Goal: Task Accomplishment & Management: Use online tool/utility

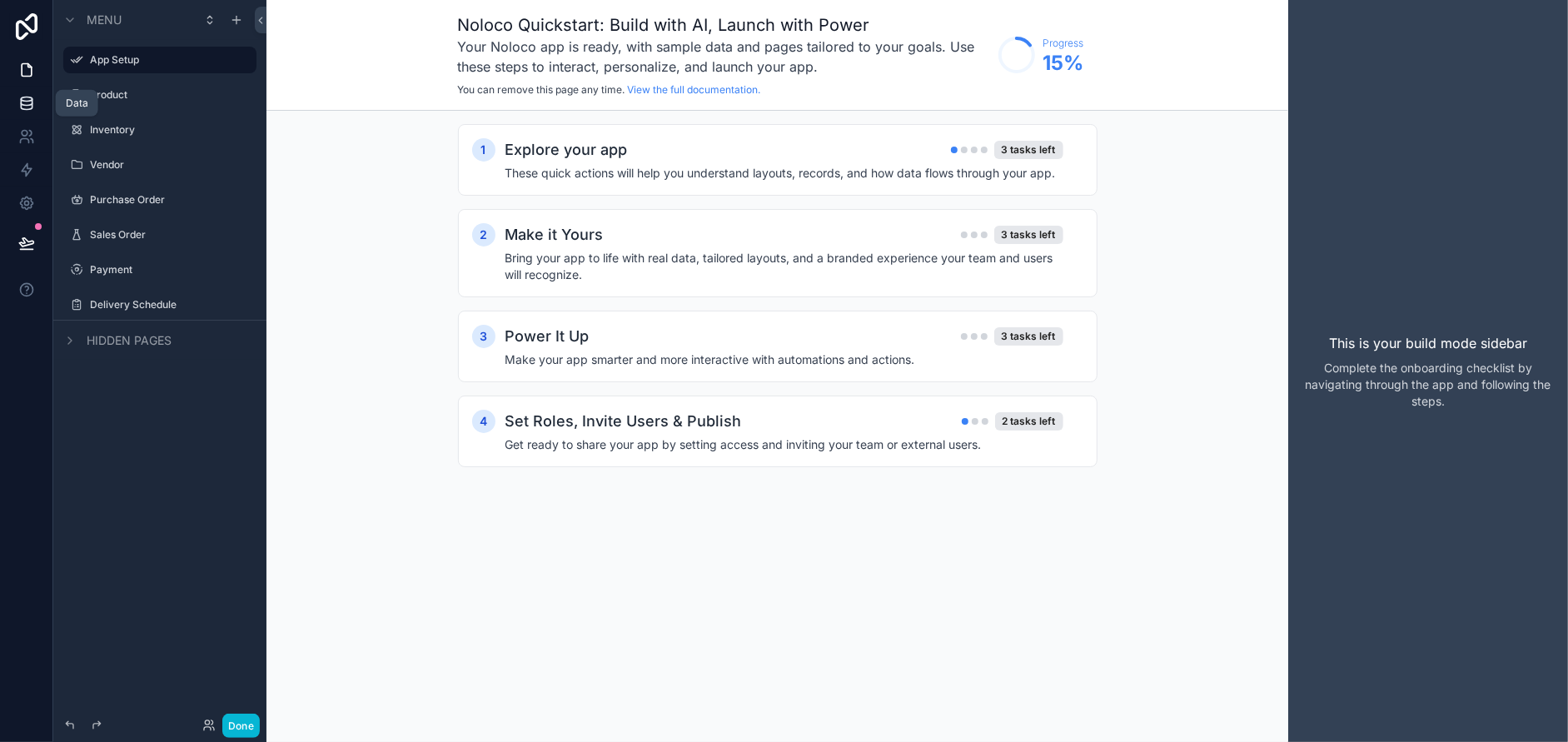
click at [23, 110] on icon at bounding box center [27, 103] width 17 height 17
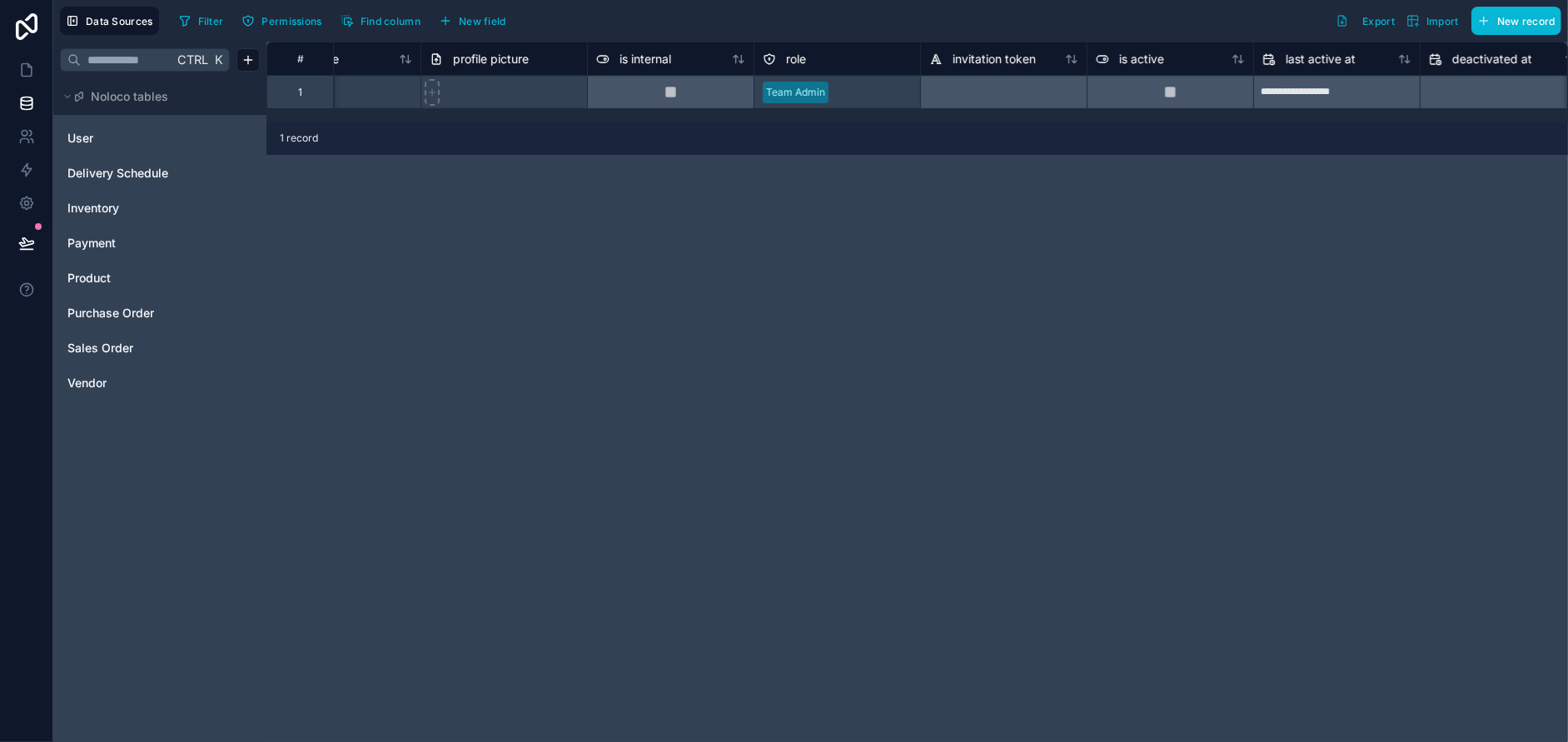
scroll to position [0, 414]
click at [108, 134] on link "User" at bounding box center [135, 138] width 135 height 17
click at [101, 172] on span "Delivery Schedule" at bounding box center [118, 173] width 101 height 17
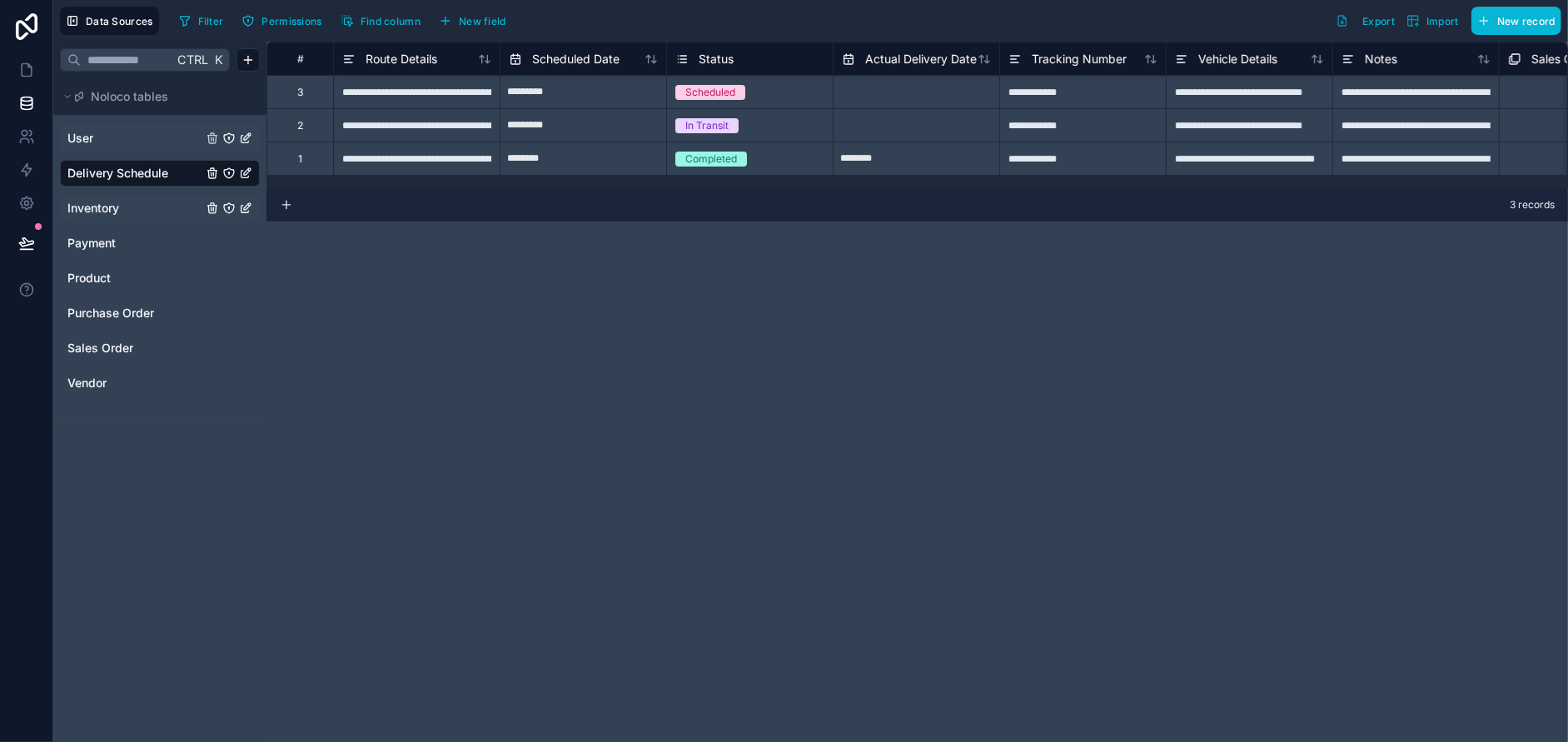
click at [95, 208] on span "Inventory" at bounding box center [93, 208] width 52 height 17
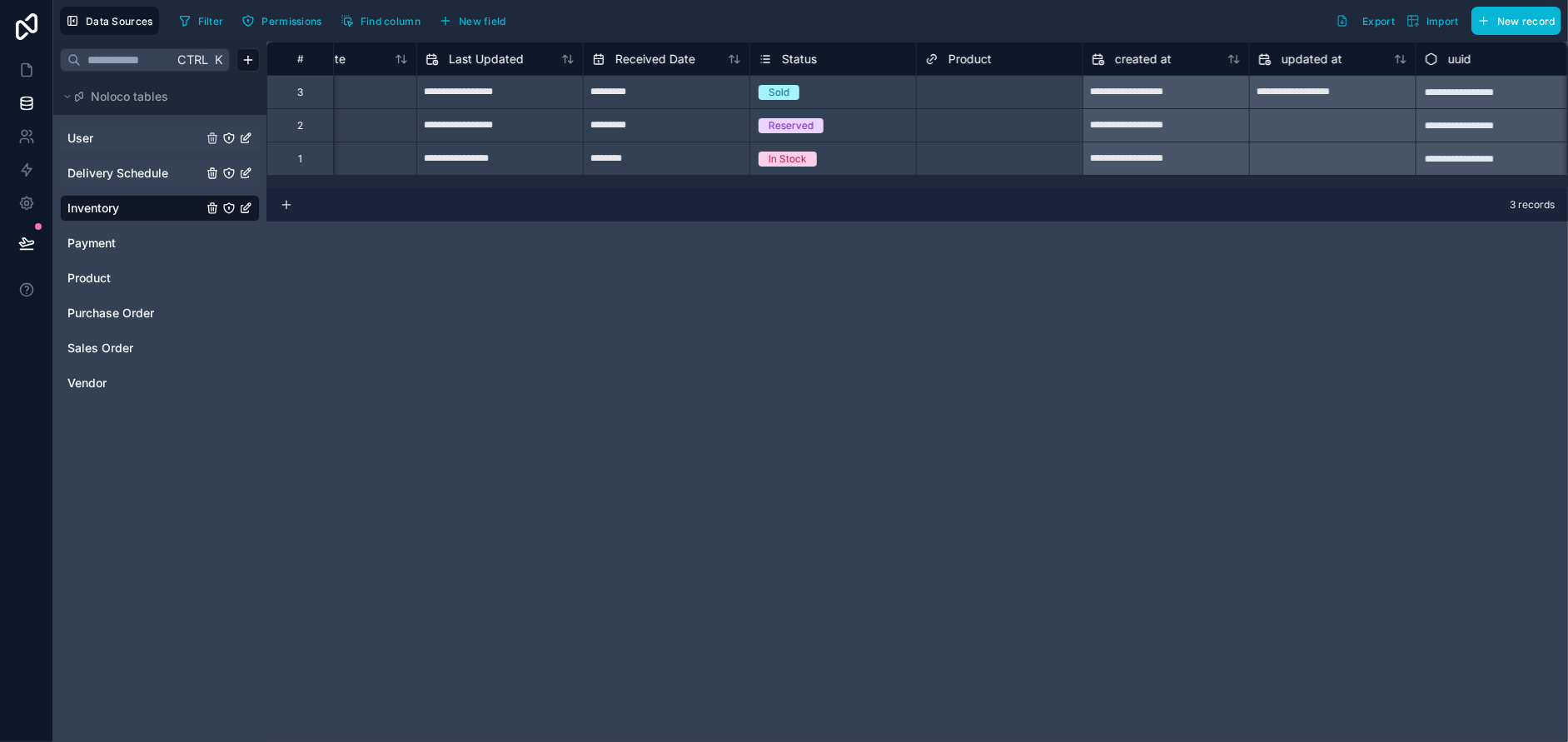
scroll to position [0, 764]
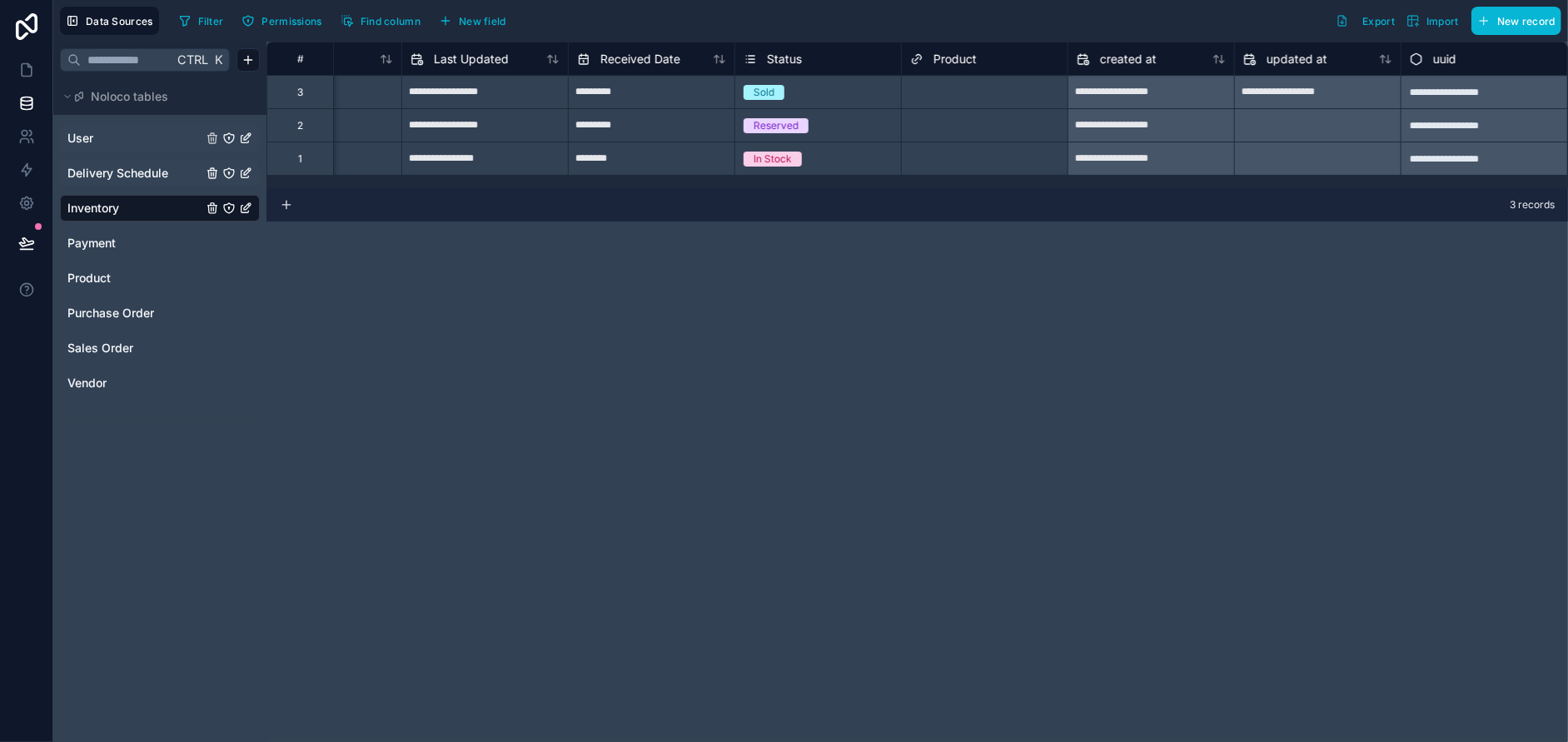
click at [926, 86] on div "Select a Product" at bounding box center [949, 93] width 78 height 13
click at [789, 63] on span "Status" at bounding box center [784, 59] width 35 height 17
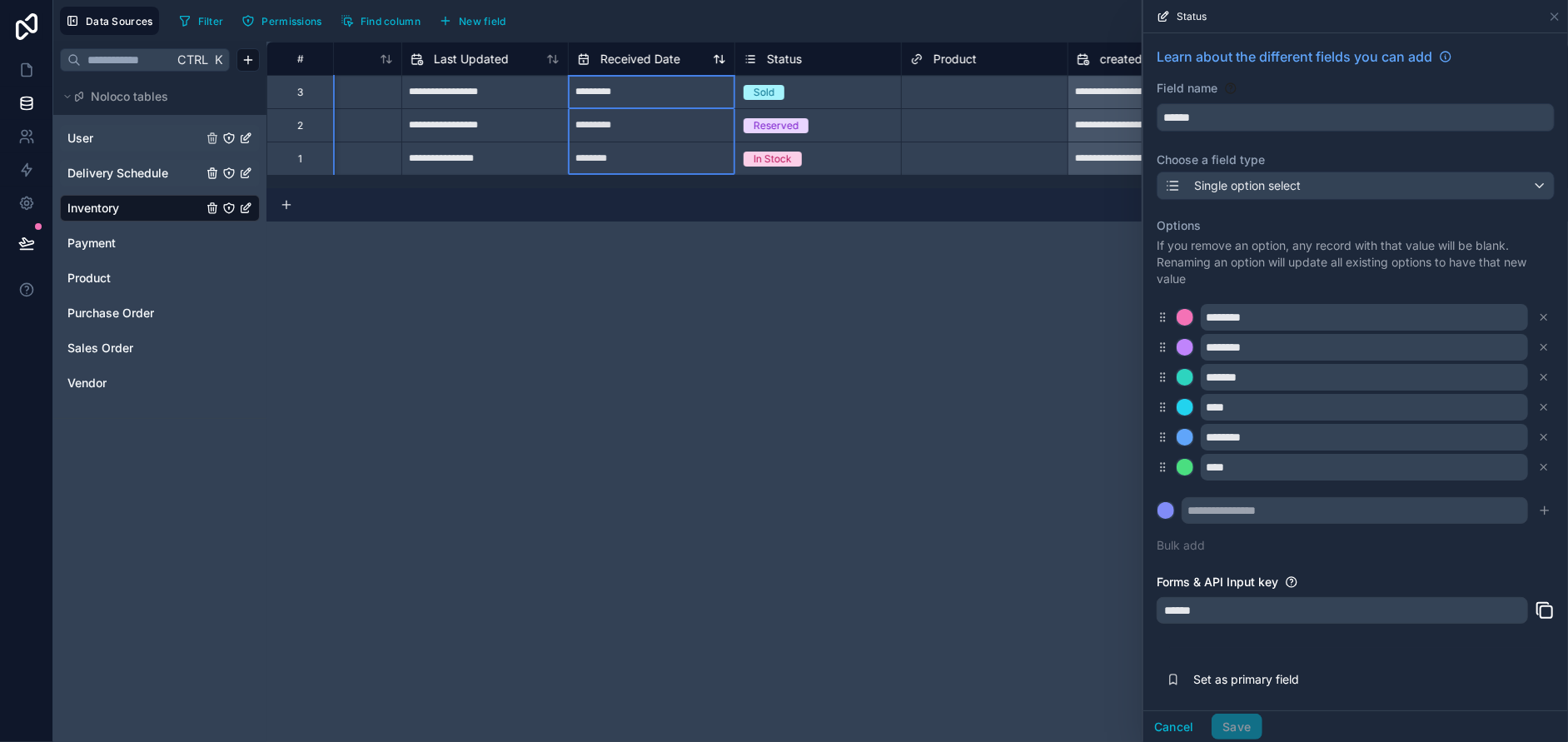
click at [657, 61] on span "Received Date" at bounding box center [640, 59] width 80 height 17
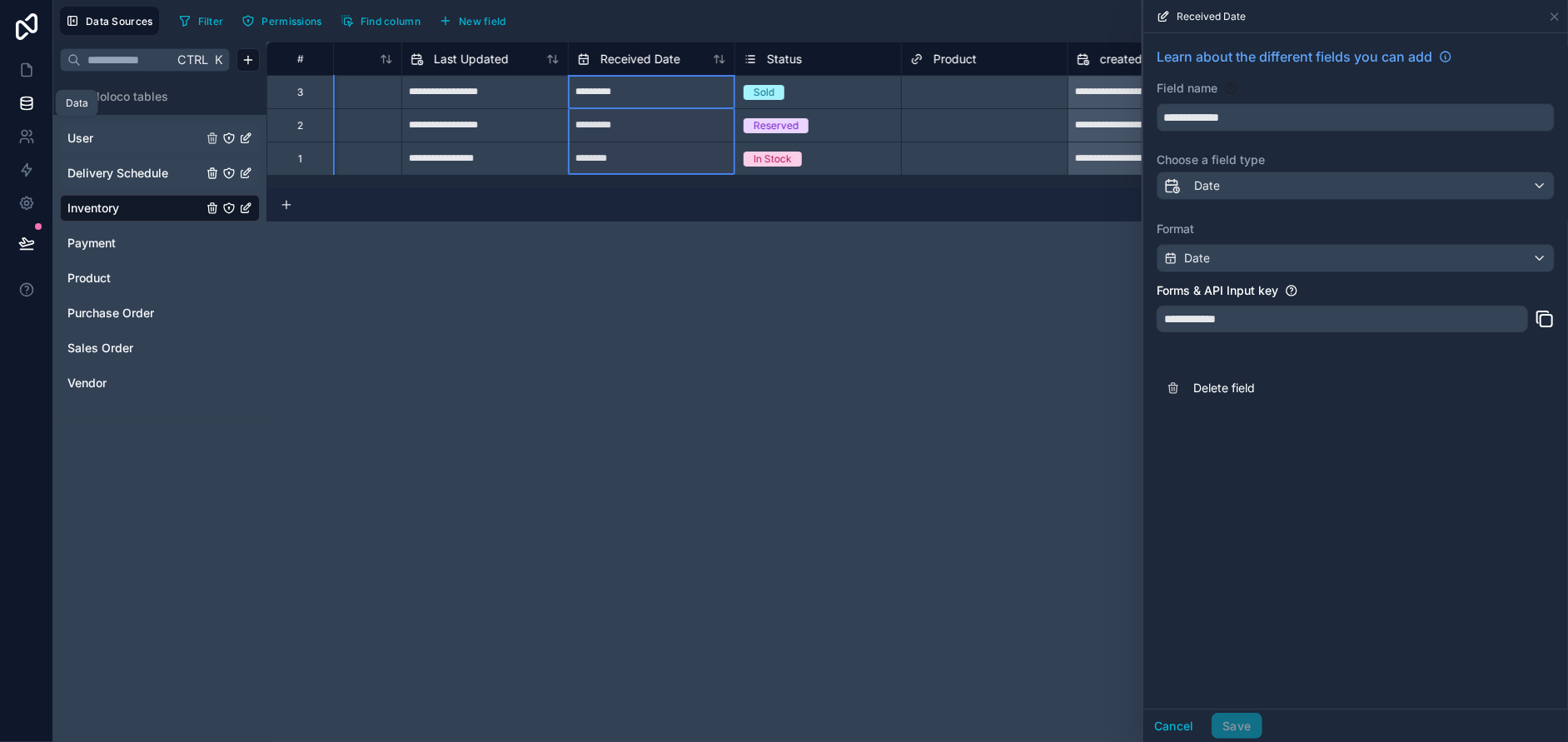
click at [26, 108] on icon at bounding box center [27, 103] width 17 height 17
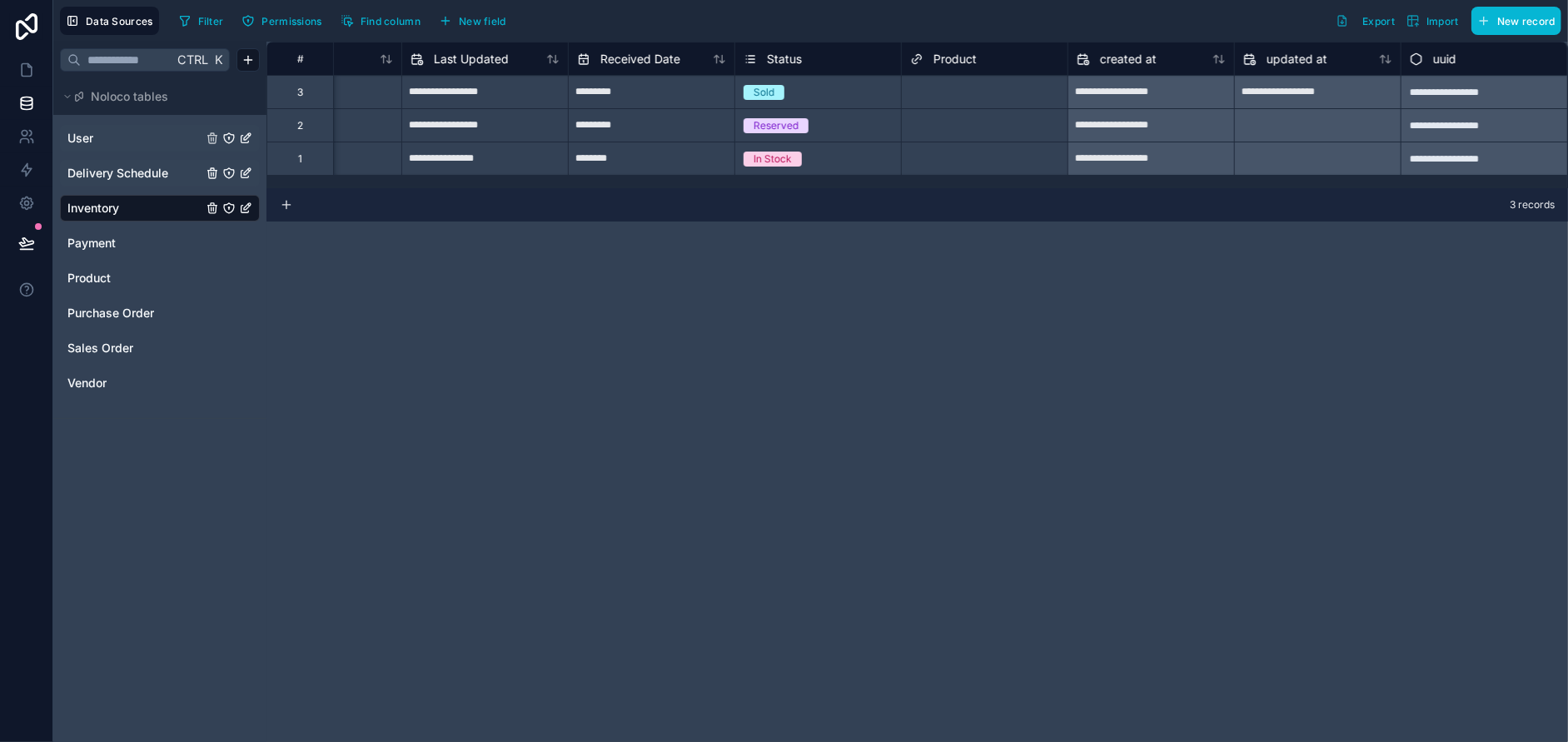
click at [132, 138] on link "User" at bounding box center [135, 138] width 135 height 17
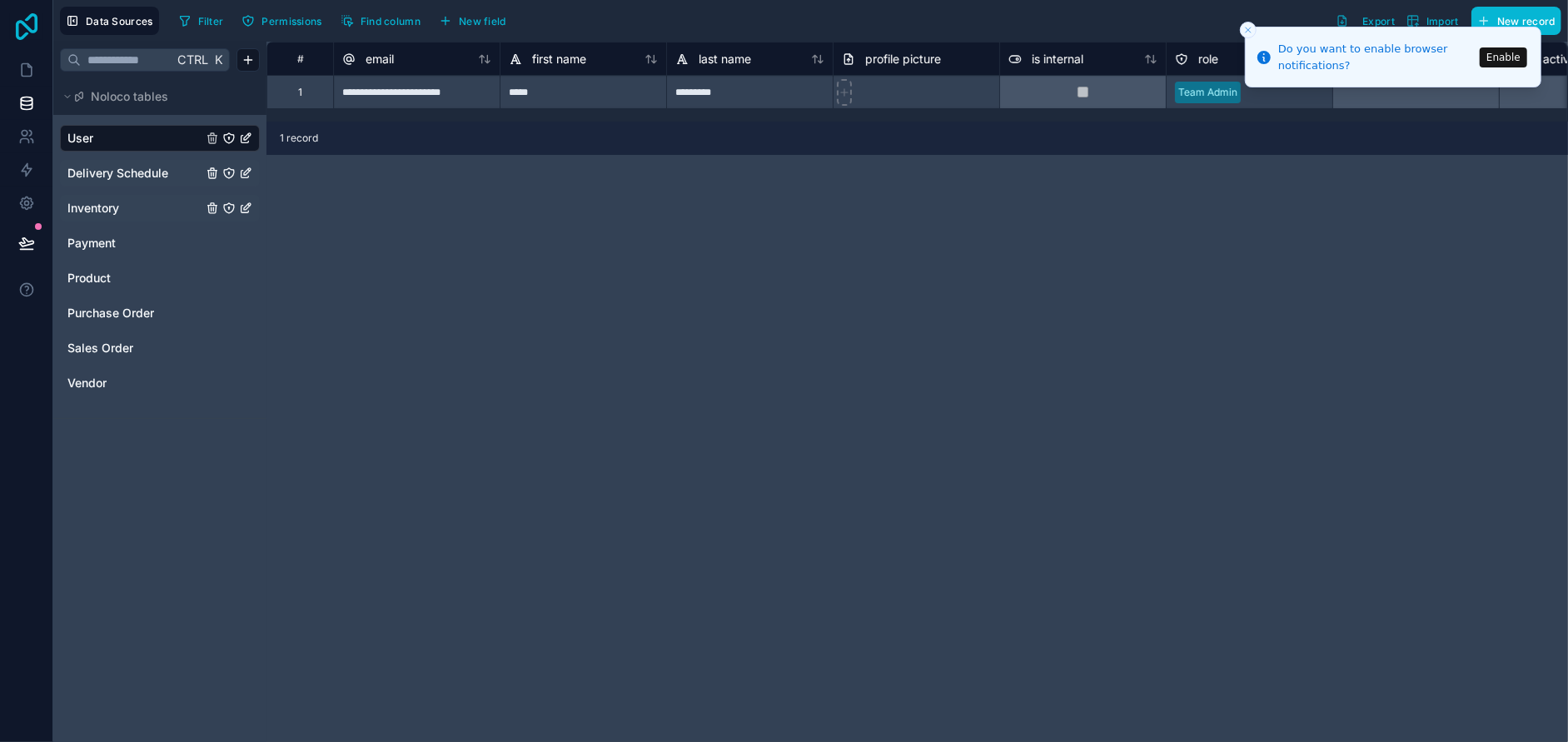
click at [30, 26] on icon at bounding box center [27, 27] width 33 height 27
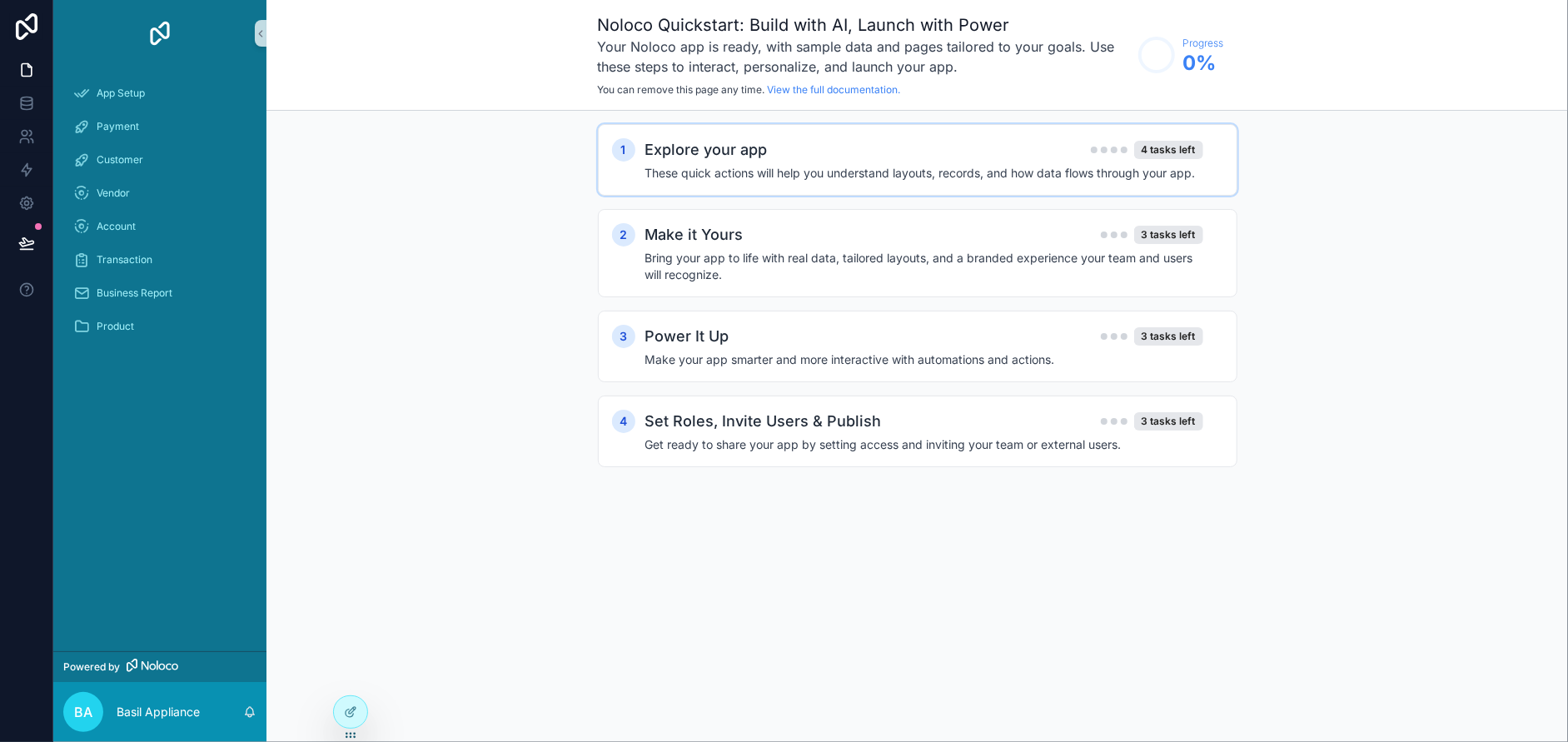
click at [866, 158] on div "Explore your app 4 tasks left" at bounding box center [924, 150] width 558 height 23
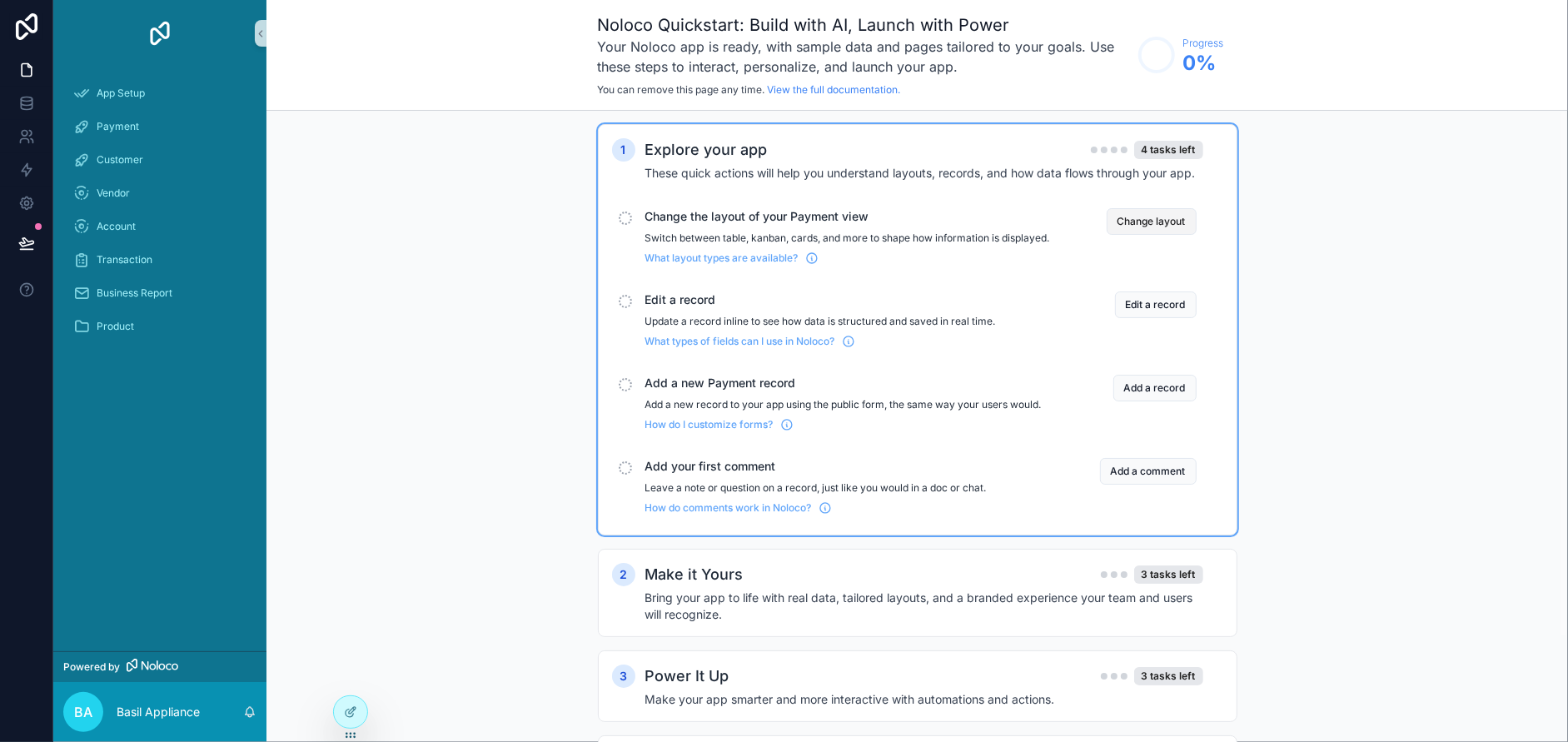
click at [1150, 211] on button "Change layout" at bounding box center [1152, 222] width 90 height 27
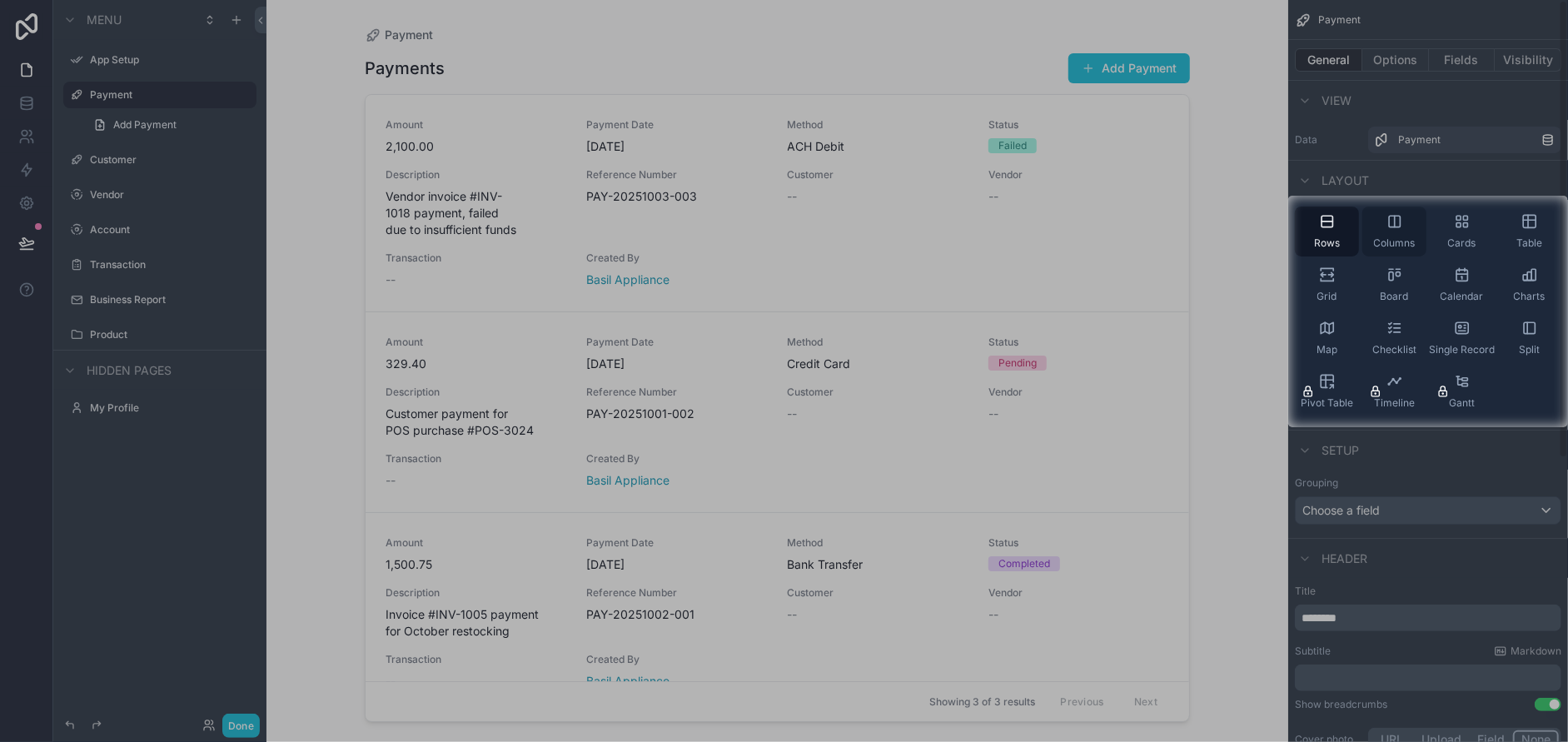
click at [1393, 232] on div "Columns" at bounding box center [1394, 232] width 64 height 50
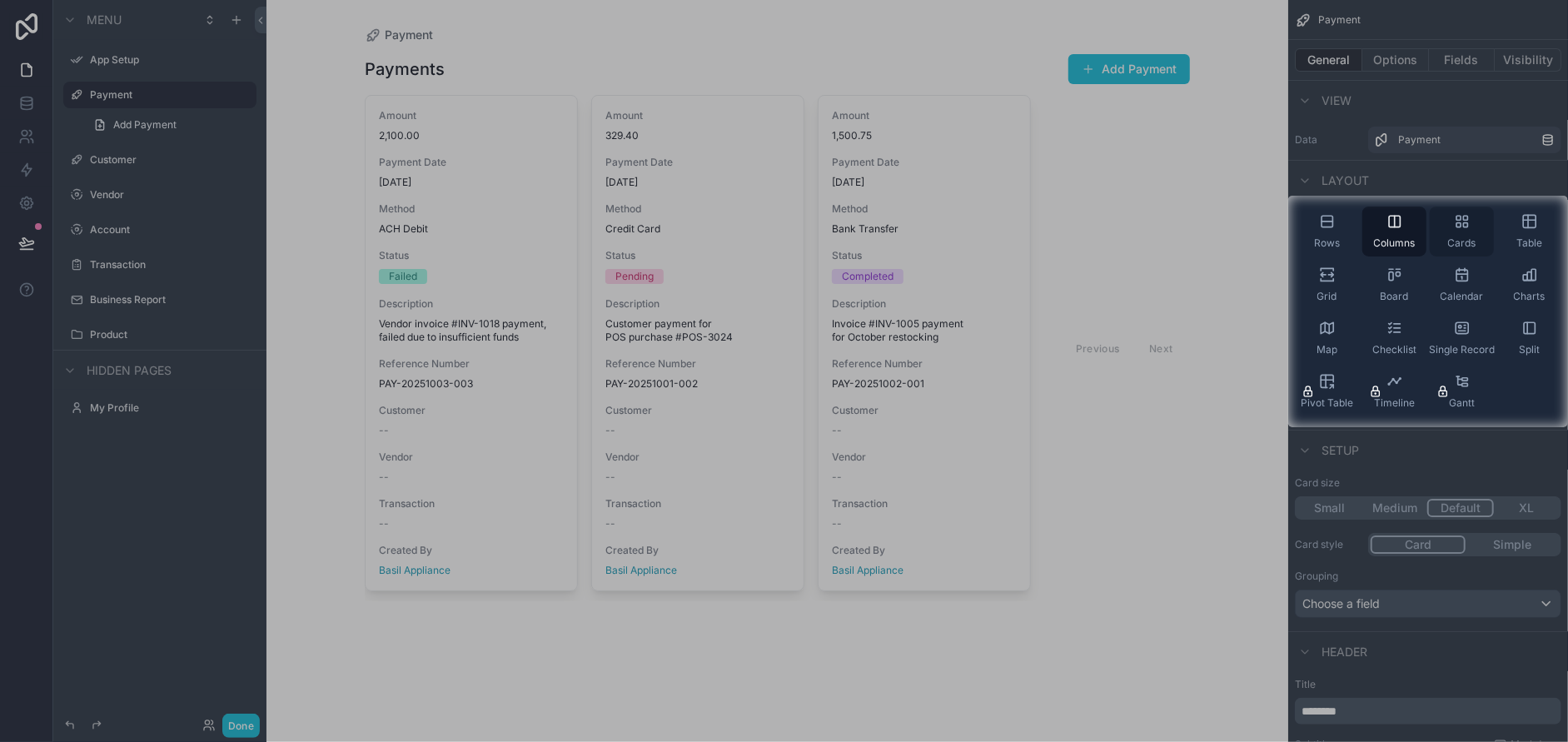
click at [1457, 231] on div "Cards" at bounding box center [1461, 232] width 64 height 50
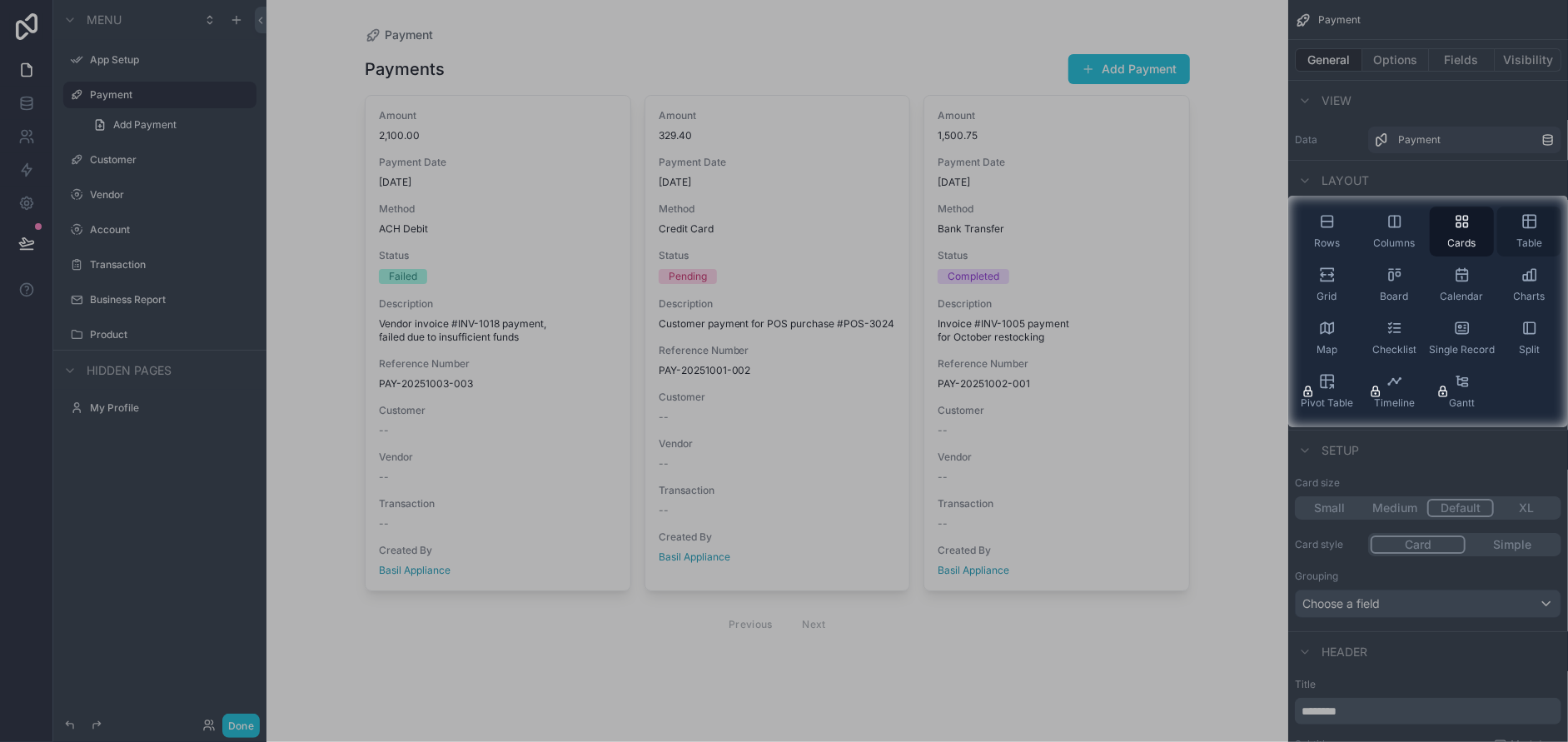
click at [1546, 226] on div "Table" at bounding box center [1529, 232] width 64 height 50
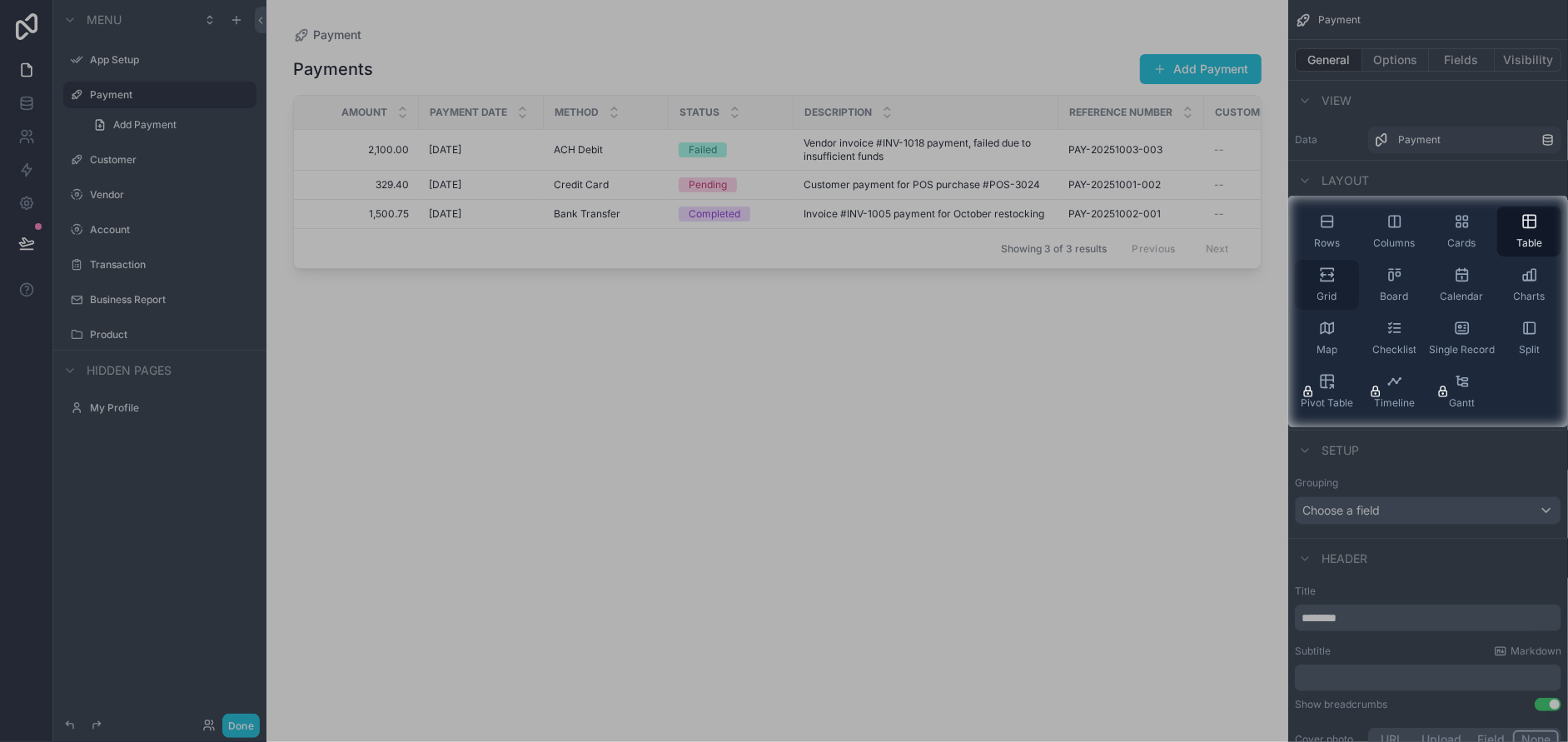
click at [1315, 278] on div "Grid" at bounding box center [1326, 285] width 64 height 50
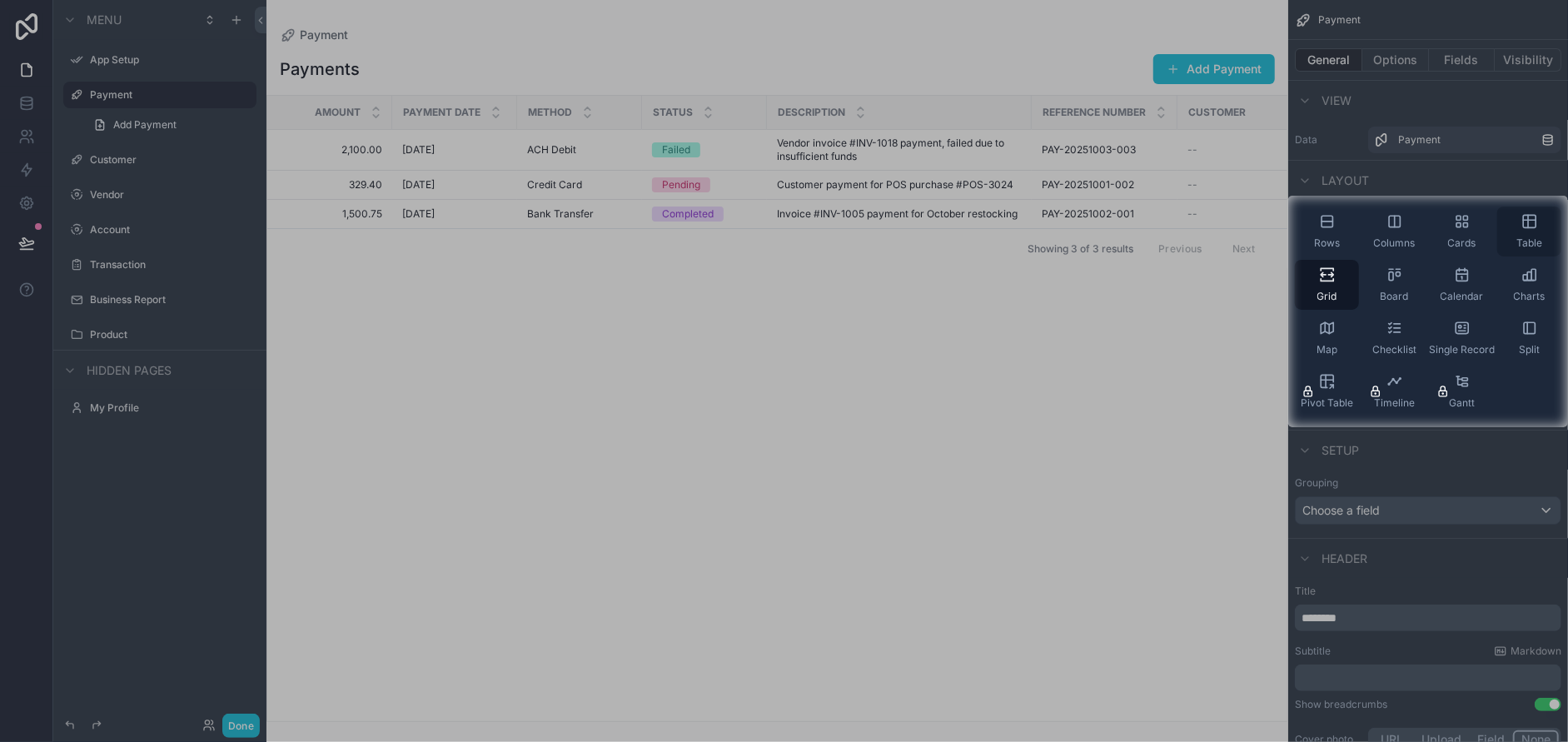
click at [1534, 228] on icon "scrollable content" at bounding box center [1529, 222] width 13 height 13
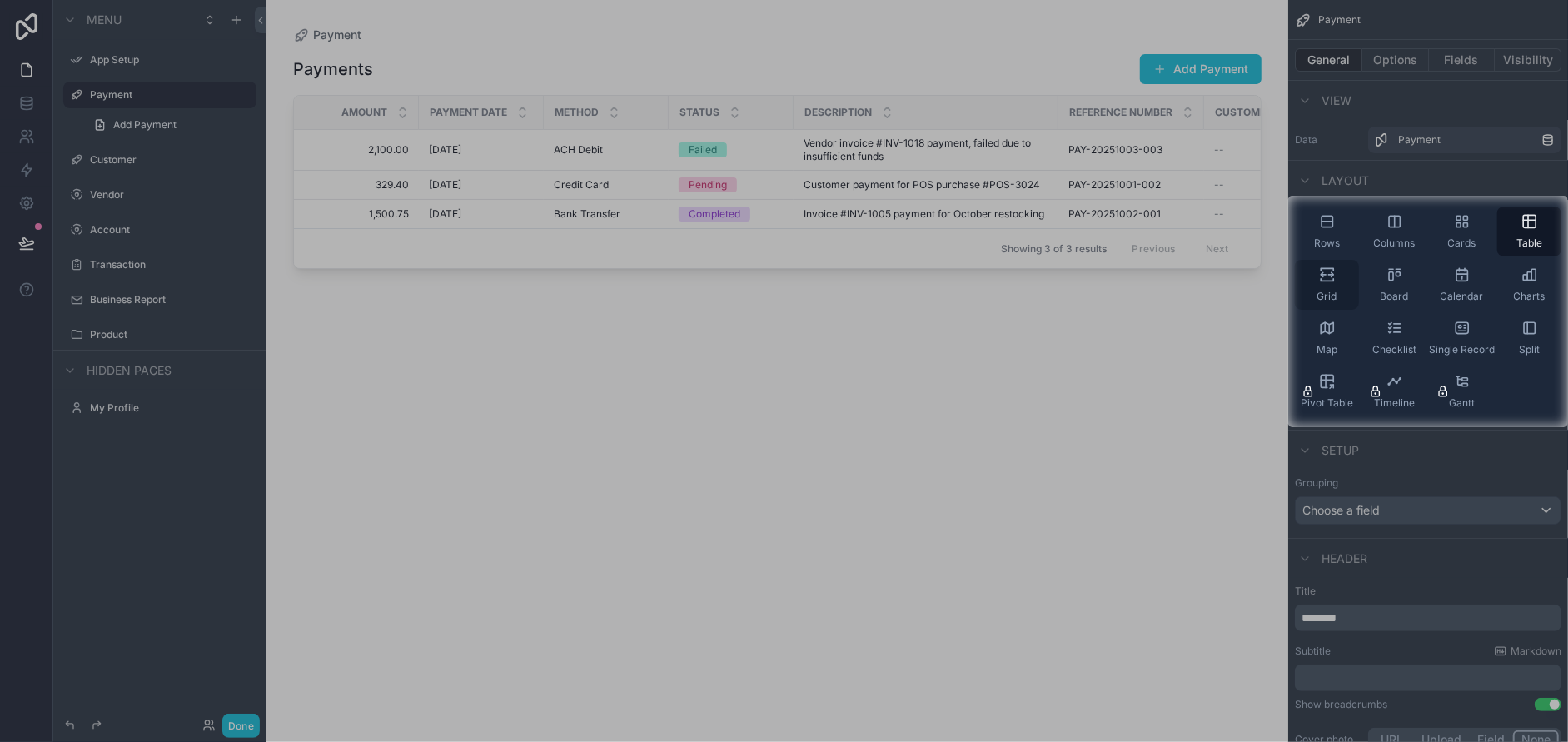
click at [1334, 285] on div "Grid" at bounding box center [1326, 285] width 64 height 50
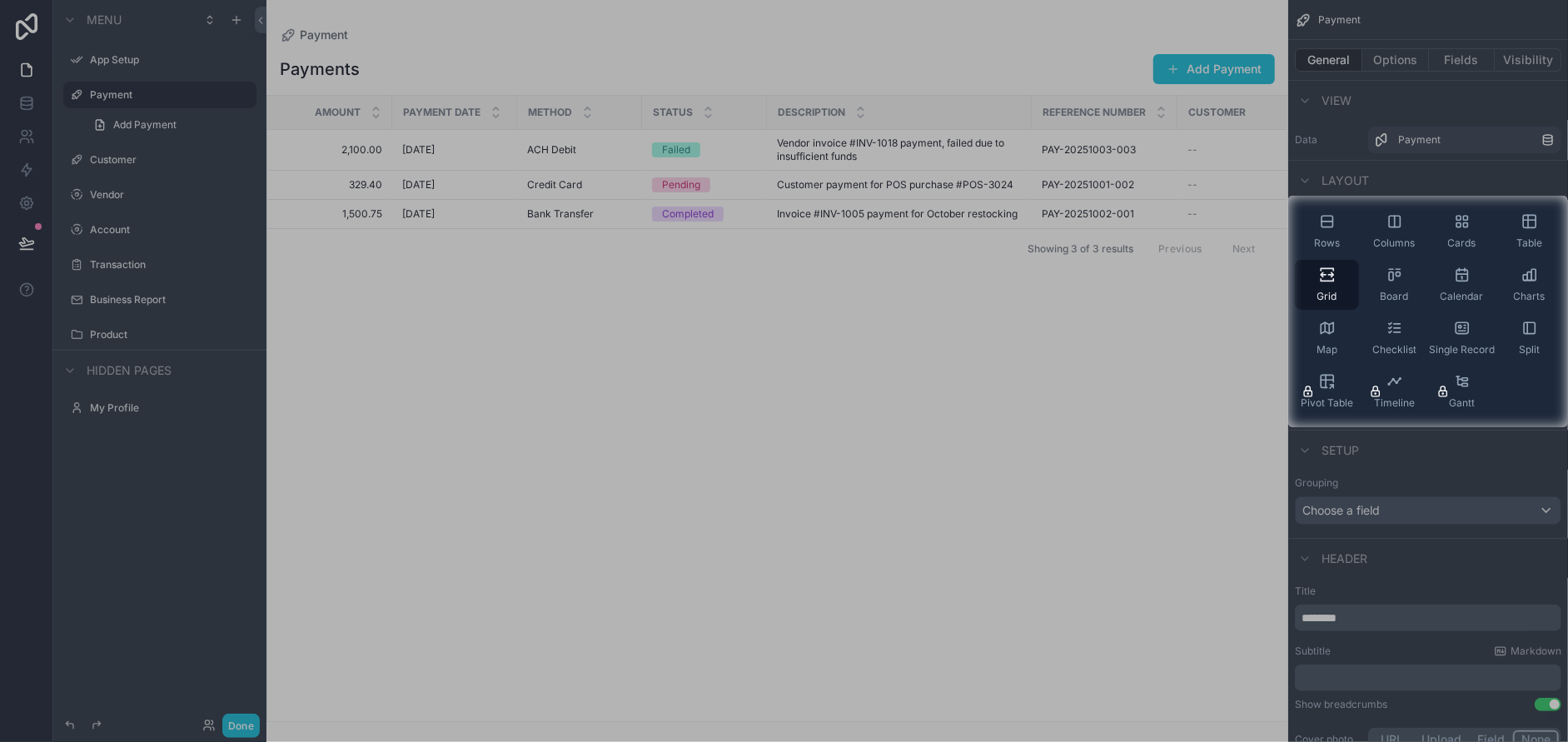
drag, startPoint x: 909, startPoint y: 712, endPoint x: 1017, endPoint y: 712, distance: 108.0
click at [1017, 712] on div at bounding box center [784, 584] width 1568 height 315
click at [1119, 704] on div at bounding box center [784, 584] width 1568 height 315
click at [1382, 285] on div "Board" at bounding box center [1394, 285] width 64 height 50
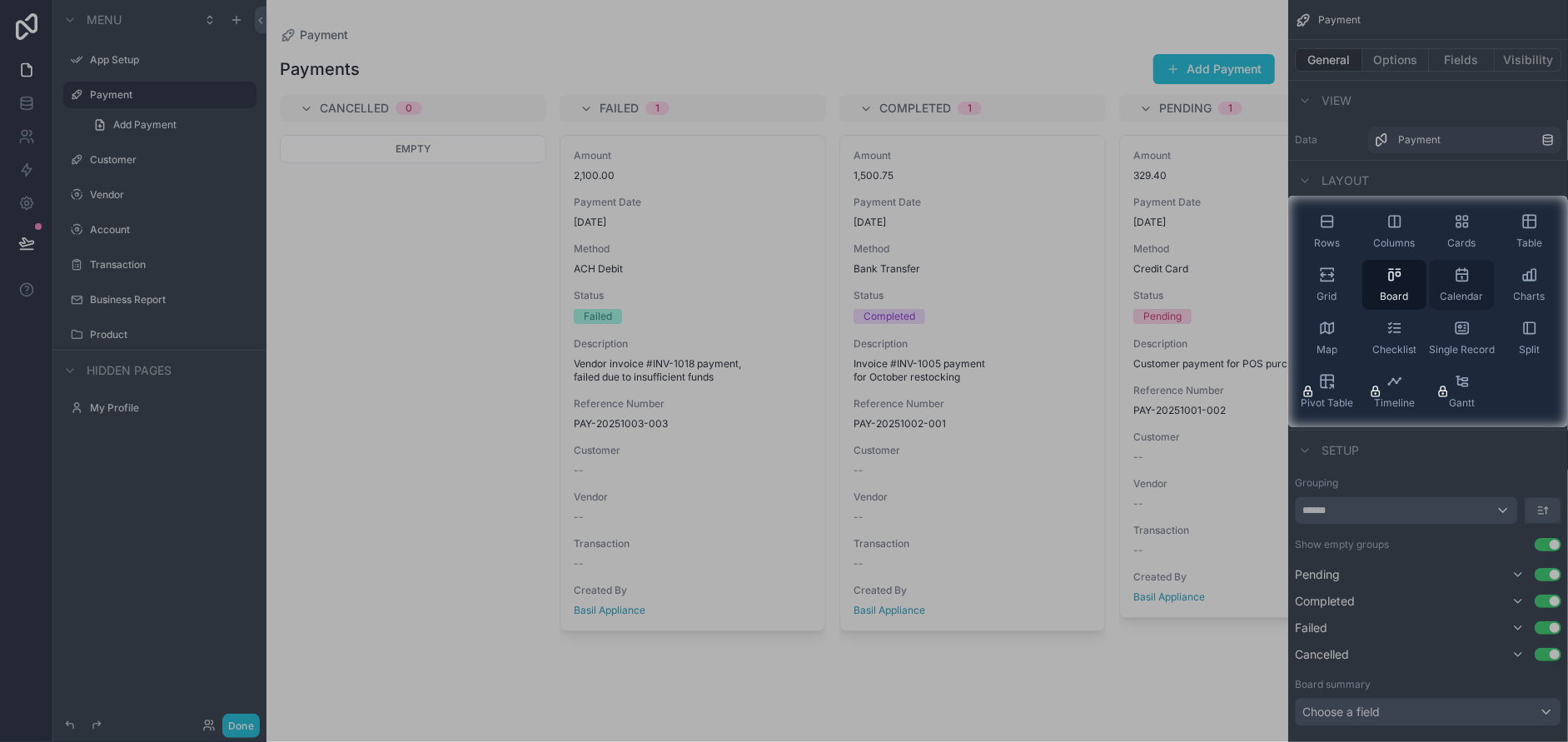
click at [1454, 280] on icon "scrollable content" at bounding box center [1462, 275] width 17 height 17
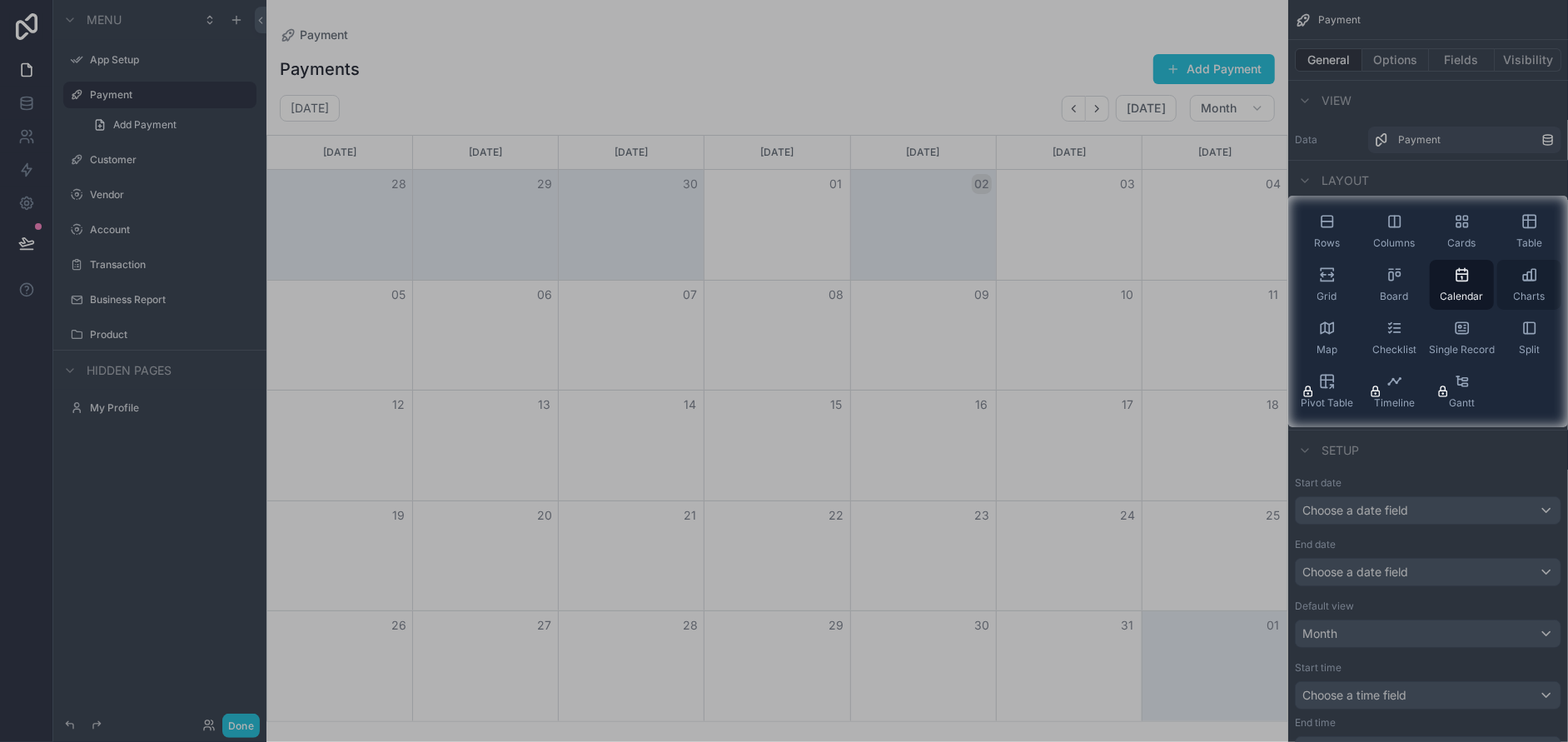
click at [1527, 288] on div "Charts" at bounding box center [1529, 285] width 64 height 50
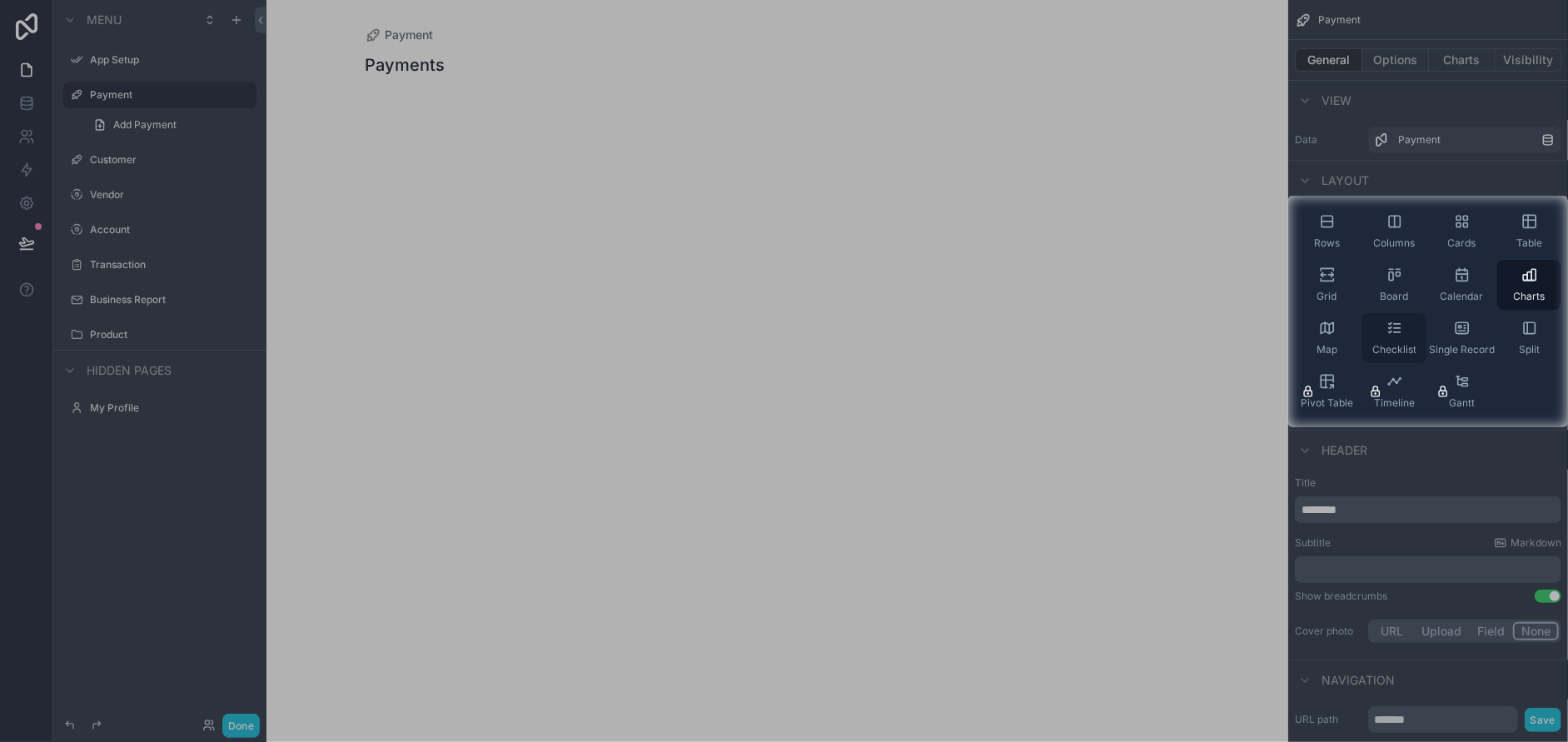
click at [1400, 331] on icon "scrollable content" at bounding box center [1395, 328] width 17 height 17
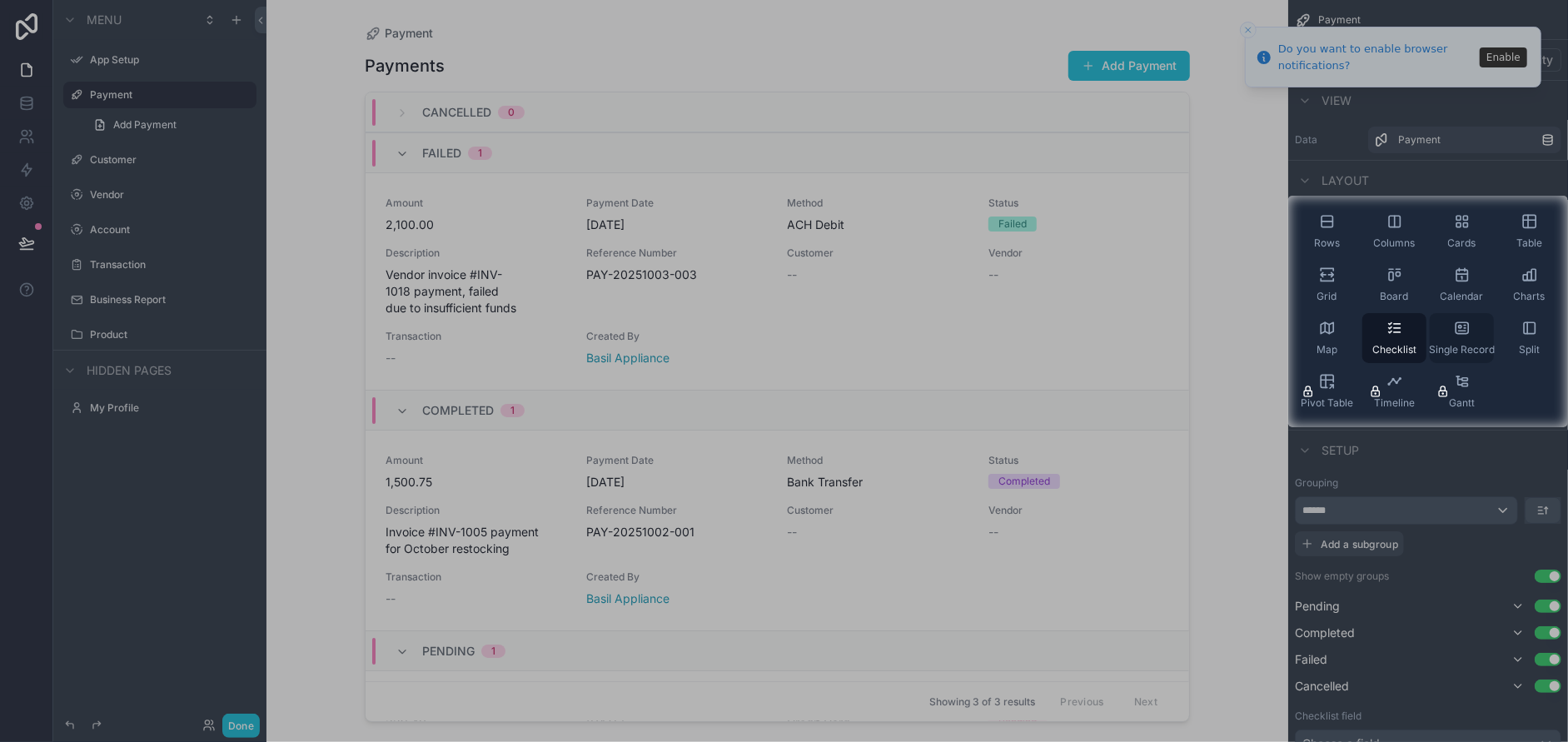
click at [1475, 343] on span "Single Record" at bounding box center [1461, 350] width 66 height 13
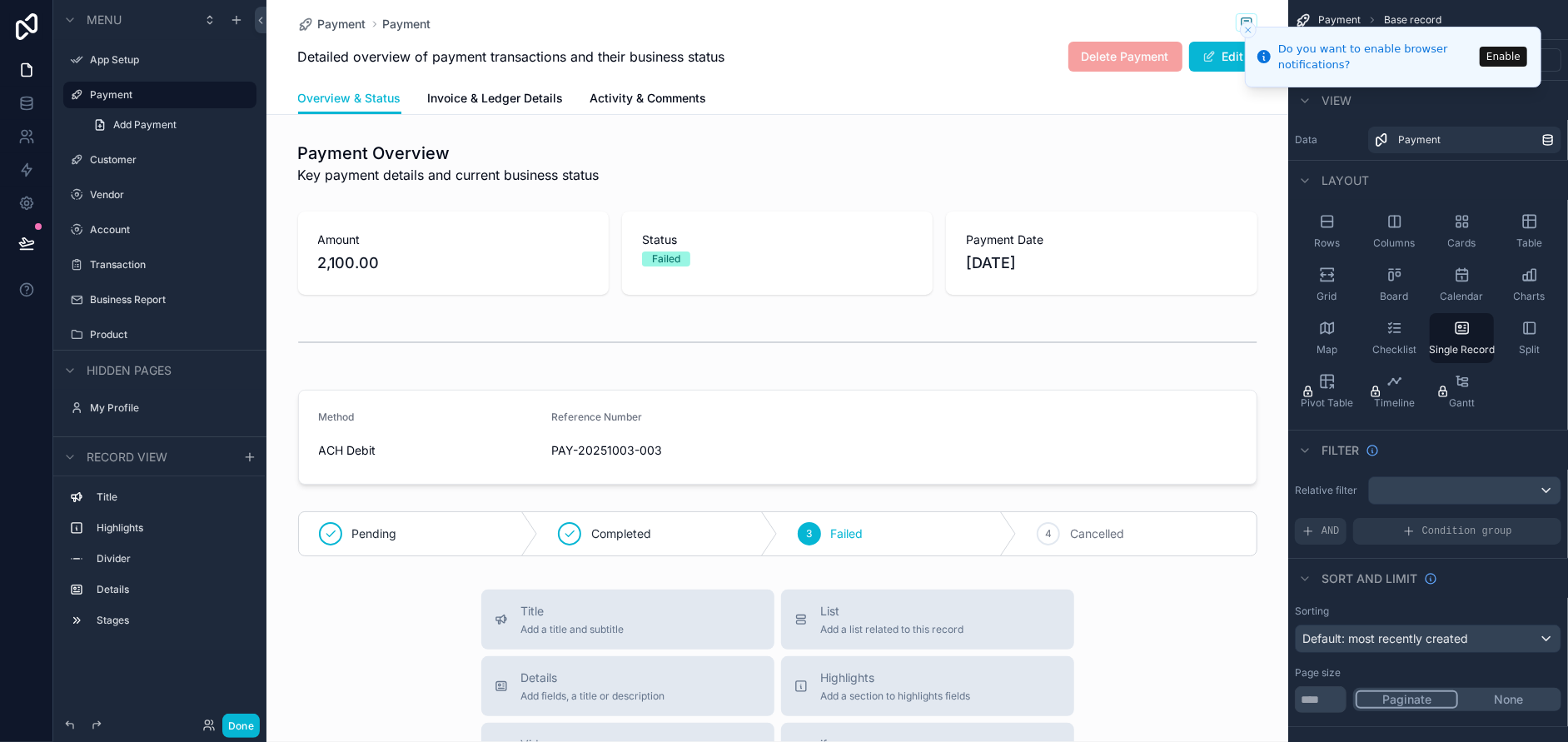
click at [1245, 31] on icon "Close toast" at bounding box center [1248, 30] width 10 height 10
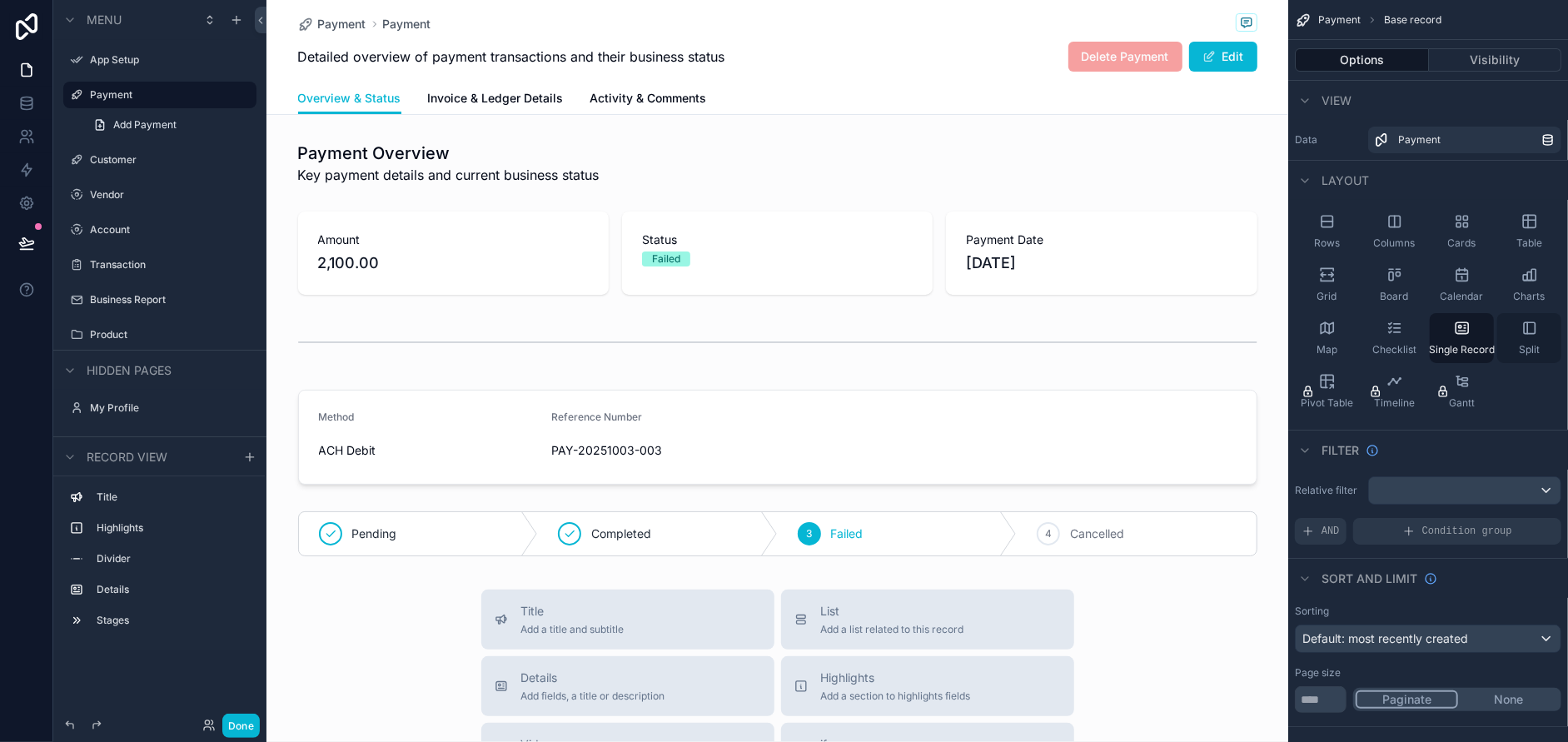
click at [1520, 331] on div "Split" at bounding box center [1529, 338] width 64 height 50
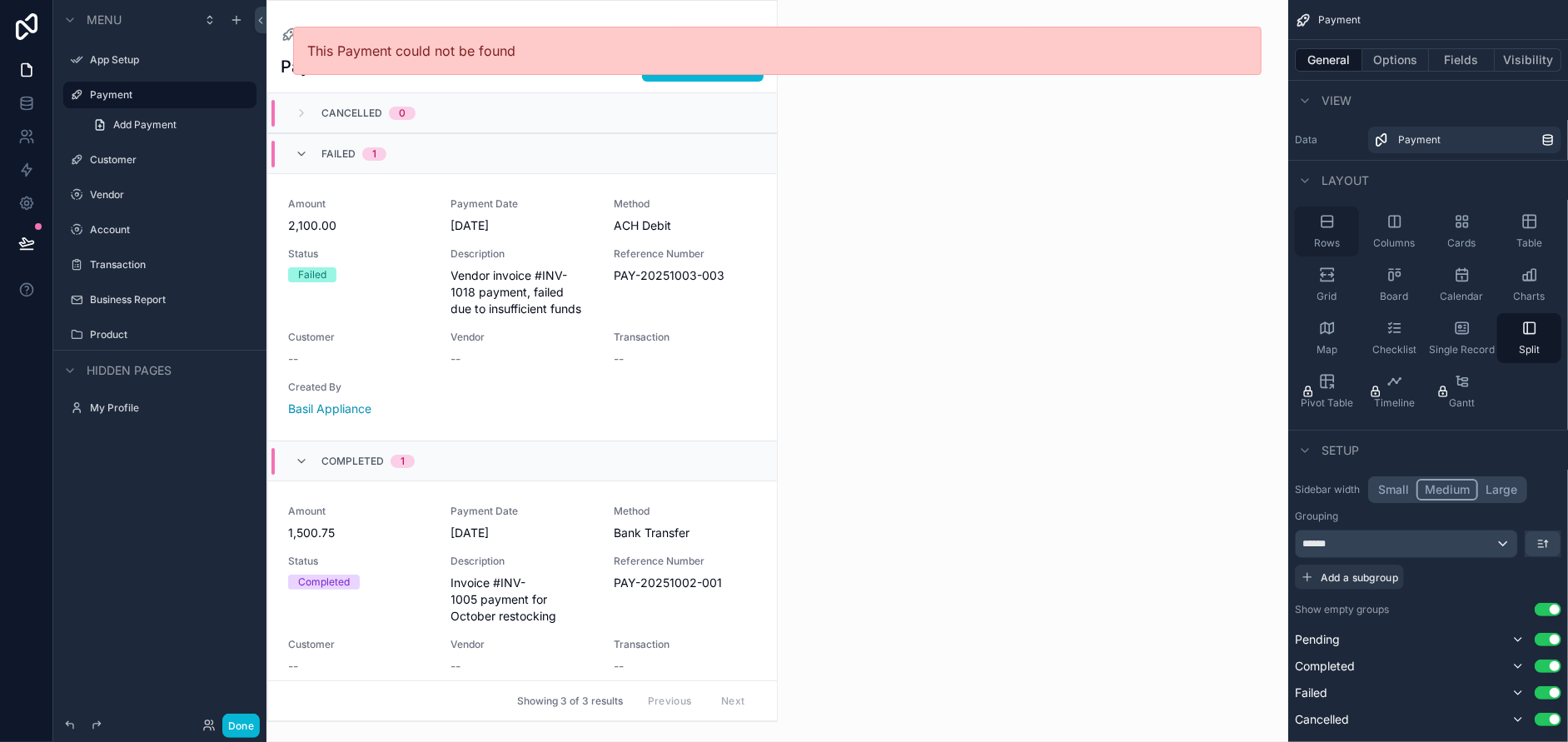
click at [1322, 226] on icon "scrollable content" at bounding box center [1327, 222] width 17 height 17
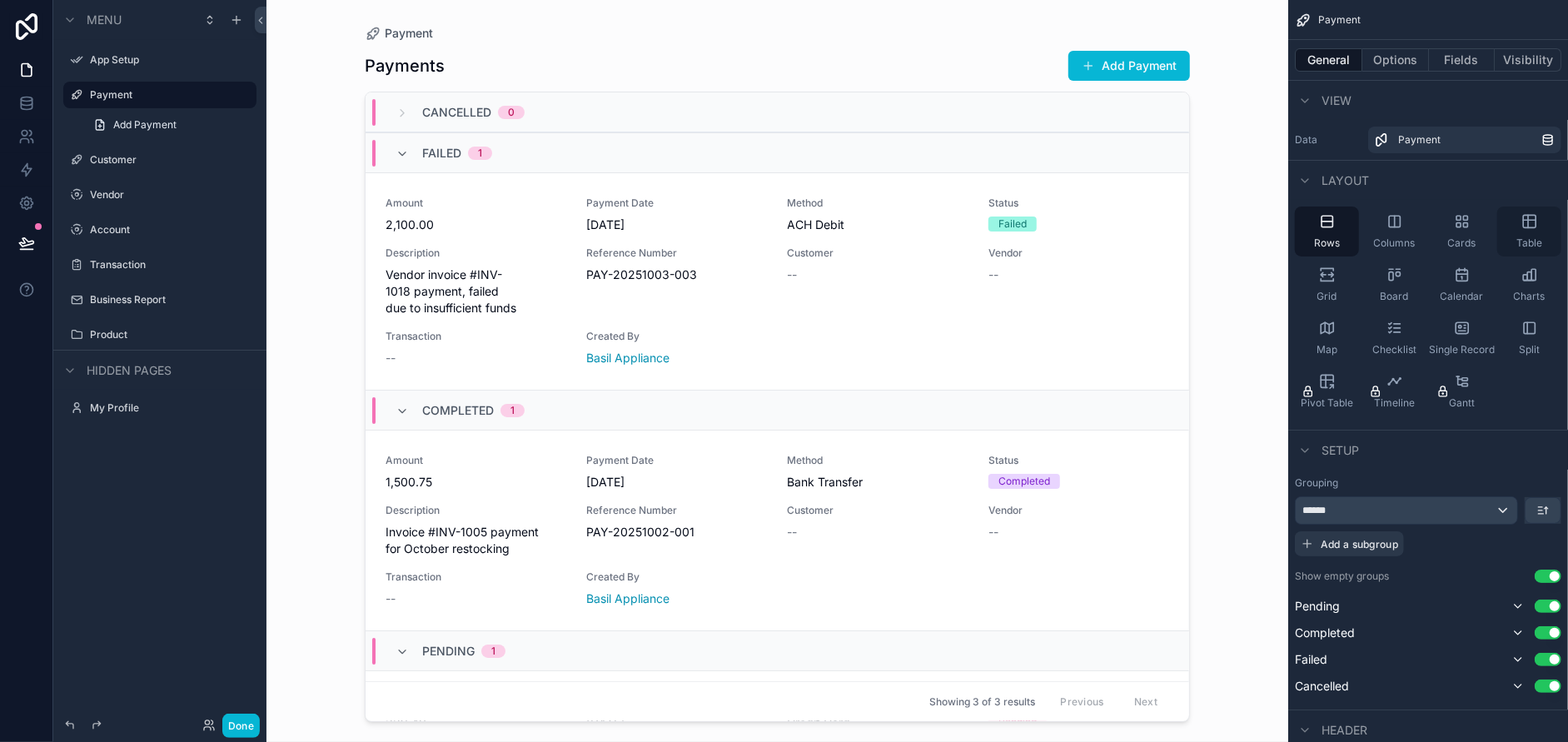
click at [1525, 230] on div "Table" at bounding box center [1529, 232] width 64 height 50
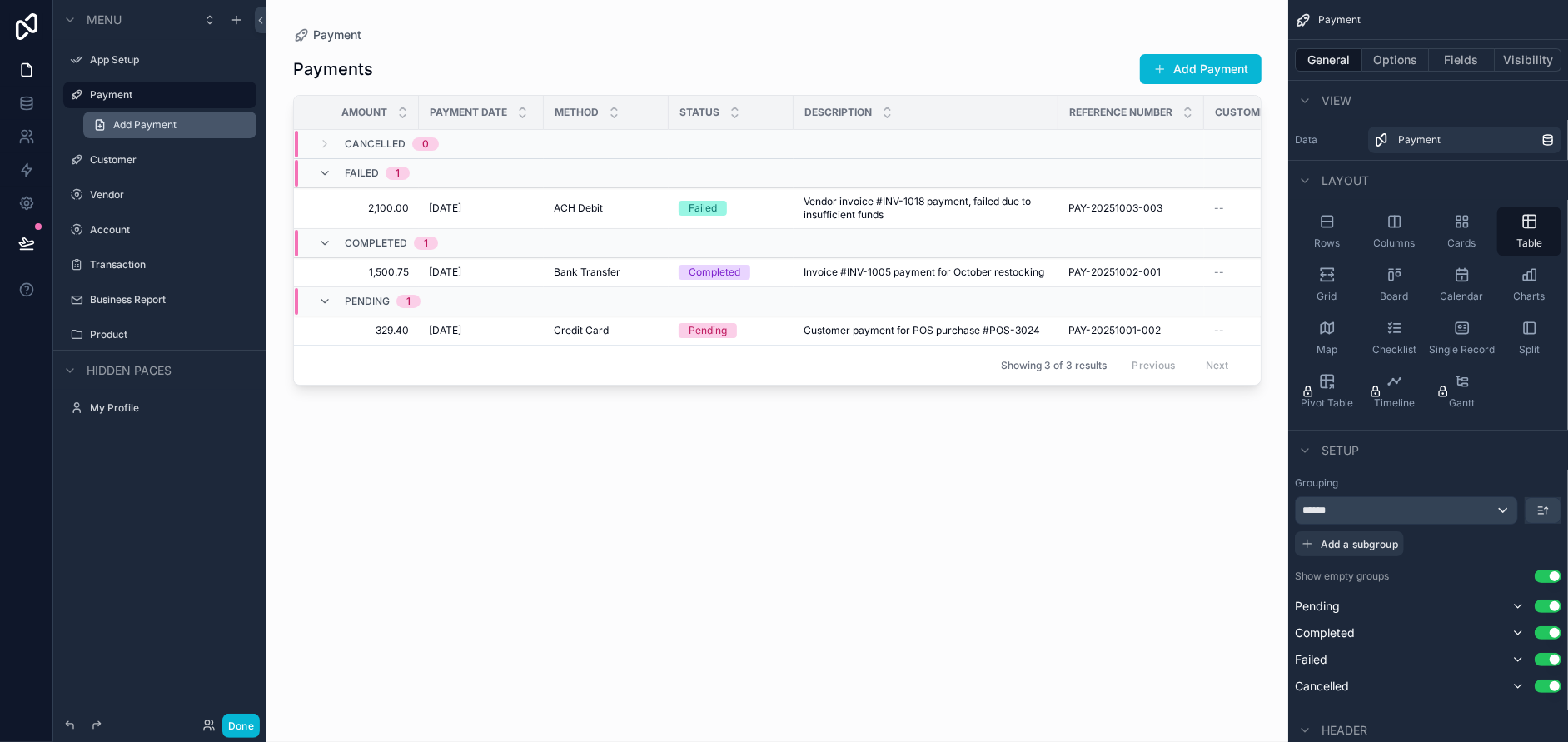
click at [154, 120] on span "Add Payment" at bounding box center [145, 125] width 63 height 13
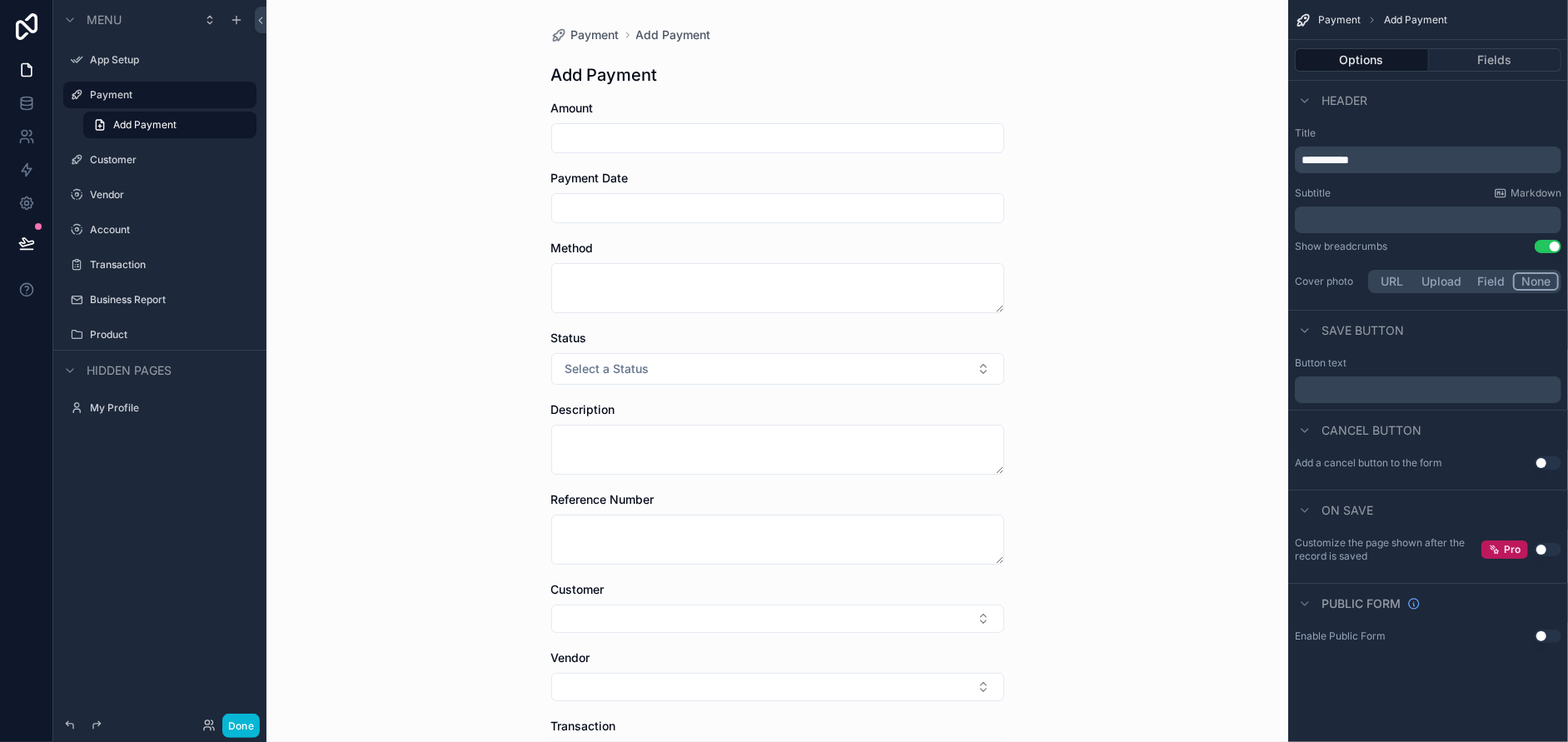
click at [668, 134] on input "scrollable content" at bounding box center [777, 138] width 451 height 23
click at [1492, 57] on button "Fields" at bounding box center [1495, 60] width 133 height 23
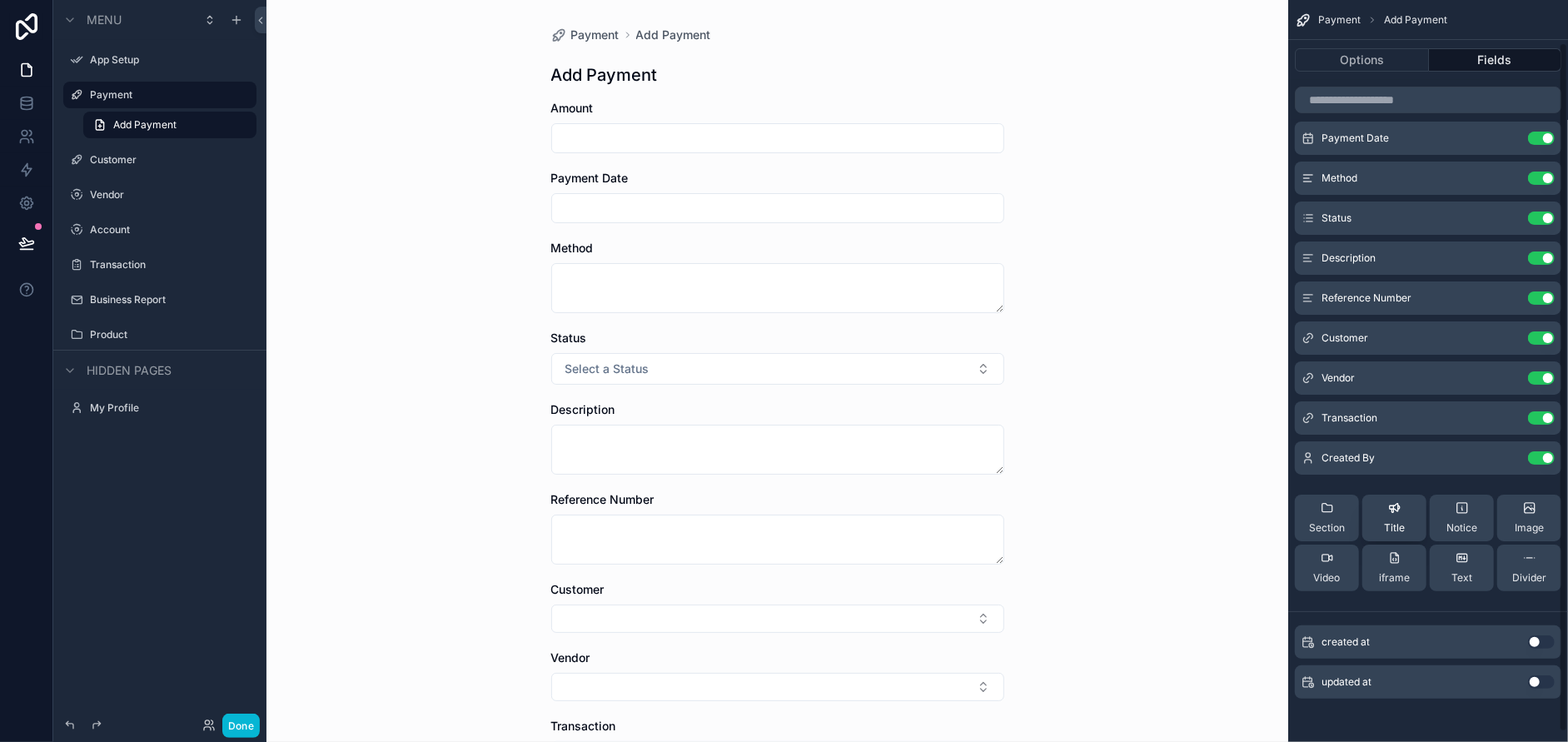
scroll to position [55, 0]
click at [1336, 506] on div "Section" at bounding box center [1326, 515] width 36 height 33
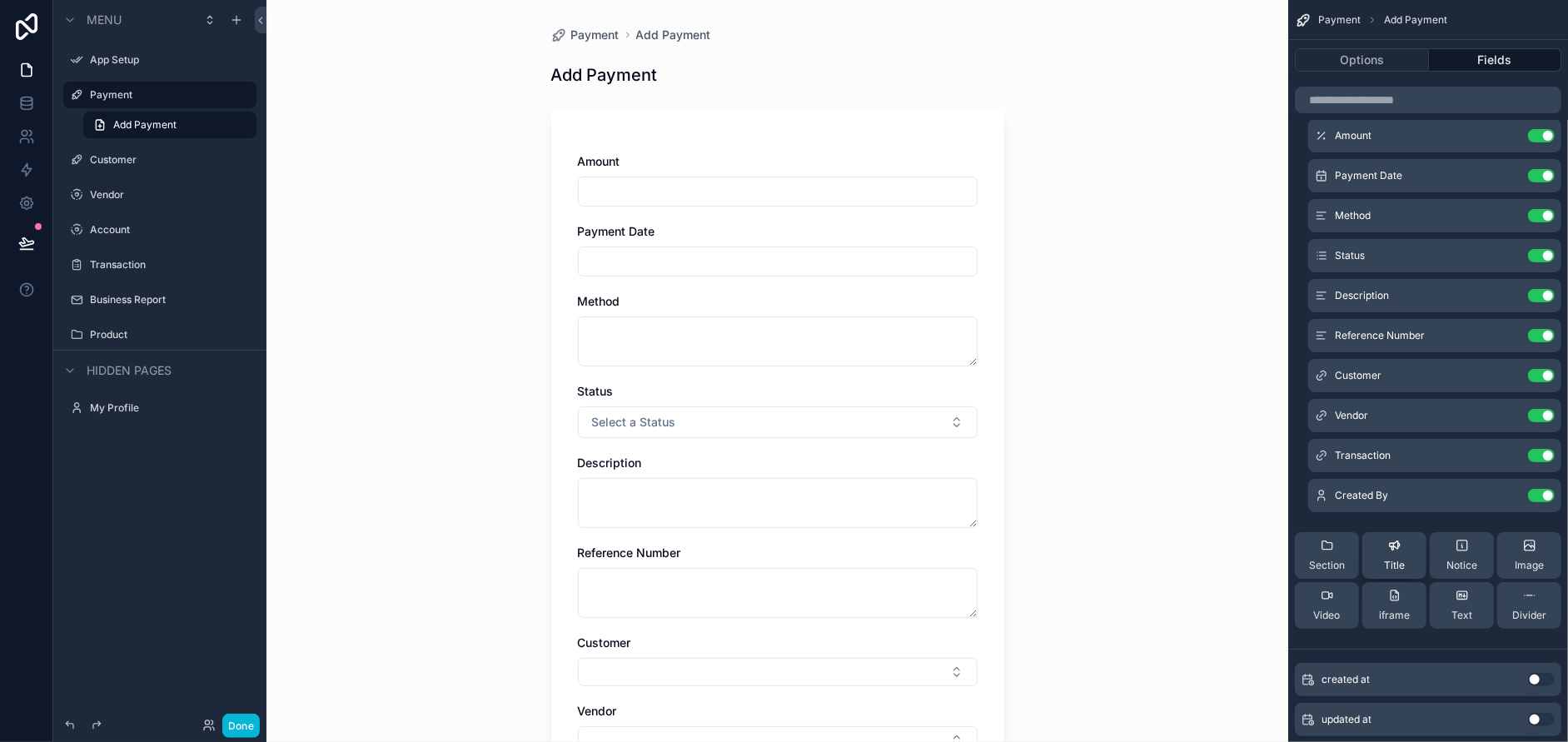
click at [1414, 549] on button "Title" at bounding box center [1394, 555] width 64 height 47
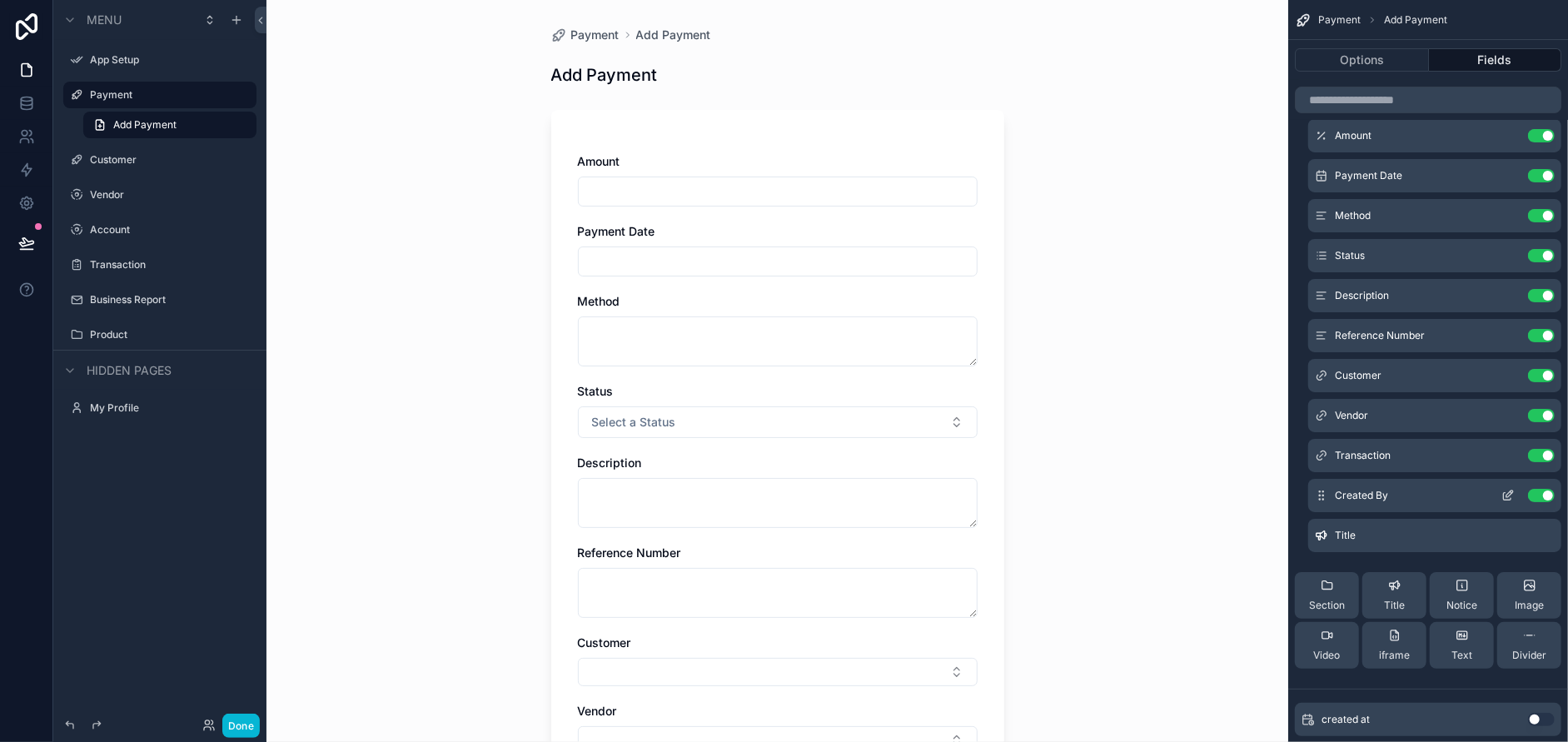
click at [1501, 494] on icon "scrollable content" at bounding box center [1508, 495] width 13 height 13
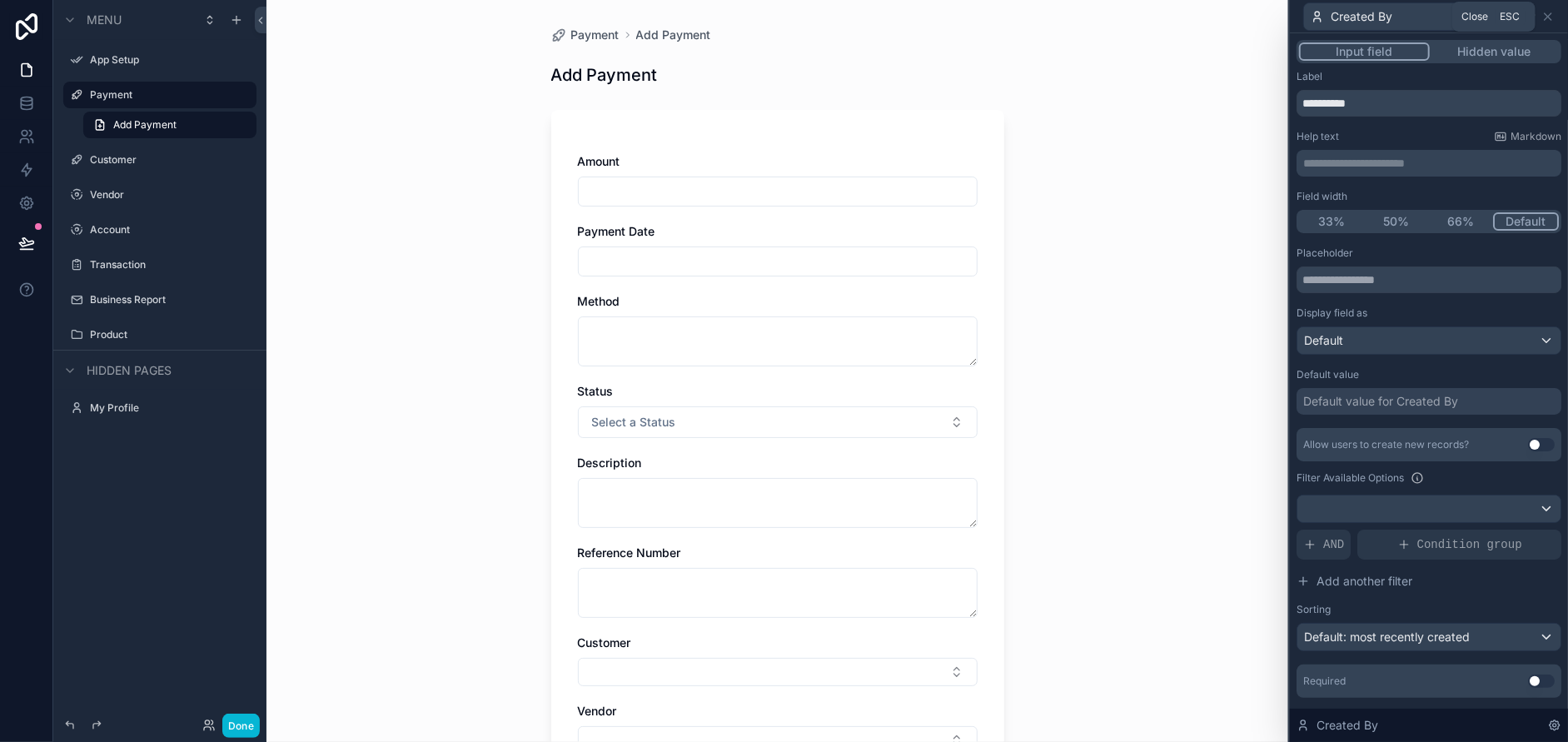
click at [1475, 17] on span "Close" at bounding box center [1475, 17] width 27 height 13
click at [1402, 17] on div "Created By" at bounding box center [1399, 17] width 190 height 27
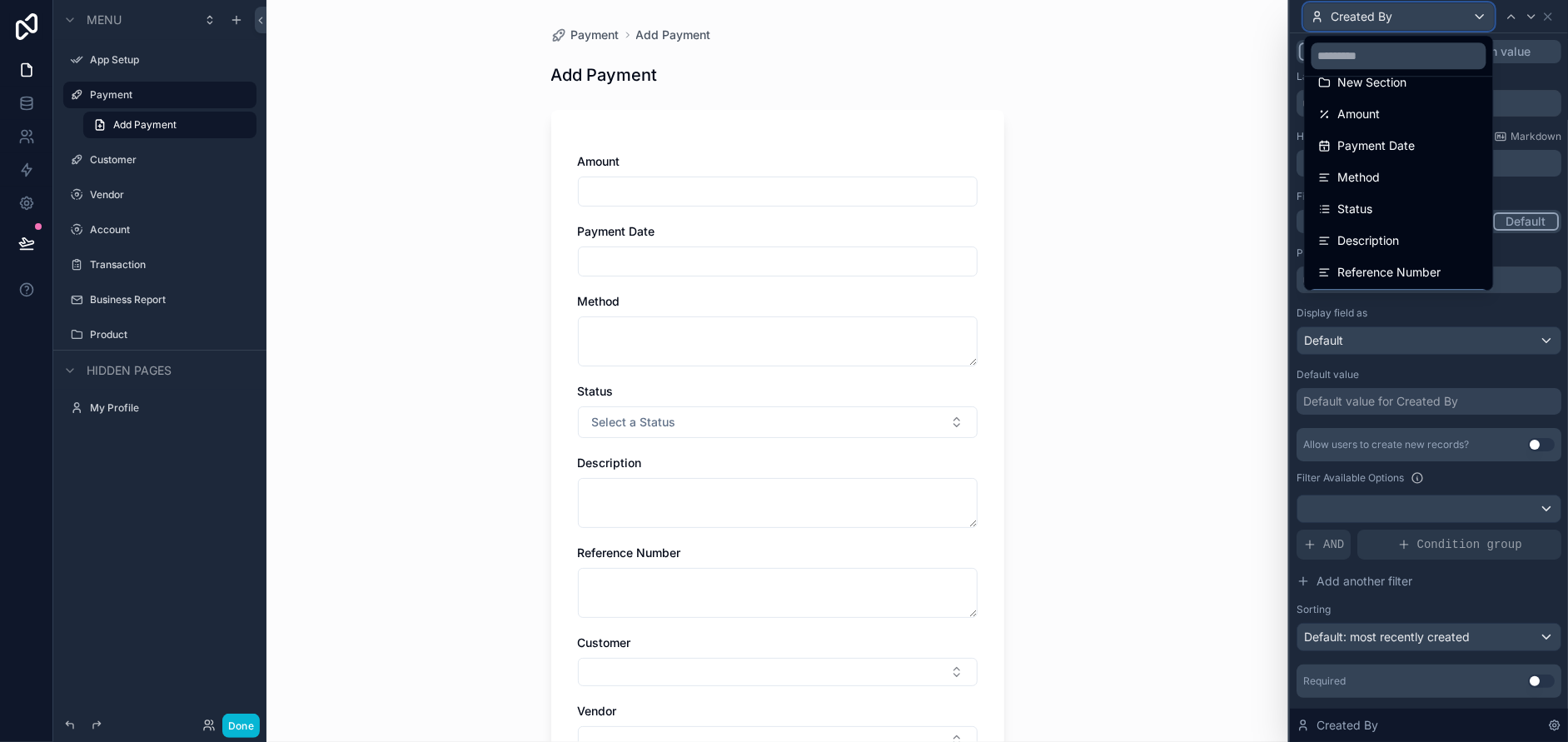
scroll to position [0, 0]
click at [1407, 49] on input "text" at bounding box center [1399, 56] width 175 height 27
click at [1527, 17] on div at bounding box center [1429, 371] width 278 height 742
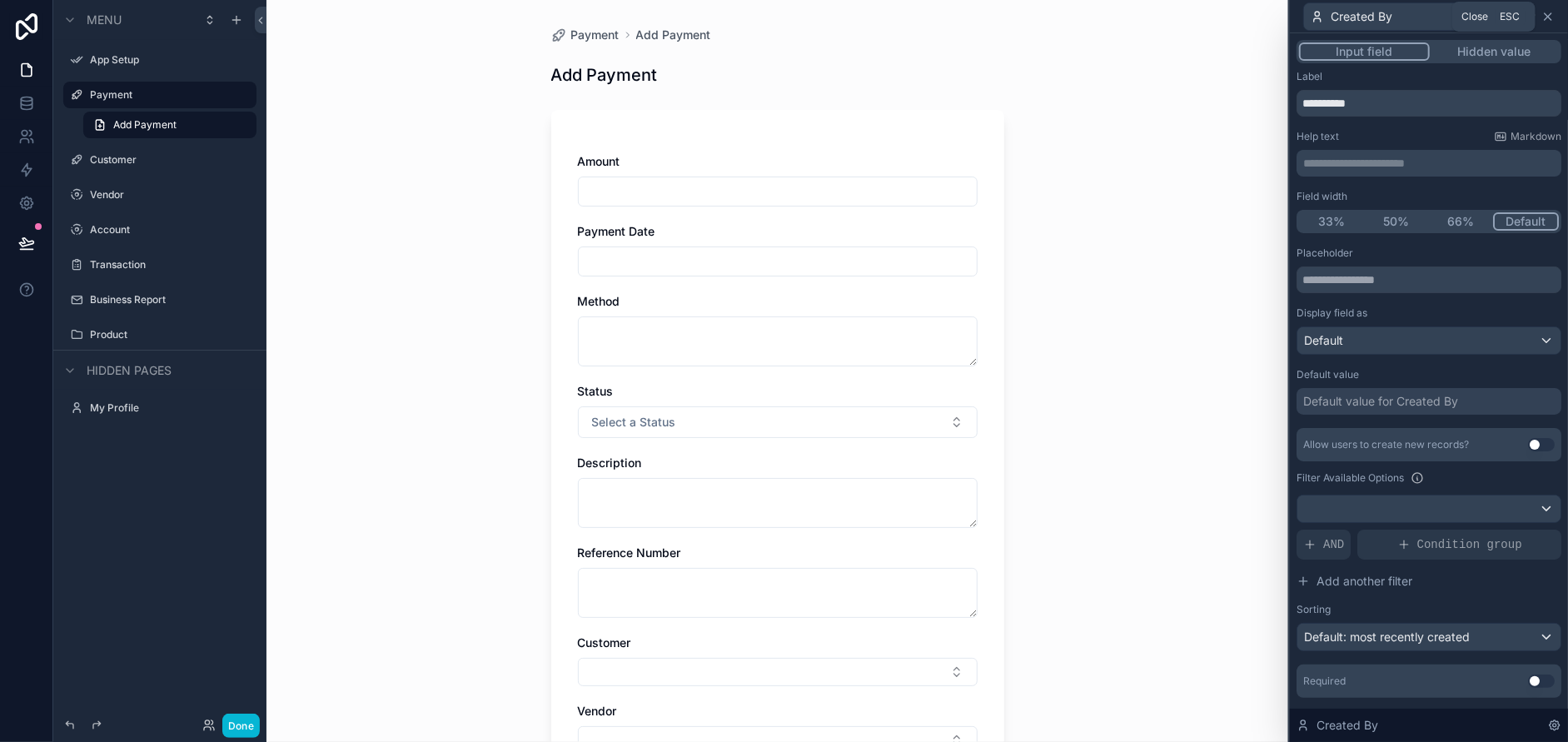
click at [1551, 16] on icon at bounding box center [1548, 17] width 13 height 13
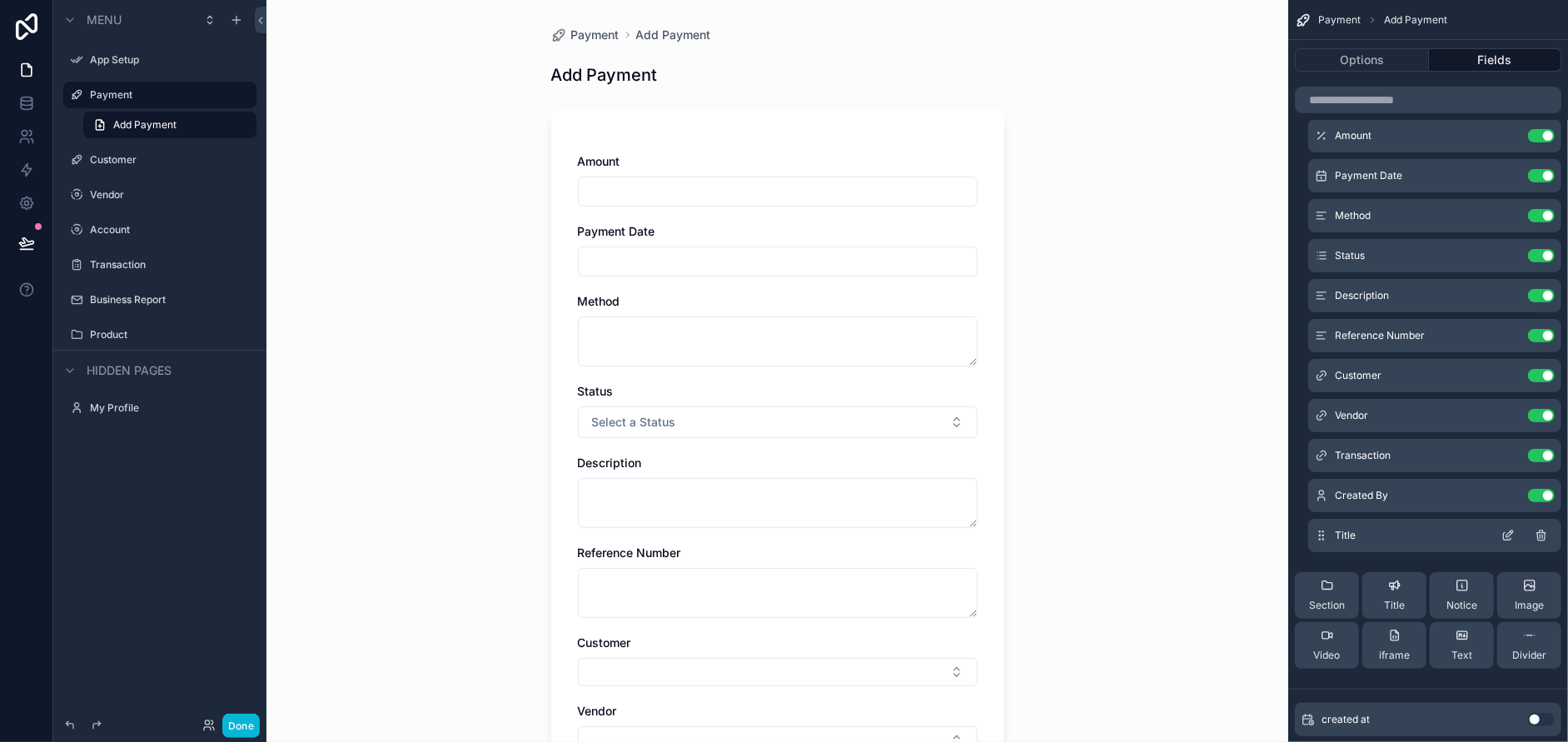
click at [1539, 533] on icon "scrollable content" at bounding box center [1541, 533] width 9 height 0
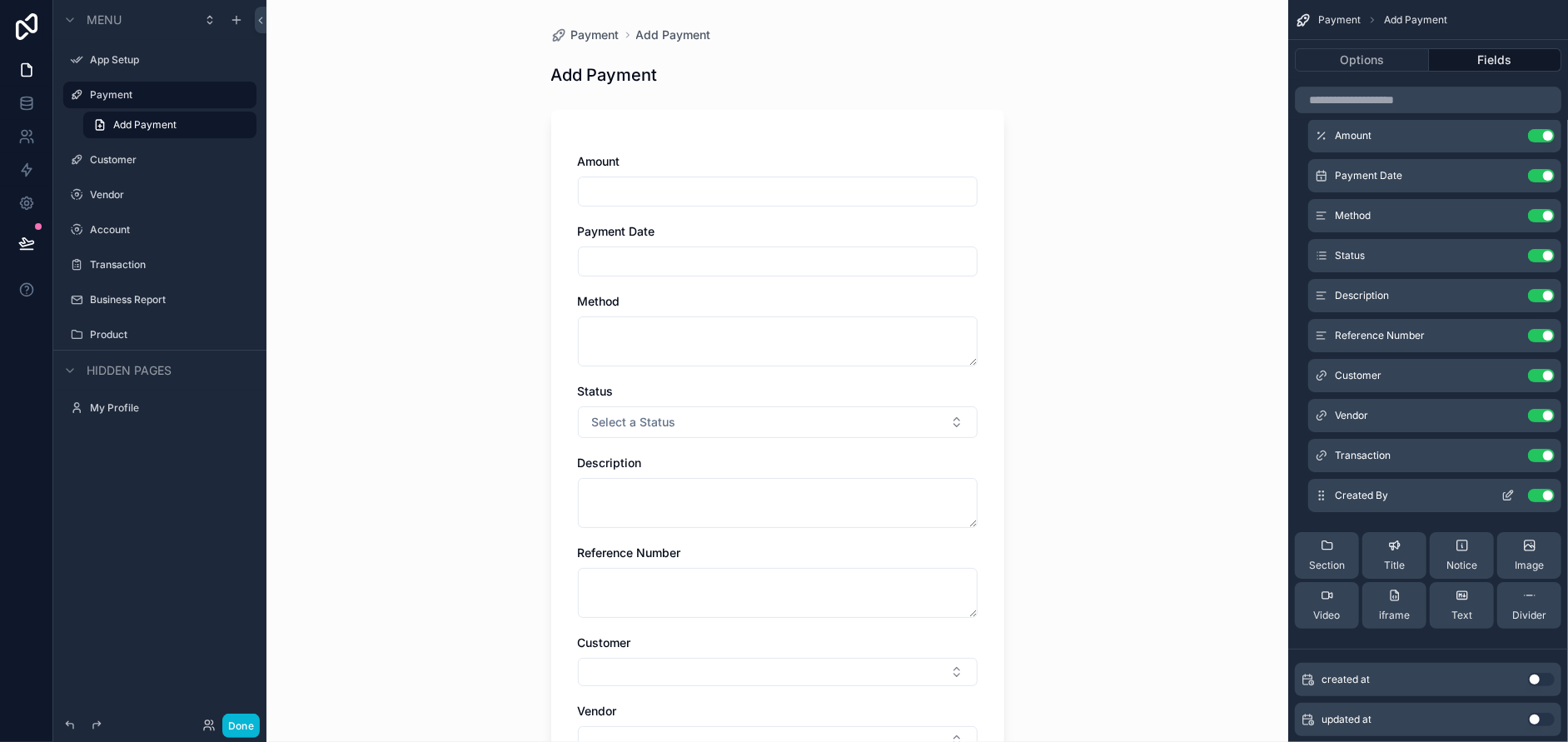
click at [1525, 495] on div "Use setting" at bounding box center [1525, 495] width 60 height 13
click at [1535, 494] on button "Use setting" at bounding box center [1541, 495] width 27 height 13
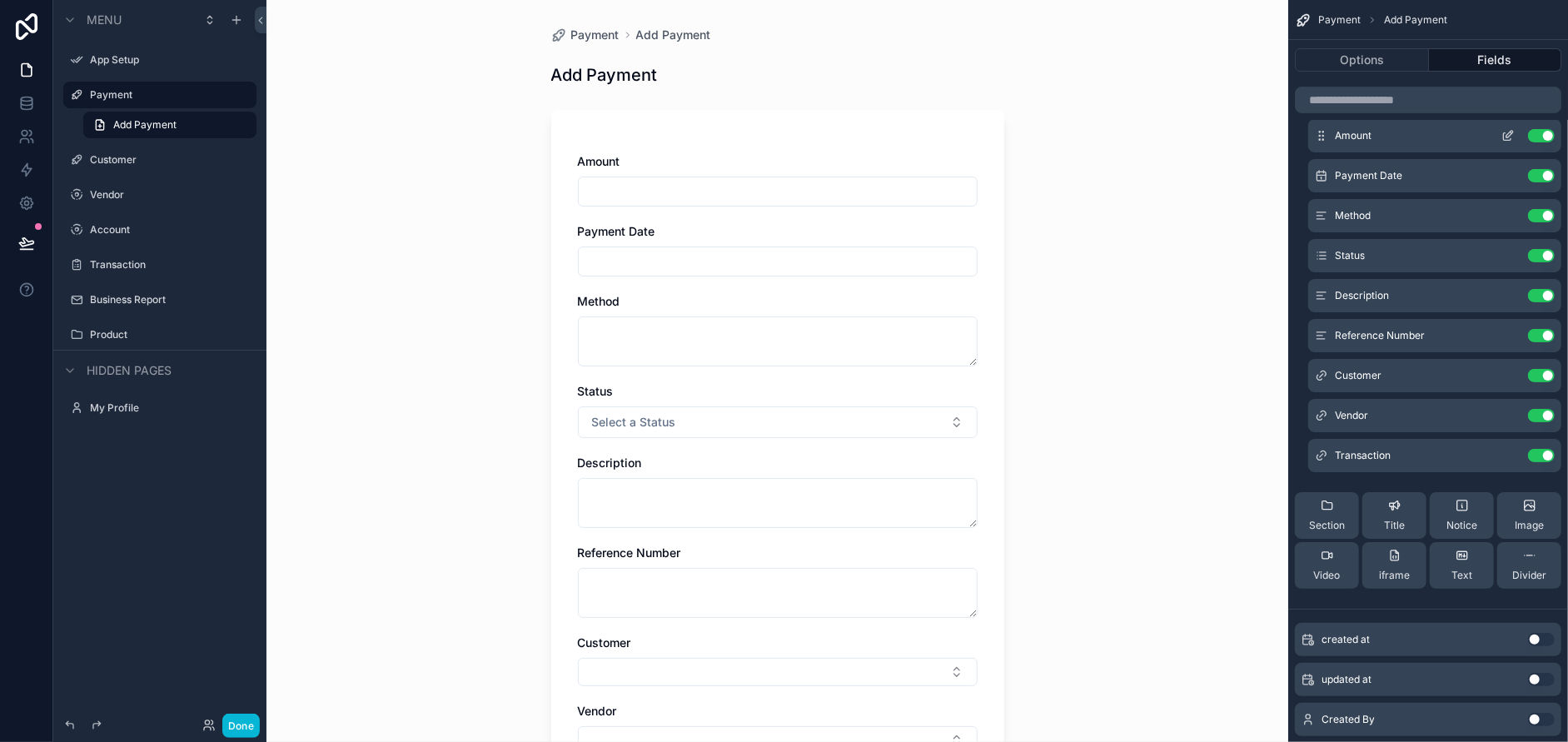
click at [1510, 129] on icon "scrollable content" at bounding box center [1508, 136] width 13 height 13
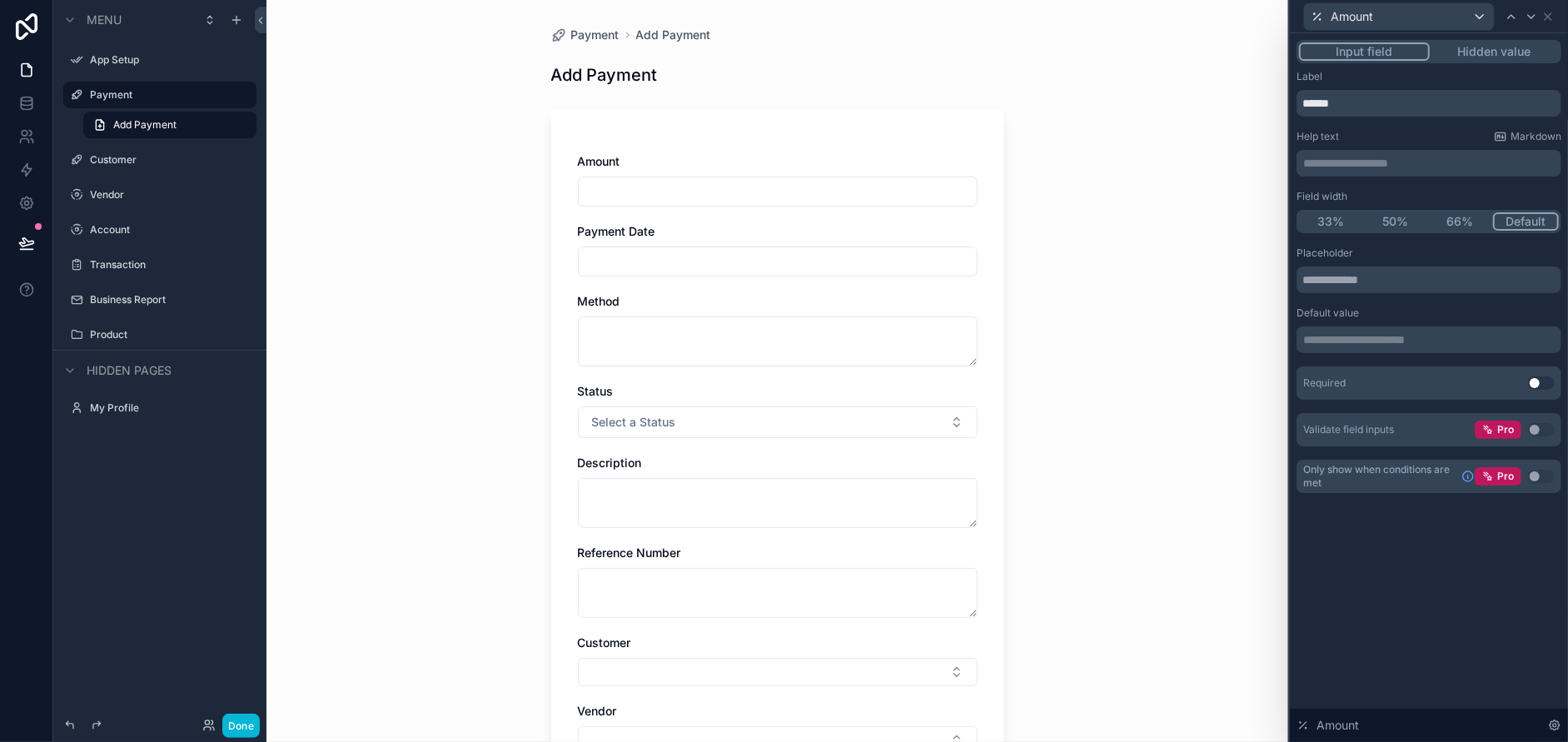
click at [1351, 163] on p "**********" at bounding box center [1430, 163] width 255 height 17
click at [1370, 107] on input "******" at bounding box center [1429, 103] width 265 height 27
click at [1450, 219] on button "66%" at bounding box center [1460, 222] width 65 height 18
click at [1401, 224] on button "50%" at bounding box center [1396, 222] width 65 height 18
click at [1322, 225] on button "33%" at bounding box center [1331, 222] width 65 height 18
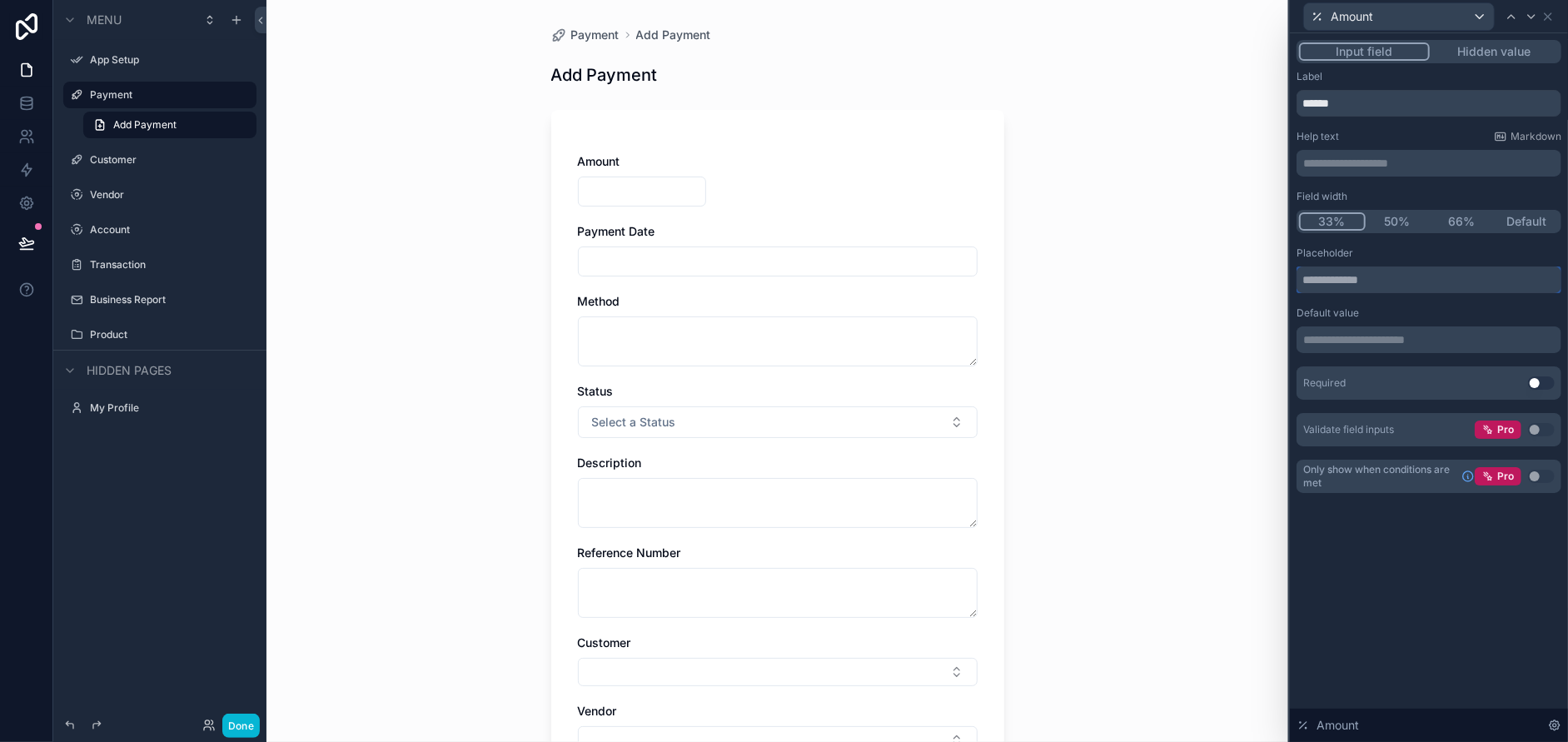
click at [1419, 281] on input "text" at bounding box center [1429, 280] width 265 height 27
click at [1413, 339] on p "**********" at bounding box center [1430, 340] width 255 height 17
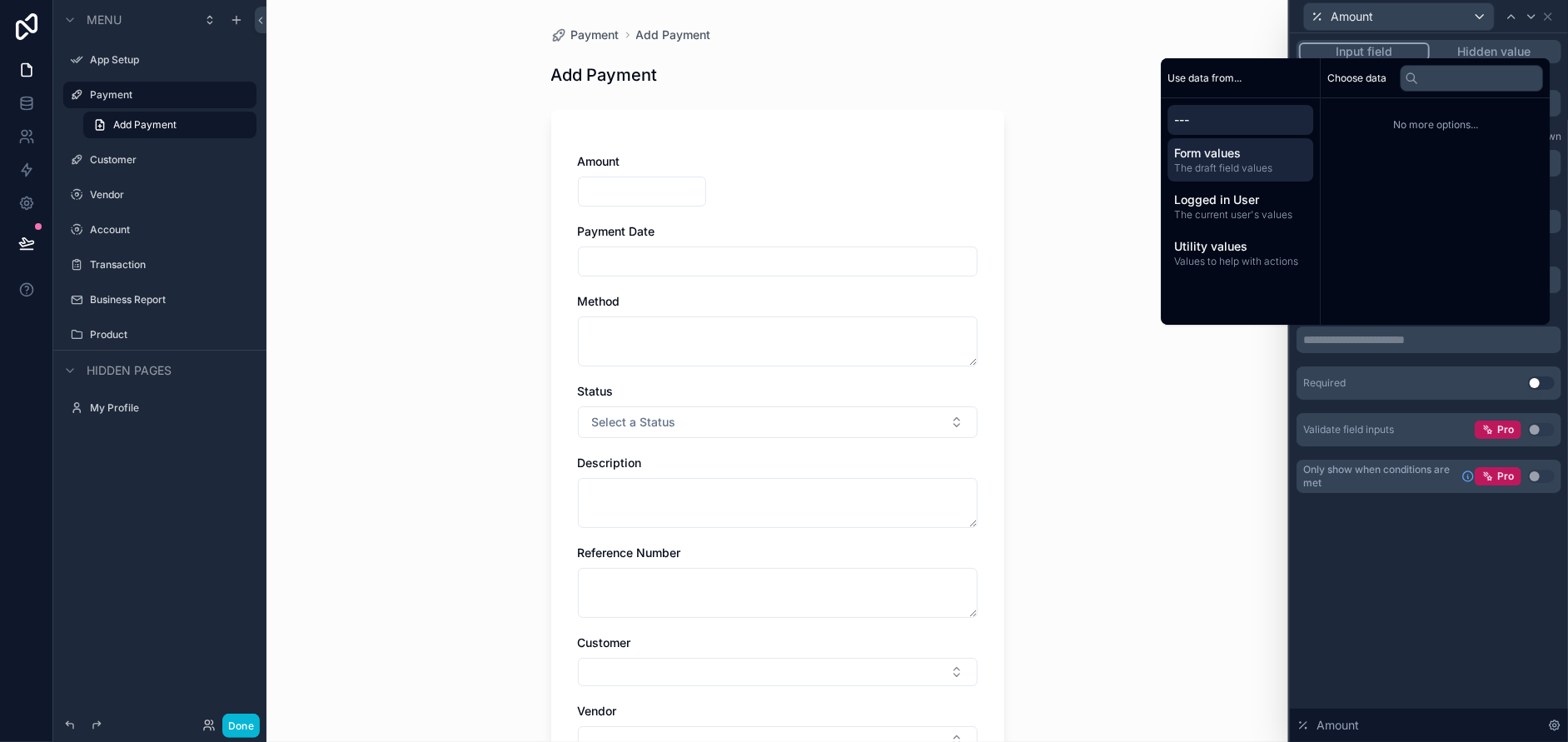
click at [1200, 169] on span "The draft field values" at bounding box center [1240, 168] width 133 height 13
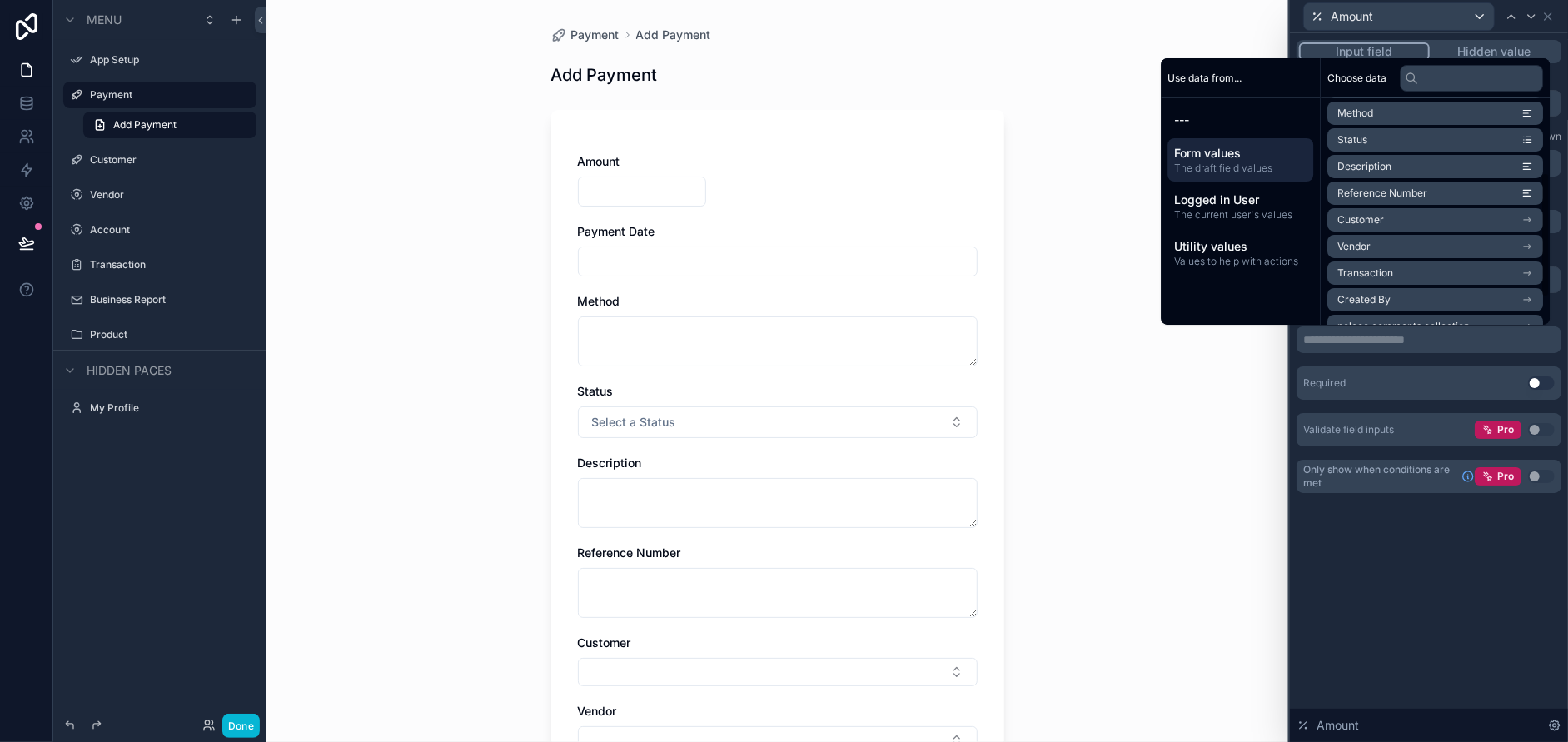
scroll to position [183, 0]
click at [1367, 338] on p "**********" at bounding box center [1430, 340] width 255 height 17
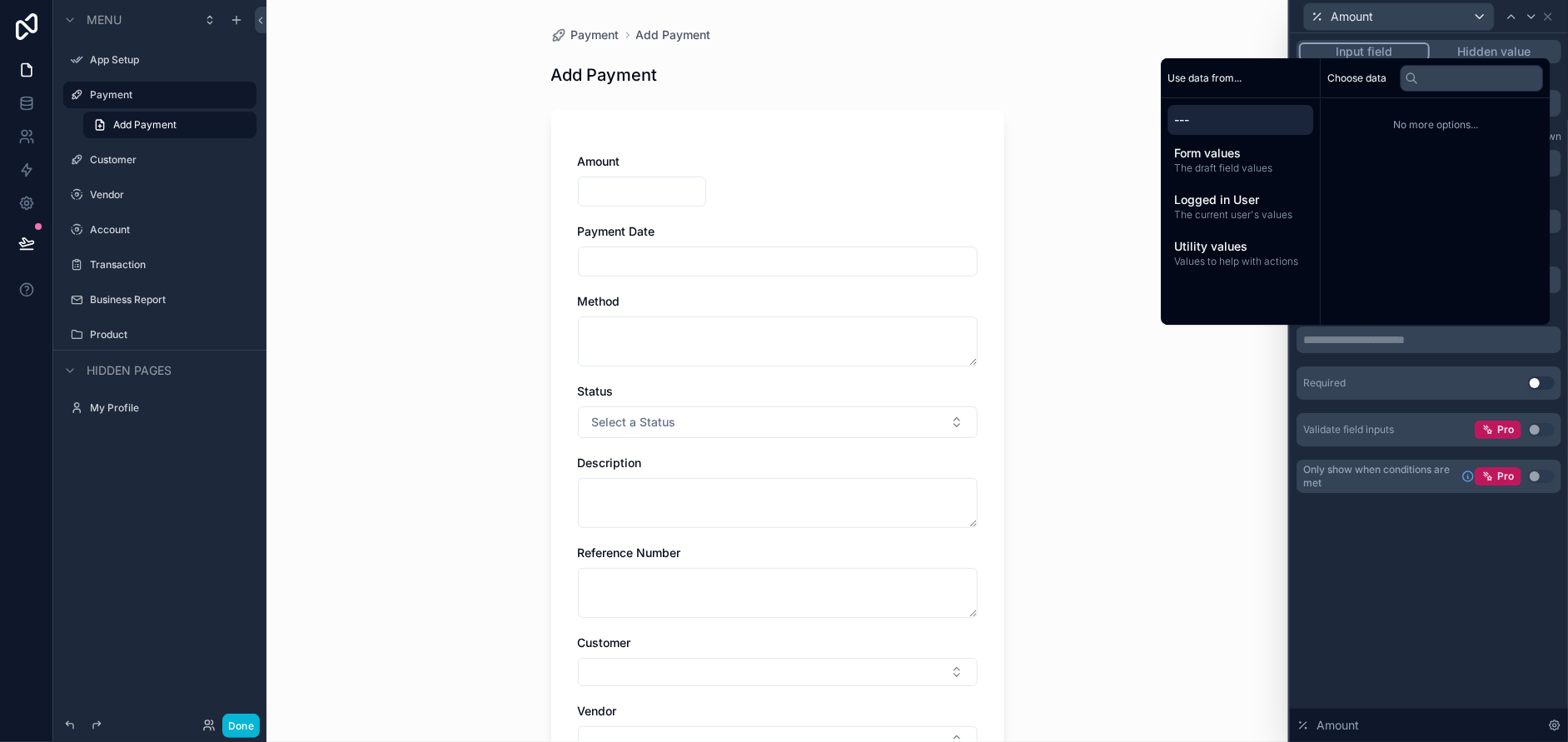
click at [1375, 387] on div "Required Use setting" at bounding box center [1429, 384] width 265 height 33
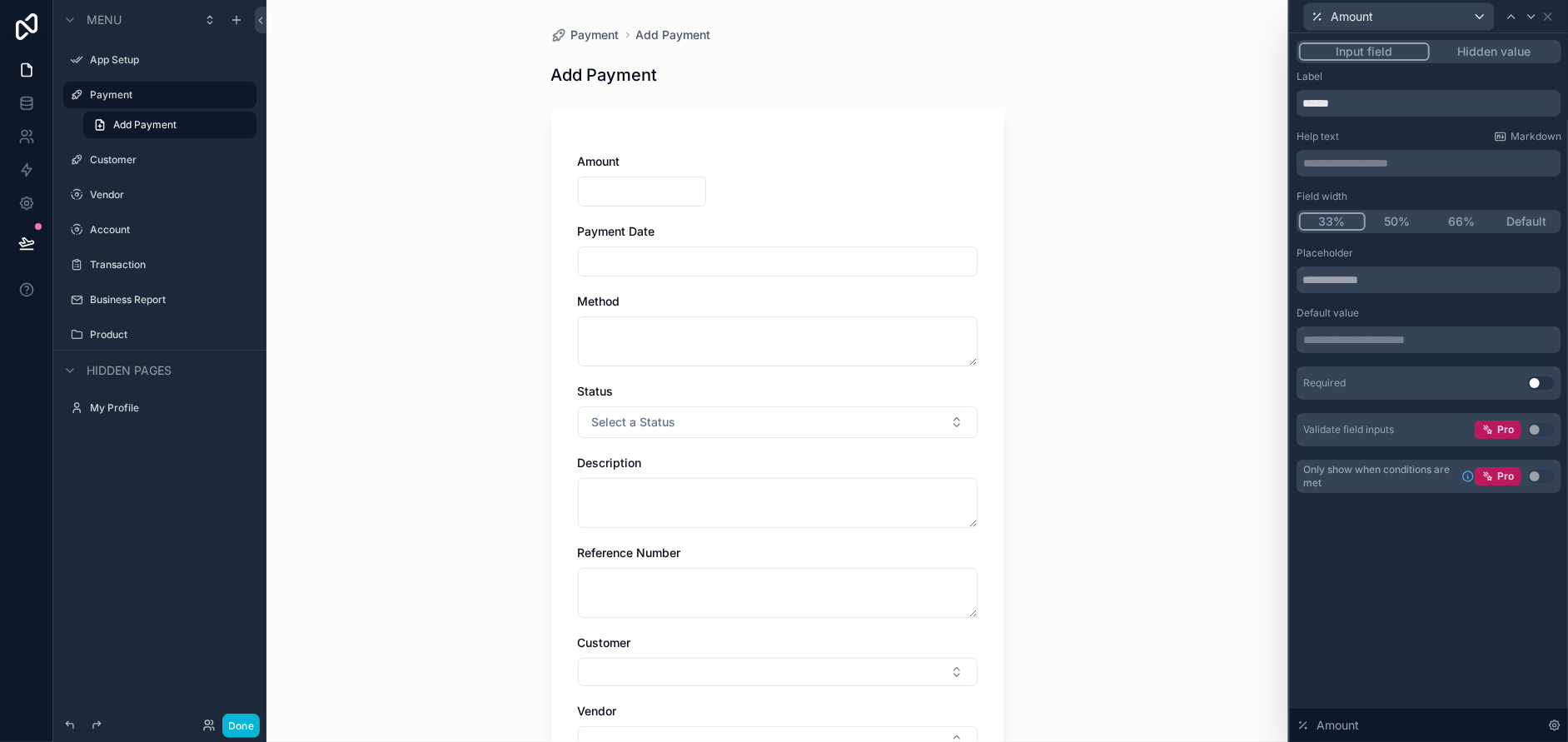
click at [1535, 380] on button "Use setting" at bounding box center [1541, 384] width 27 height 13
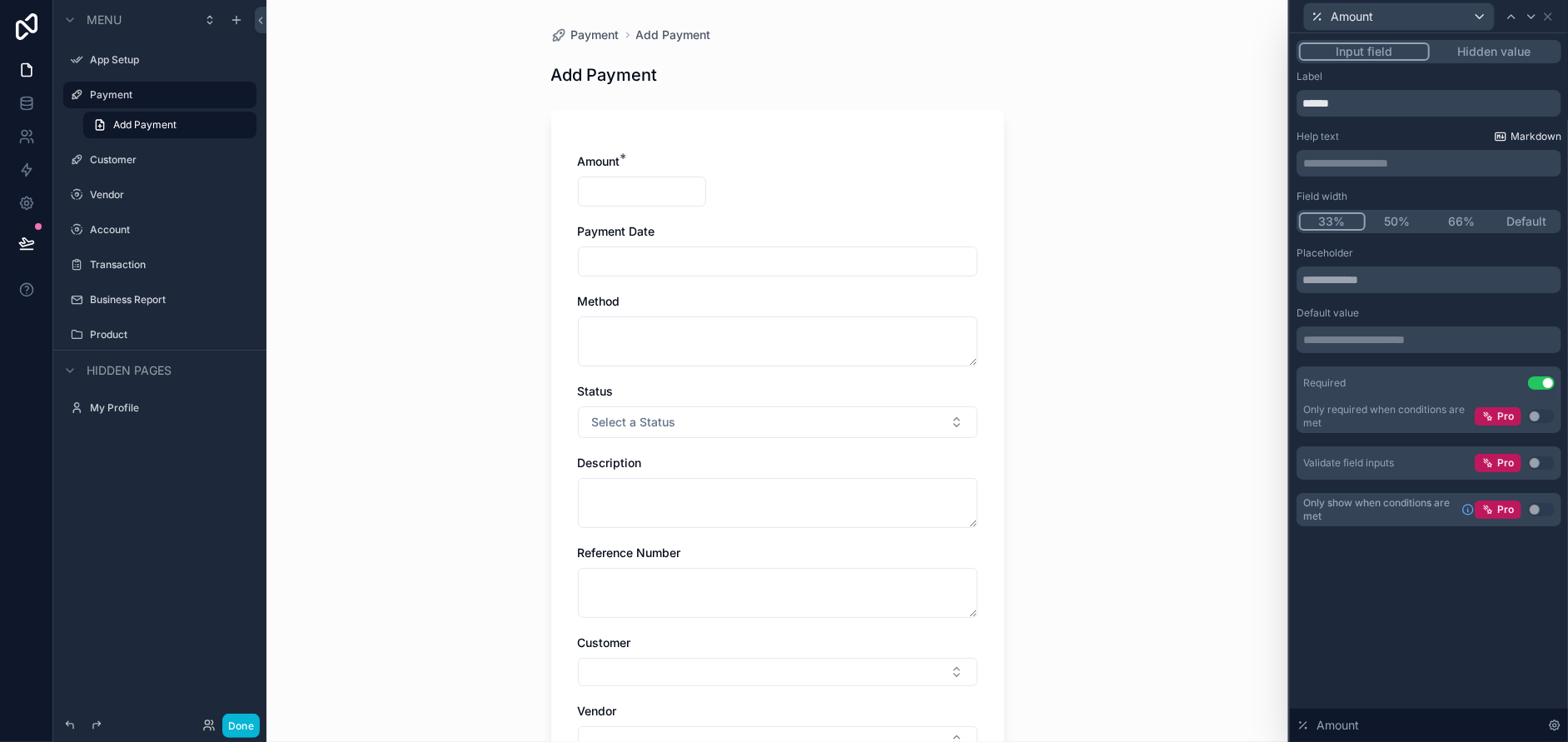
click at [1529, 138] on span "Markdown" at bounding box center [1535, 137] width 51 height 13
click at [1418, 96] on input "******" at bounding box center [1429, 103] width 265 height 27
click at [1483, 53] on button "Hidden value" at bounding box center [1494, 52] width 129 height 18
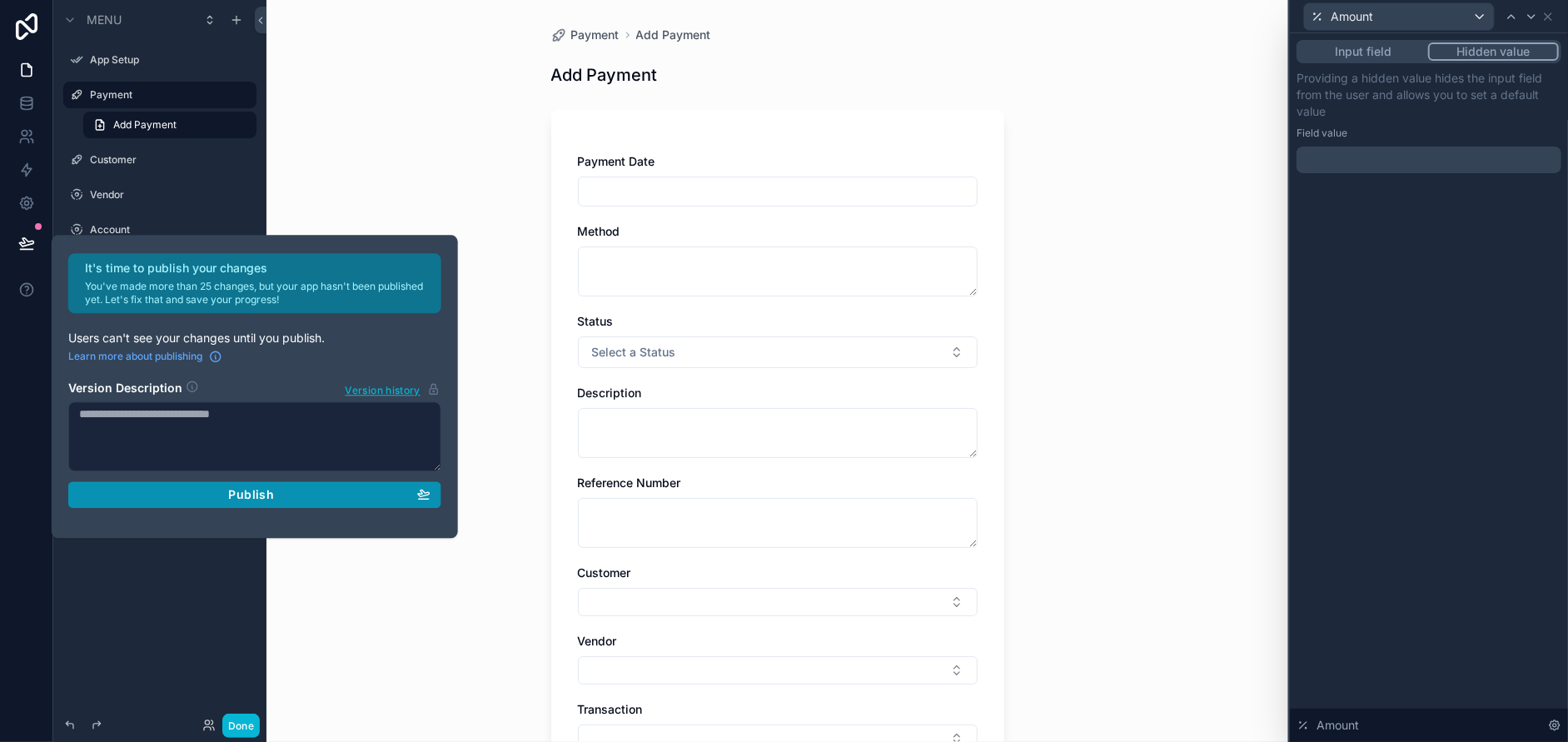
click at [185, 495] on div "Publish" at bounding box center [255, 494] width 352 height 15
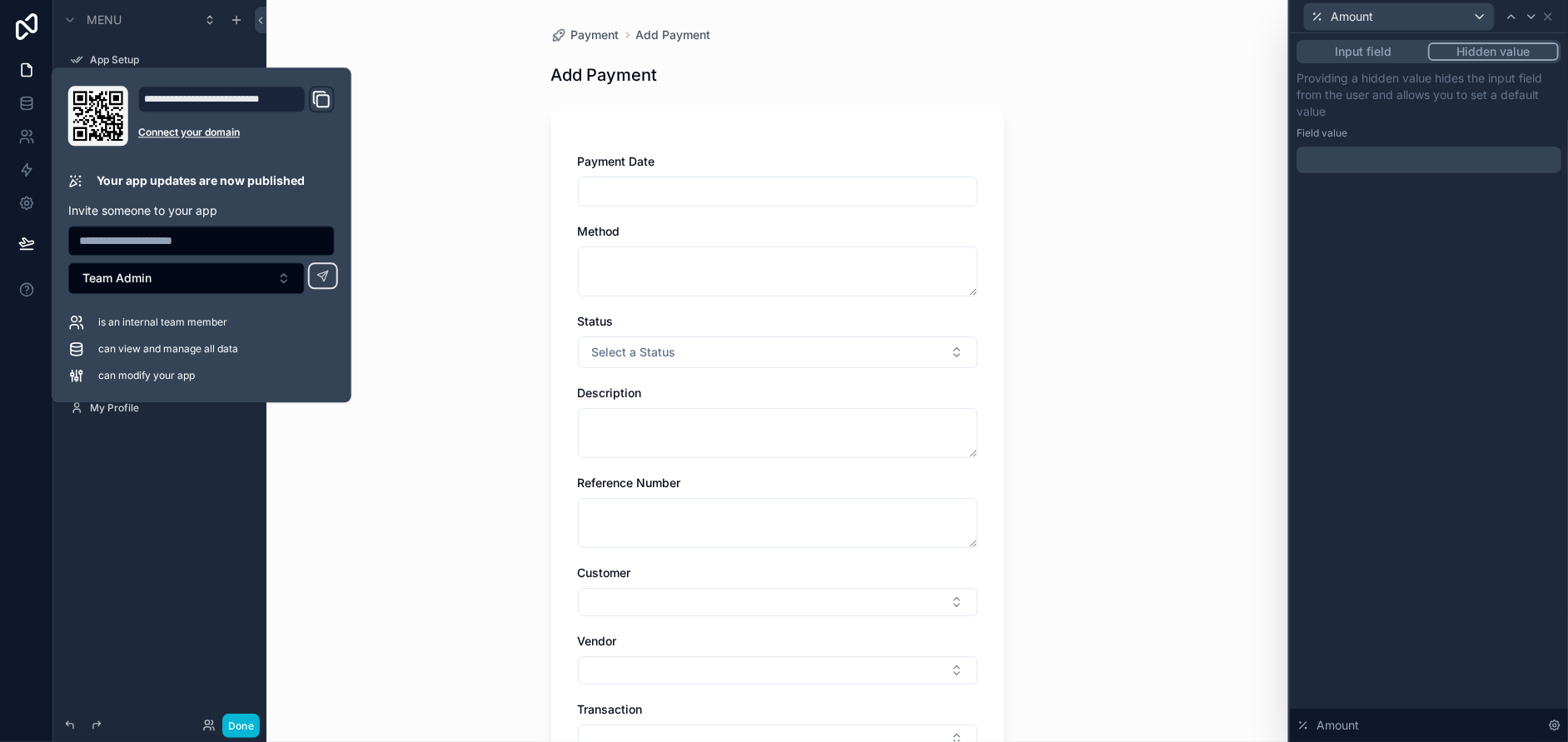
click at [193, 507] on div "Menu App Setup Payment Add Payment Customer Vendor Account Transaction Business…" at bounding box center [160, 361] width 213 height 722
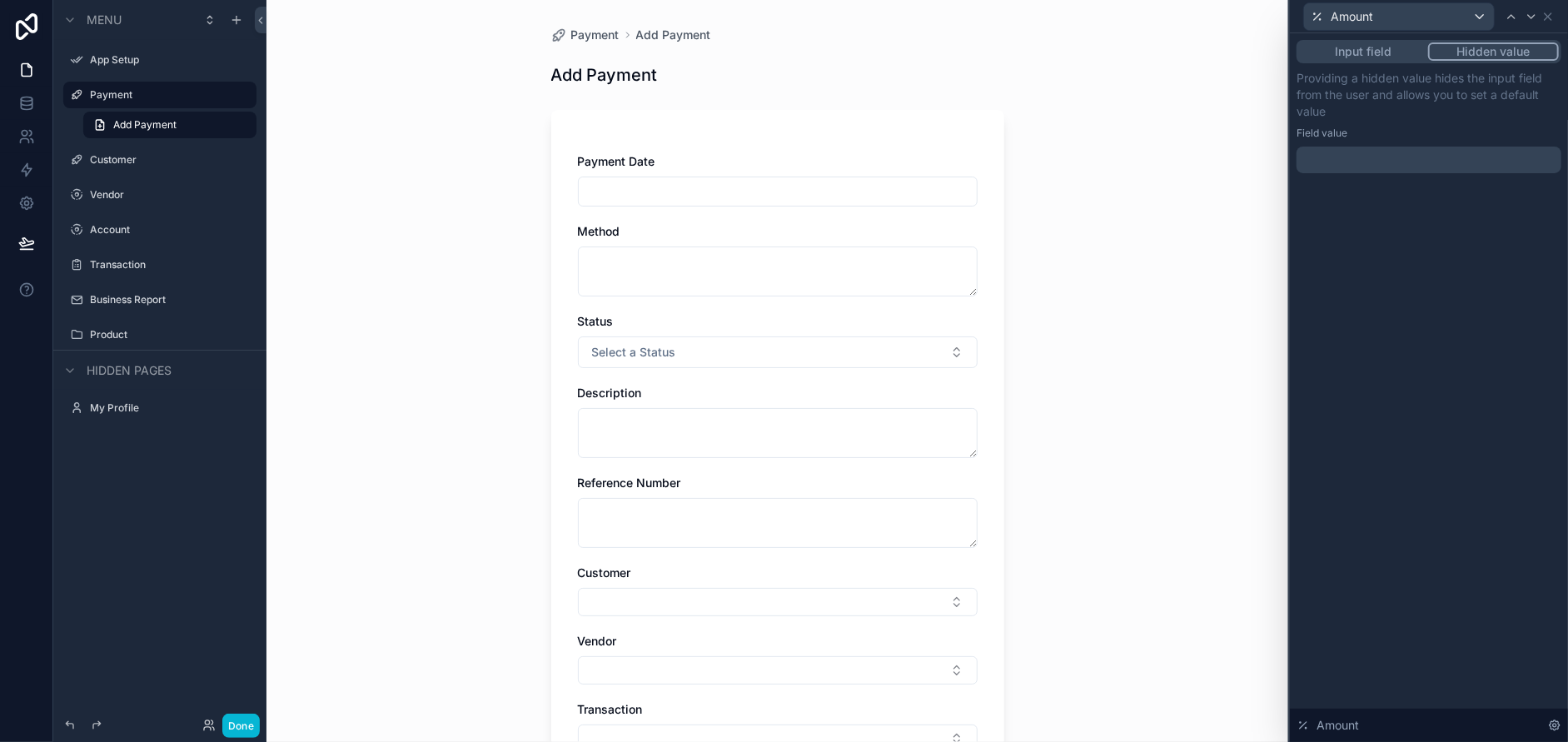
click at [696, 191] on input "scrollable content" at bounding box center [777, 192] width 398 height 23
click at [1125, 358] on div "Payment Add Payment Add Payment Payment Date Method Status Select a Status Desc…" at bounding box center [778, 371] width 1022 height 742
click at [138, 101] on label "Payment" at bounding box center [157, 95] width 133 height 13
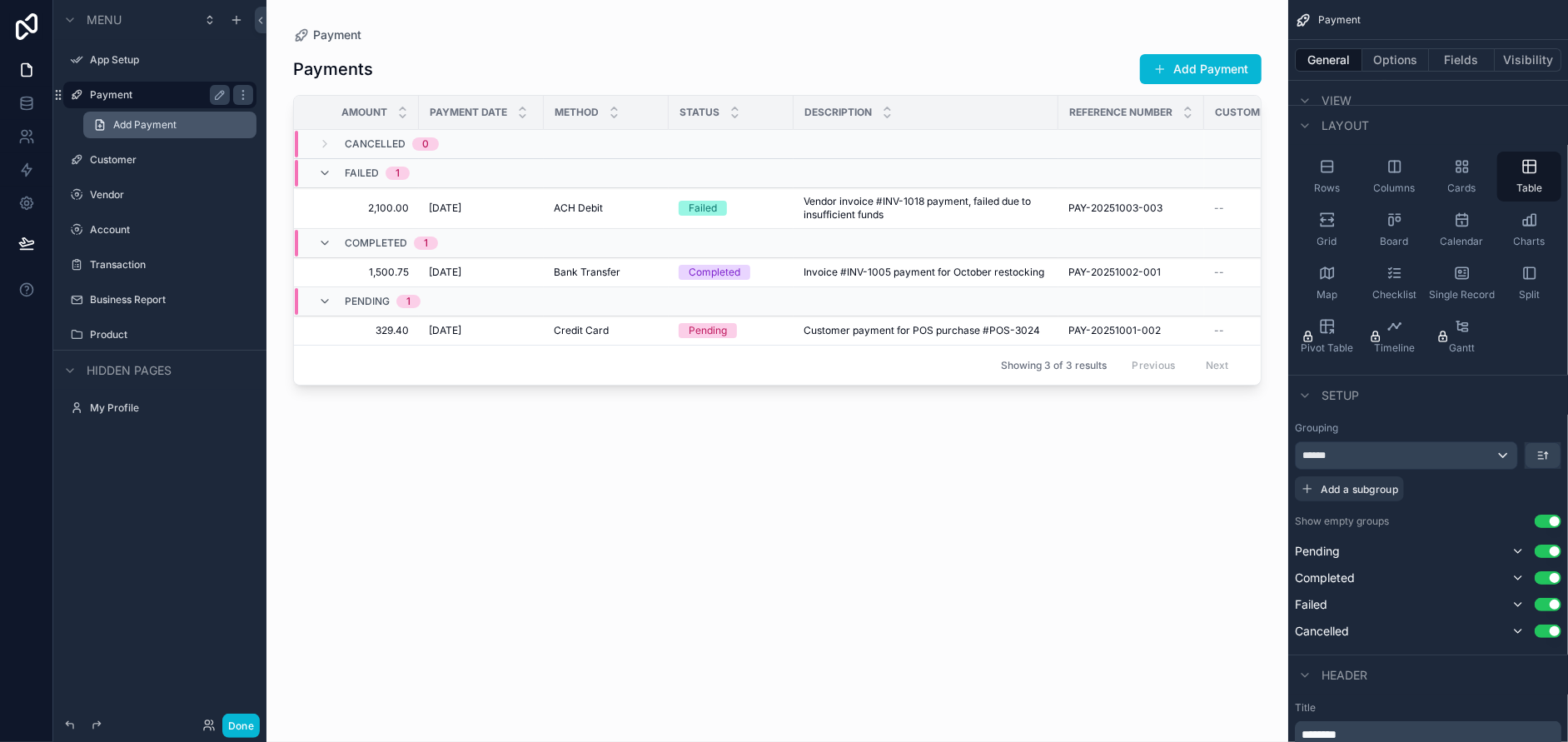
click at [138, 135] on link "Add Payment" at bounding box center [170, 125] width 173 height 27
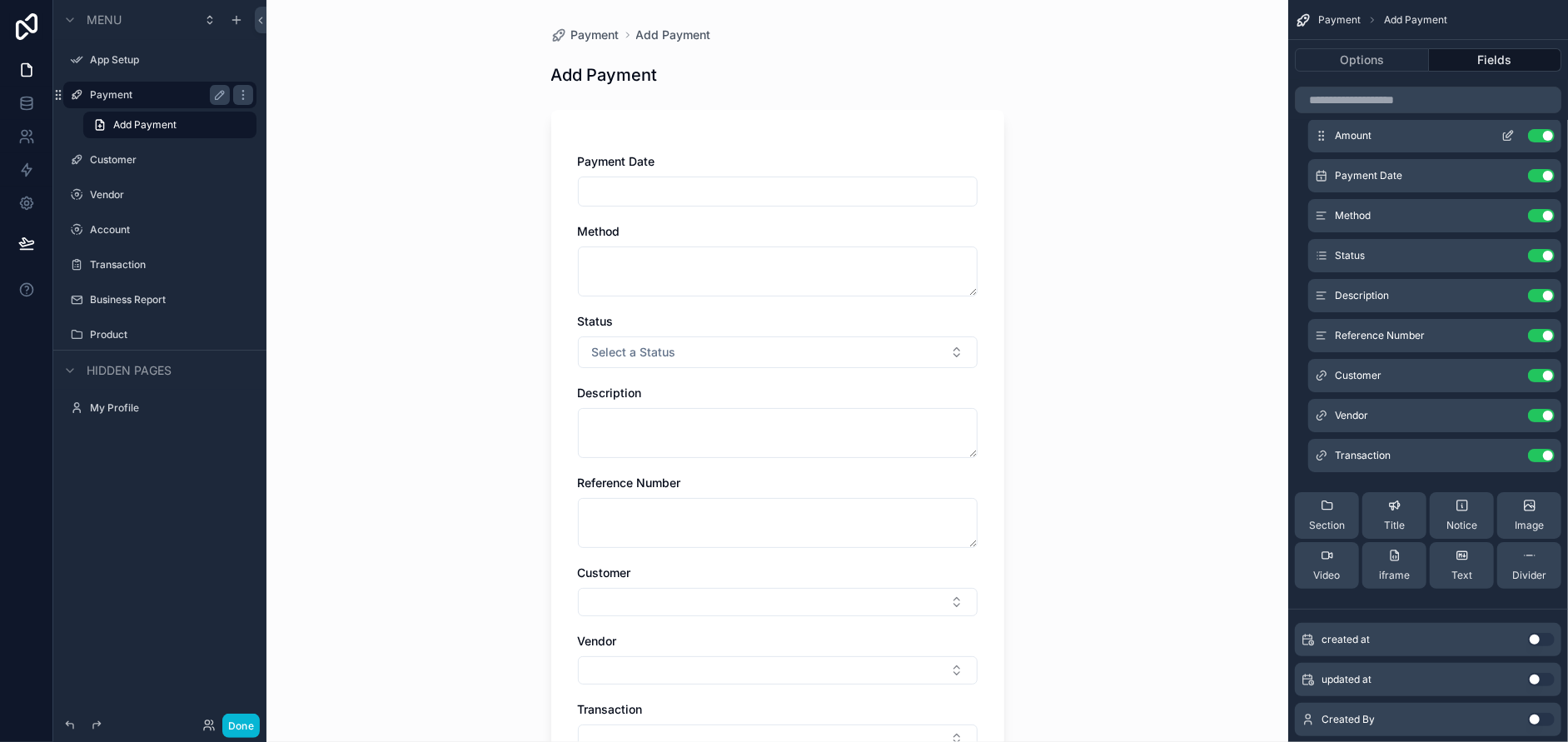
click at [1506, 135] on icon "scrollable content" at bounding box center [1510, 134] width 7 height 7
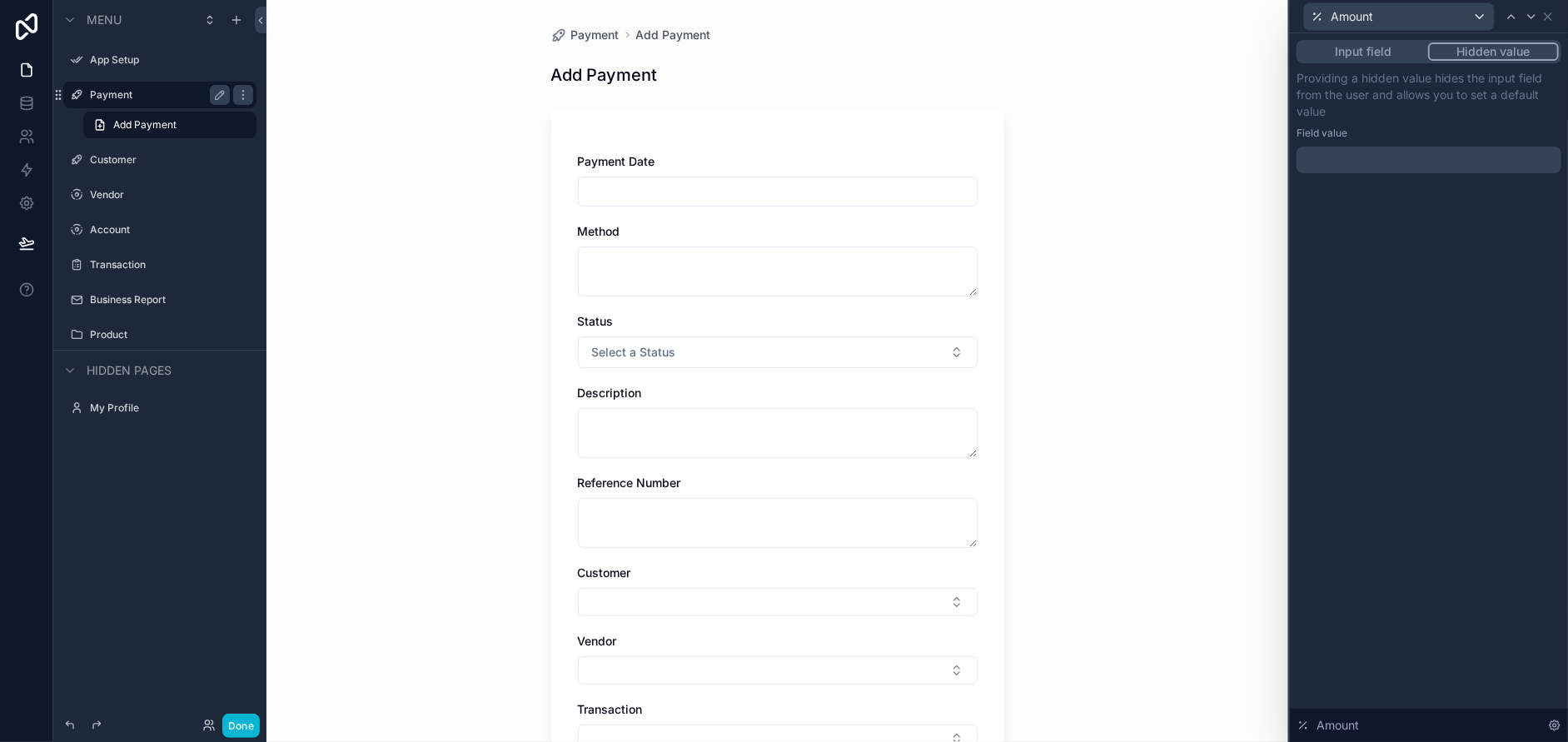
click at [1479, 157] on p "﻿" at bounding box center [1430, 160] width 255 height 17
click at [1351, 13] on span "Amount" at bounding box center [1351, 17] width 43 height 17
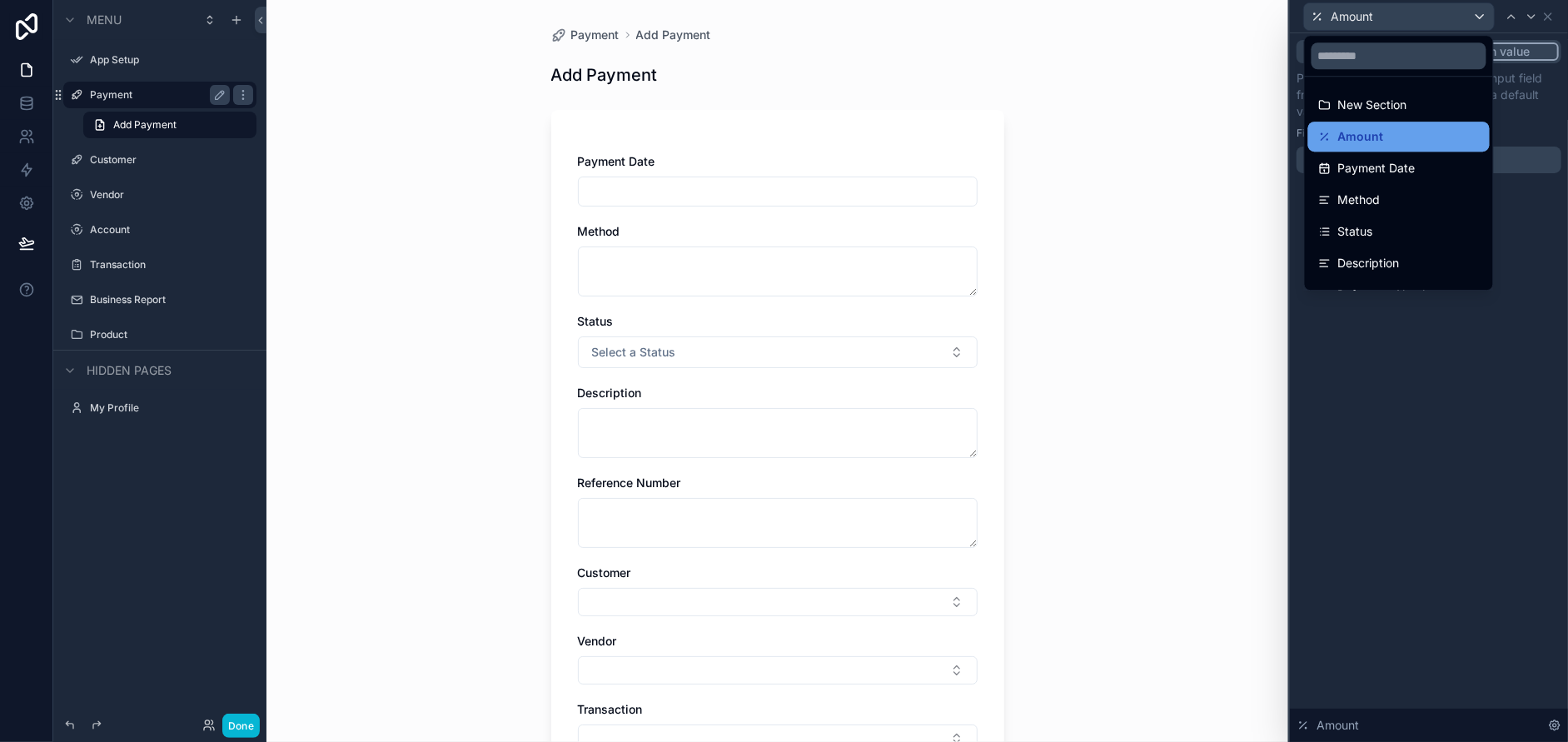
click at [1415, 134] on div "Amount" at bounding box center [1399, 137] width 162 height 20
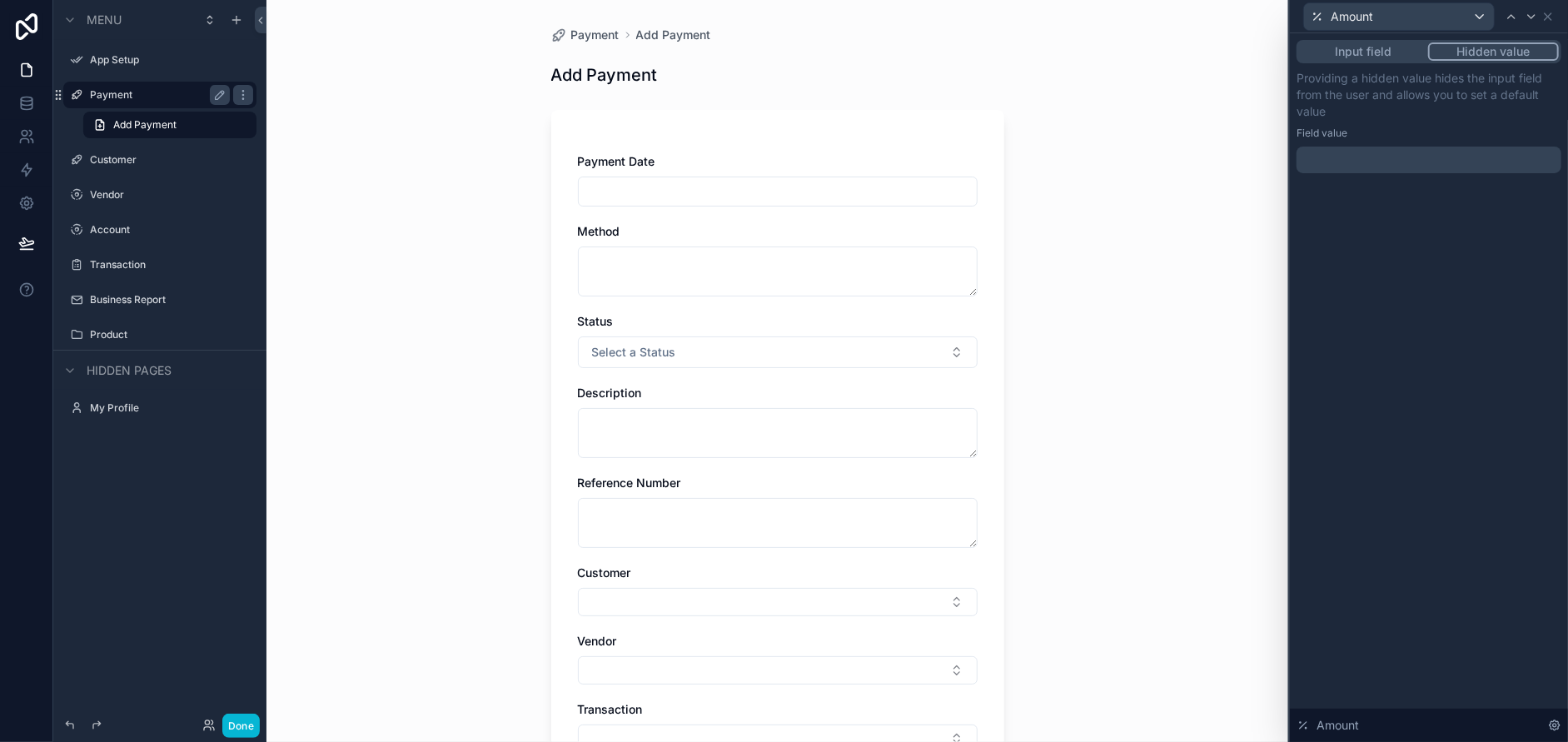
click at [1375, 53] on button "Input field" at bounding box center [1363, 52] width 129 height 18
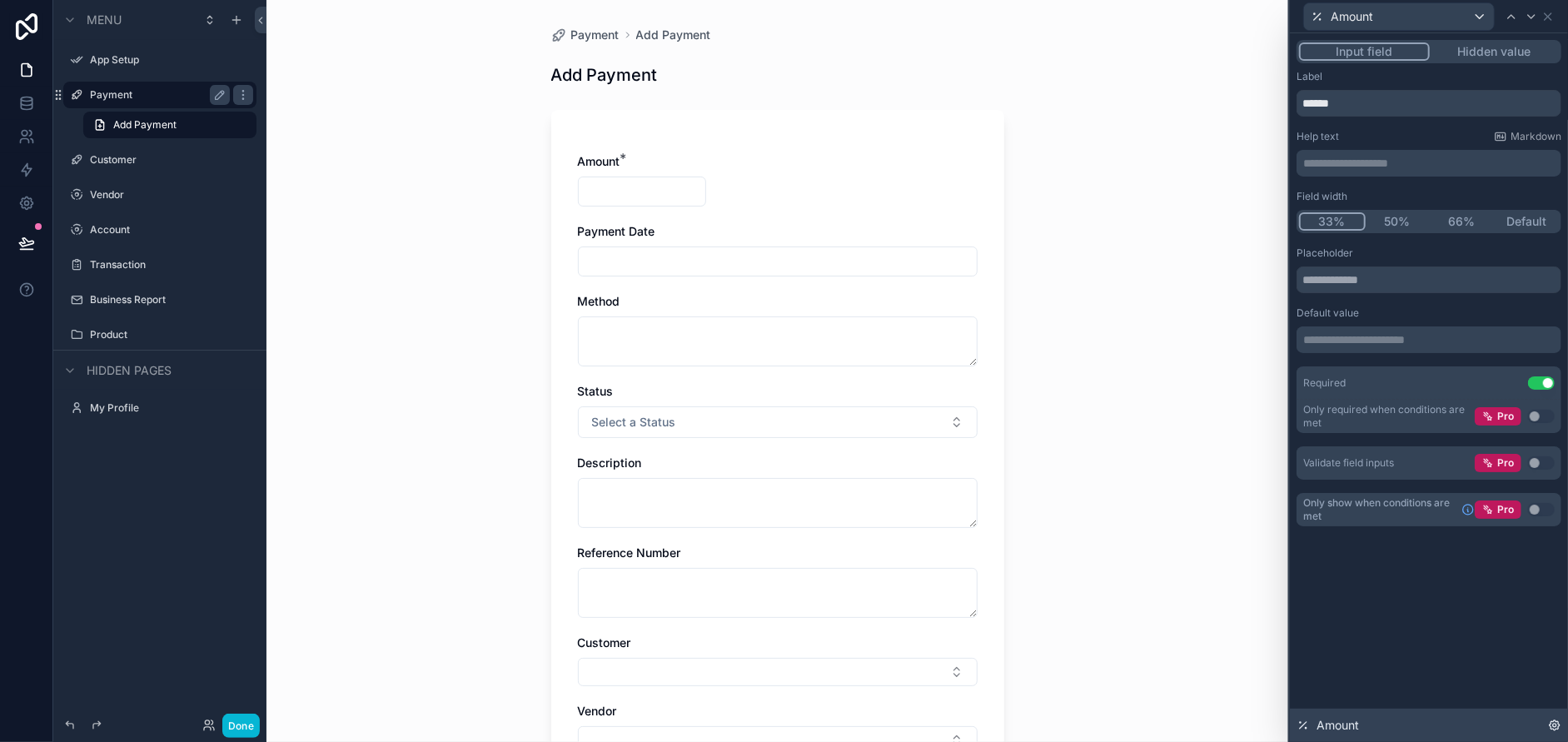
click at [1328, 722] on span "Amount" at bounding box center [1337, 725] width 43 height 17
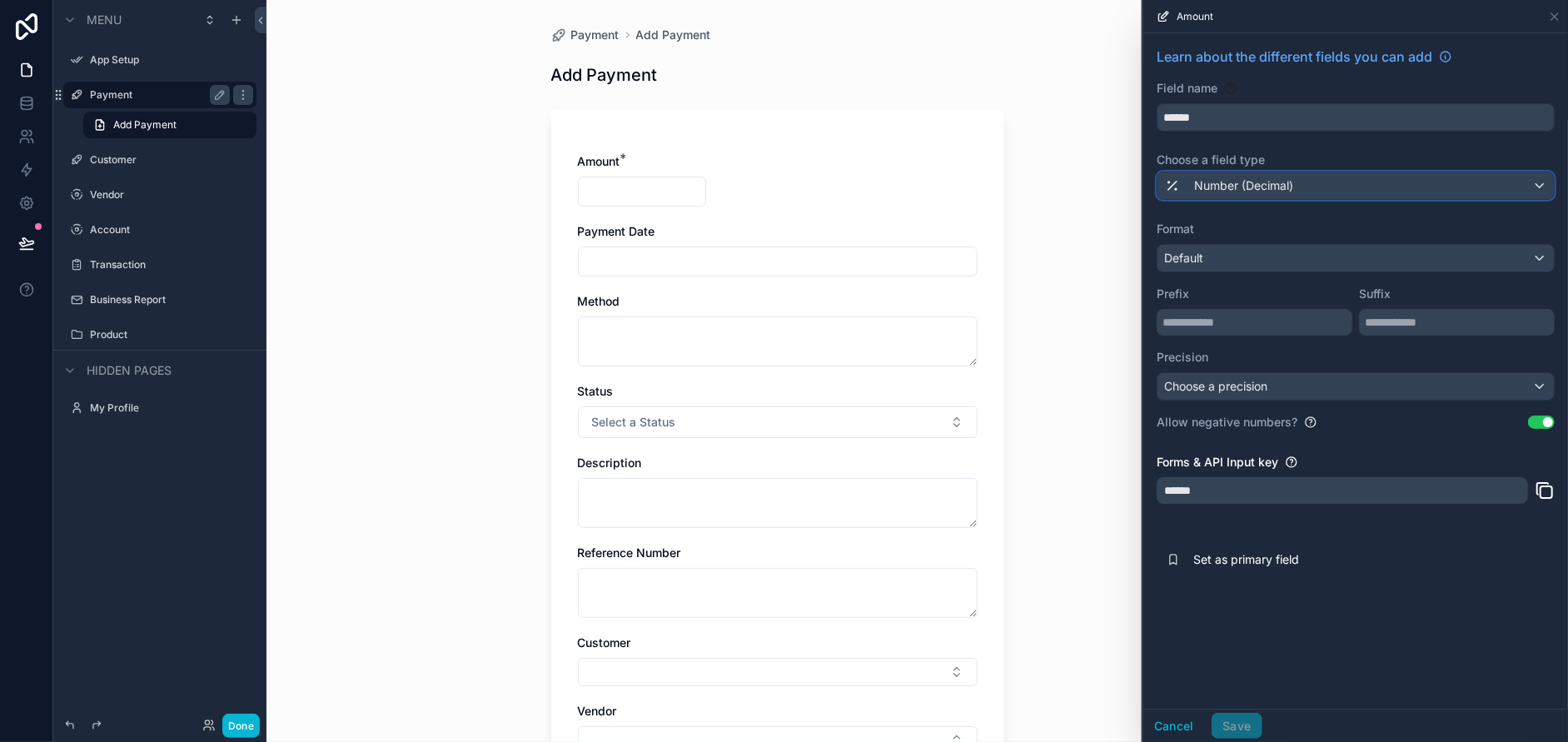
click at [1415, 187] on div "Number (Decimal)" at bounding box center [1355, 186] width 396 height 27
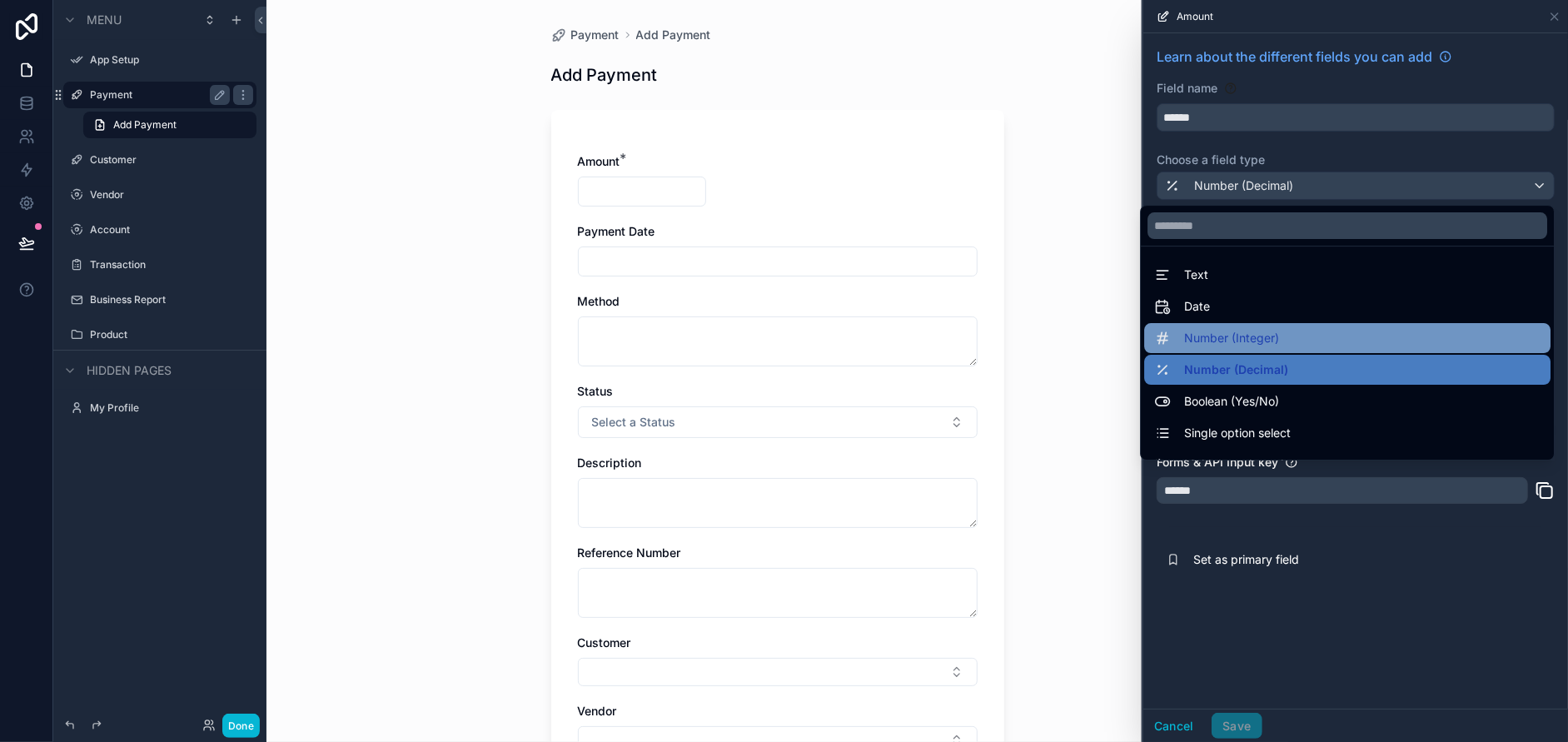
click at [1219, 328] on span "Number (Integer)" at bounding box center [1231, 338] width 95 height 20
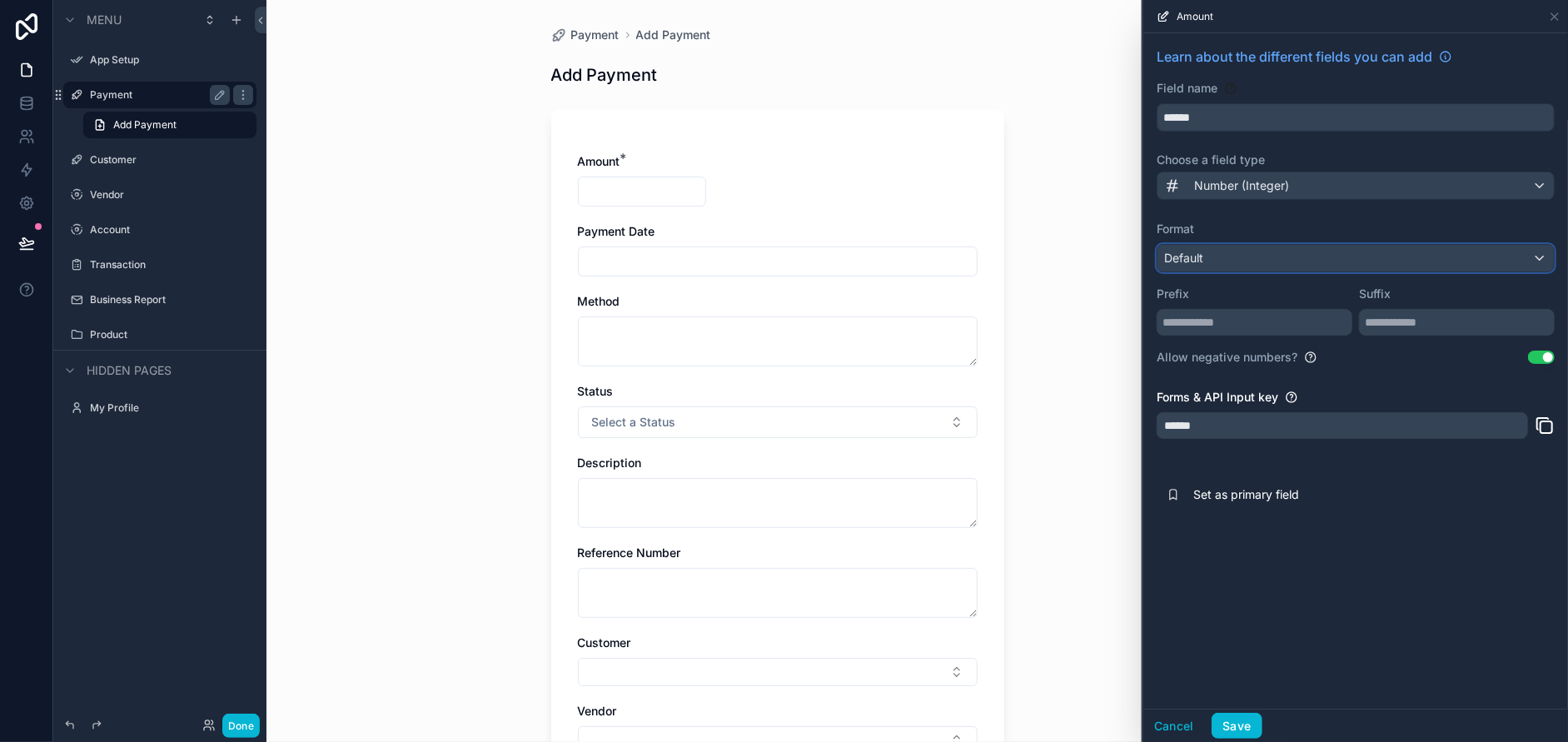
click at [1240, 257] on div "Default" at bounding box center [1355, 258] width 396 height 27
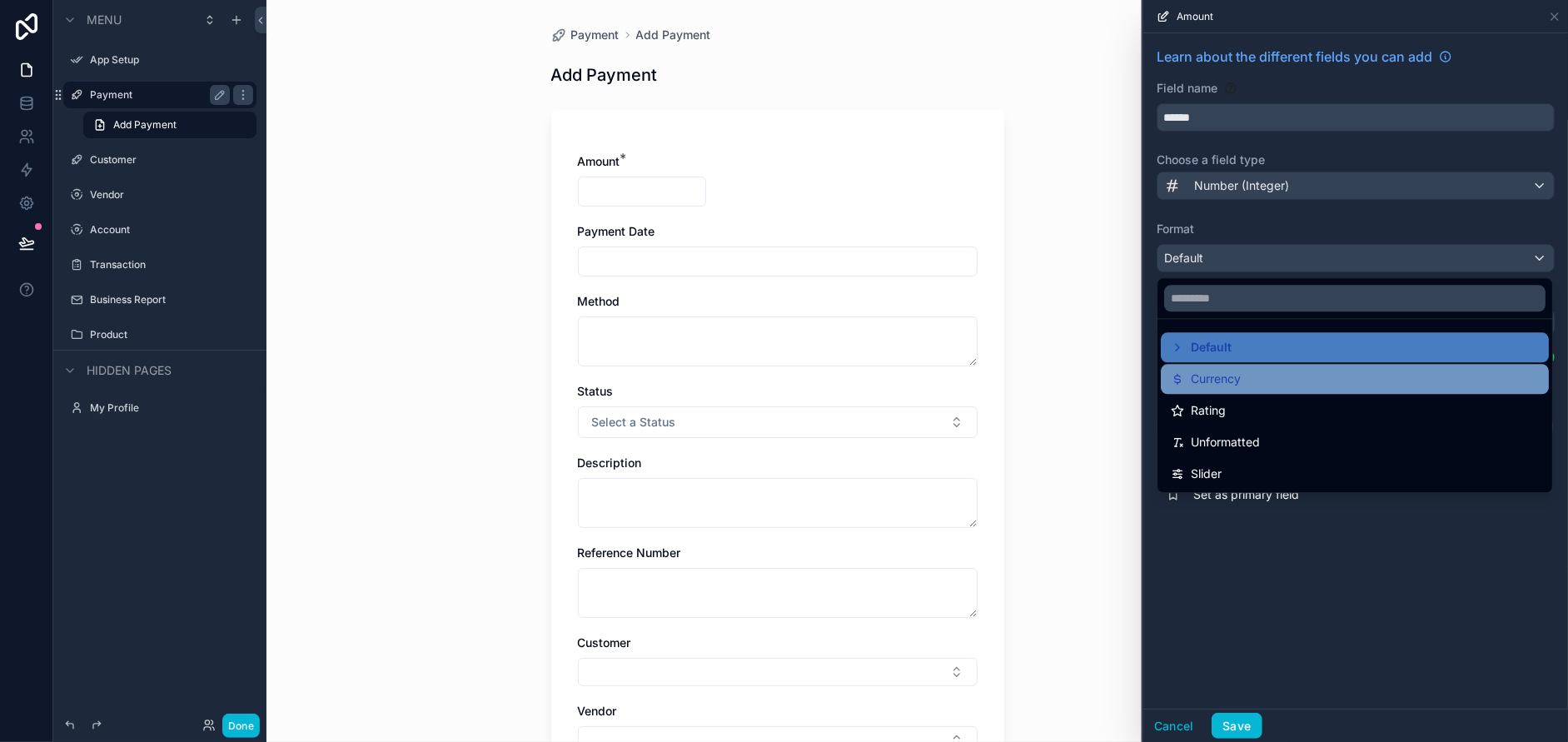
click at [1236, 384] on span "Currency" at bounding box center [1215, 379] width 50 height 20
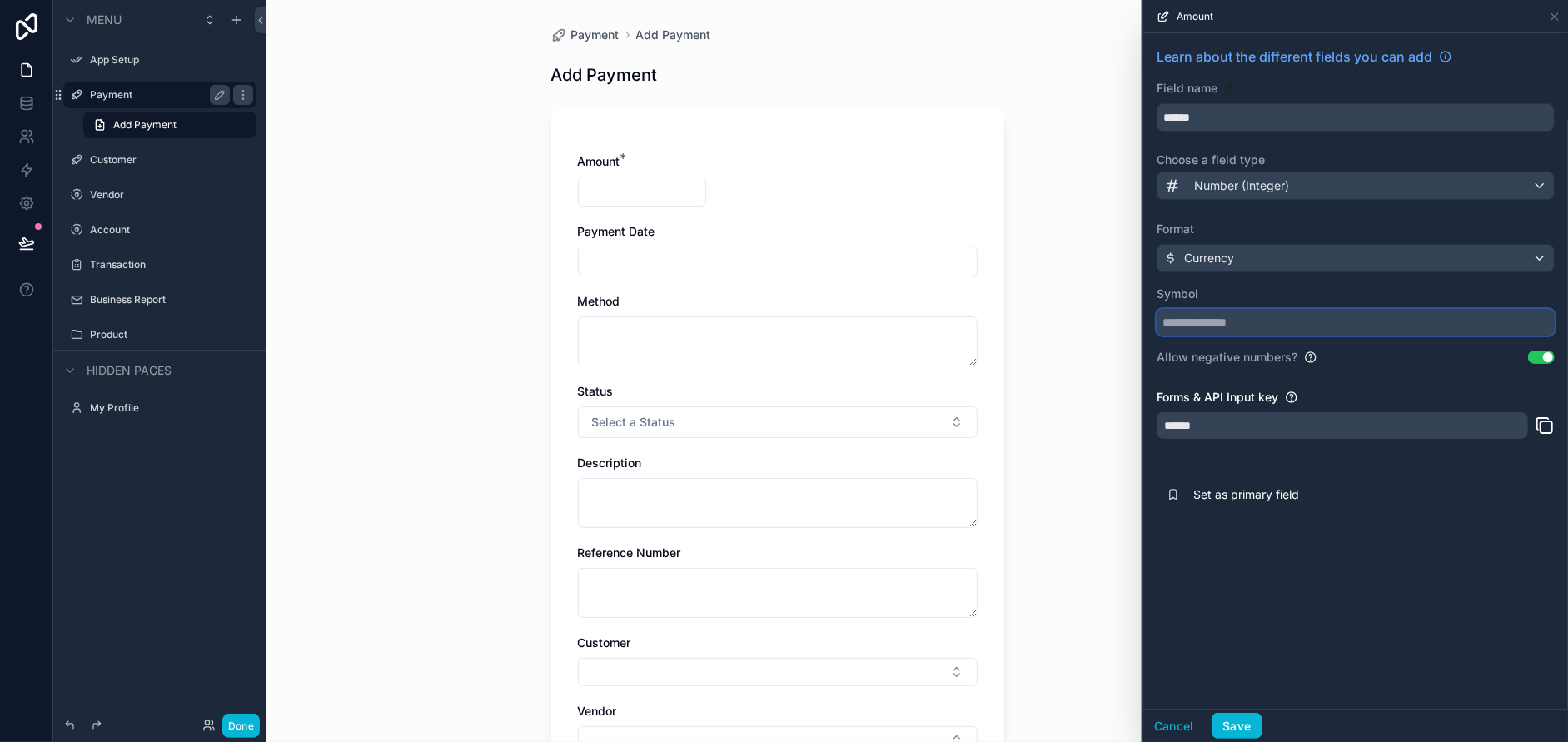
click at [1235, 327] on input "text" at bounding box center [1355, 323] width 398 height 27
type input "*"
click at [1236, 421] on div "******" at bounding box center [1343, 425] width 372 height 27
click at [1241, 720] on button "Save" at bounding box center [1236, 726] width 50 height 27
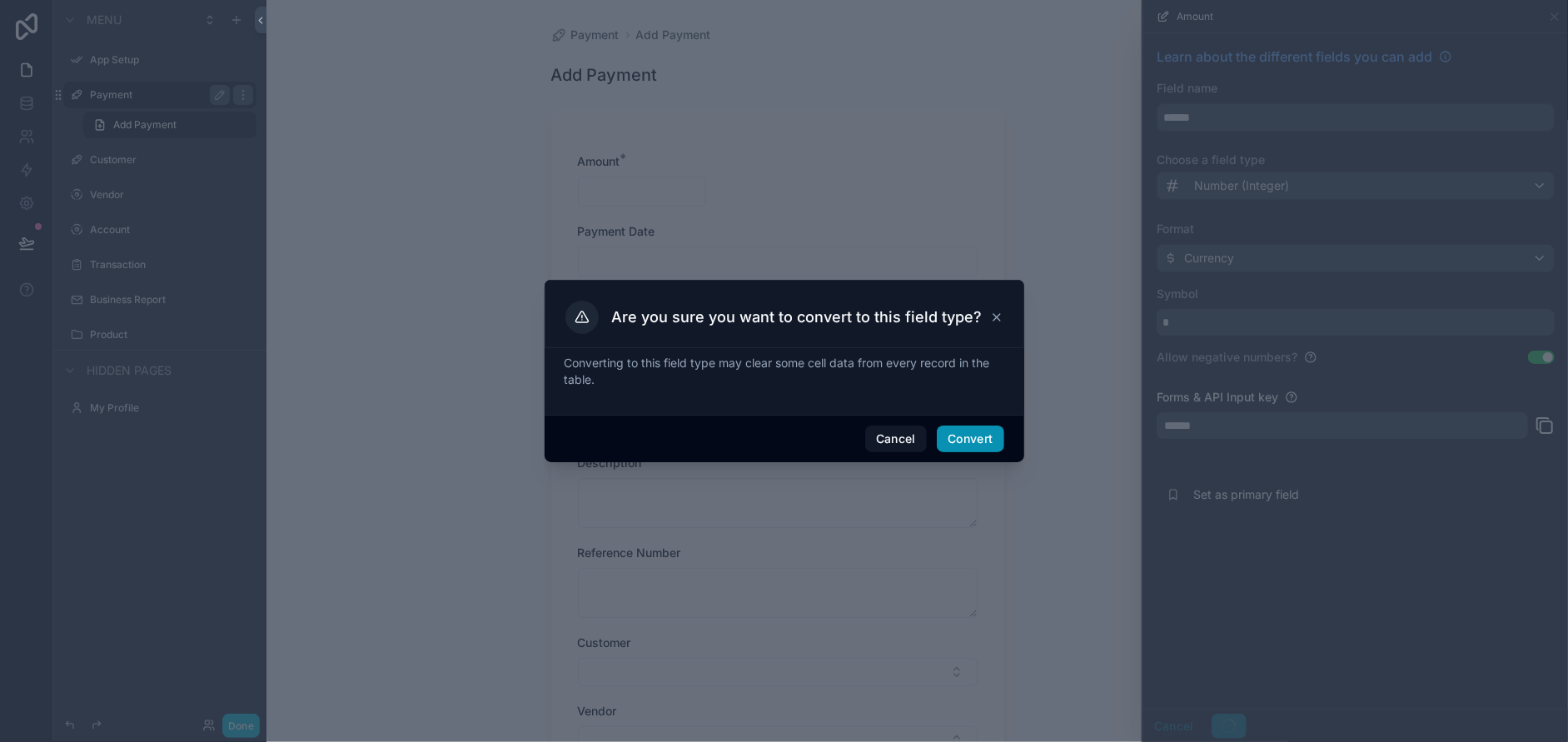
click at [996, 441] on button "Convert" at bounding box center [970, 439] width 67 height 27
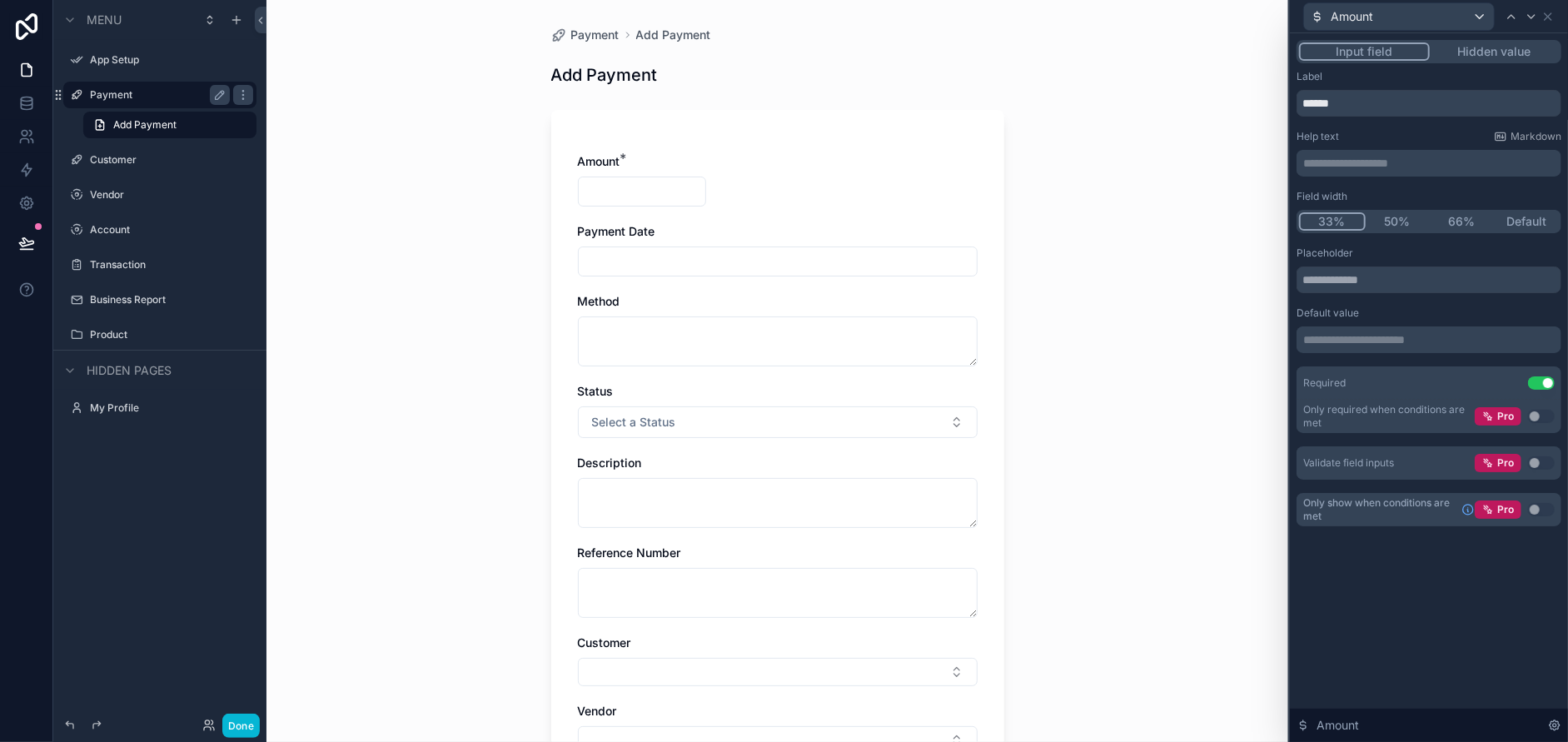
click at [649, 190] on input "scrollable content" at bounding box center [642, 192] width 128 height 23
click at [685, 186] on input "***" at bounding box center [642, 192] width 128 height 23
type input "**"
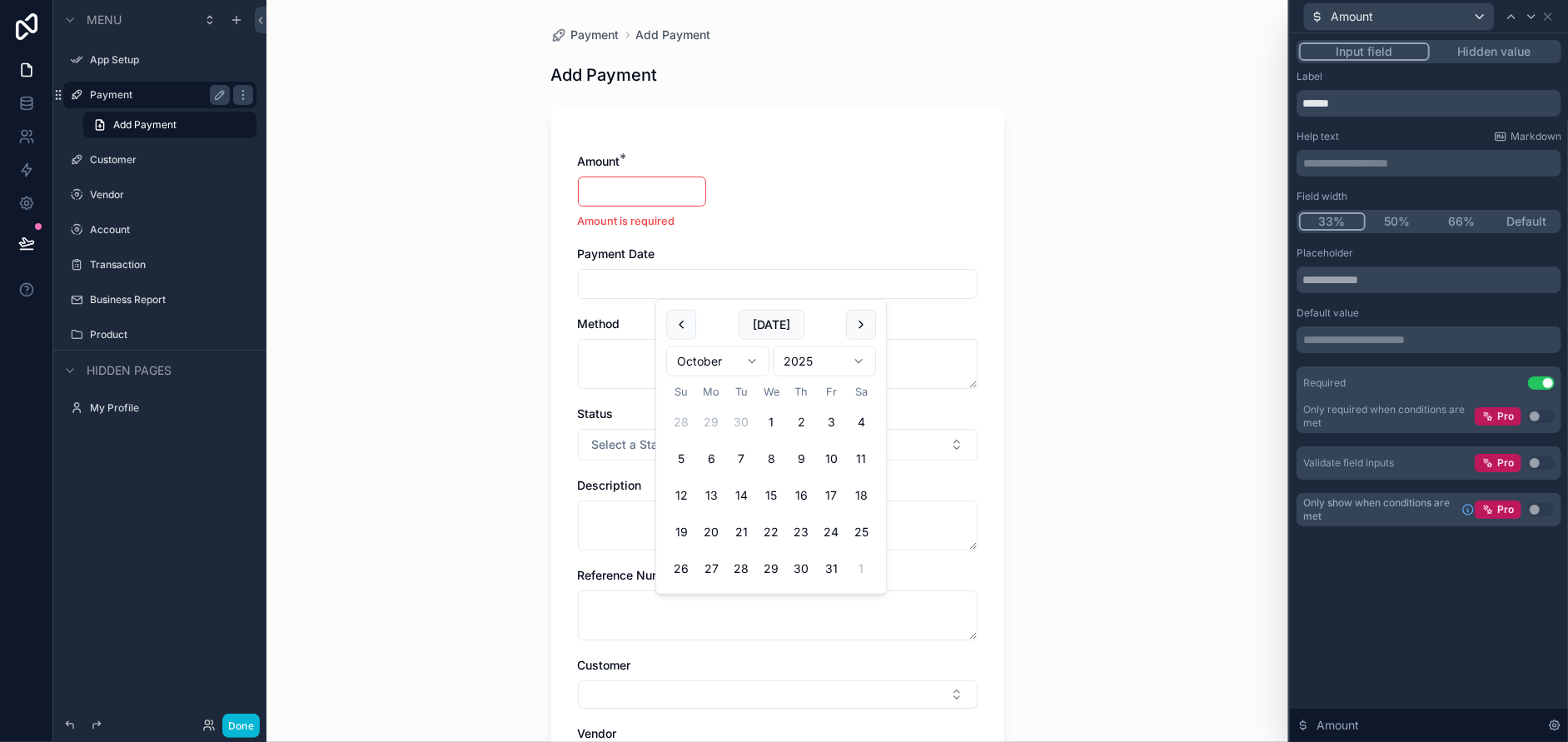
click at [968, 193] on div "Amount * Amount is required Payment Date Method Status Select a Status Descript…" at bounding box center [777, 508] width 399 height 709
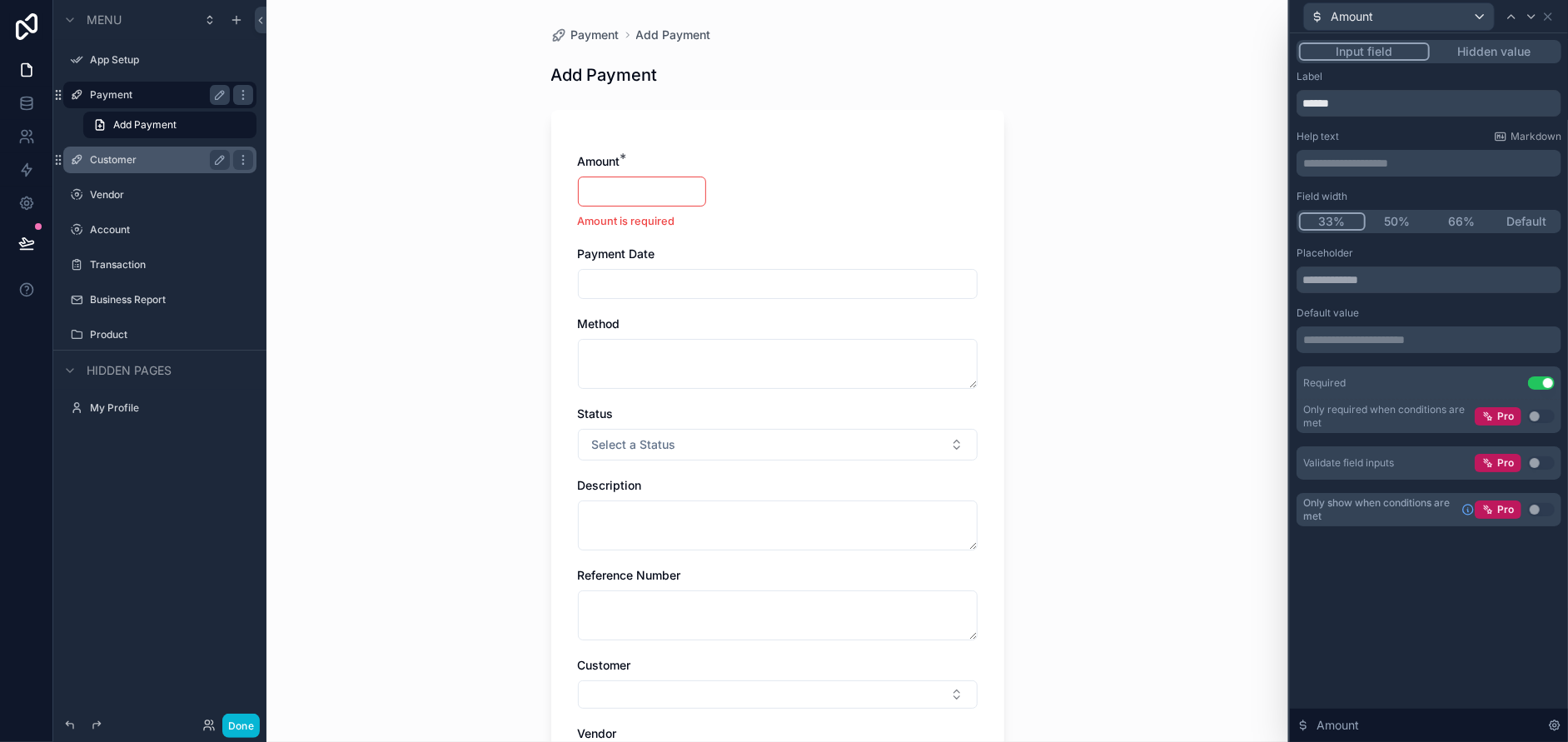
click at [101, 157] on label "Customer" at bounding box center [157, 160] width 133 height 13
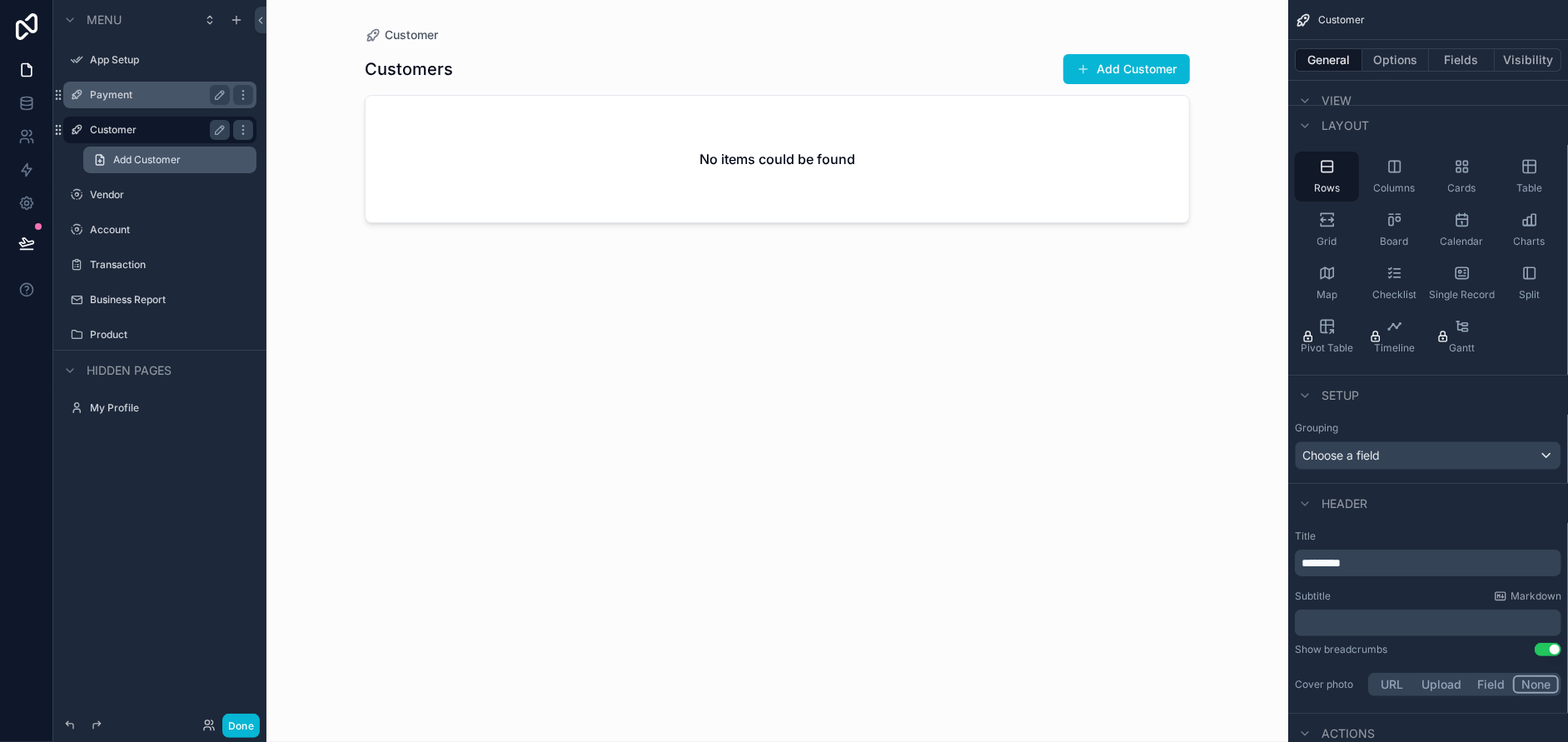
click at [143, 158] on span "Add Customer" at bounding box center [147, 160] width 68 height 13
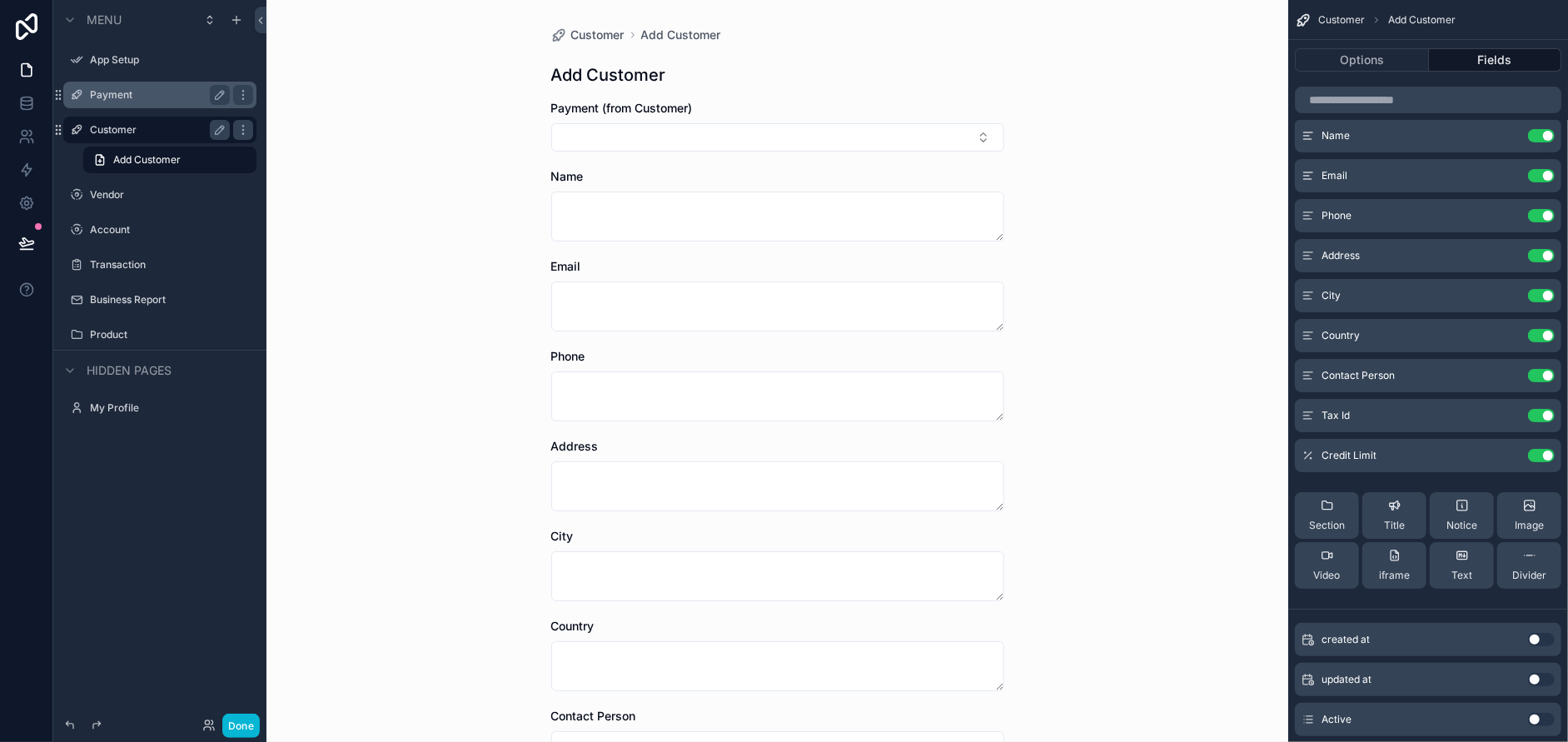
click at [134, 127] on label "Customer" at bounding box center [157, 130] width 133 height 13
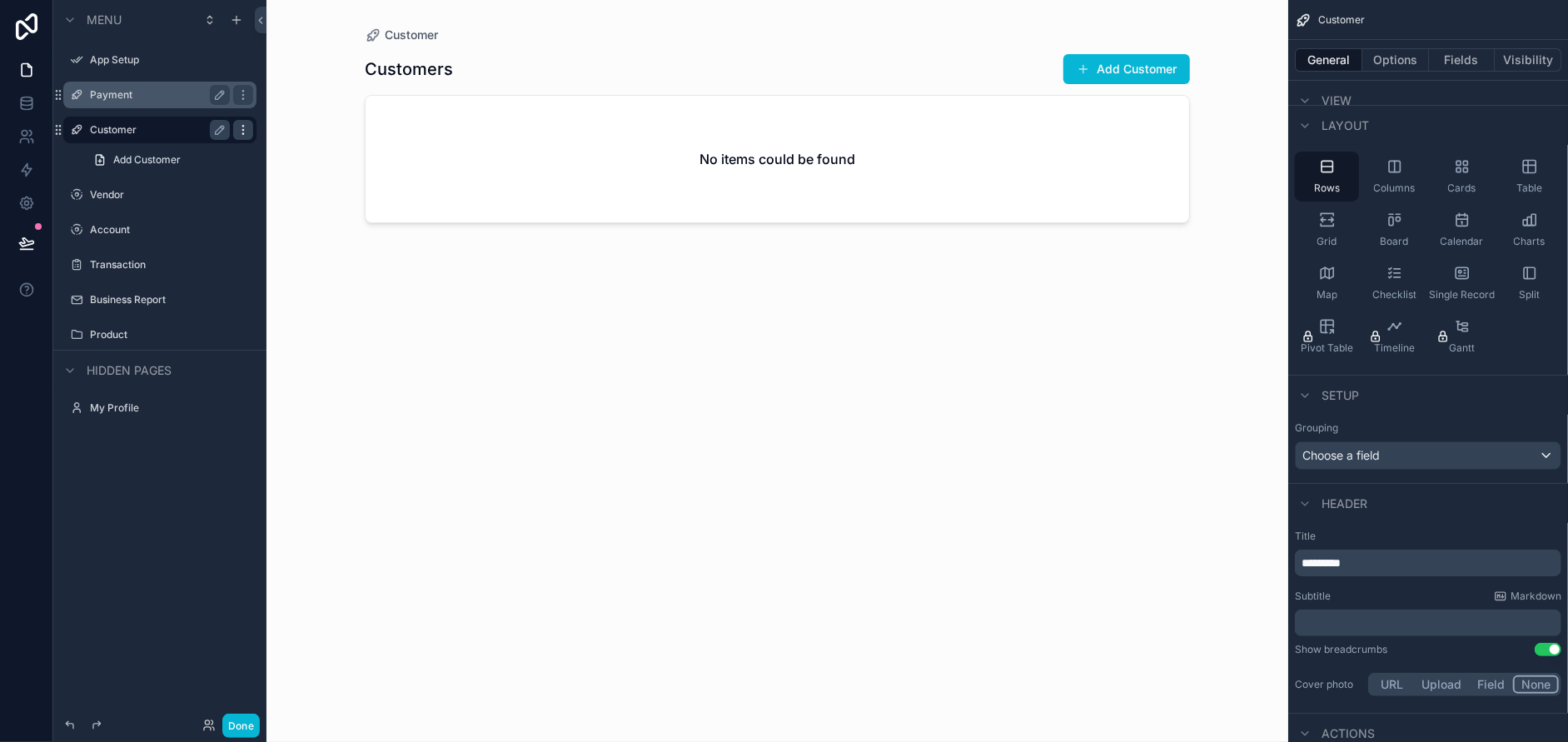
click at [248, 129] on icon "scrollable content" at bounding box center [243, 130] width 13 height 13
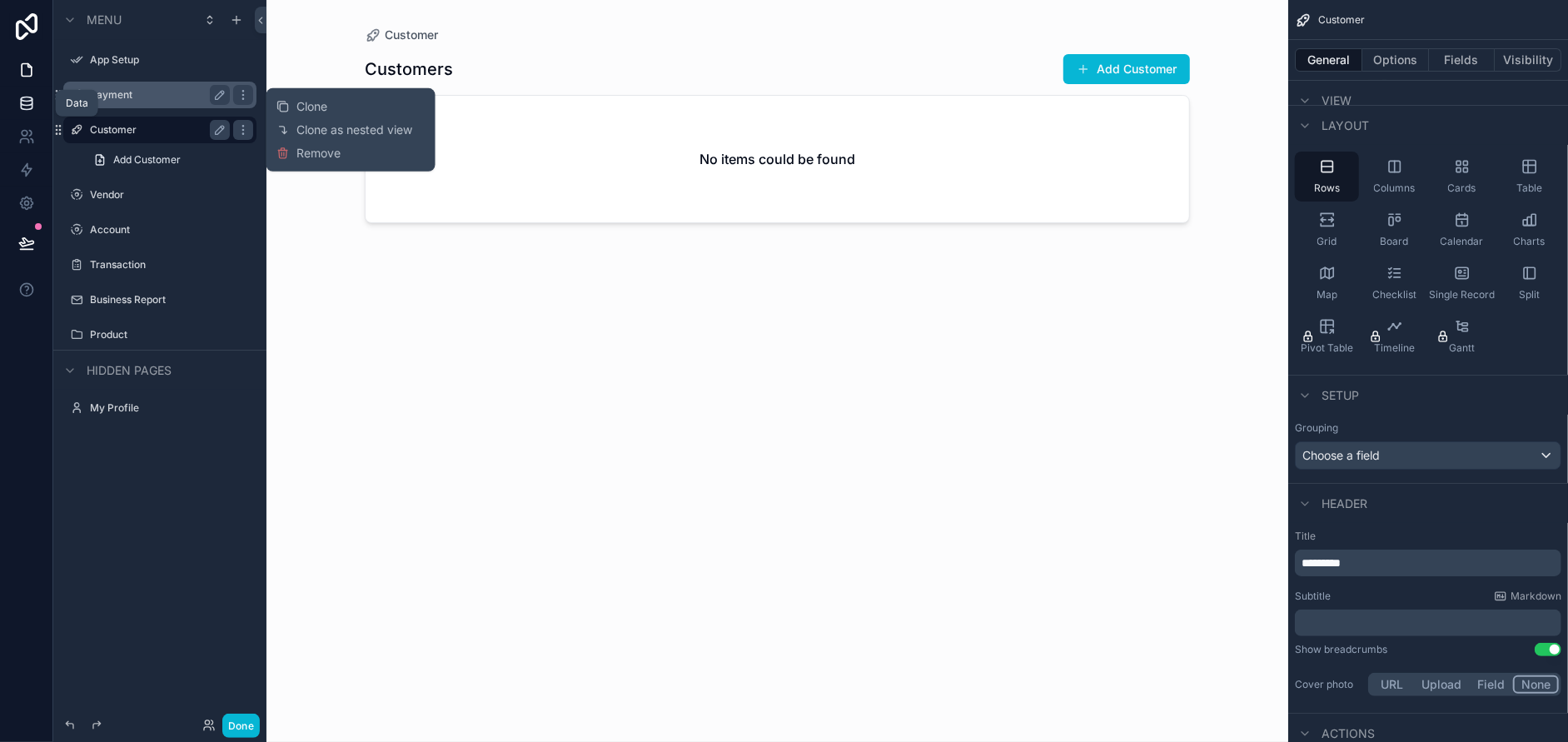
click at [15, 101] on link at bounding box center [26, 103] width 53 height 33
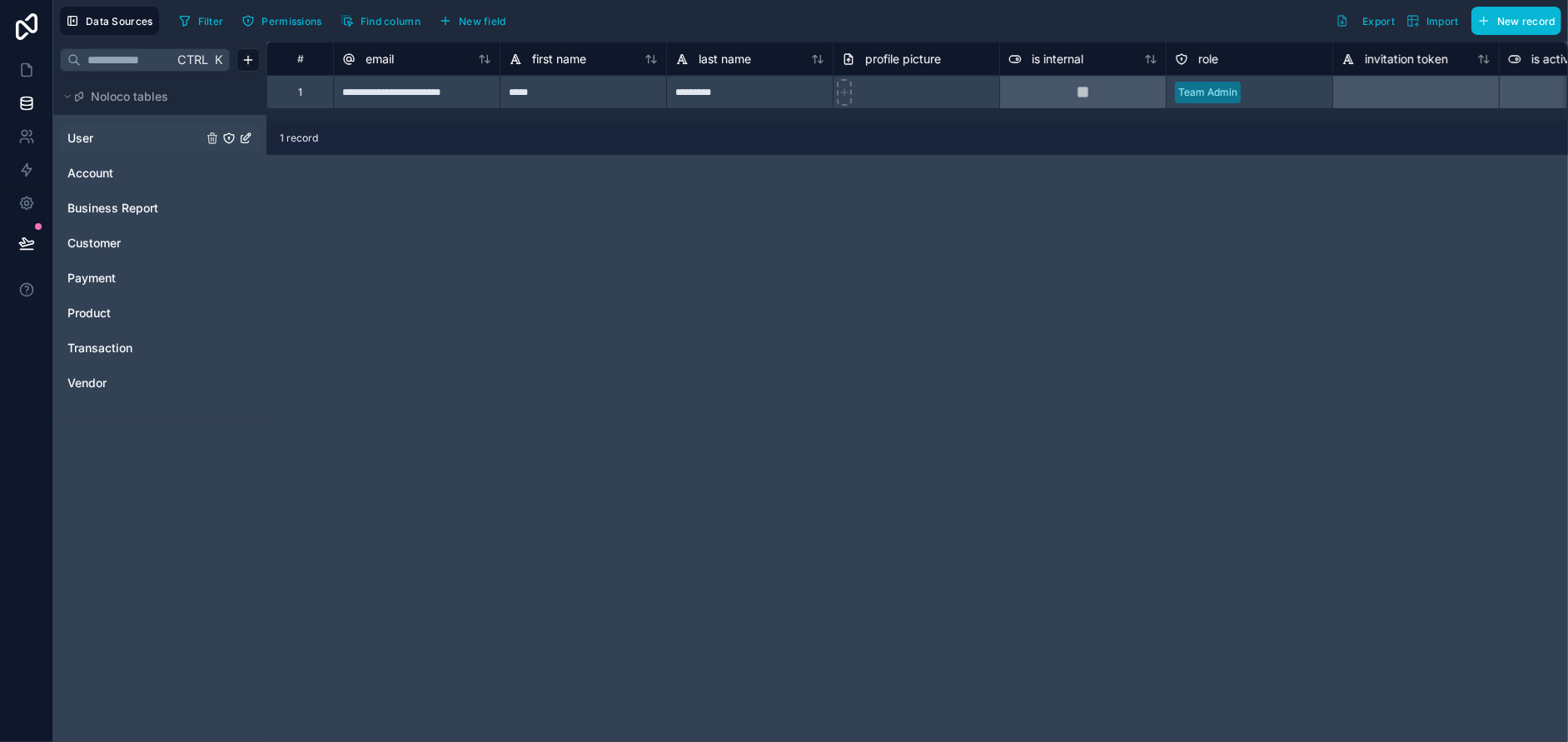
click at [126, 130] on link "User" at bounding box center [135, 138] width 135 height 17
click at [23, 105] on icon at bounding box center [26, 103] width 11 height 7
click at [118, 175] on link "Account" at bounding box center [135, 173] width 135 height 17
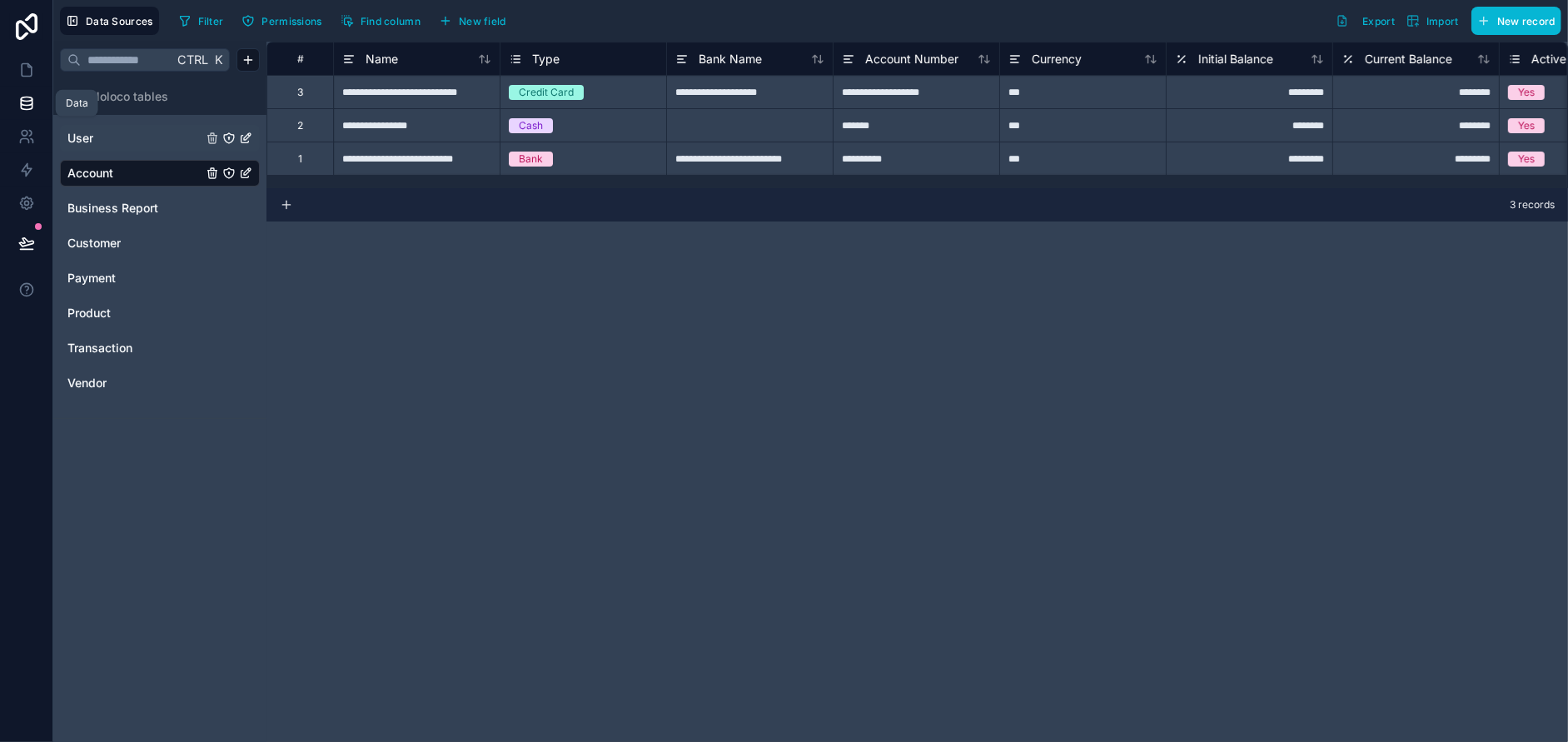
click at [26, 103] on icon at bounding box center [27, 103] width 17 height 17
click at [25, 172] on icon at bounding box center [27, 170] width 10 height 13
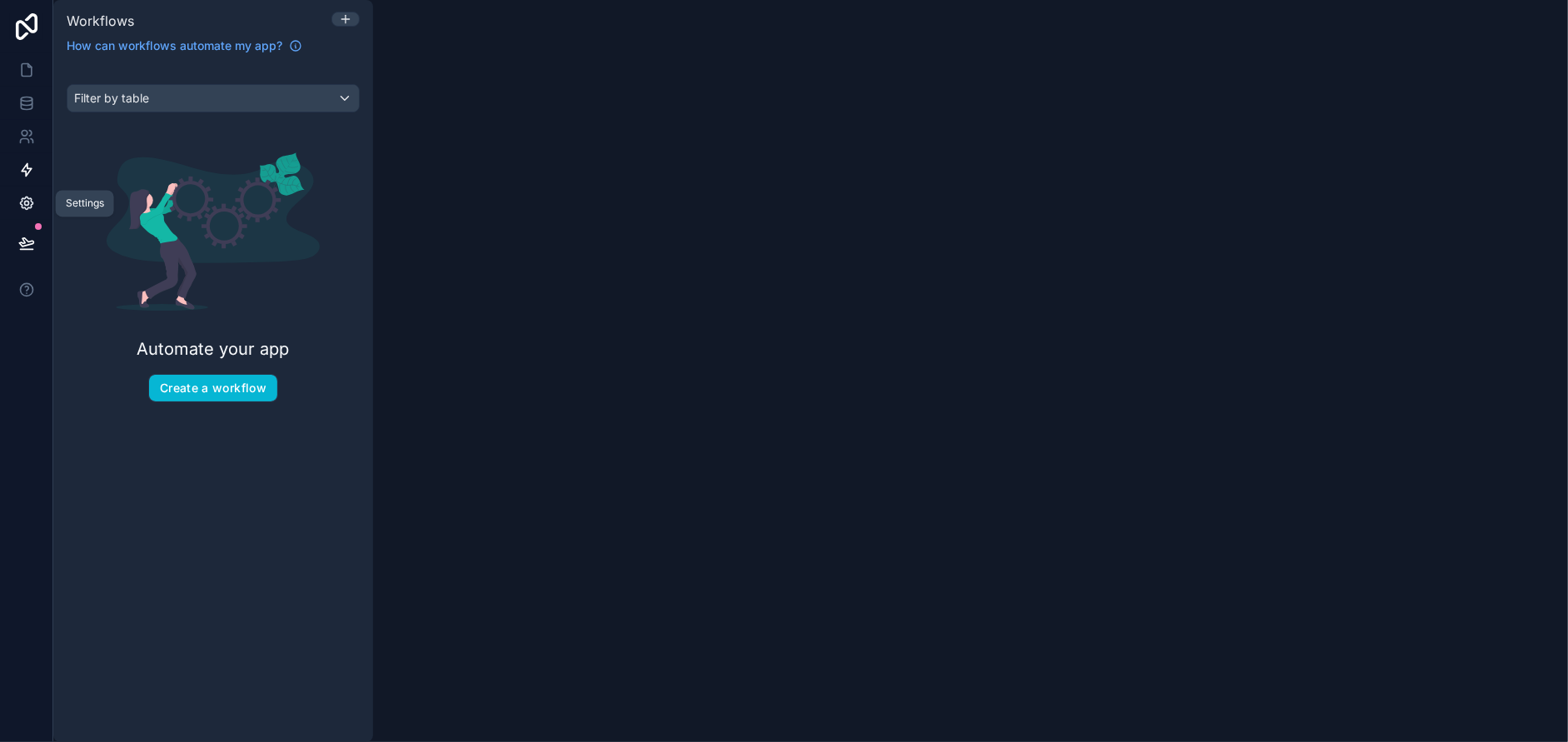
click at [21, 200] on icon at bounding box center [26, 203] width 13 height 13
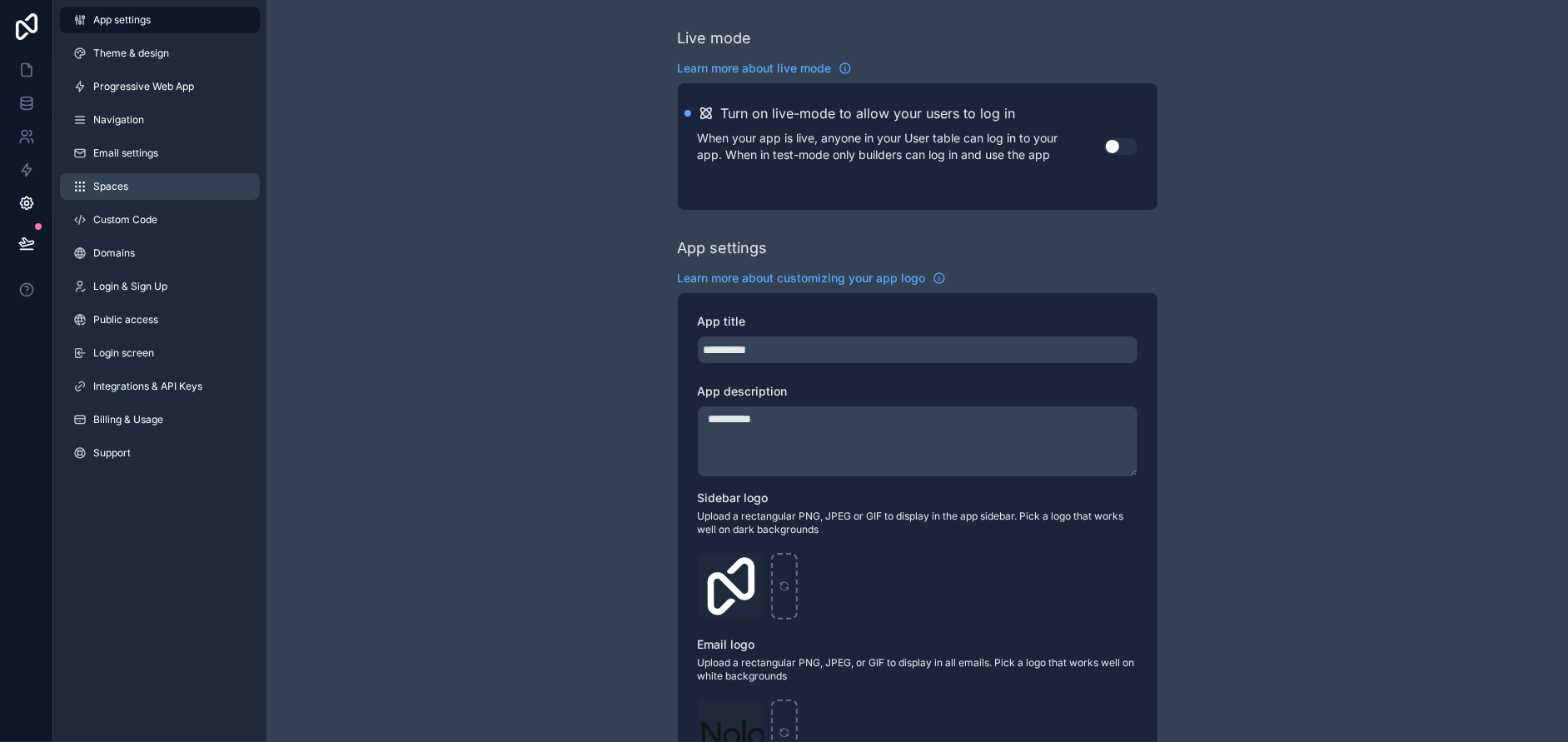
click at [123, 185] on span "Spaces" at bounding box center [111, 187] width 35 height 13
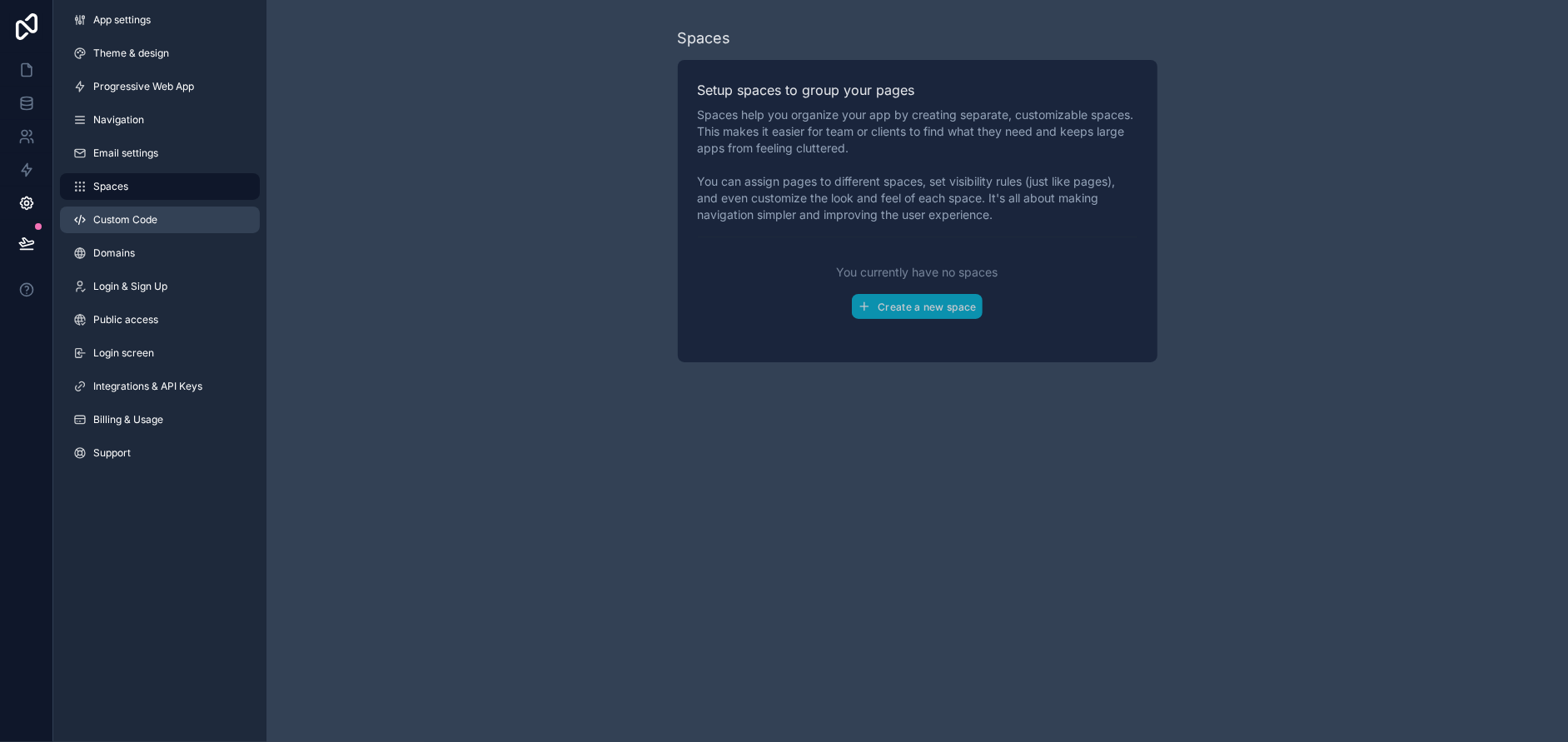
click at [123, 231] on link "Custom Code" at bounding box center [160, 220] width 200 height 27
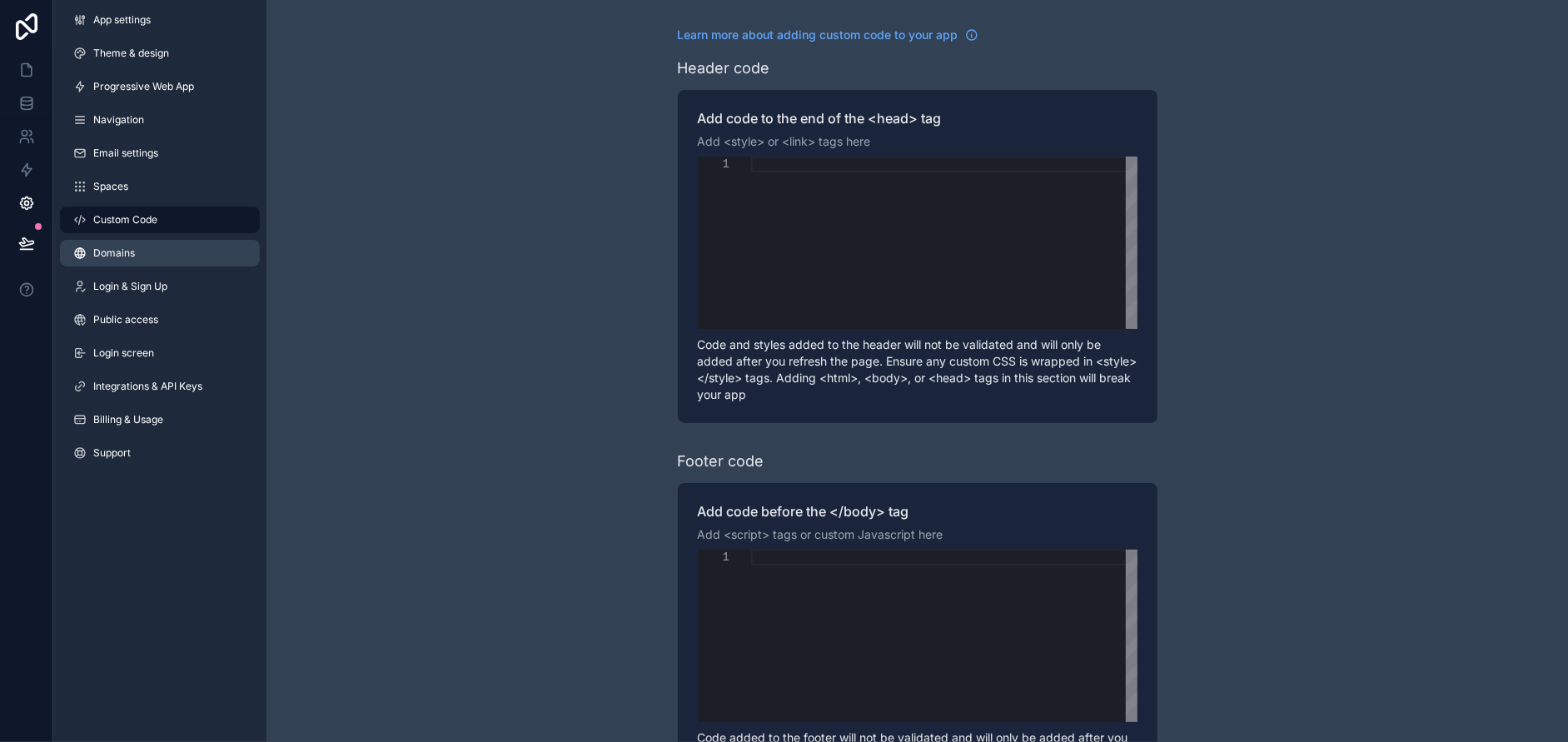
click at [118, 262] on link "Domains" at bounding box center [160, 253] width 200 height 27
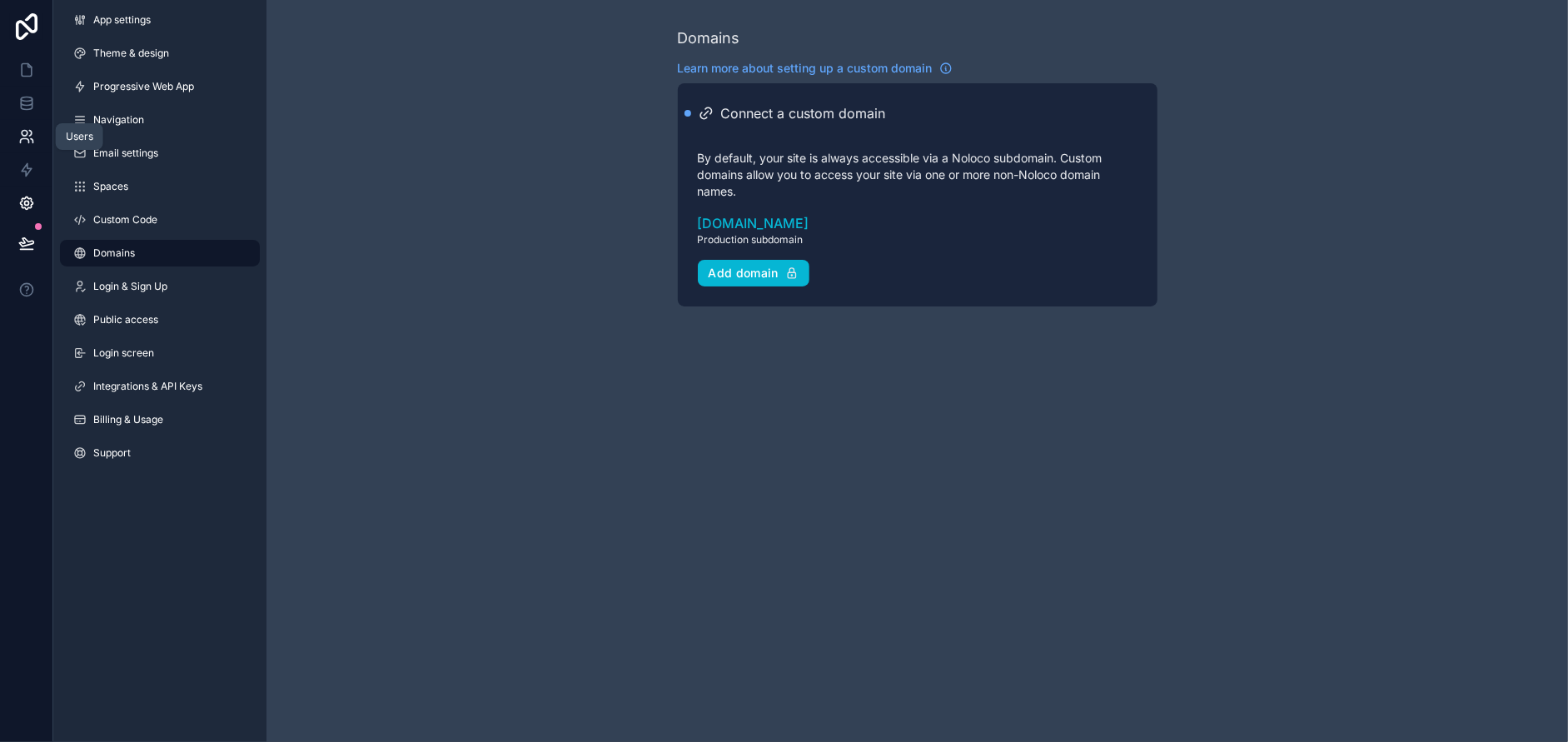
click at [20, 133] on icon at bounding box center [27, 137] width 17 height 17
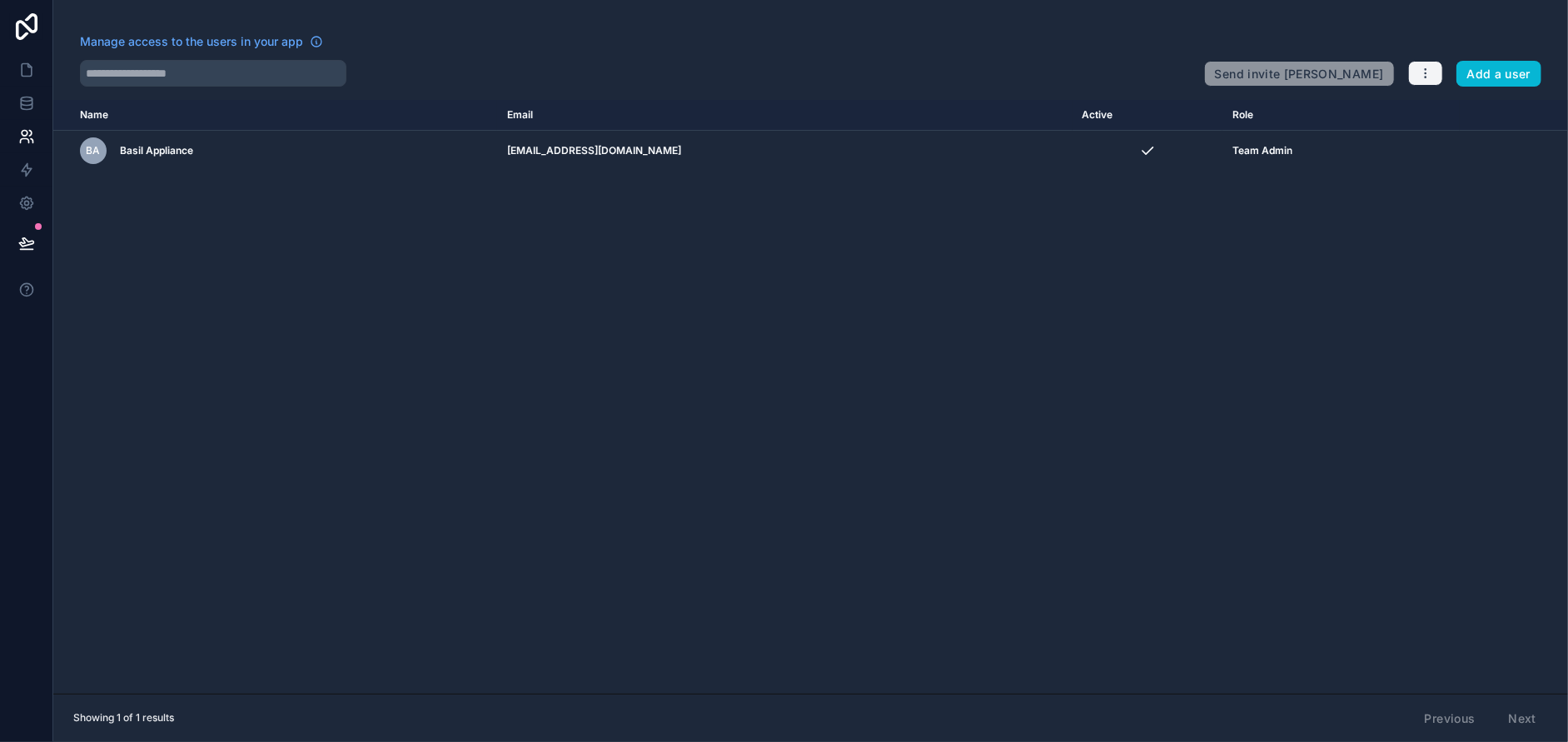
click at [1428, 76] on icon "button" at bounding box center [1425, 73] width 13 height 13
click at [22, 73] on icon at bounding box center [27, 70] width 10 height 13
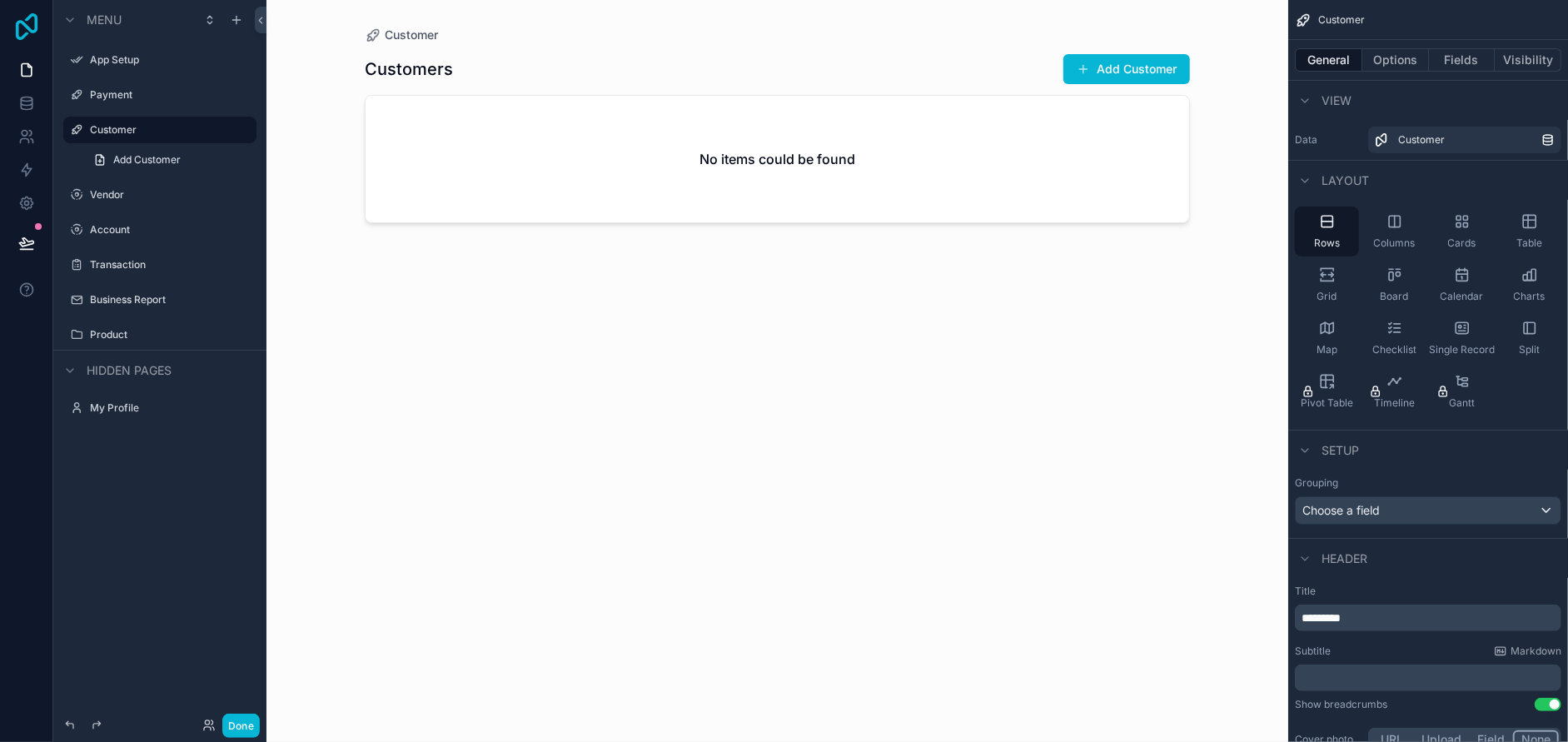
click at [29, 29] on icon at bounding box center [27, 27] width 22 height 27
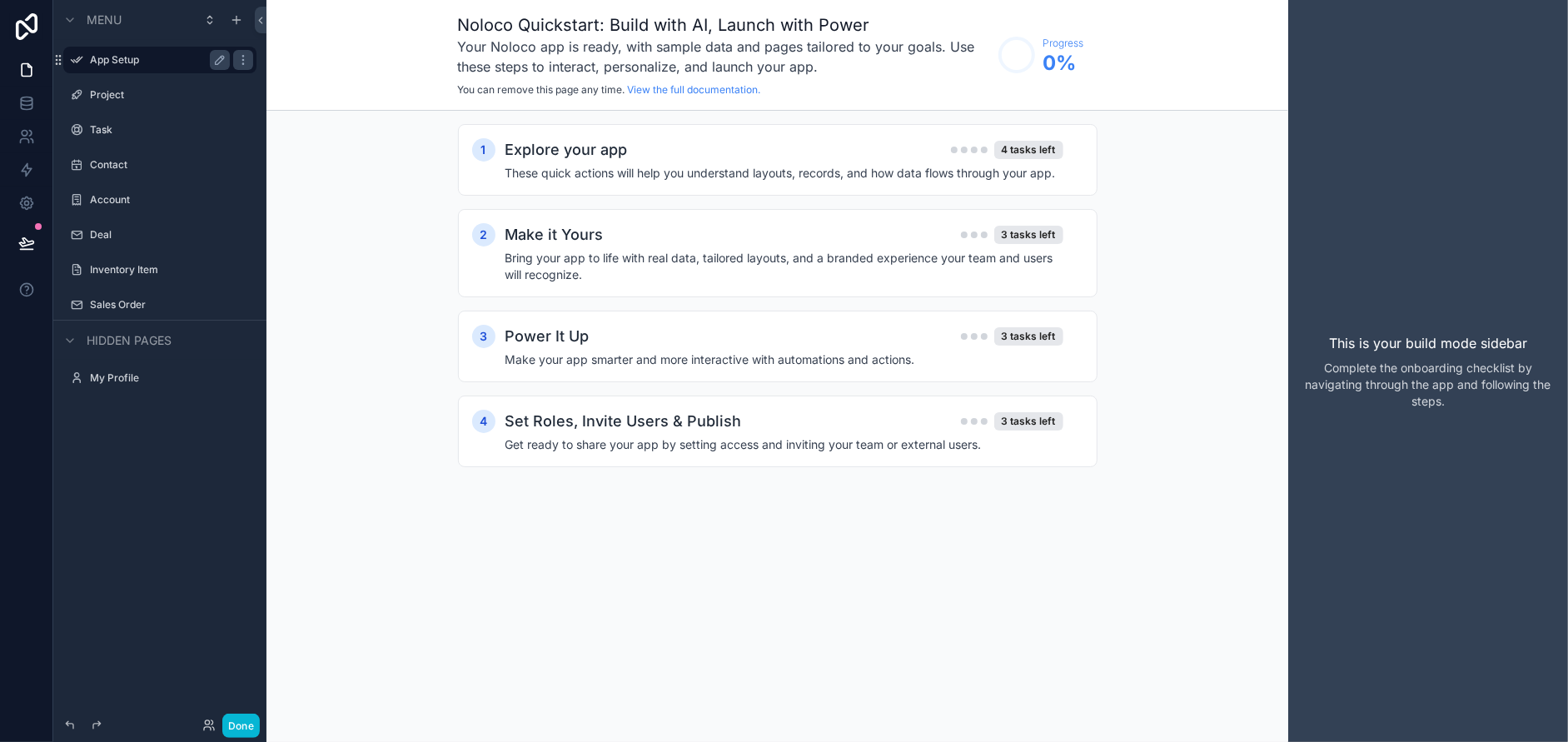
click at [118, 63] on label "App Setup" at bounding box center [157, 60] width 133 height 13
click at [688, 142] on div "Explore your app 4 tasks left" at bounding box center [784, 150] width 558 height 23
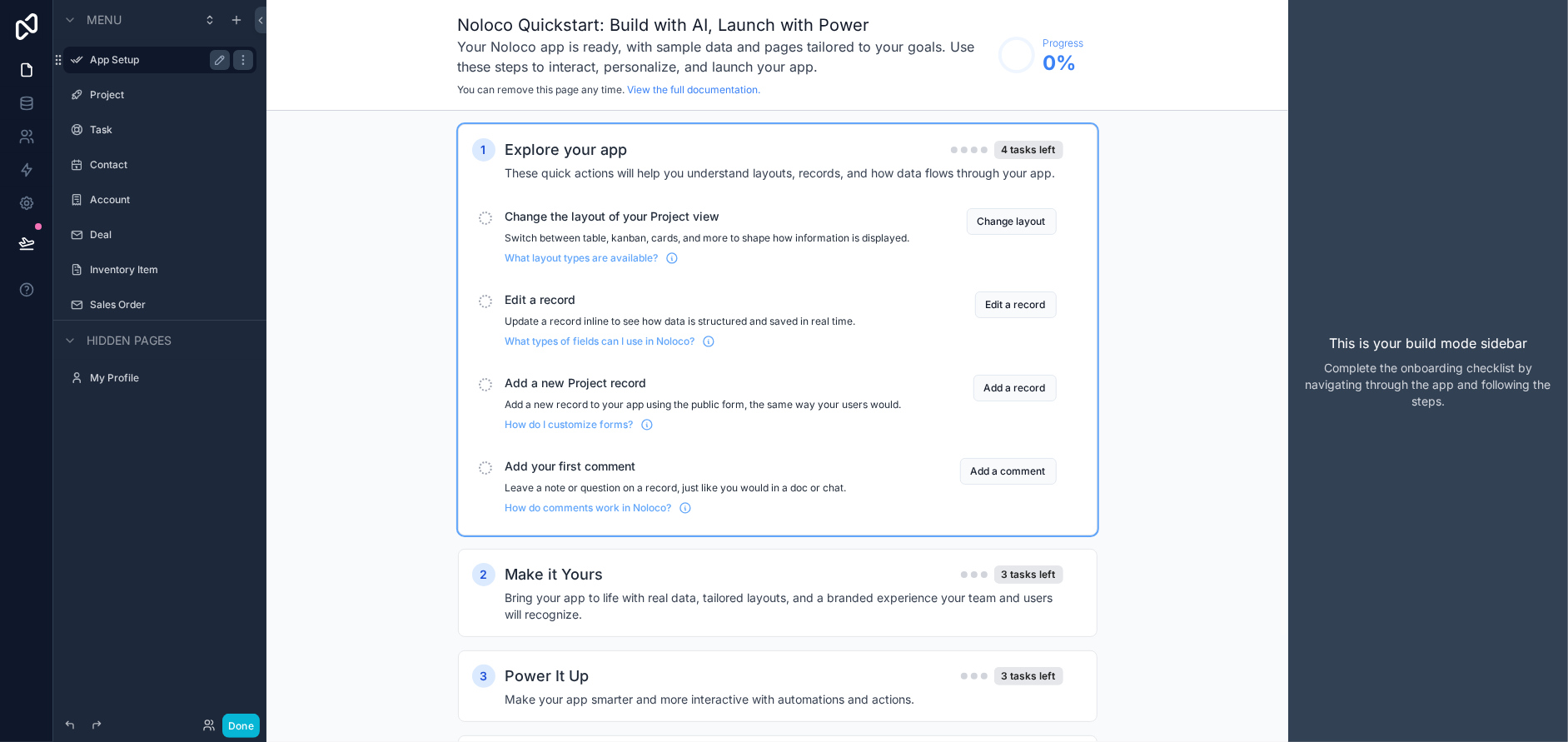
click at [838, 165] on h4 "These quick actions will help you understand layouts, records, and how data flo…" at bounding box center [784, 173] width 558 height 17
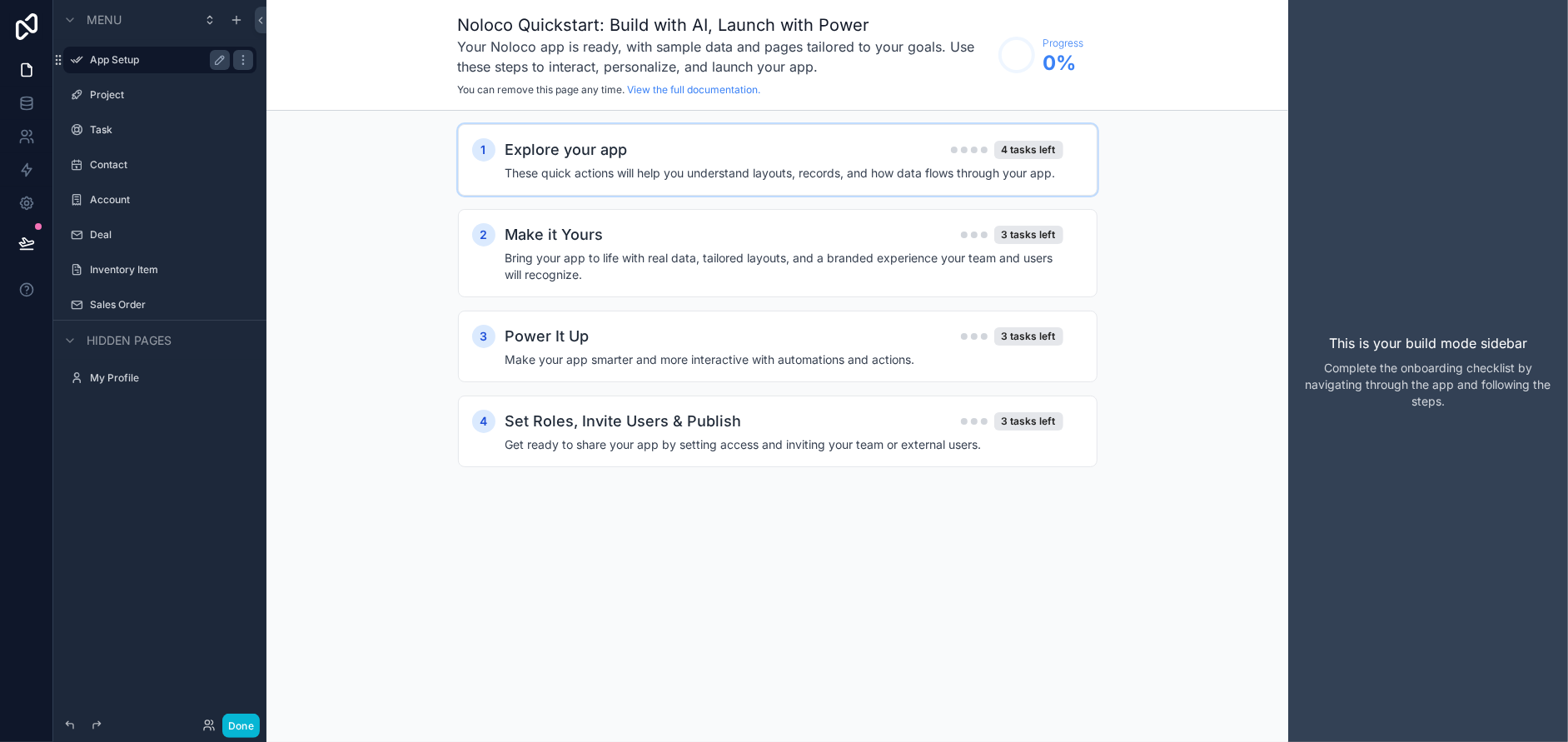
click at [838, 165] on h4 "These quick actions will help you understand layouts, records, and how data flo…" at bounding box center [784, 173] width 558 height 17
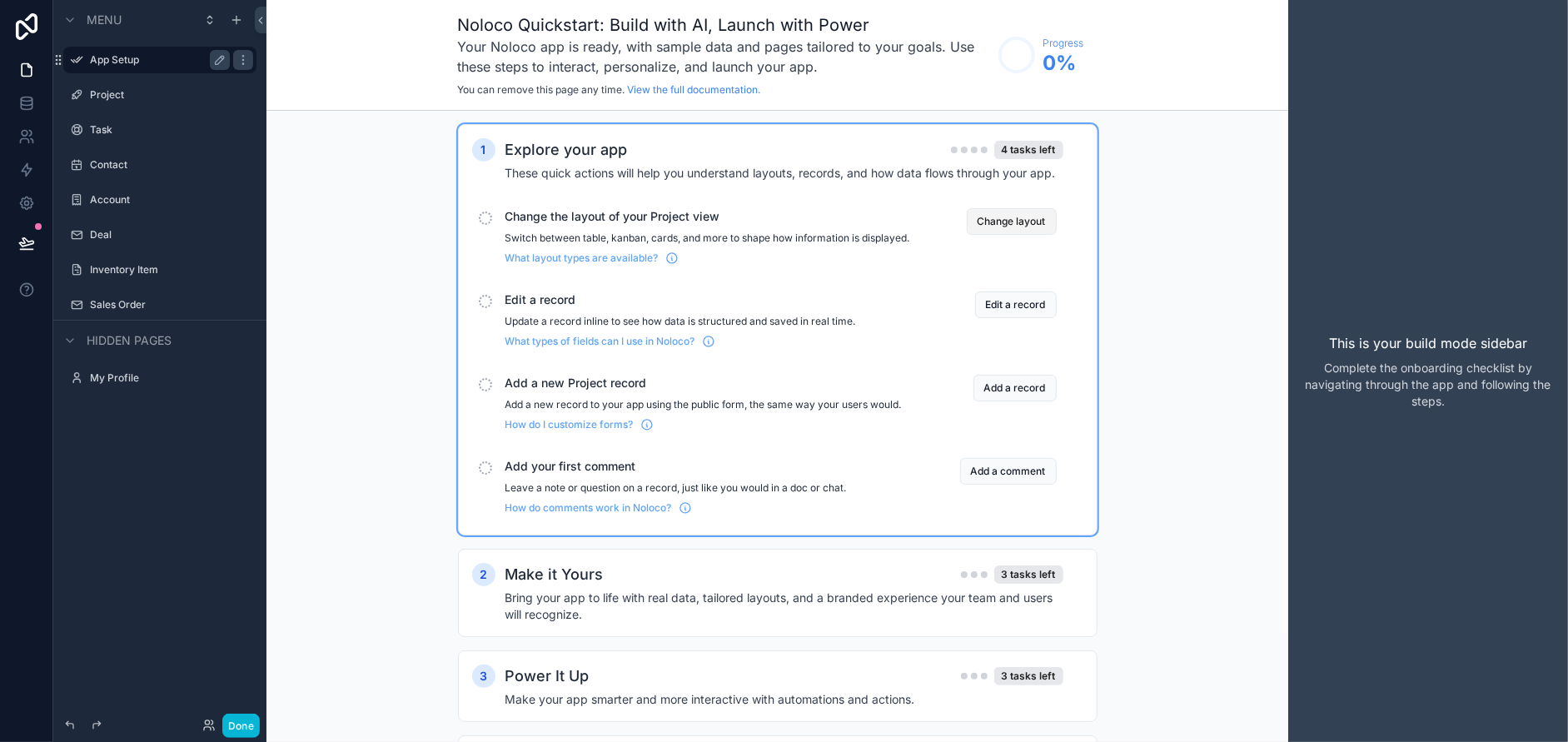
click at [999, 219] on button "Change layout" at bounding box center [1012, 222] width 90 height 27
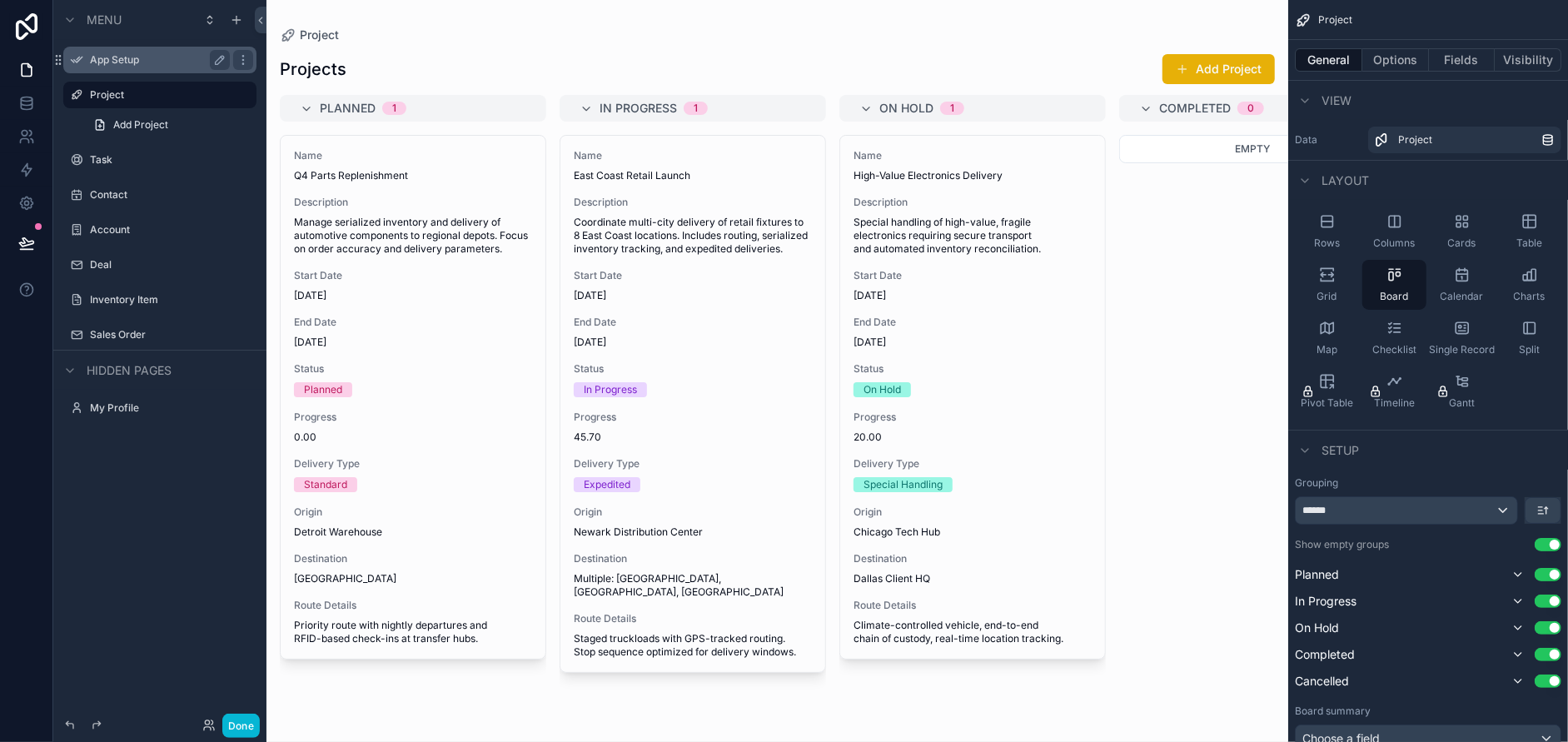
click at [1196, 73] on div "scrollable content" at bounding box center [778, 371] width 1022 height 742
click at [1220, 68] on button "Add Project" at bounding box center [1219, 69] width 113 height 30
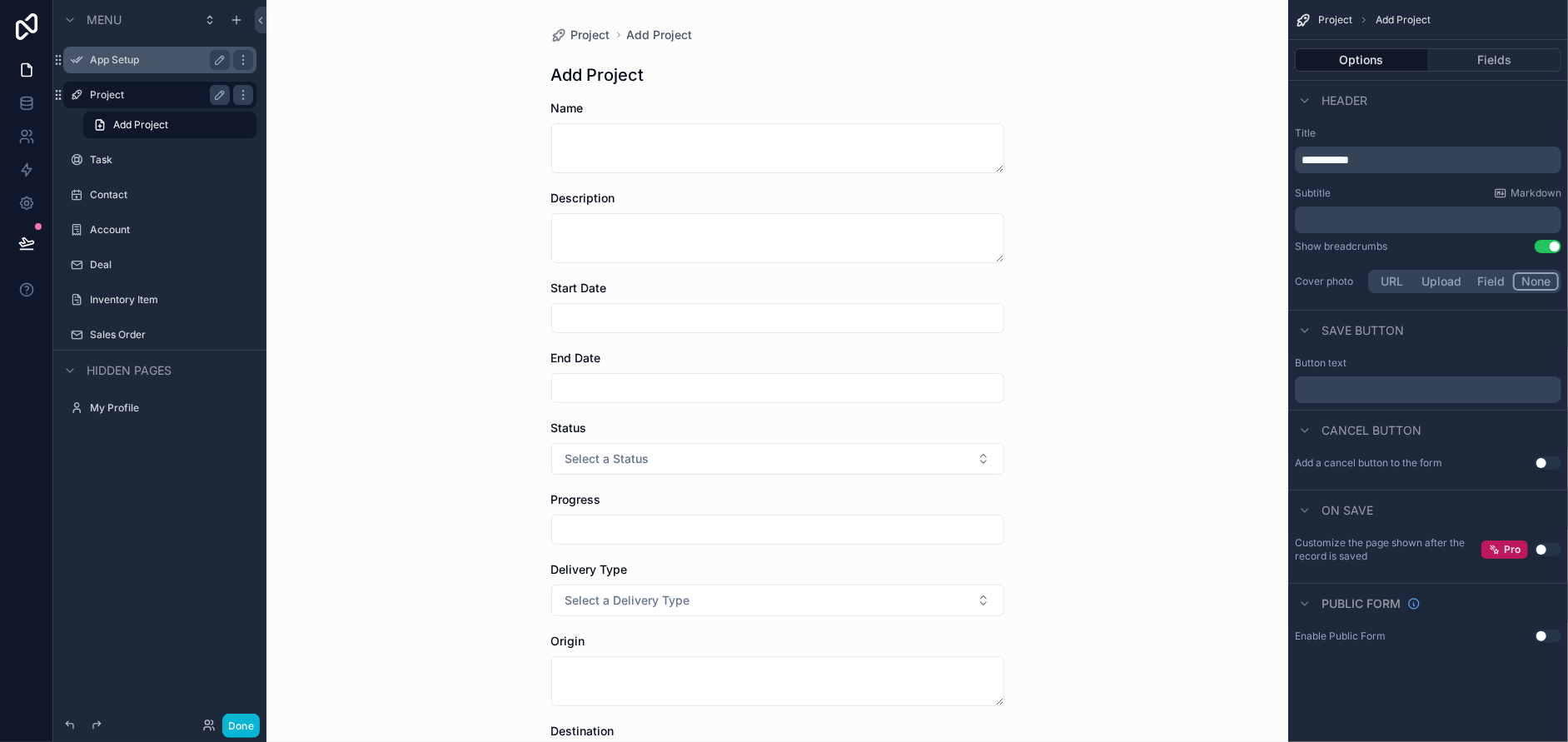
click at [94, 96] on label "Project" at bounding box center [157, 95] width 133 height 13
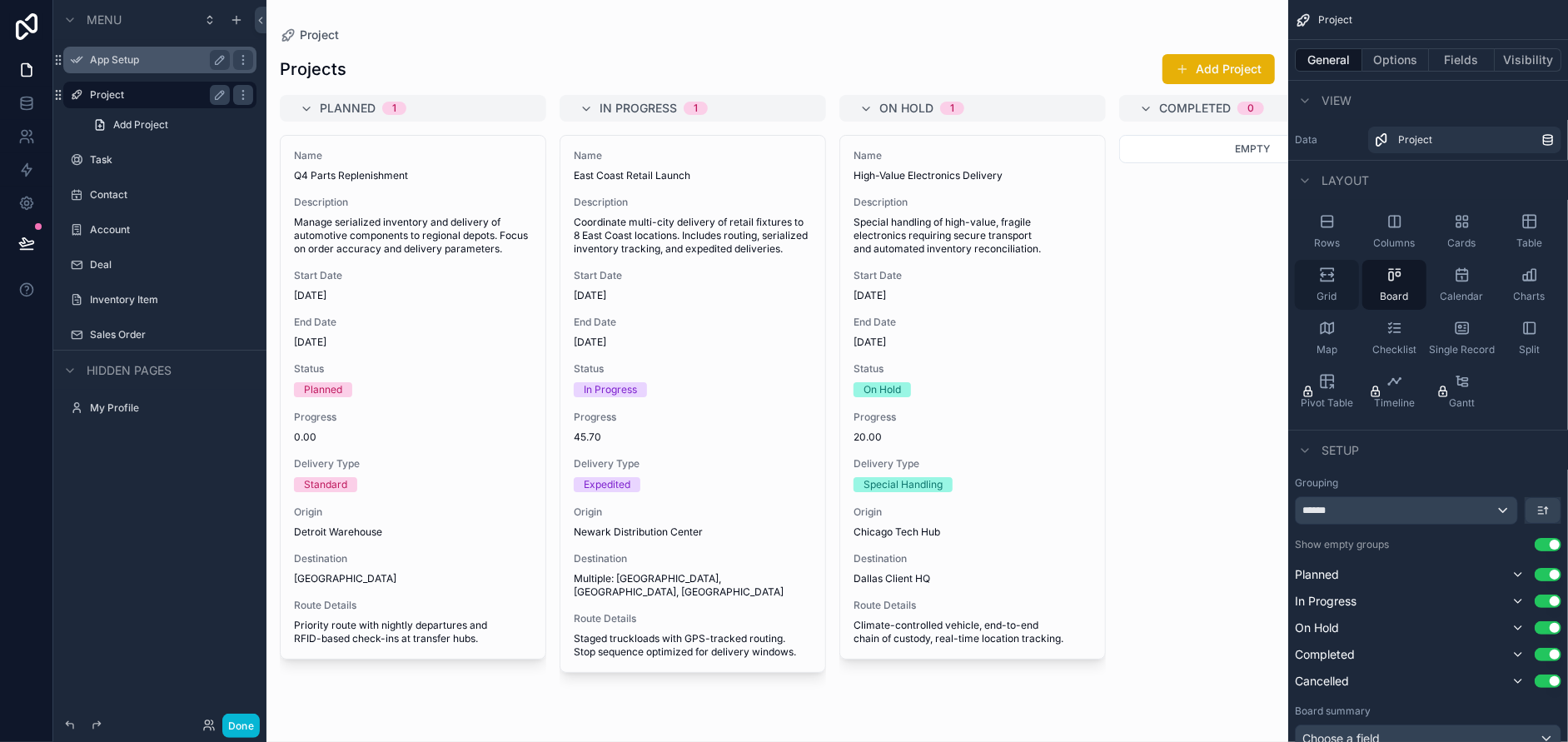
click at [1326, 274] on icon "scrollable content" at bounding box center [1327, 275] width 17 height 17
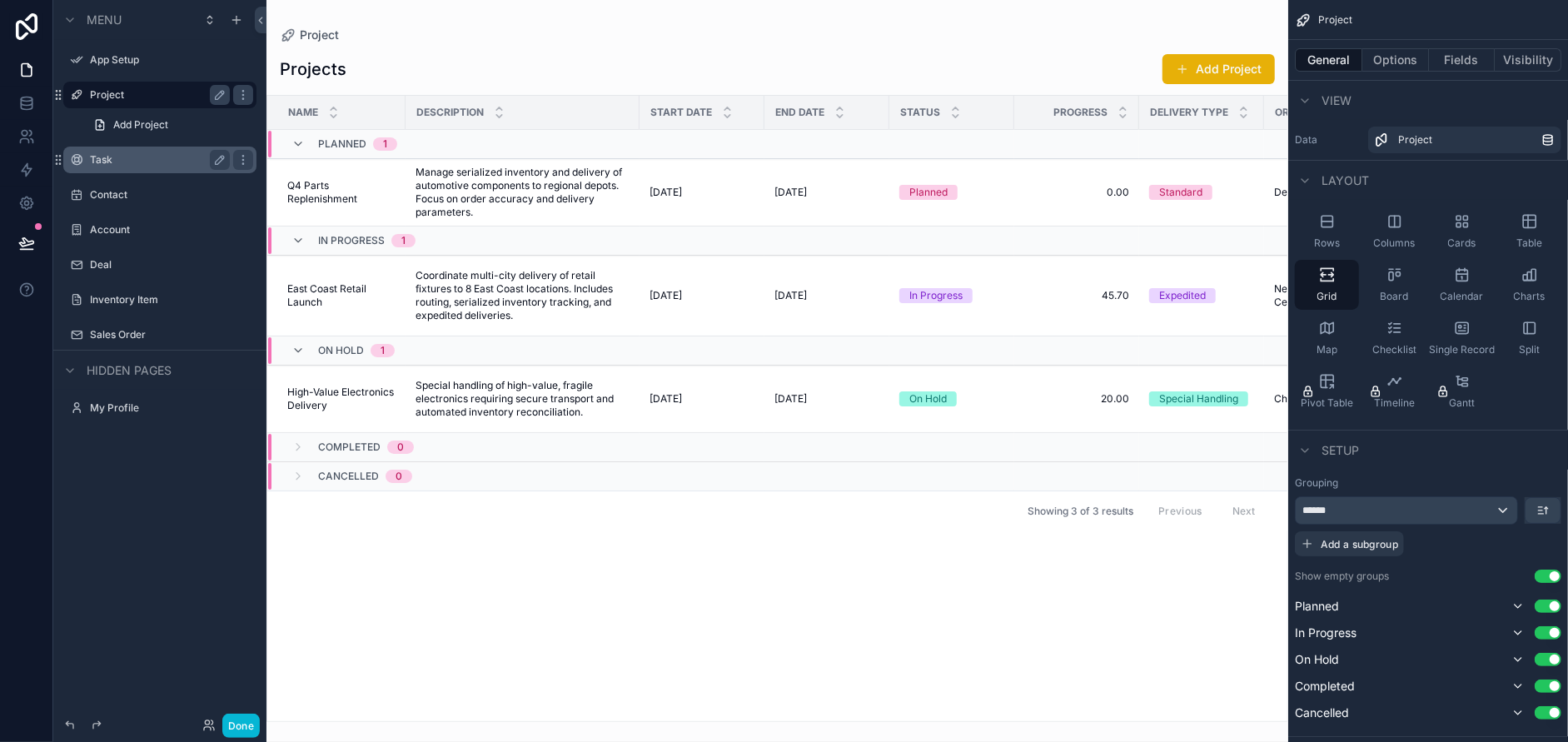
click at [127, 163] on label "Task" at bounding box center [157, 160] width 133 height 13
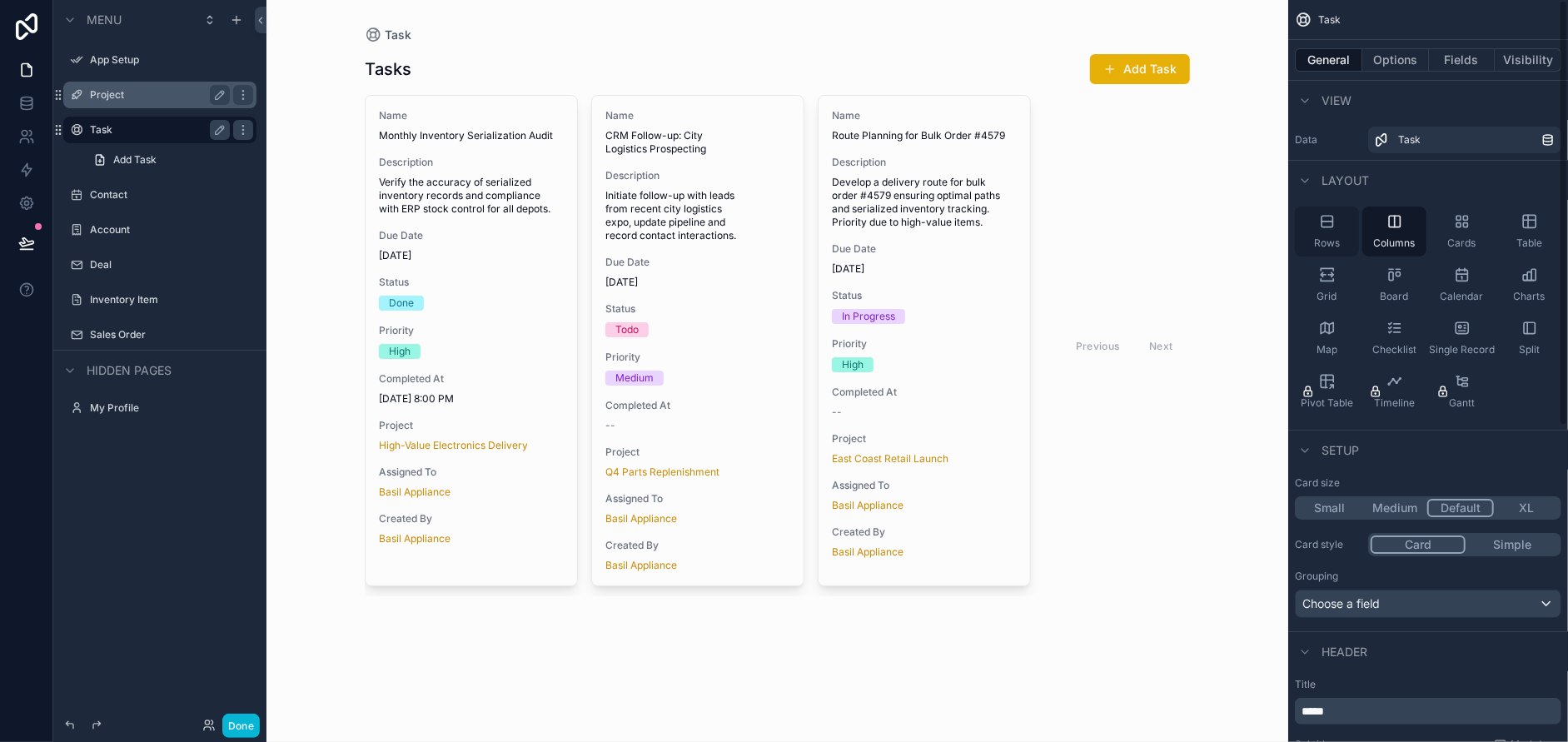
click at [1325, 233] on div "Rows" at bounding box center [1326, 232] width 64 height 50
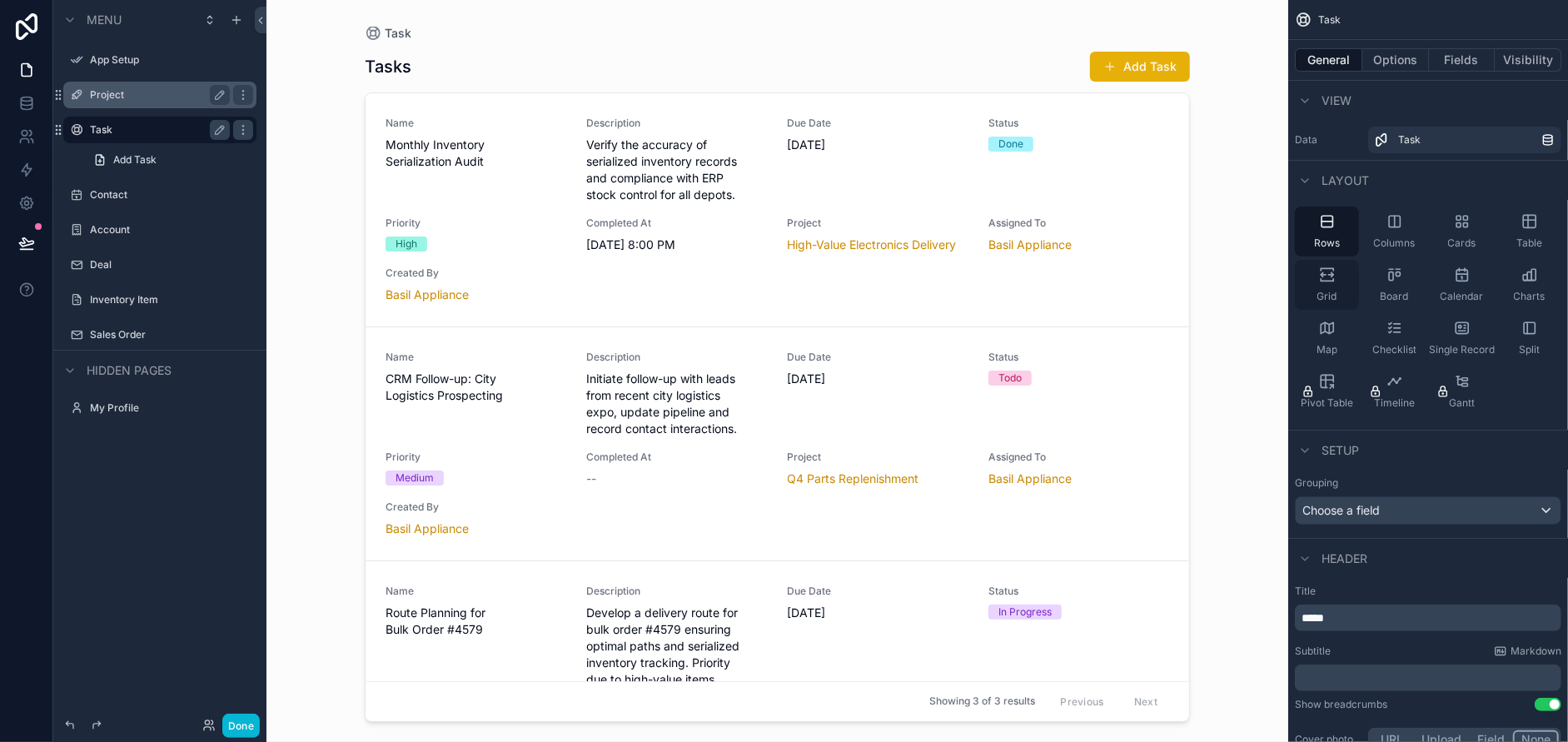
click at [1328, 292] on span "Grid" at bounding box center [1327, 297] width 20 height 13
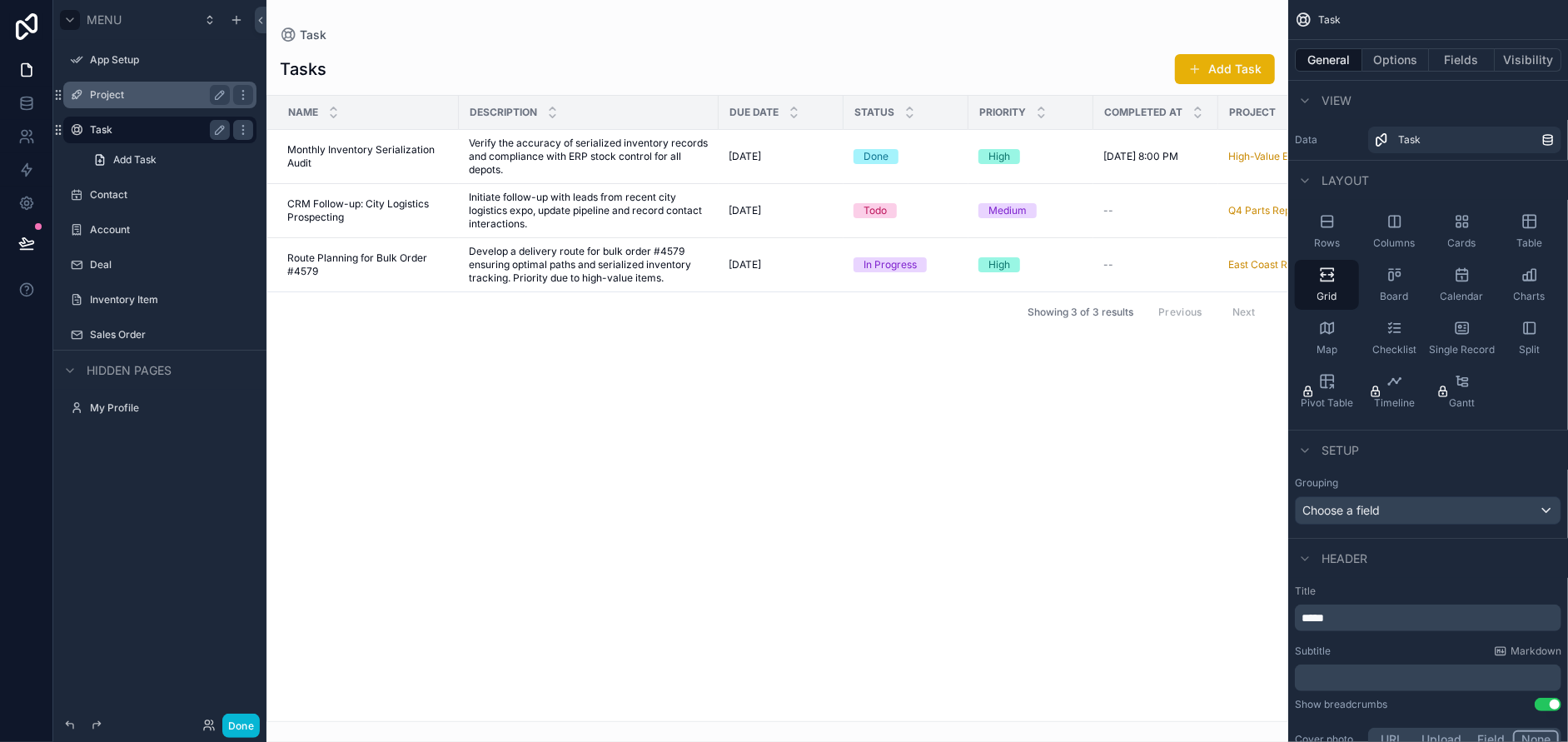
click at [72, 24] on icon "scrollable content" at bounding box center [70, 20] width 13 height 13
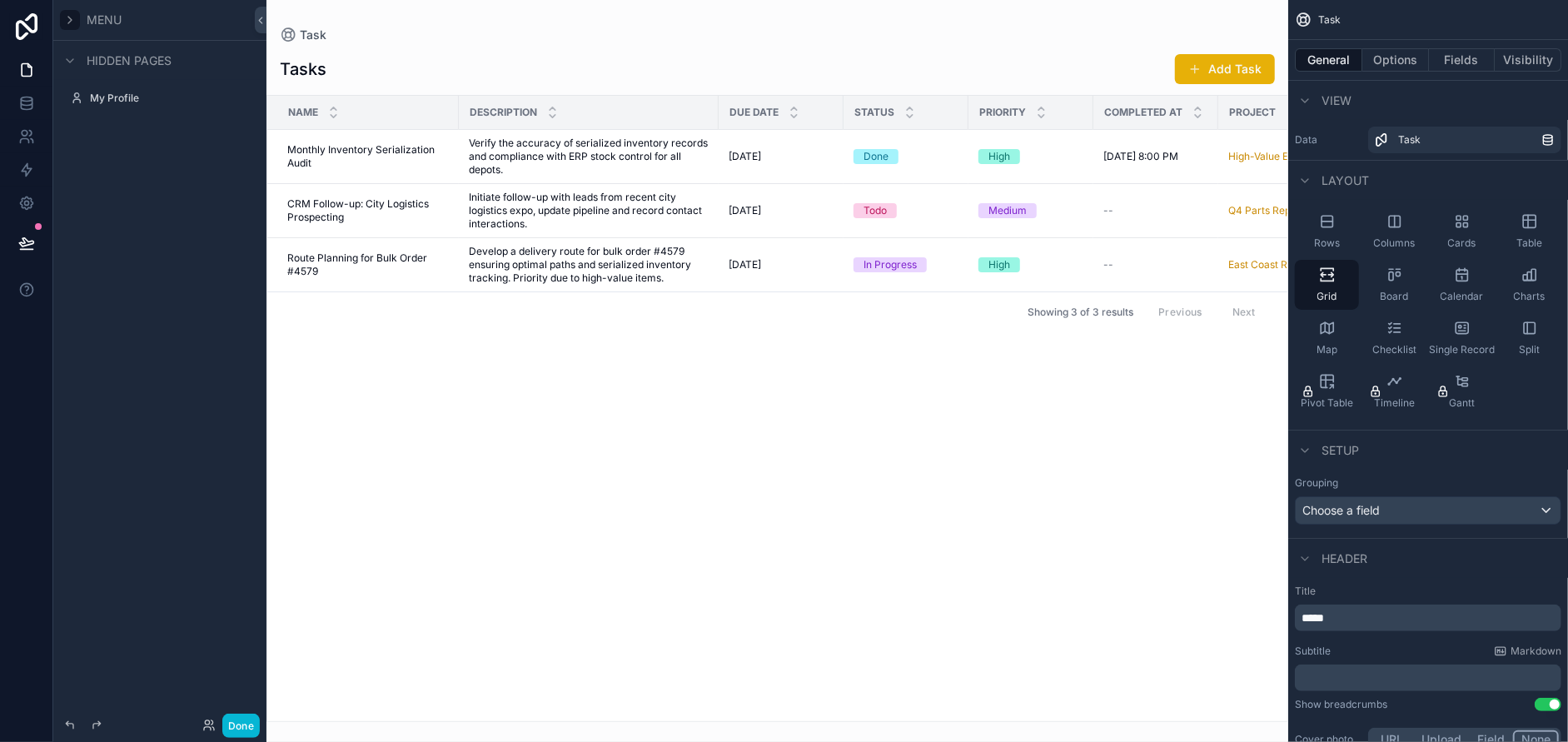
click at [72, 24] on icon "scrollable content" at bounding box center [70, 20] width 13 height 13
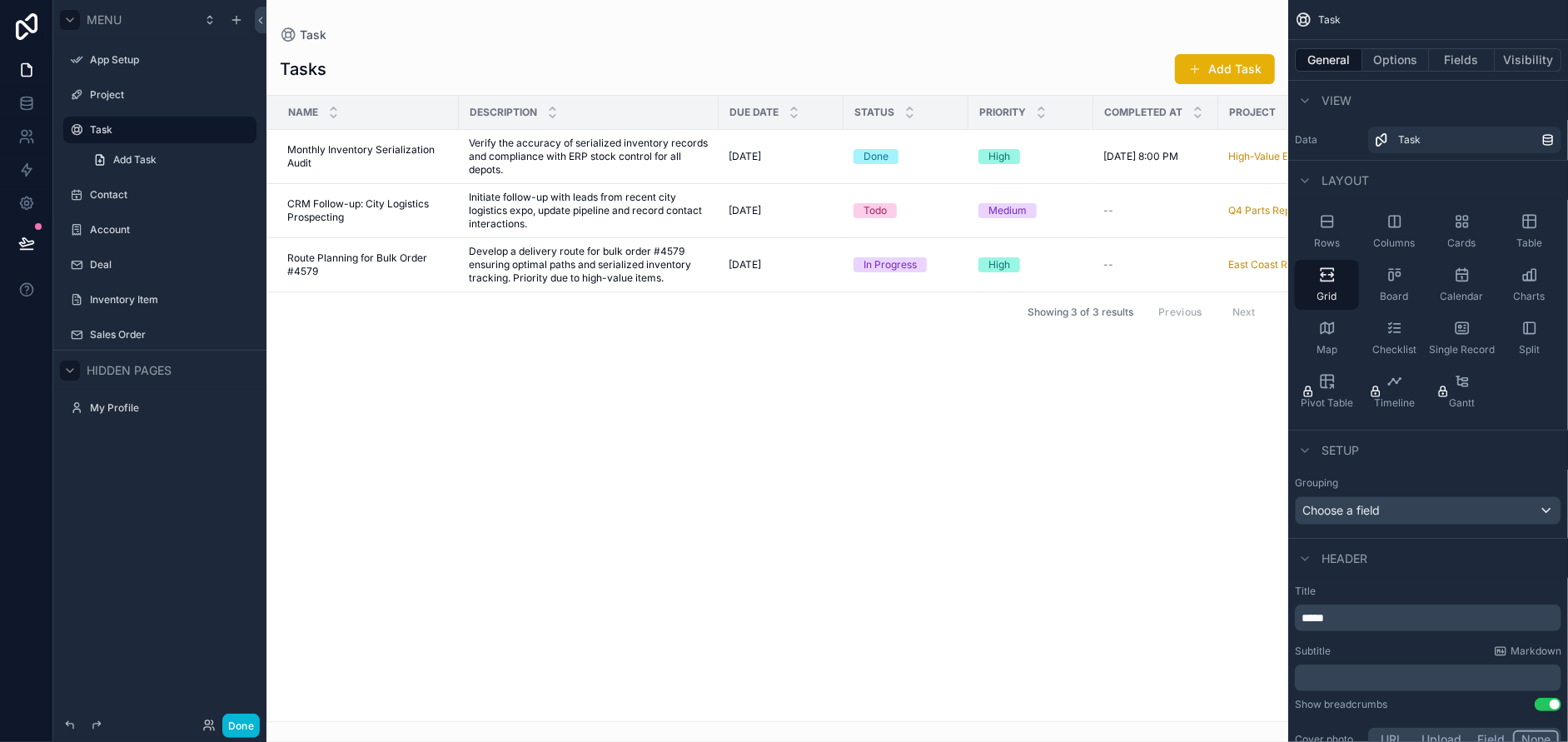
click at [71, 374] on icon "scrollable content" at bounding box center [70, 371] width 13 height 13
click at [575, 156] on div "scrollable content" at bounding box center [778, 371] width 1022 height 742
click at [1337, 333] on div "Map" at bounding box center [1326, 338] width 64 height 50
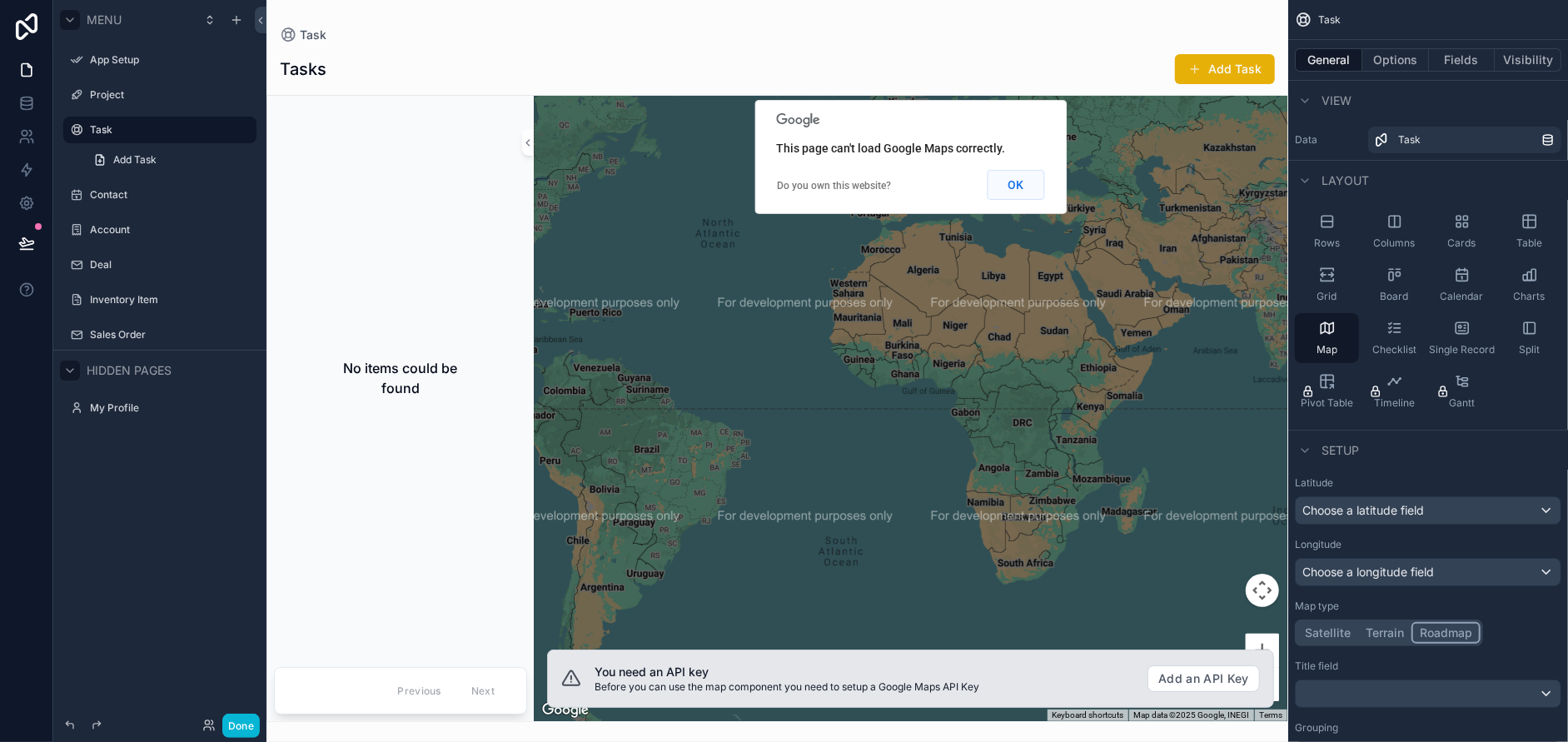
click at [1009, 191] on button "OK" at bounding box center [1015, 185] width 58 height 30
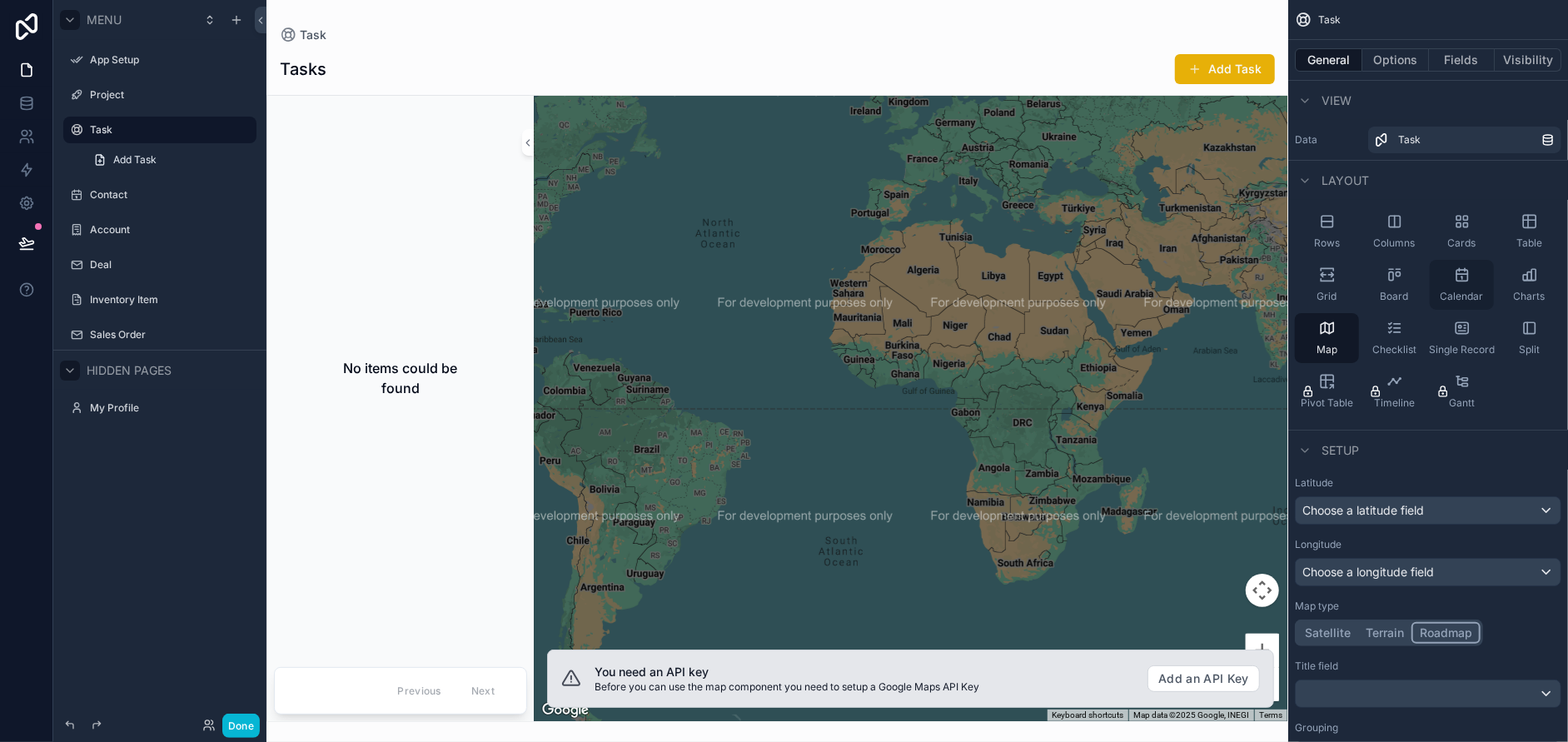
click at [1465, 272] on icon "scrollable content" at bounding box center [1465, 270] width 0 height 3
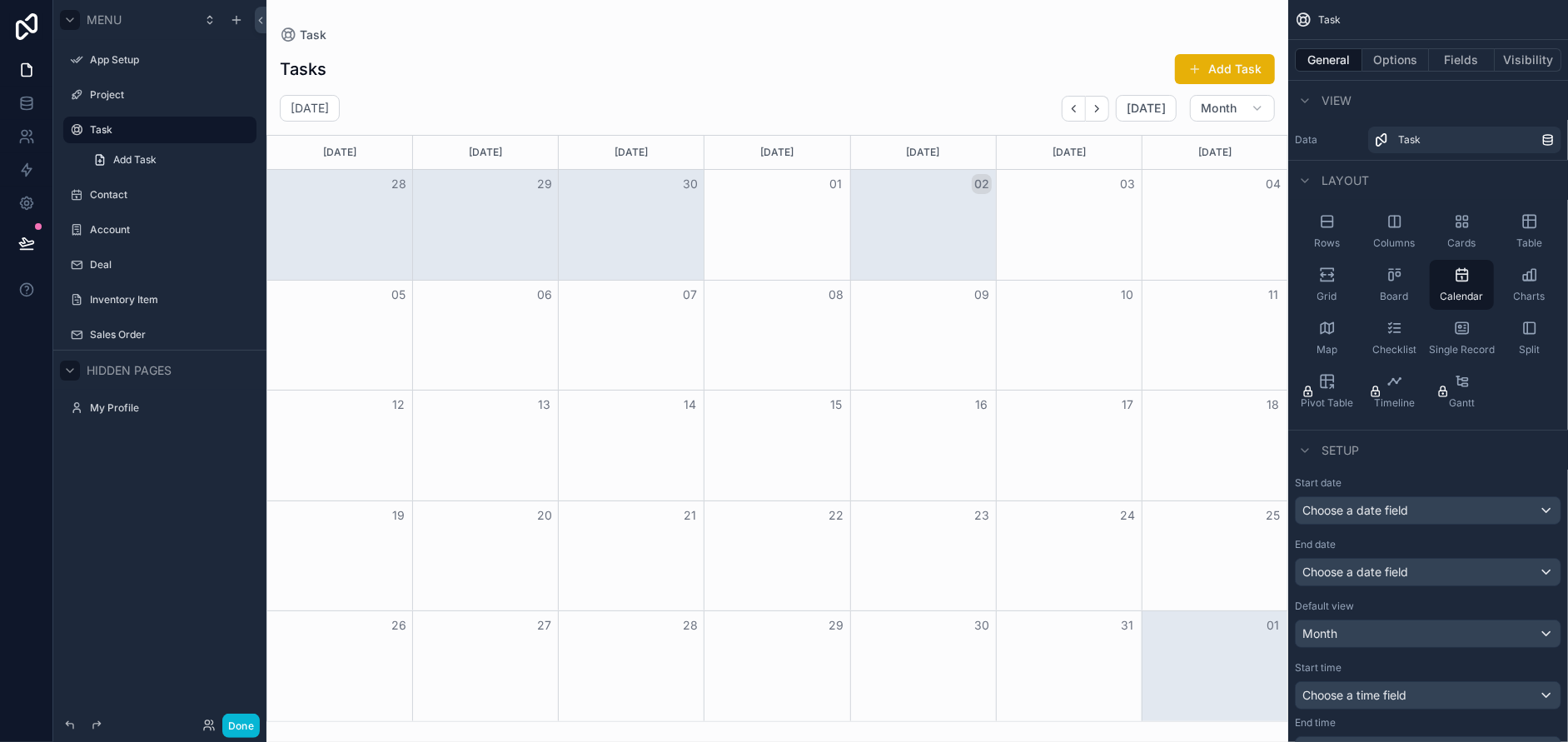
click at [904, 217] on div "Month View" at bounding box center [923, 225] width 146 height 110
click at [1381, 56] on button "Options" at bounding box center [1395, 60] width 67 height 23
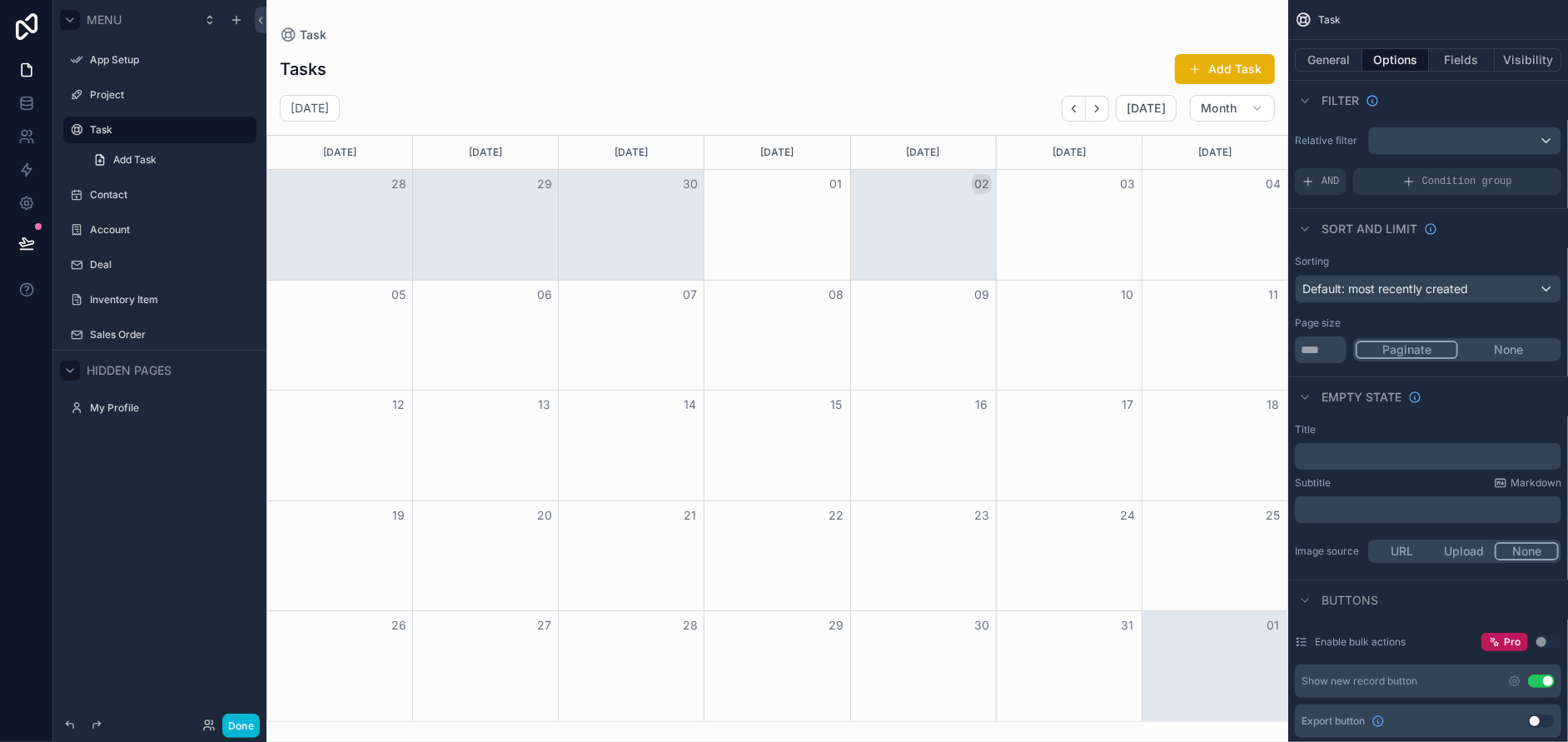
click at [1535, 348] on button "None" at bounding box center [1508, 350] width 101 height 18
click at [1415, 348] on button "Paginate" at bounding box center [1406, 350] width 103 height 18
click at [1513, 347] on button "None" at bounding box center [1507, 350] width 103 height 18
click at [1412, 353] on button "Paginate" at bounding box center [1405, 350] width 101 height 18
click at [1455, 56] on button "Fields" at bounding box center [1462, 60] width 67 height 23
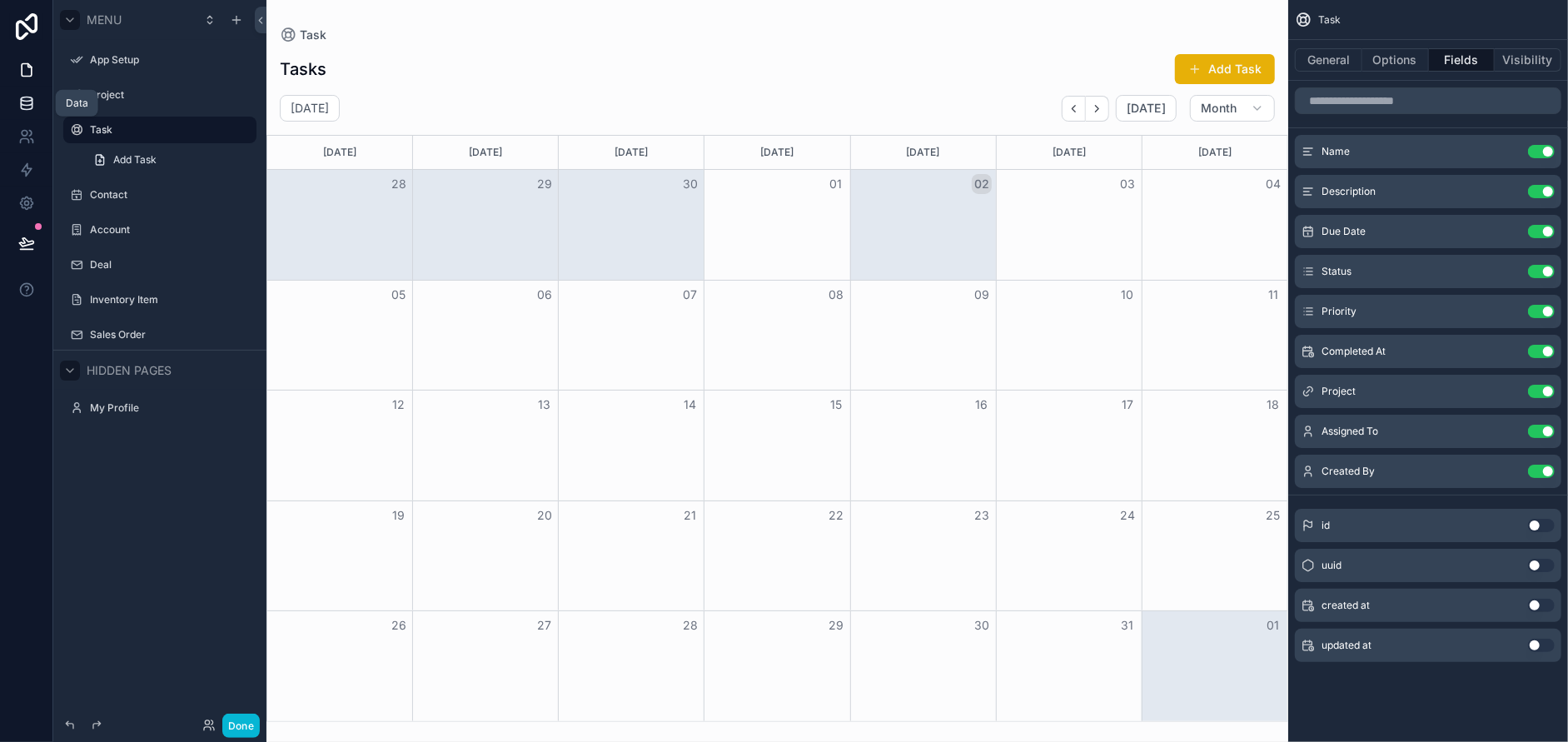
click at [19, 106] on icon at bounding box center [27, 103] width 17 height 17
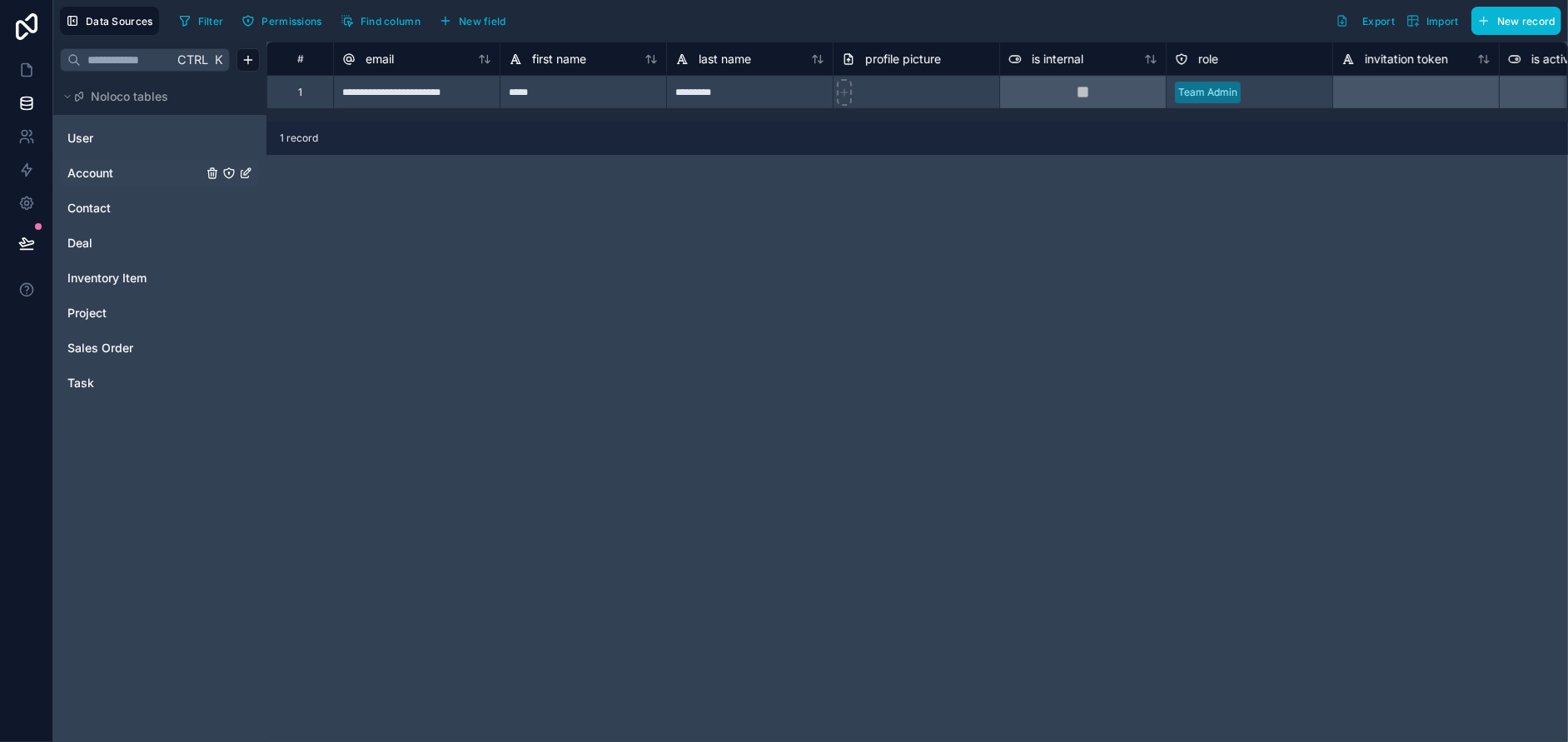
click at [125, 171] on link "Account" at bounding box center [135, 173] width 135 height 17
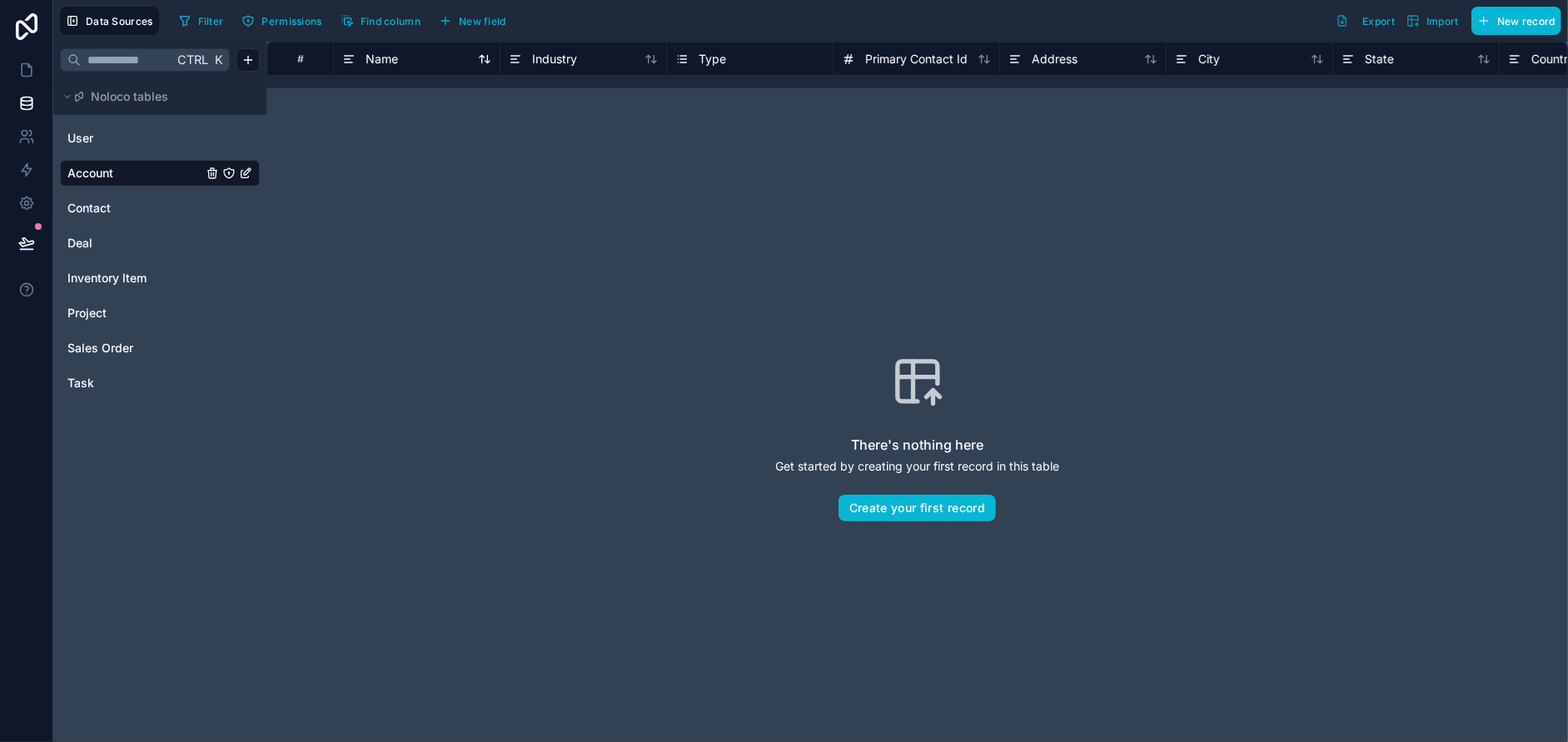
click at [430, 63] on div "Name" at bounding box center [417, 59] width 149 height 20
click at [374, 63] on span "Name" at bounding box center [382, 59] width 33 height 17
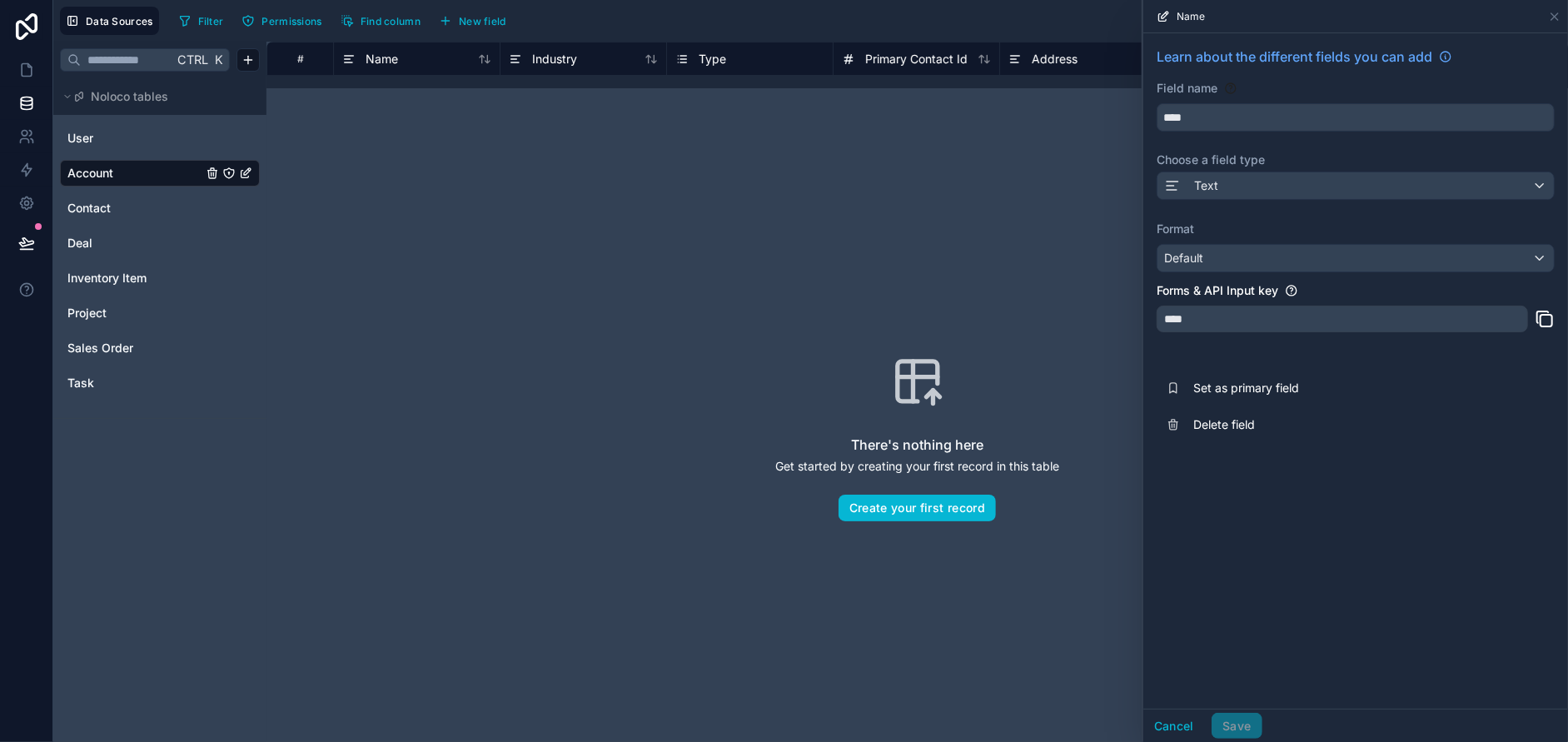
click at [299, 60] on div "#" at bounding box center [300, 58] width 41 height 13
click at [299, 58] on div "#" at bounding box center [300, 58] width 41 height 13
click at [346, 57] on icon at bounding box center [349, 59] width 13 height 20
click at [1266, 178] on div "Text" at bounding box center [1355, 186] width 396 height 27
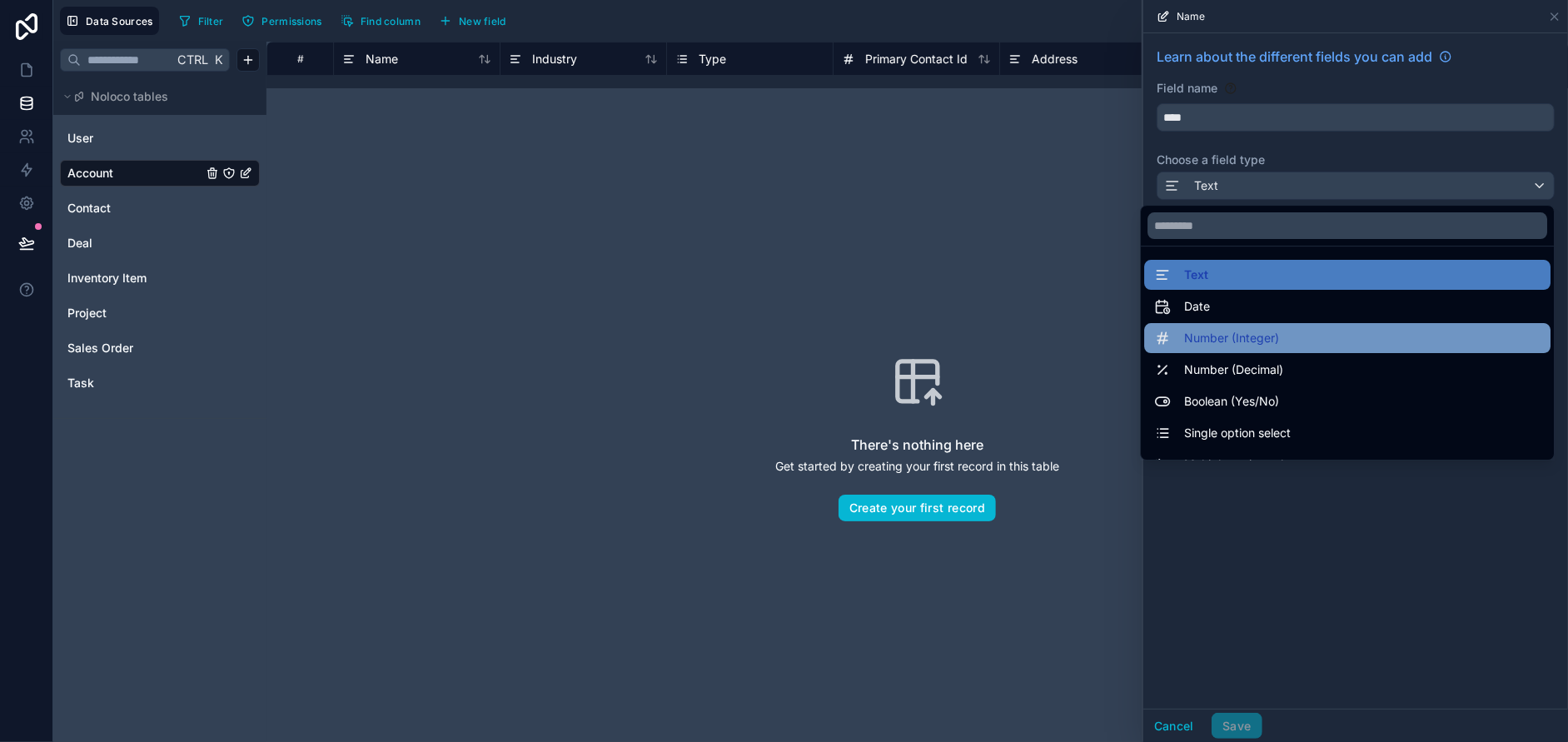
click at [1289, 342] on div "Number (Integer)" at bounding box center [1348, 338] width 387 height 20
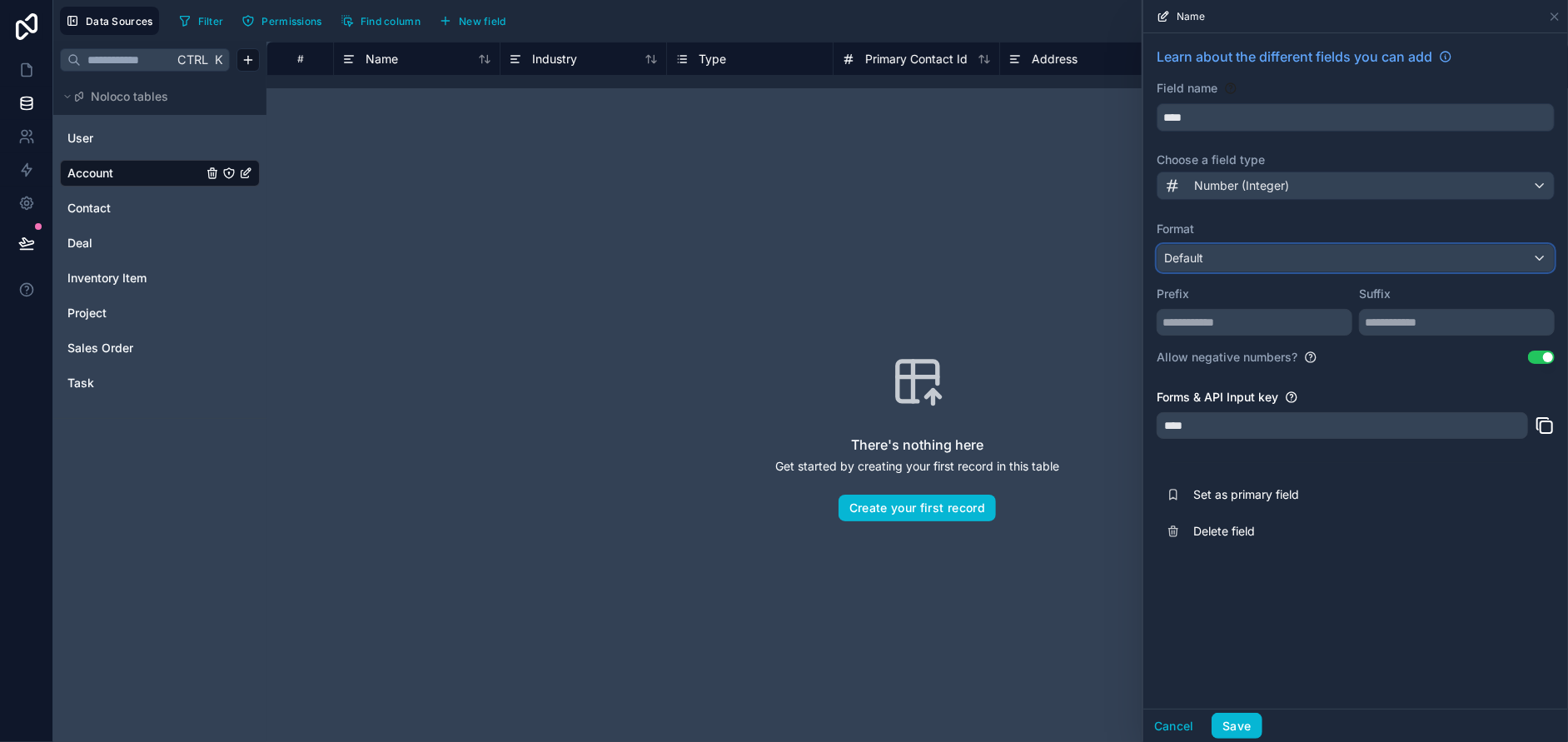
click at [1247, 259] on div "Default" at bounding box center [1355, 258] width 396 height 27
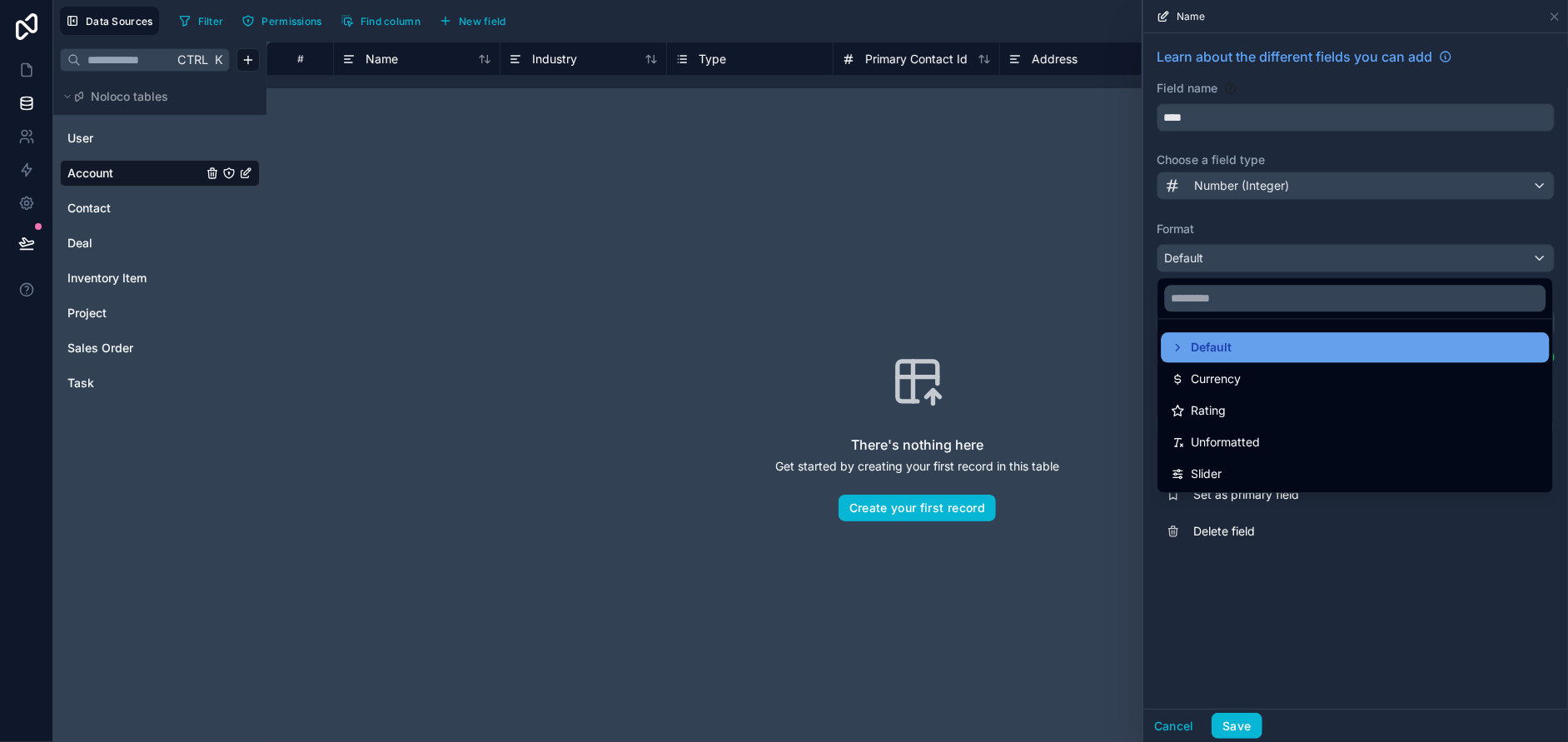
click at [1177, 348] on icon at bounding box center [1178, 348] width 13 height 13
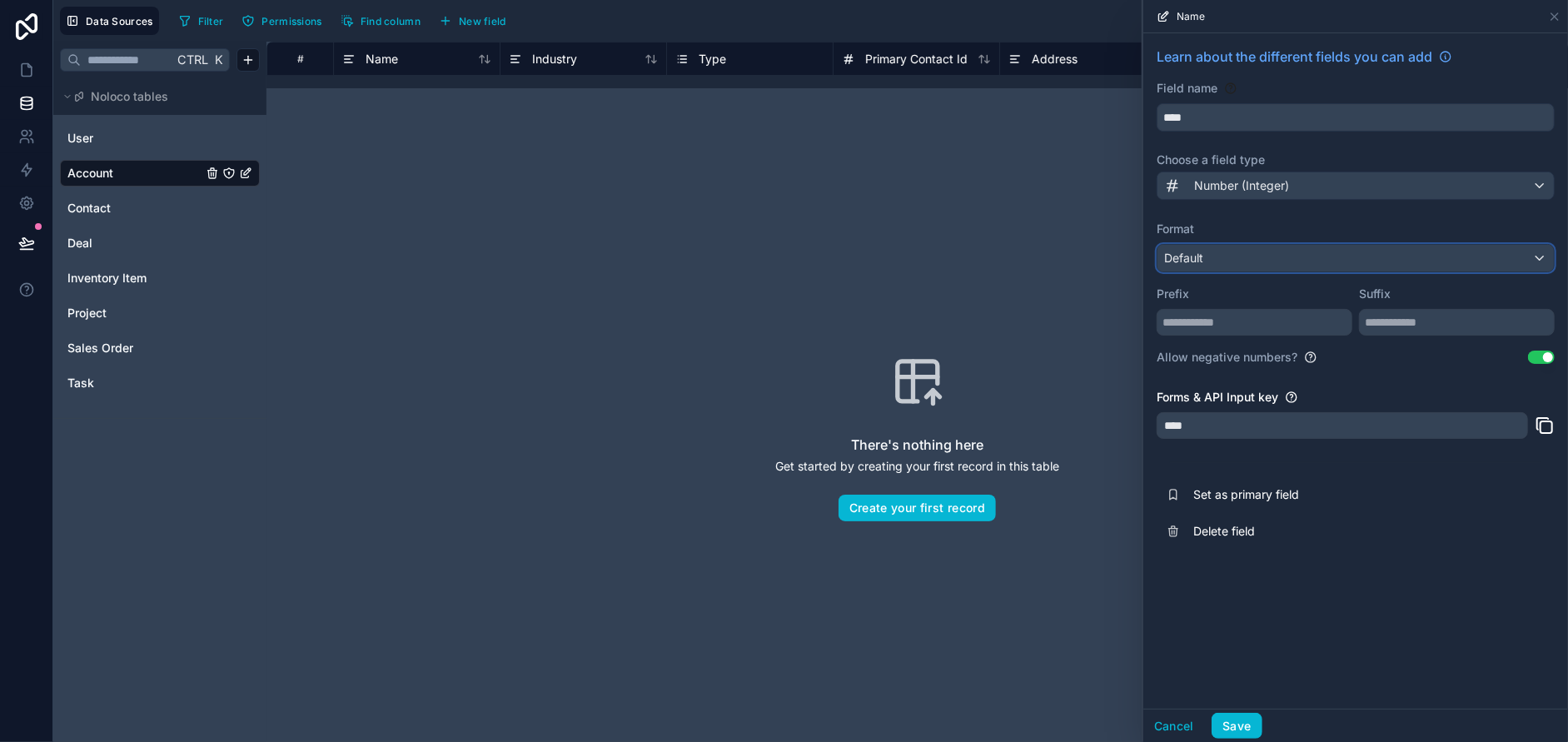
click at [1230, 253] on div "Default" at bounding box center [1355, 258] width 396 height 27
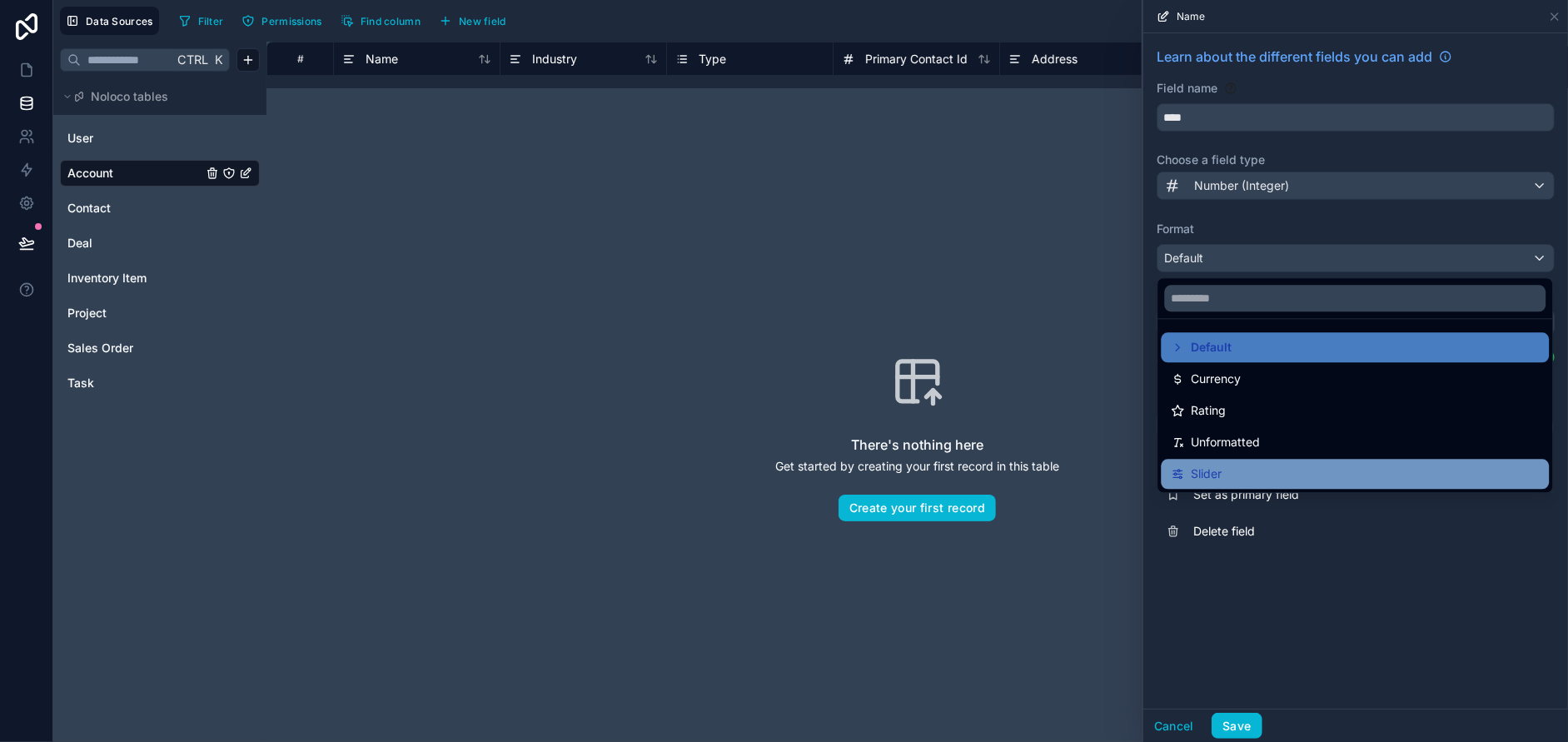
click at [1253, 459] on div "Slider" at bounding box center [1355, 474] width 388 height 30
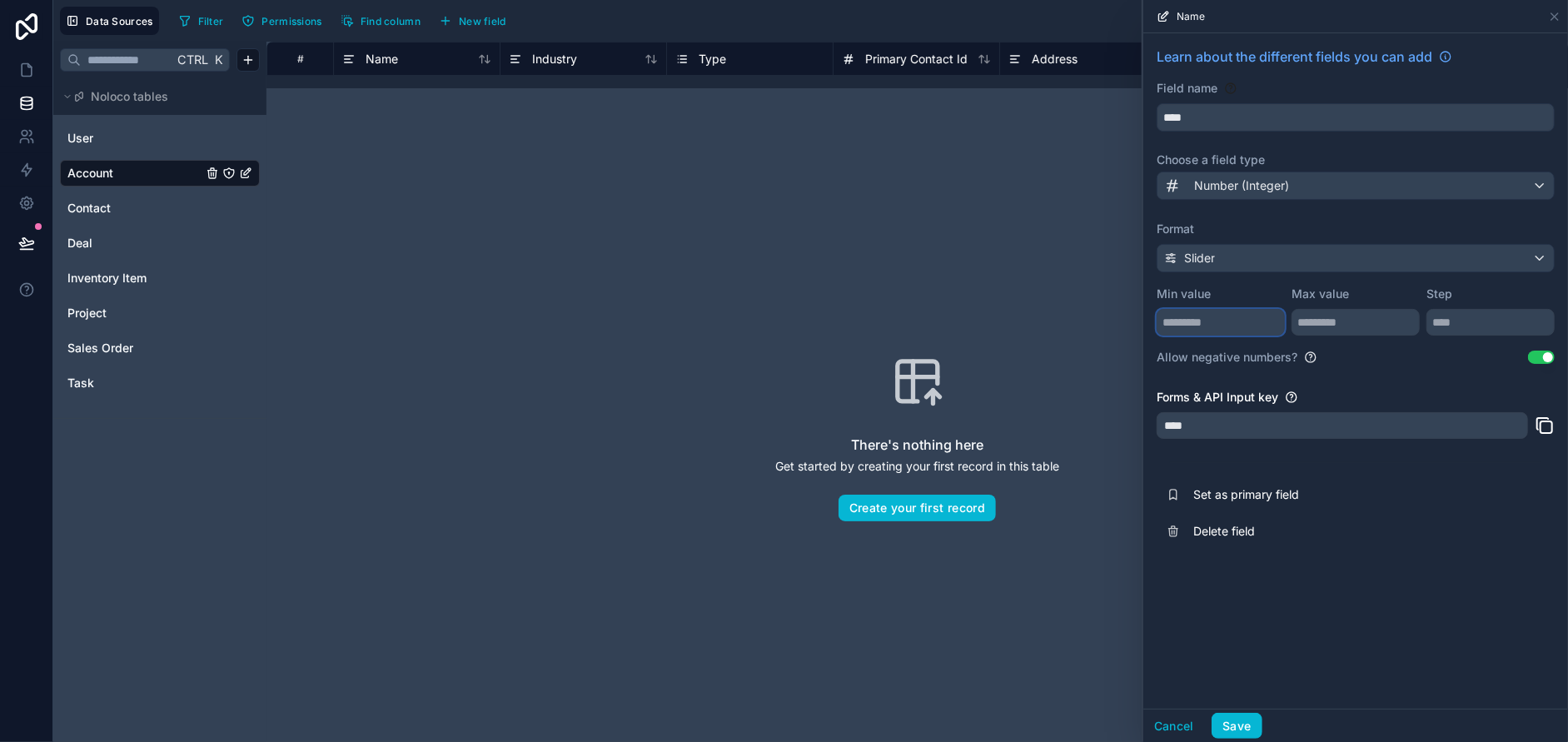
click at [1226, 313] on input "number" at bounding box center [1221, 323] width 128 height 27
type input "***"
type input "*"
click at [1246, 724] on button "Save" at bounding box center [1236, 726] width 50 height 27
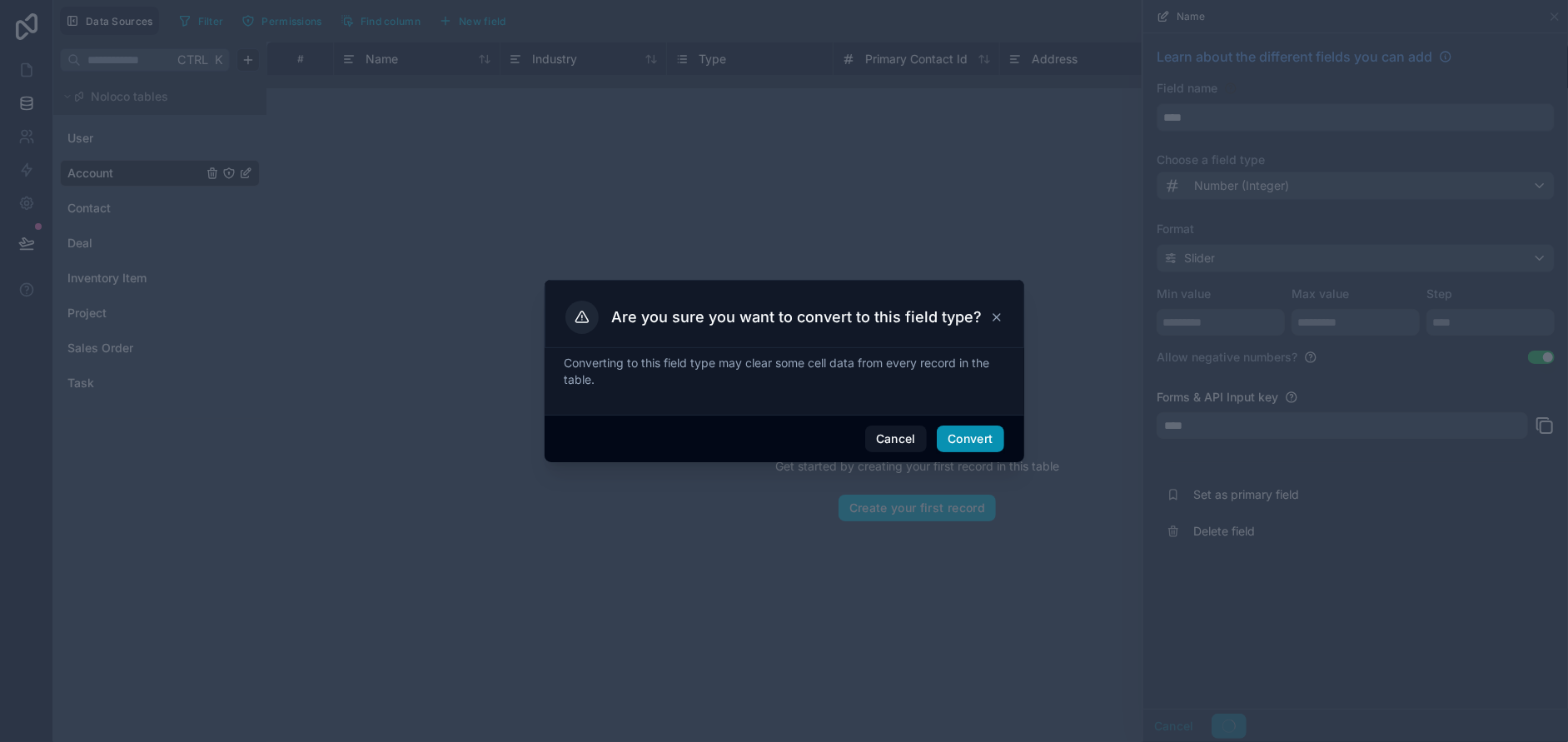
click at [971, 437] on button "Convert" at bounding box center [970, 439] width 67 height 27
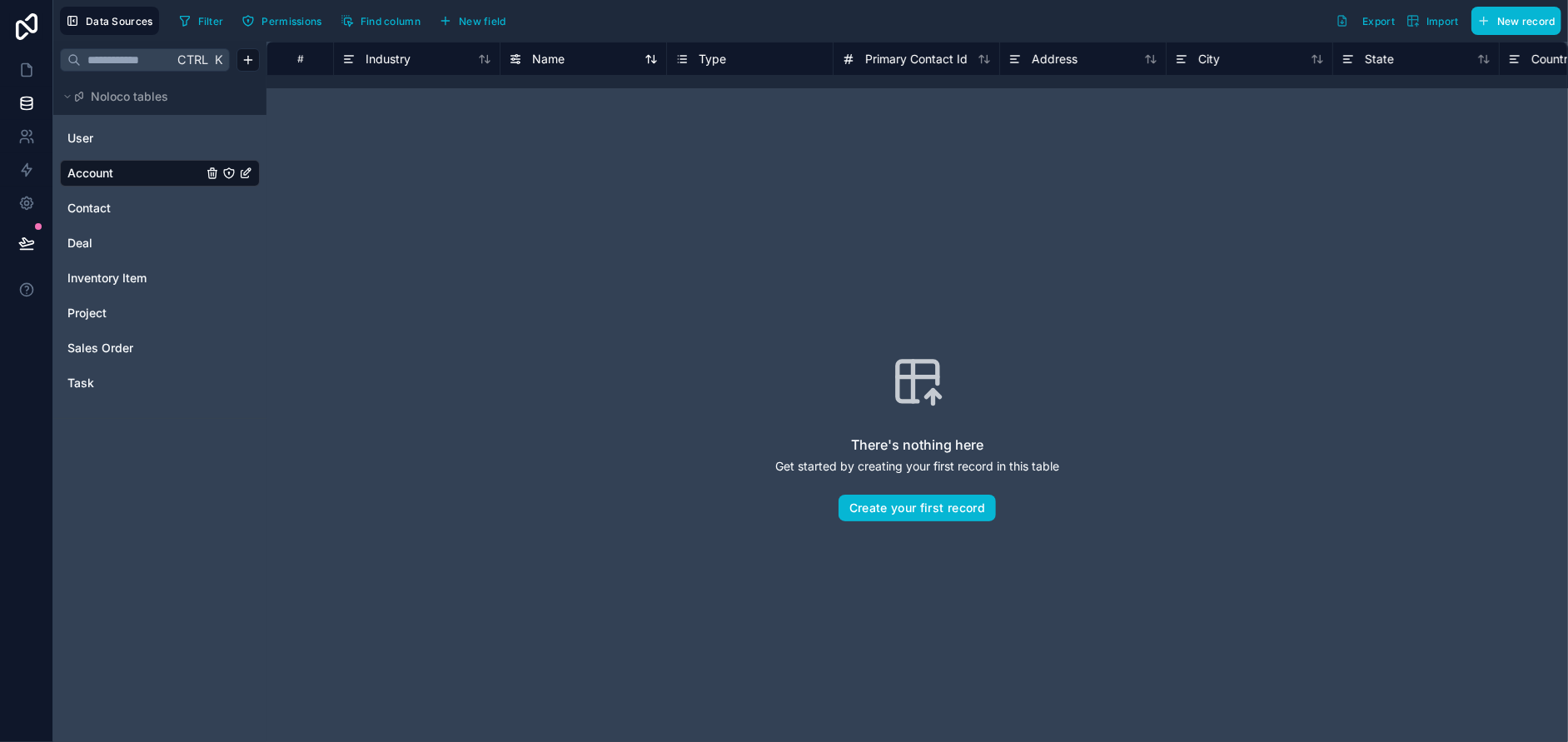
click at [559, 53] on span "Name" at bounding box center [548, 59] width 33 height 17
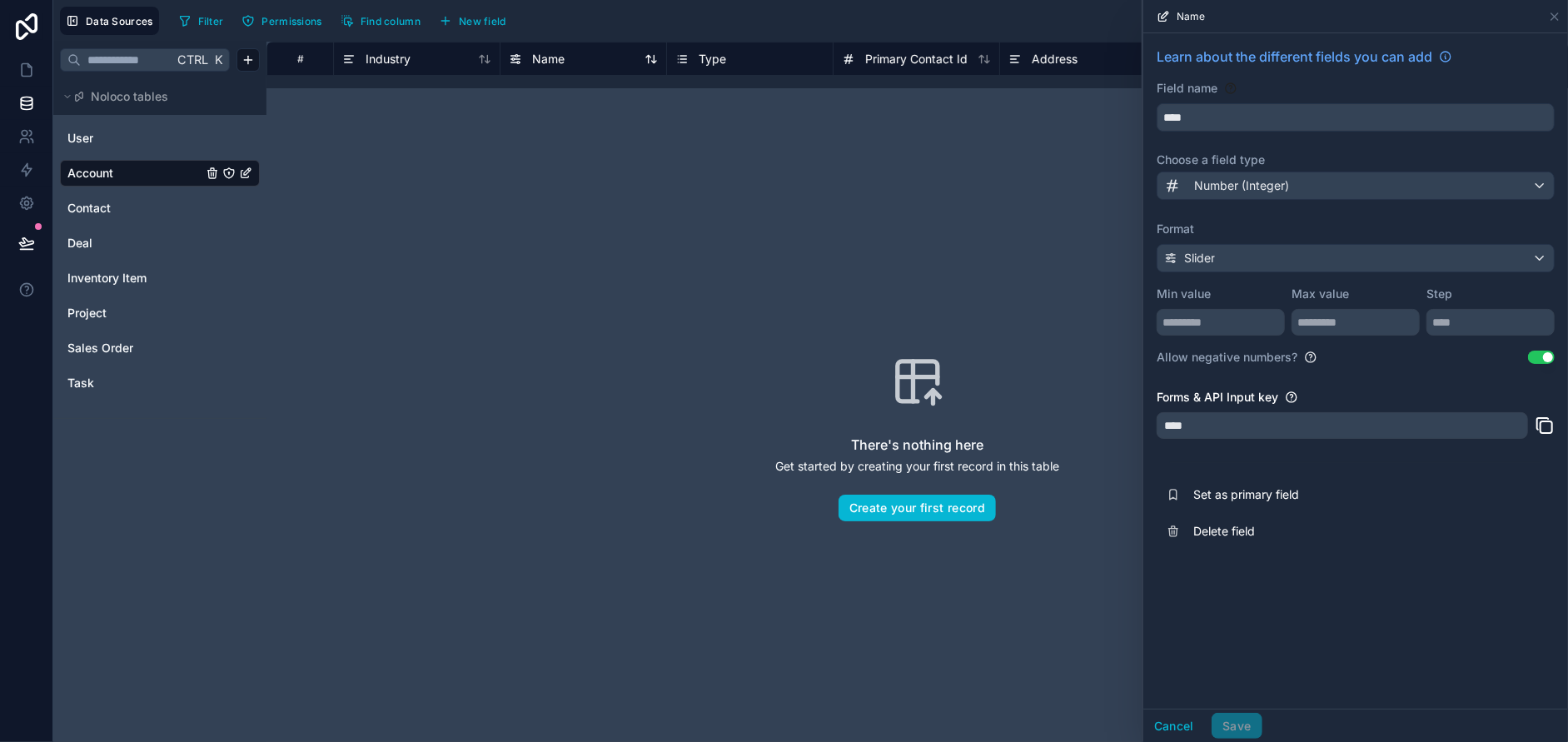
click at [559, 53] on span "Name" at bounding box center [548, 59] width 33 height 17
click at [560, 122] on div "There's nothing here Get started by creating your first record in this table Cr…" at bounding box center [917, 439] width 1301 height 700
click at [1549, 10] on icon at bounding box center [1555, 17] width 13 height 13
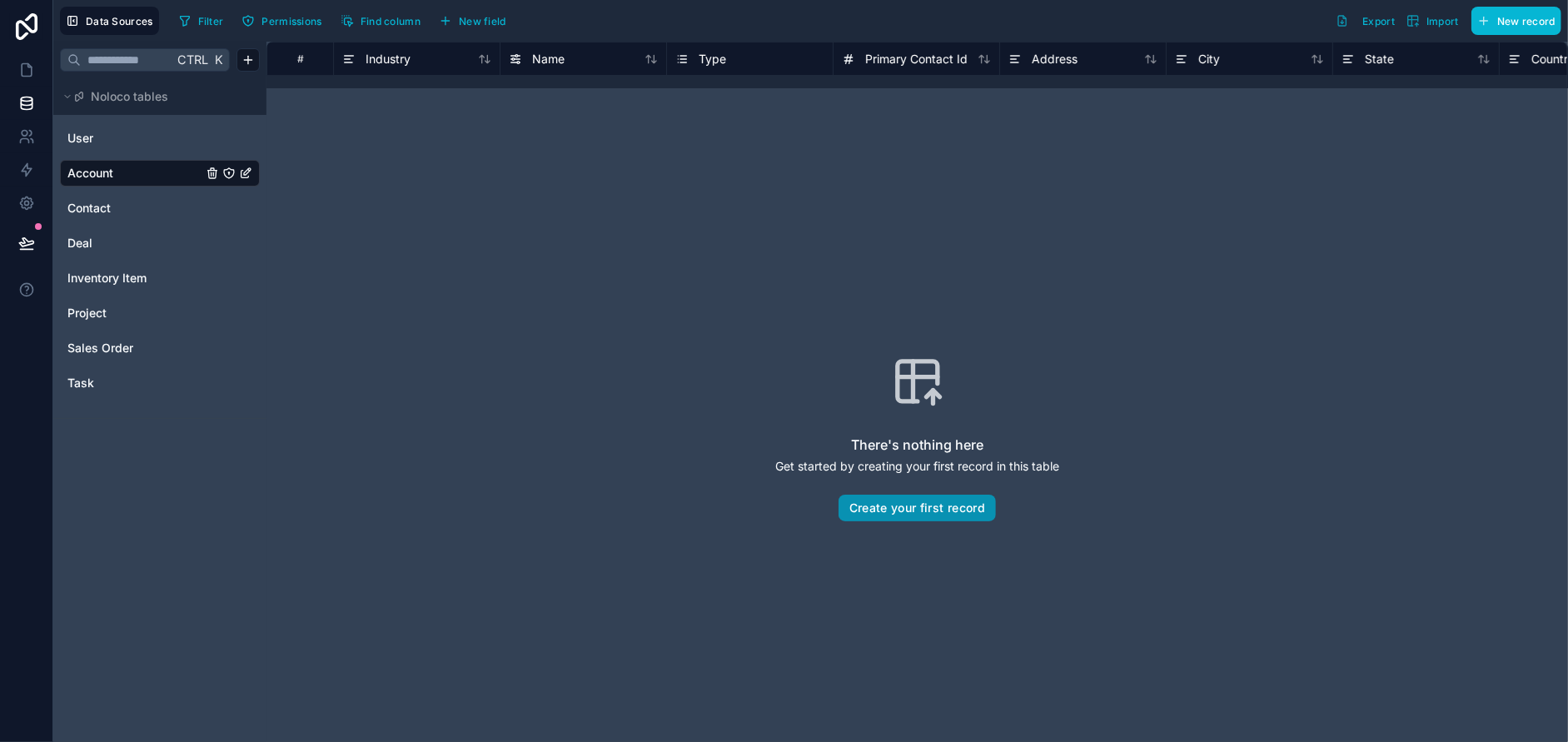
click at [928, 508] on button "Create your first record" at bounding box center [917, 508] width 158 height 27
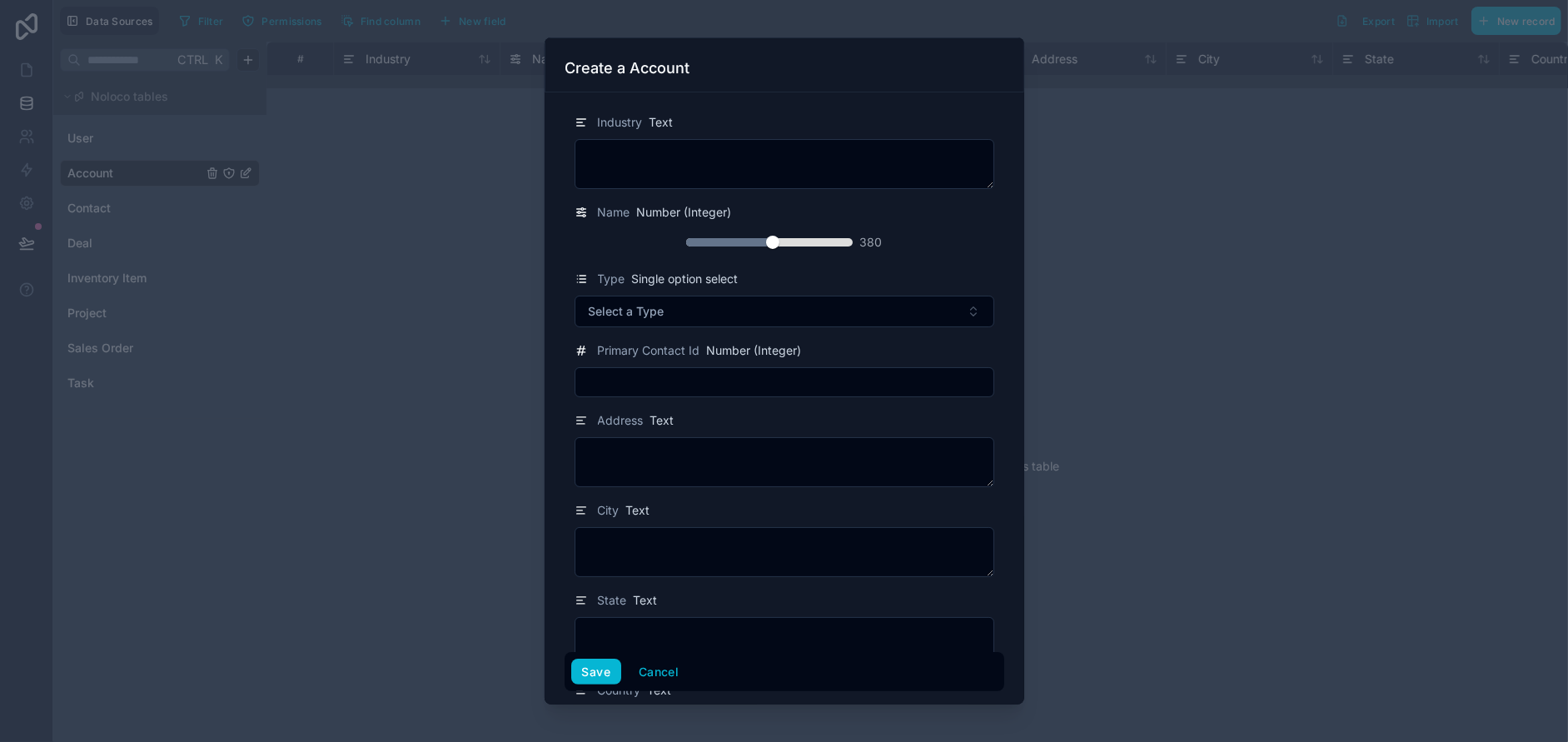
drag, startPoint x: 692, startPoint y: 242, endPoint x: 779, endPoint y: 244, distance: 87.0
click at [779, 244] on div at bounding box center [769, 243] width 167 height 8
drag, startPoint x: 764, startPoint y: 237, endPoint x: 703, endPoint y: 236, distance: 61.0
click at [718, 236] on div at bounding box center [724, 243] width 13 height 13
drag, startPoint x: 706, startPoint y: 238, endPoint x: 642, endPoint y: 240, distance: 64.0
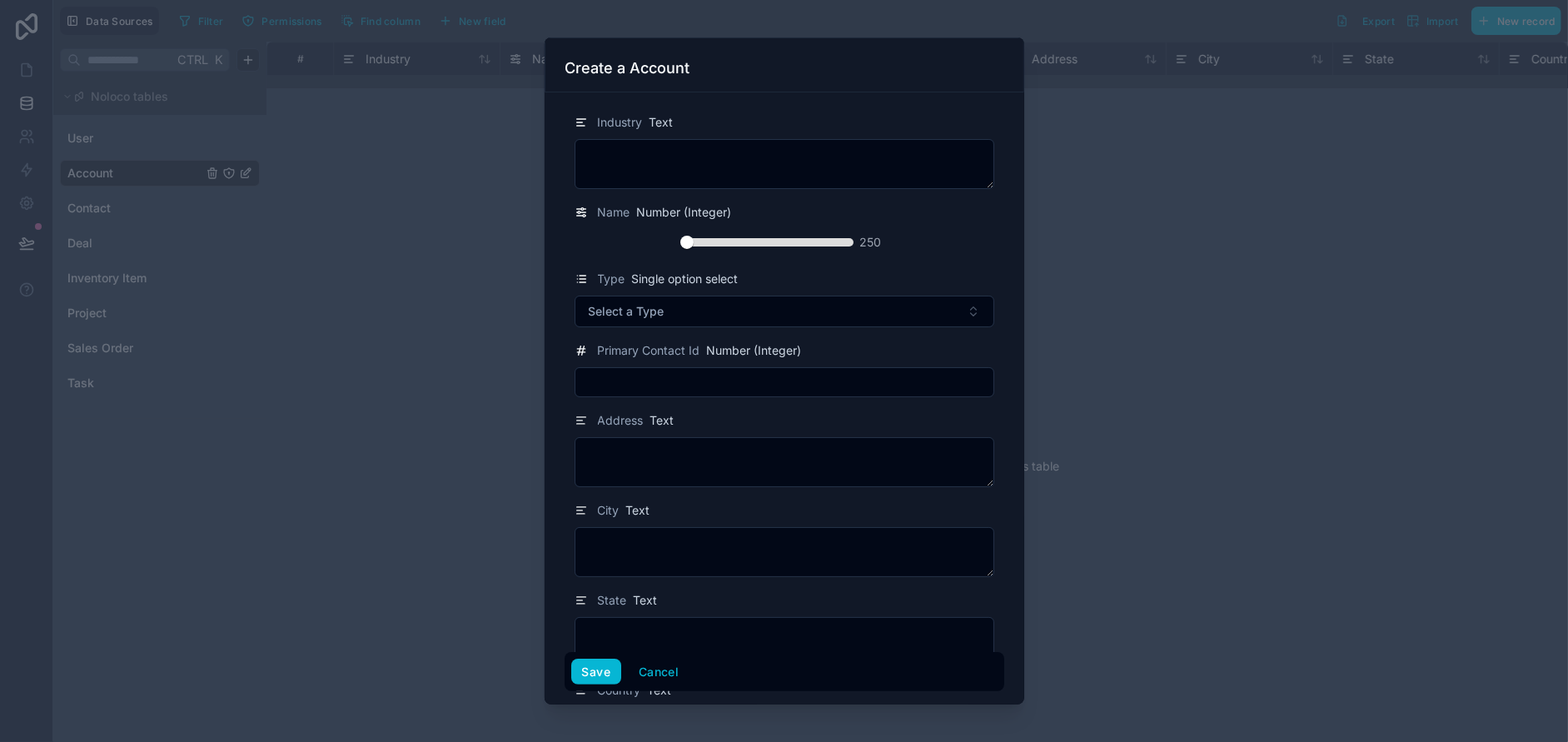
click at [642, 240] on div "250" at bounding box center [784, 243] width 406 height 27
click at [615, 167] on textarea at bounding box center [784, 164] width 419 height 50
click at [672, 675] on button "Cancel" at bounding box center [659, 672] width 62 height 27
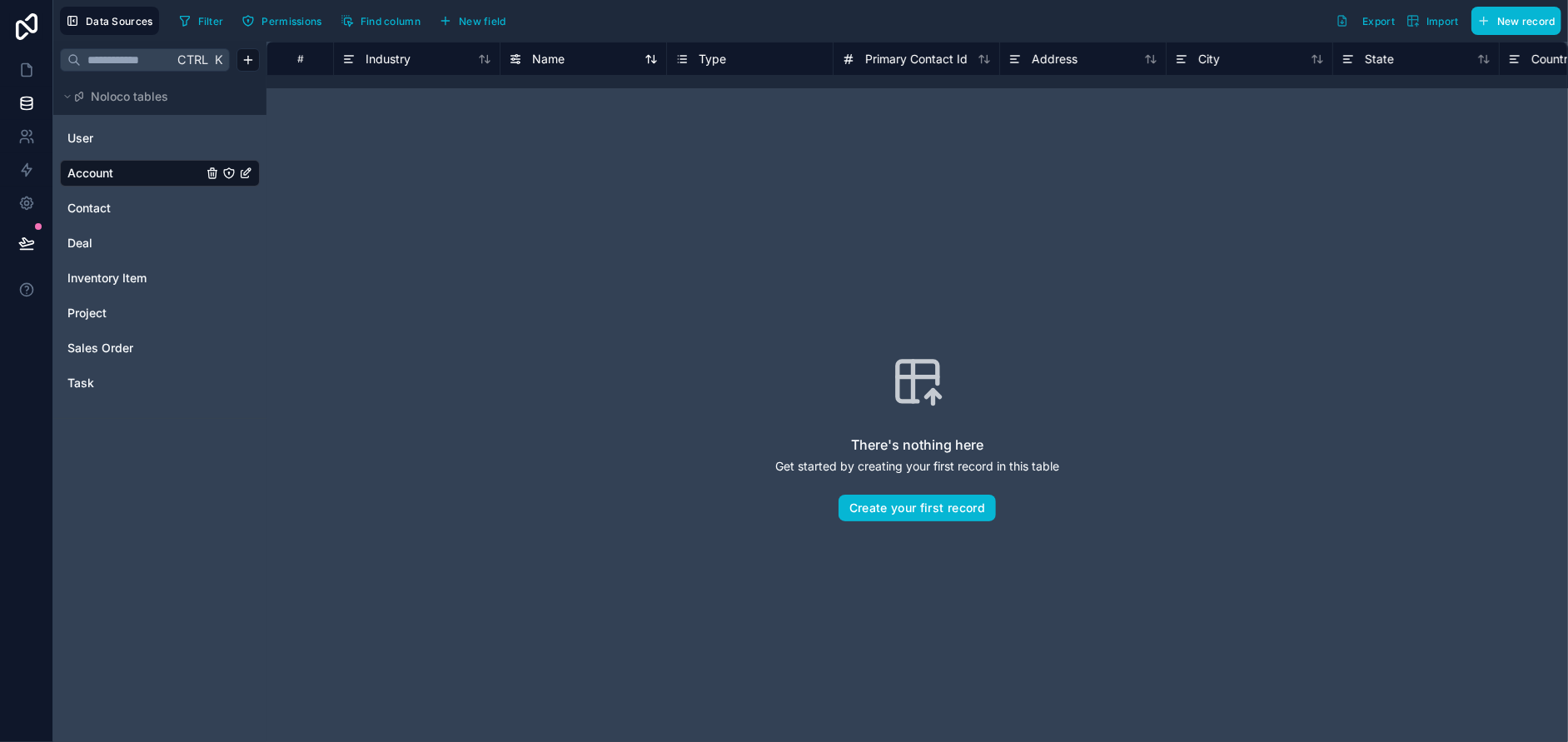
click at [549, 59] on span "Name" at bounding box center [548, 59] width 33 height 17
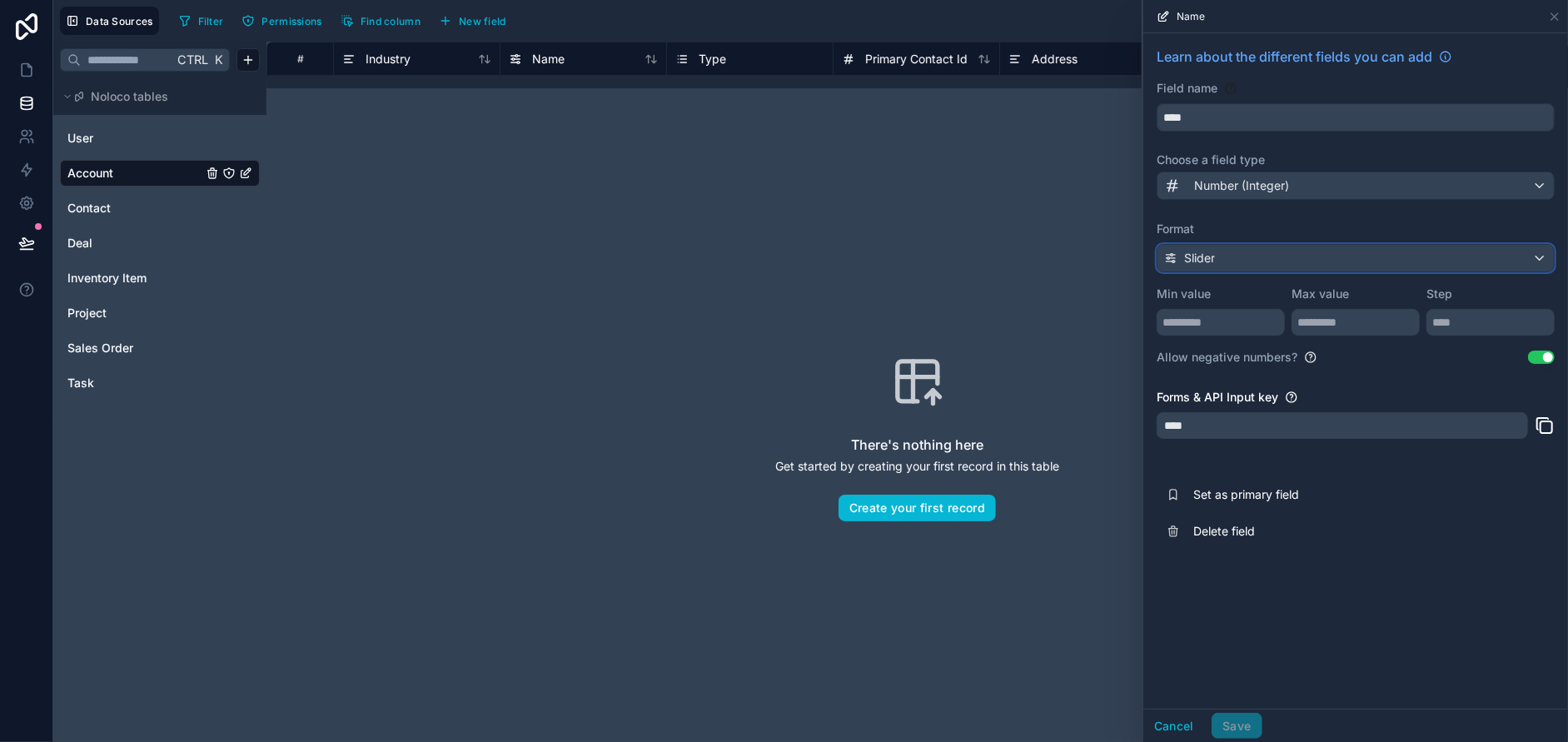
click at [1295, 255] on div "Slider" at bounding box center [1355, 258] width 396 height 27
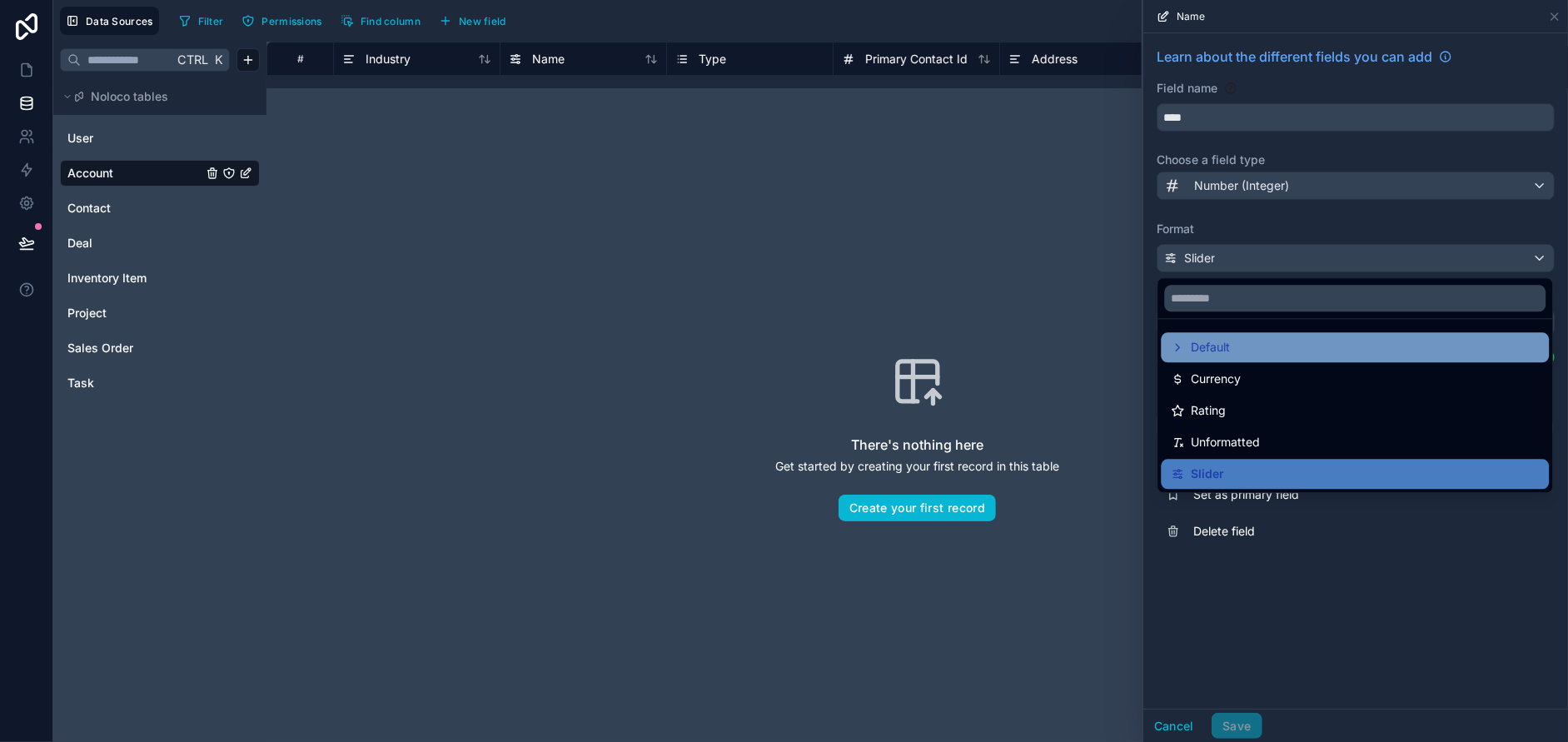
click at [1280, 343] on div "Default" at bounding box center [1355, 348] width 368 height 20
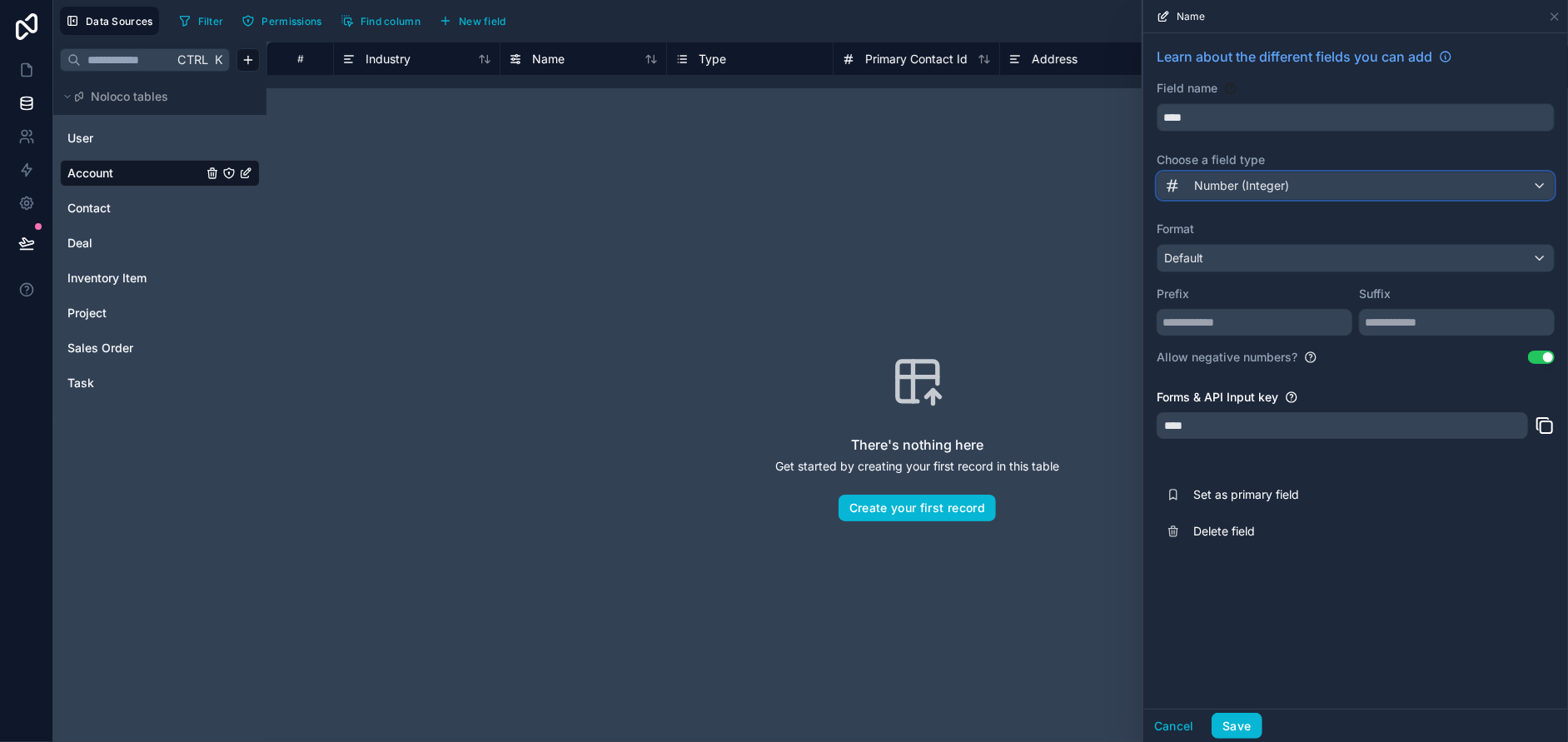
click at [1273, 190] on span "Number (Integer)" at bounding box center [1241, 186] width 95 height 17
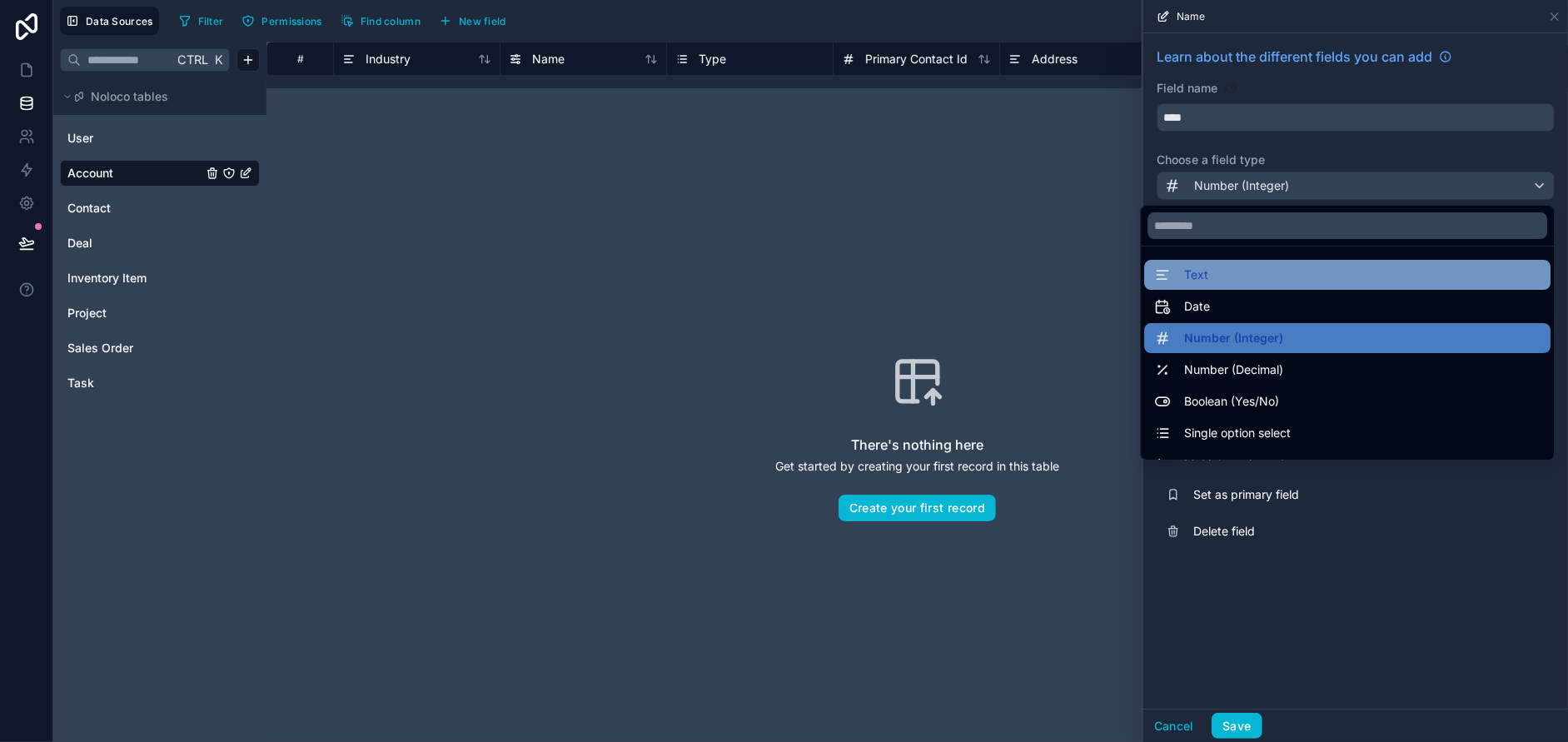
click at [1274, 282] on div "Text" at bounding box center [1348, 275] width 387 height 20
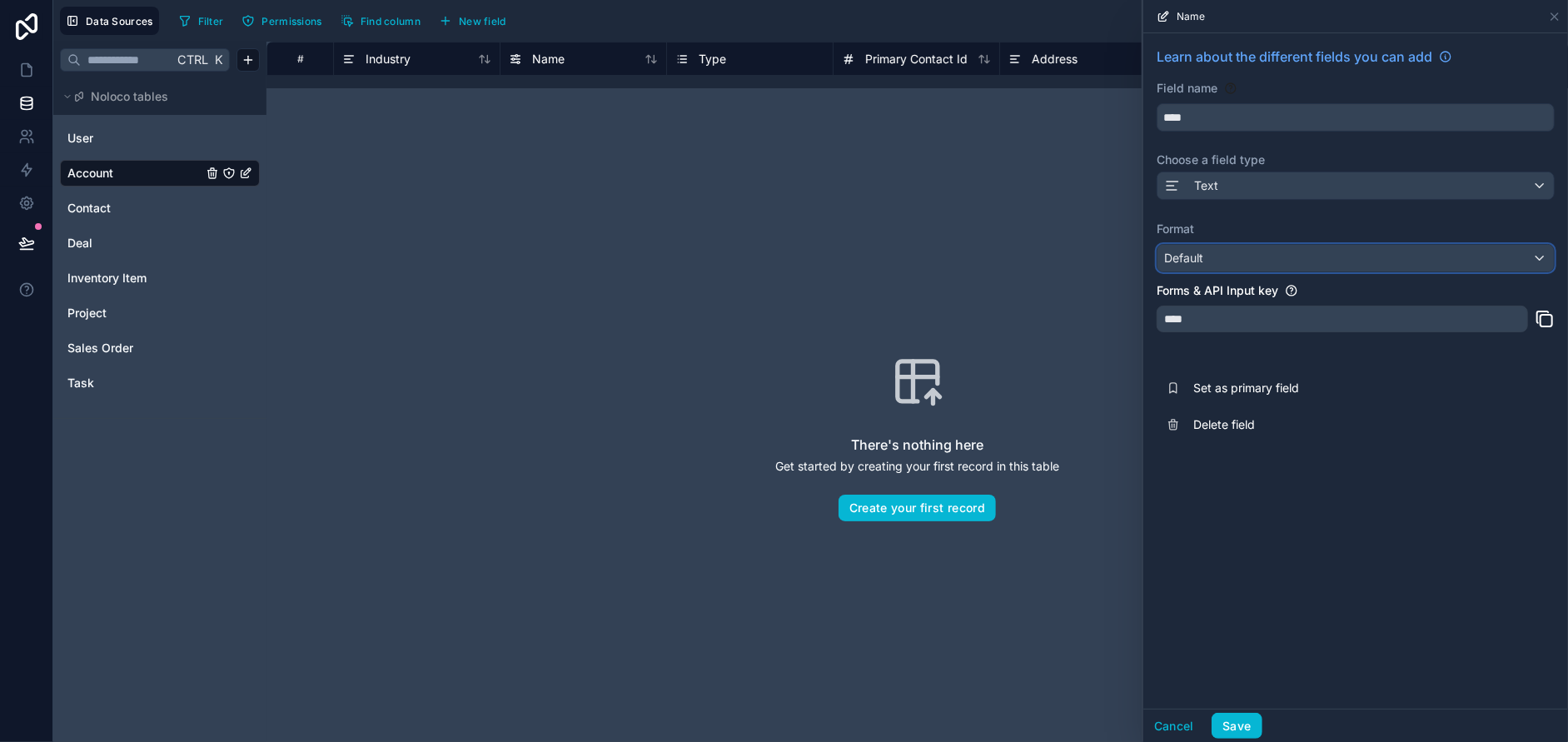
click at [1283, 252] on div "Default" at bounding box center [1355, 258] width 396 height 27
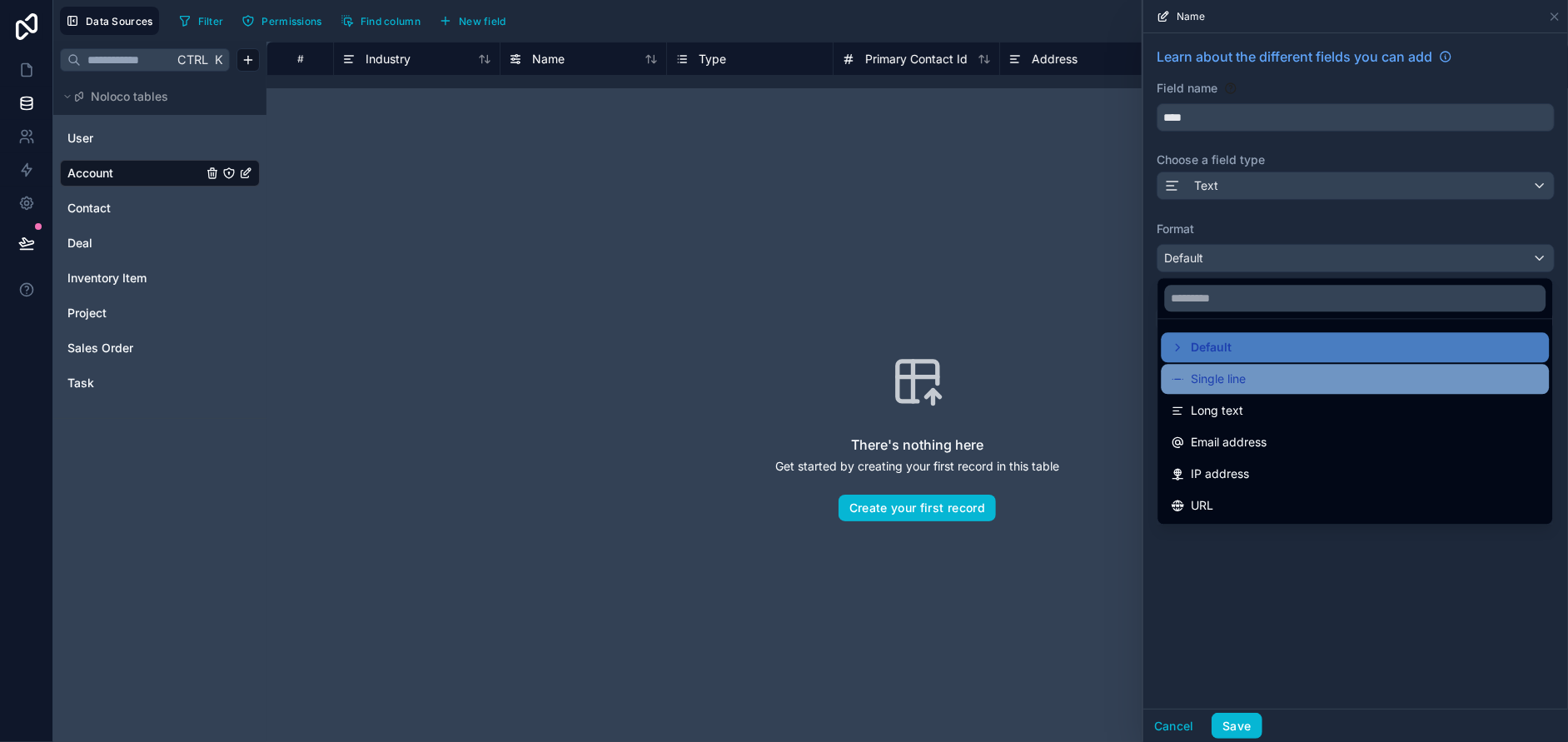
click at [1293, 389] on div "Single line" at bounding box center [1355, 379] width 368 height 20
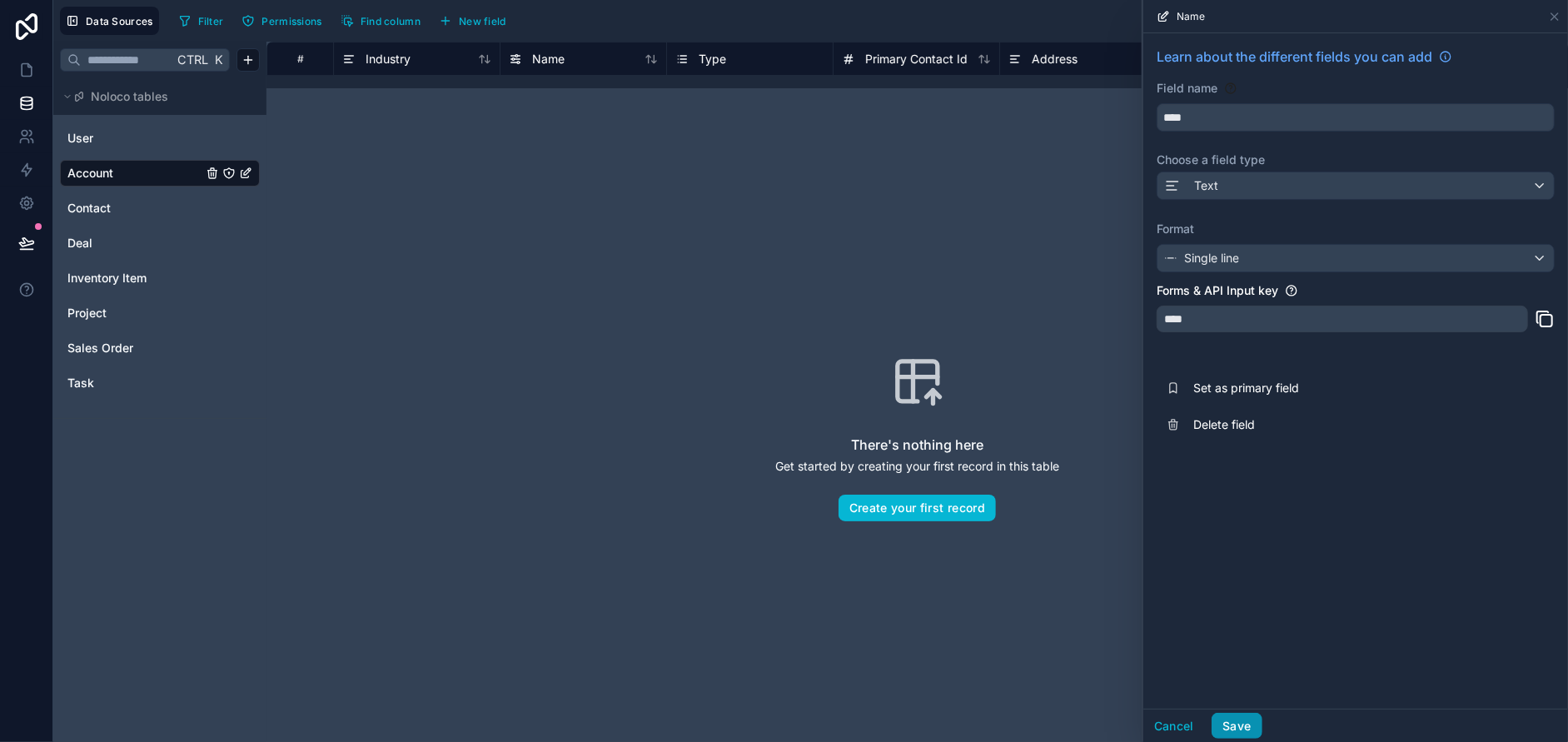
click at [1235, 730] on button "Save" at bounding box center [1236, 726] width 50 height 27
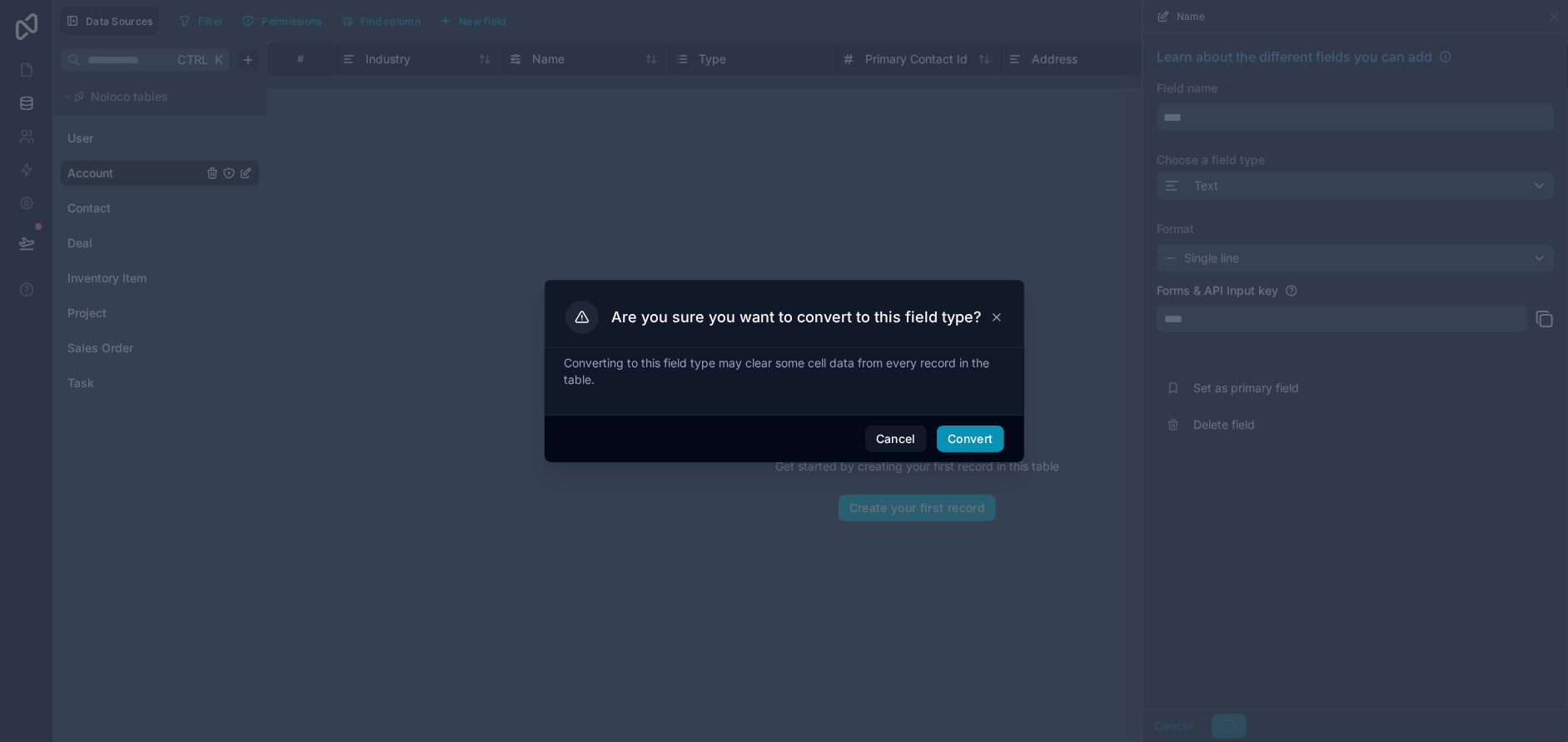
click at [967, 445] on button "Convert" at bounding box center [970, 439] width 67 height 27
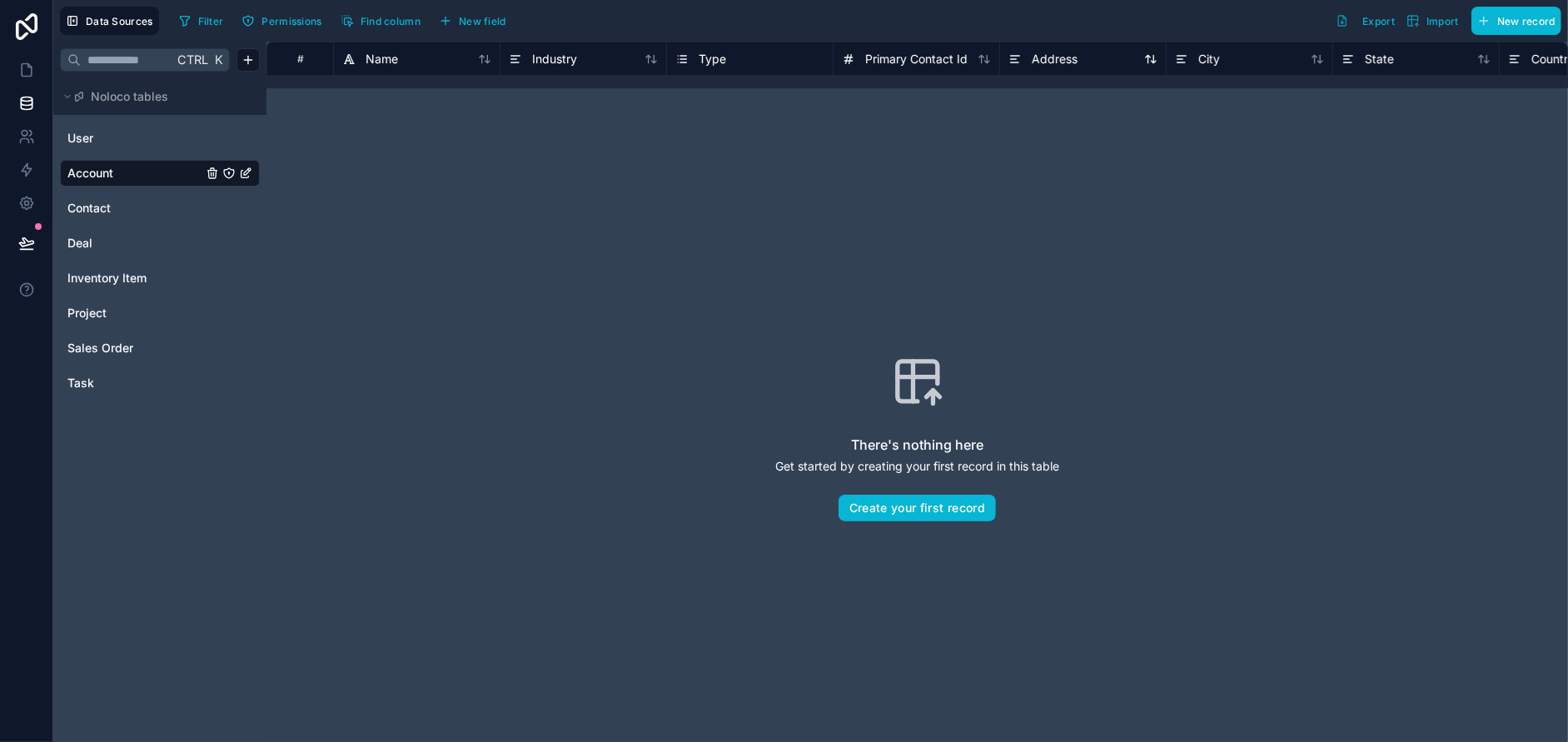
click at [1050, 56] on span "Address" at bounding box center [1055, 59] width 46 height 17
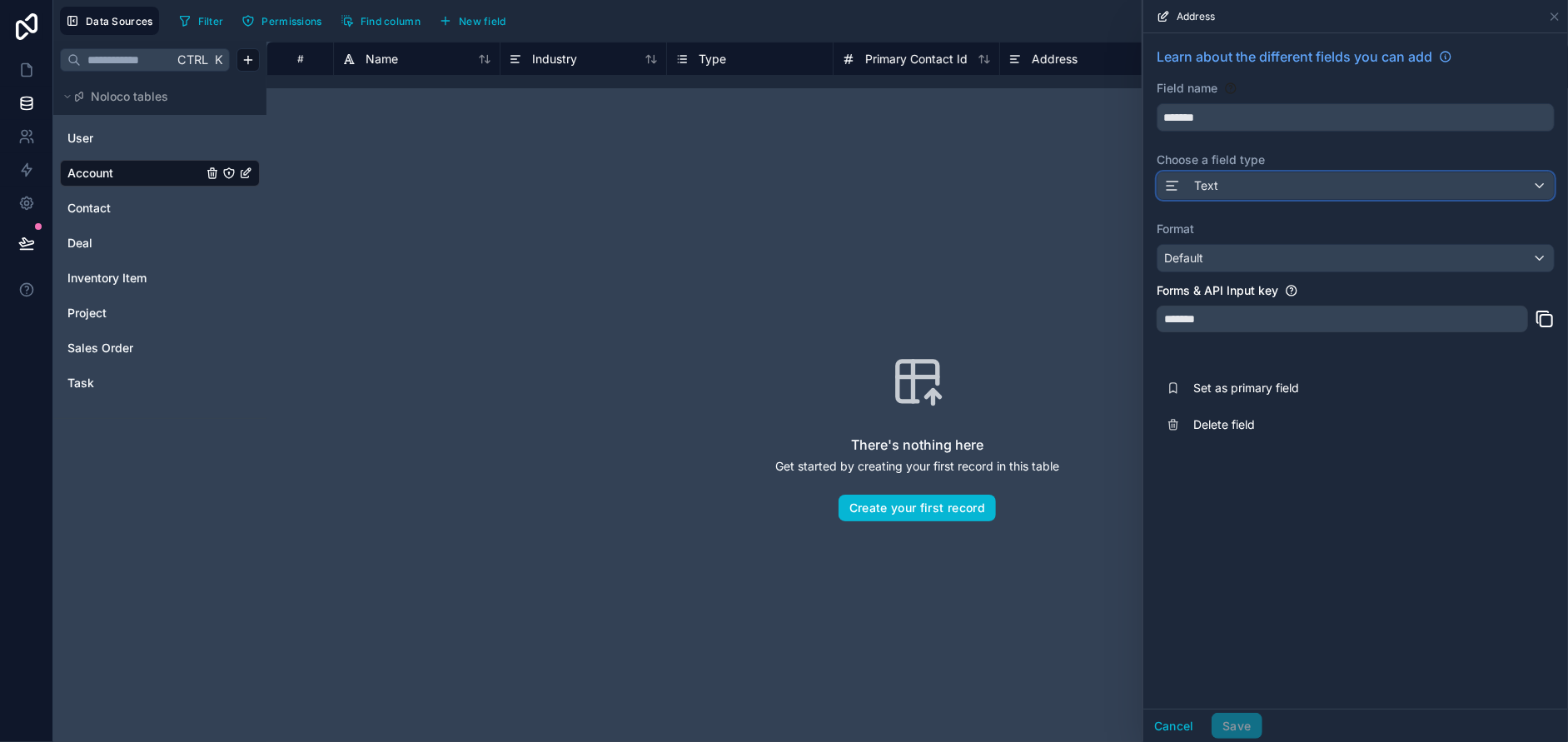
click at [1257, 191] on div "Text" at bounding box center [1355, 186] width 396 height 27
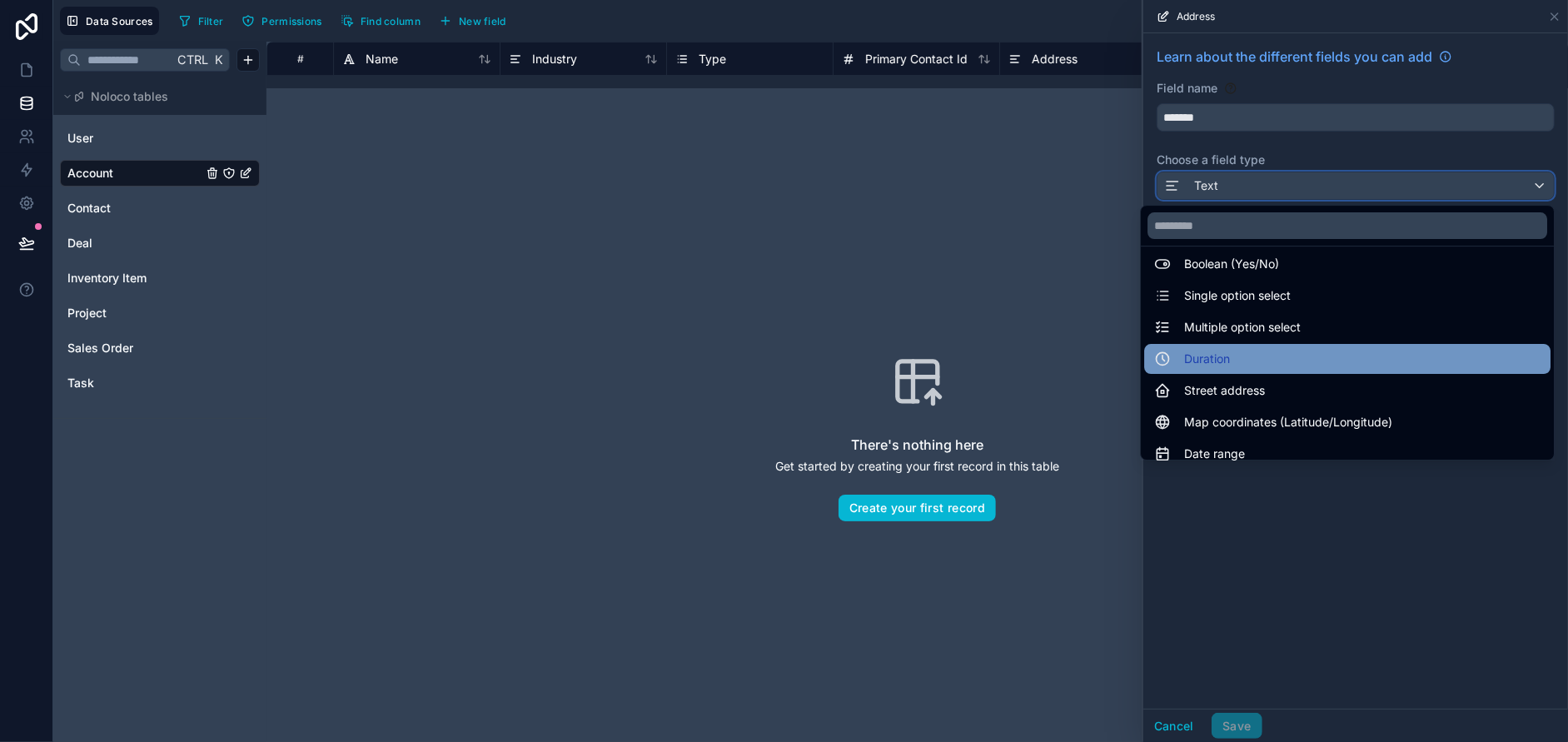
scroll to position [138, 0]
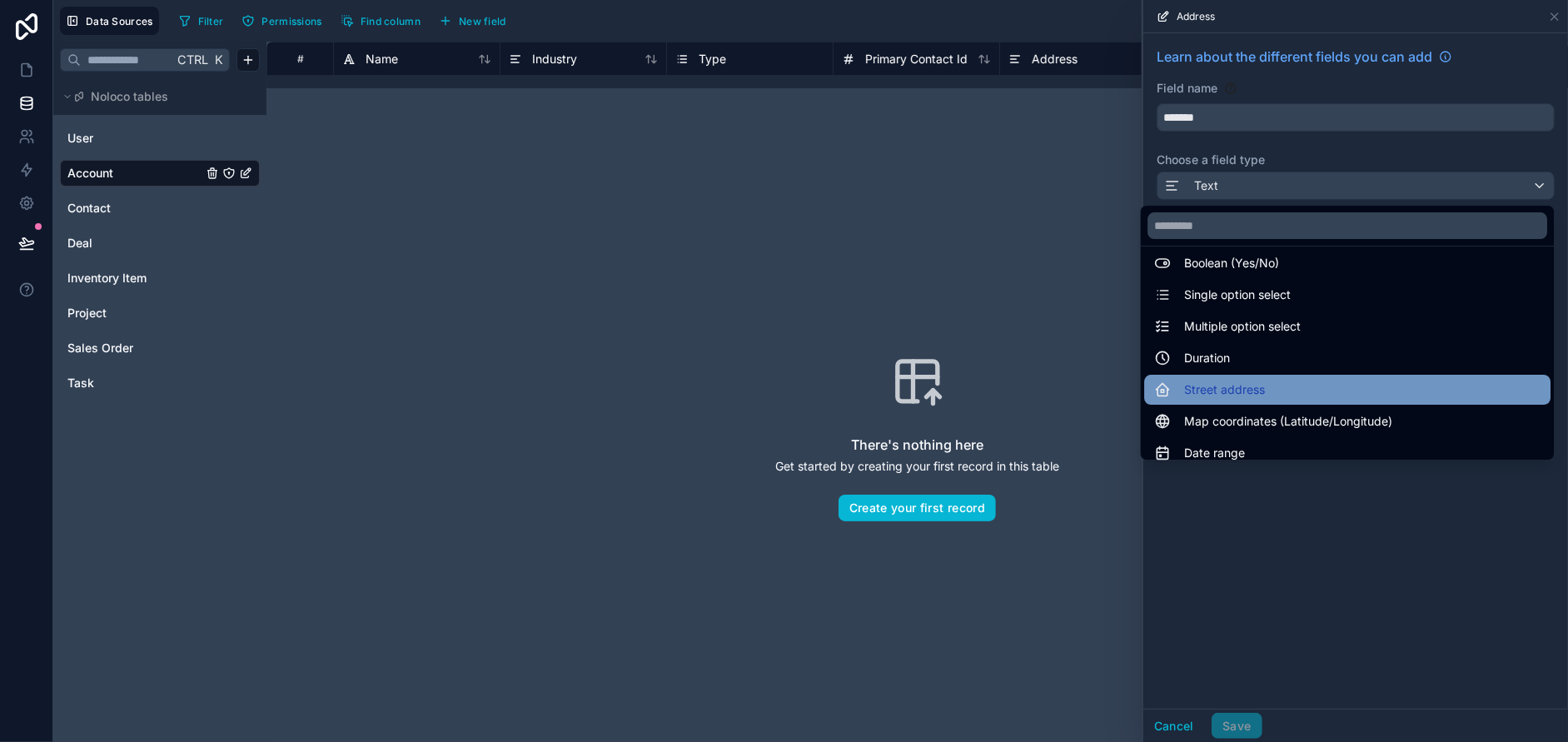
click at [1252, 380] on div "Street address" at bounding box center [1348, 390] width 387 height 20
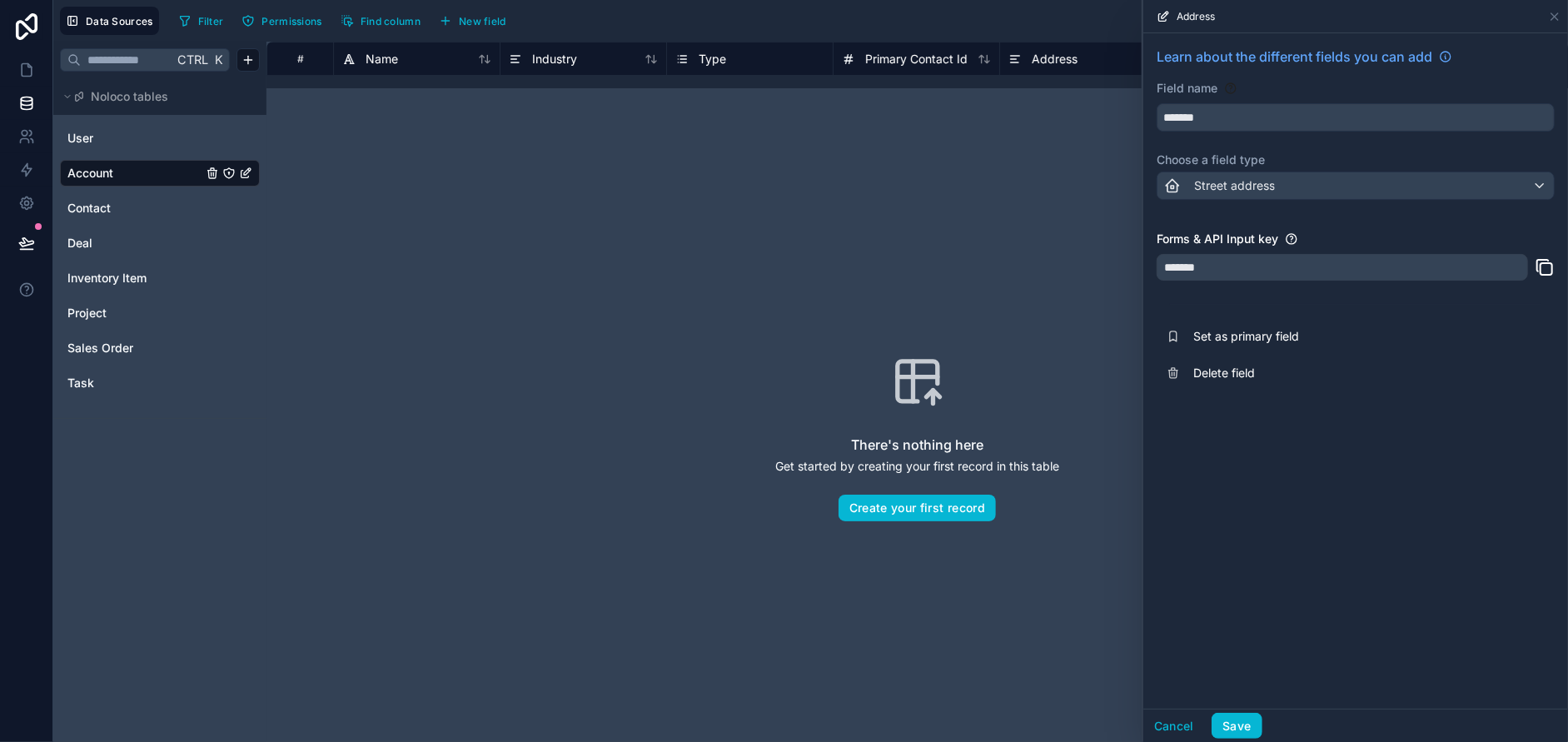
click at [1276, 267] on div "*******" at bounding box center [1343, 268] width 372 height 27
click at [1270, 112] on input "*******" at bounding box center [1355, 118] width 396 height 27
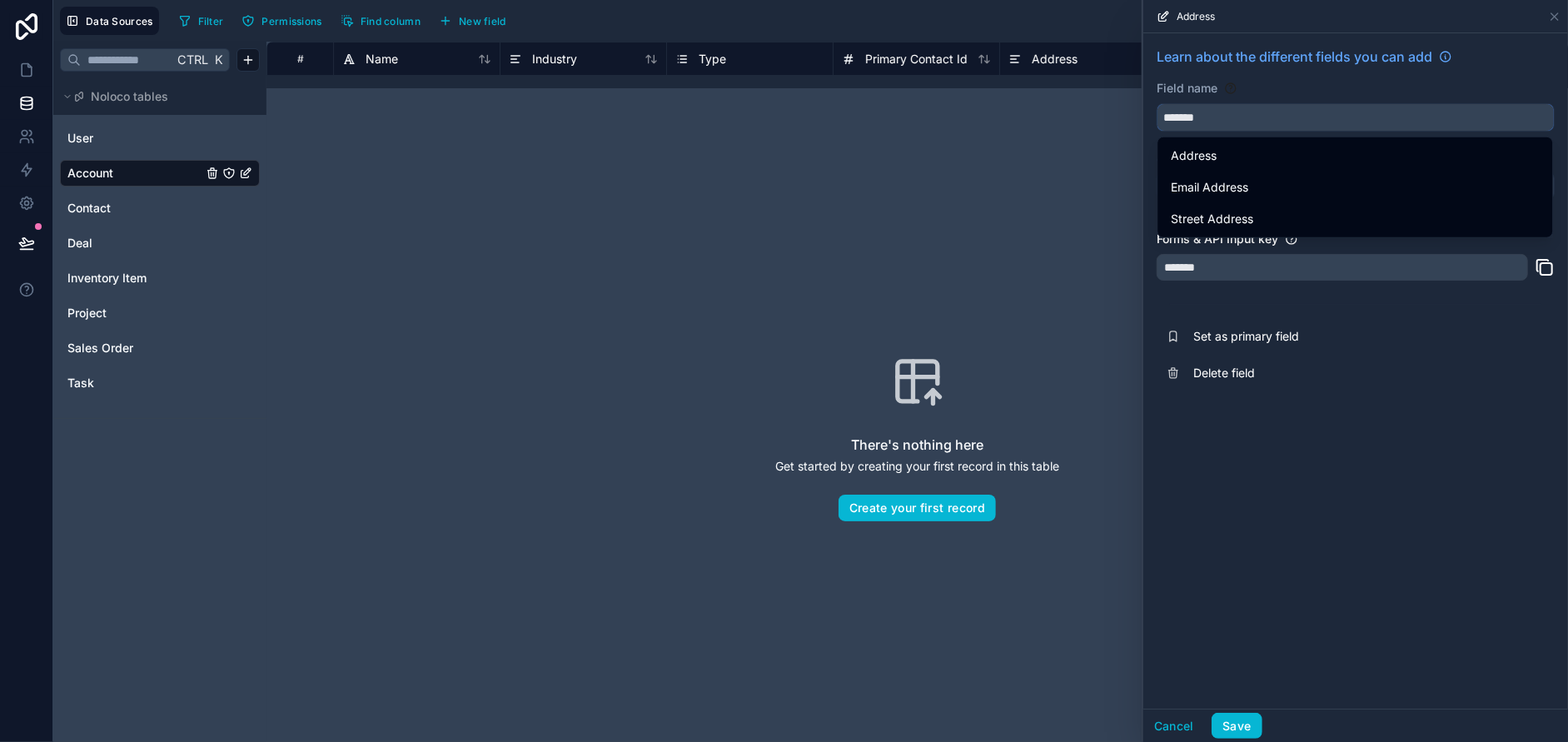
click at [1270, 112] on input "*******" at bounding box center [1355, 118] width 396 height 27
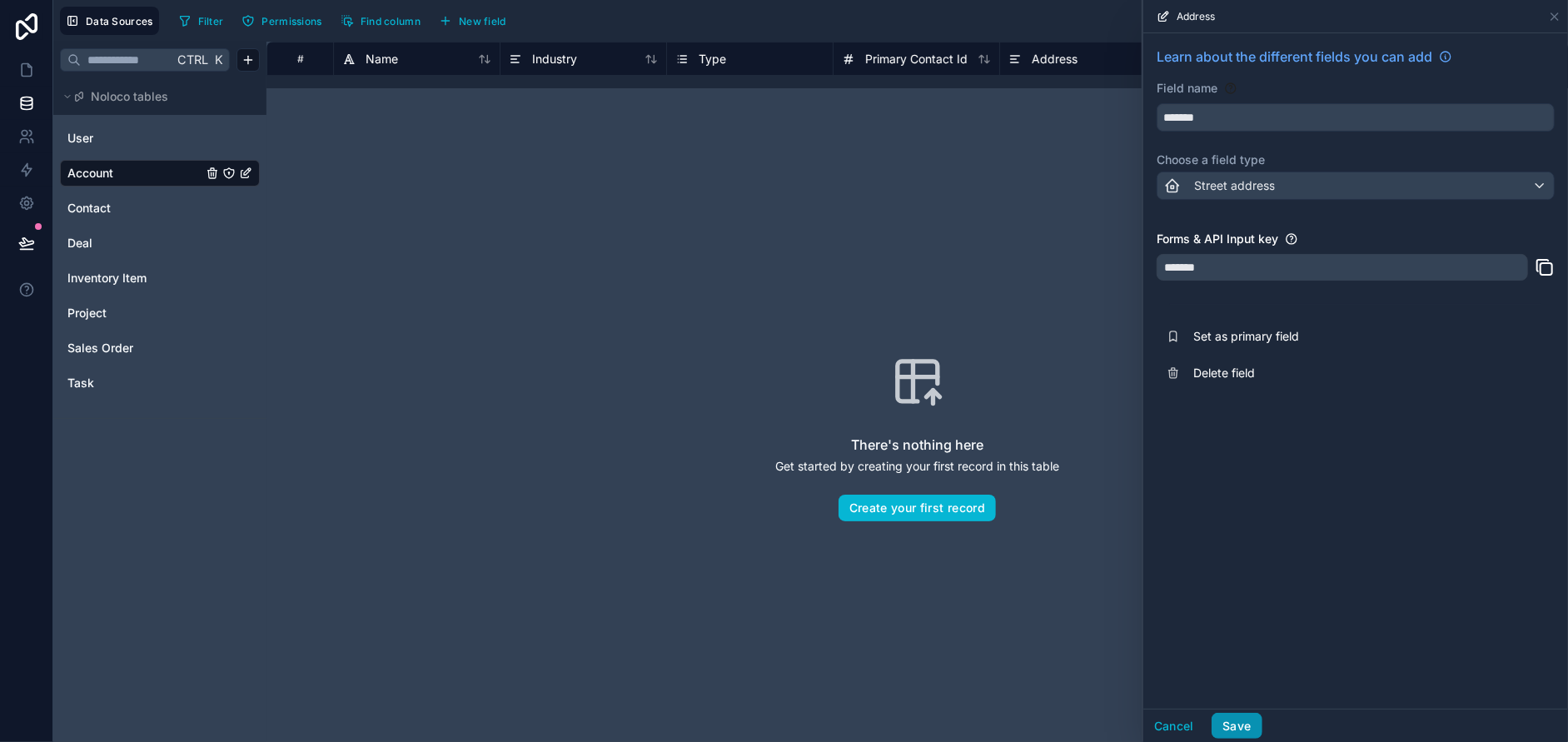
click at [1233, 729] on button "Save" at bounding box center [1236, 726] width 50 height 27
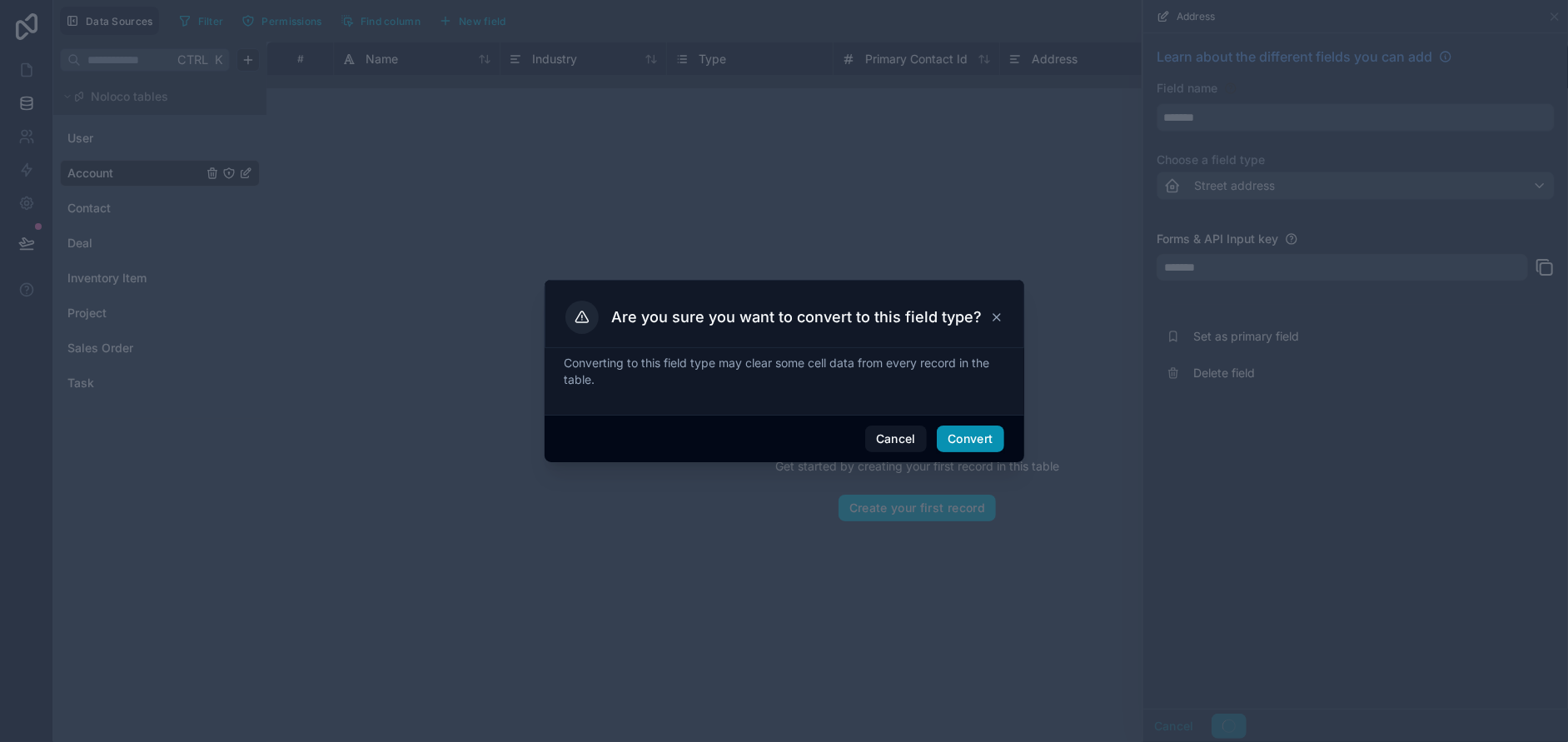
click at [986, 442] on button "Convert" at bounding box center [970, 439] width 67 height 27
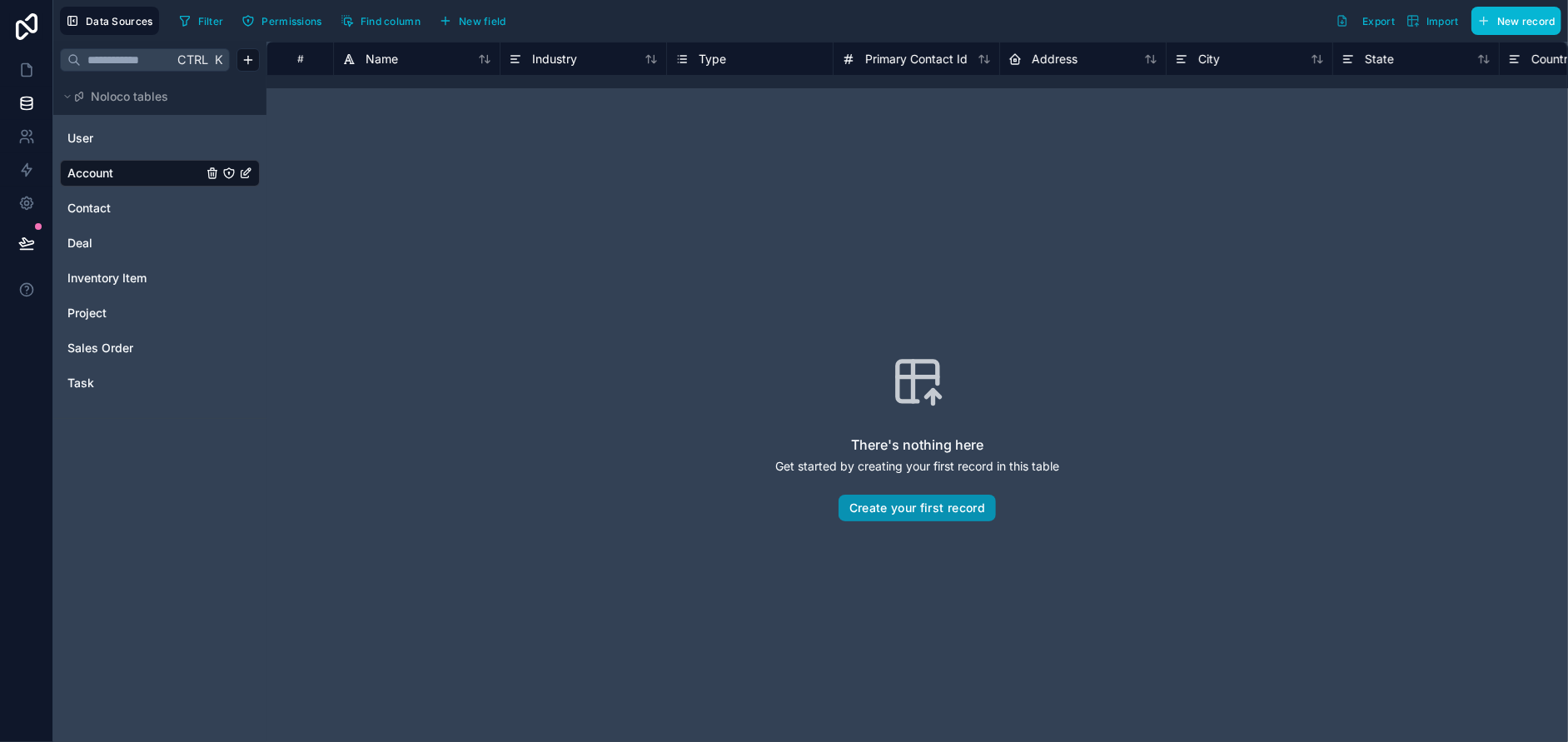
click at [944, 506] on button "Create your first record" at bounding box center [917, 508] width 158 height 27
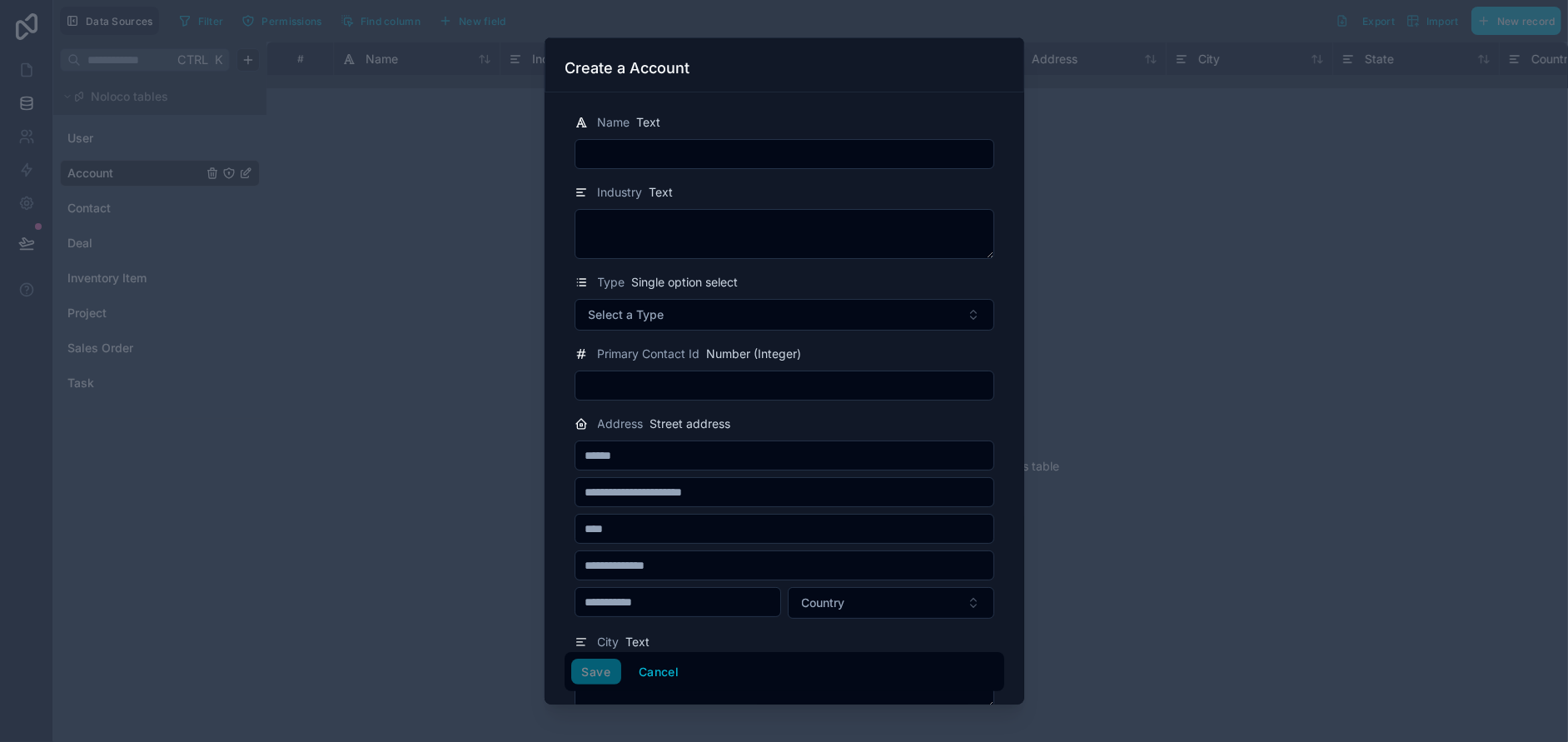
click at [635, 459] on input "text" at bounding box center [784, 455] width 418 height 23
type input "*"
type input "**********"
type input "*******"
type input "**"
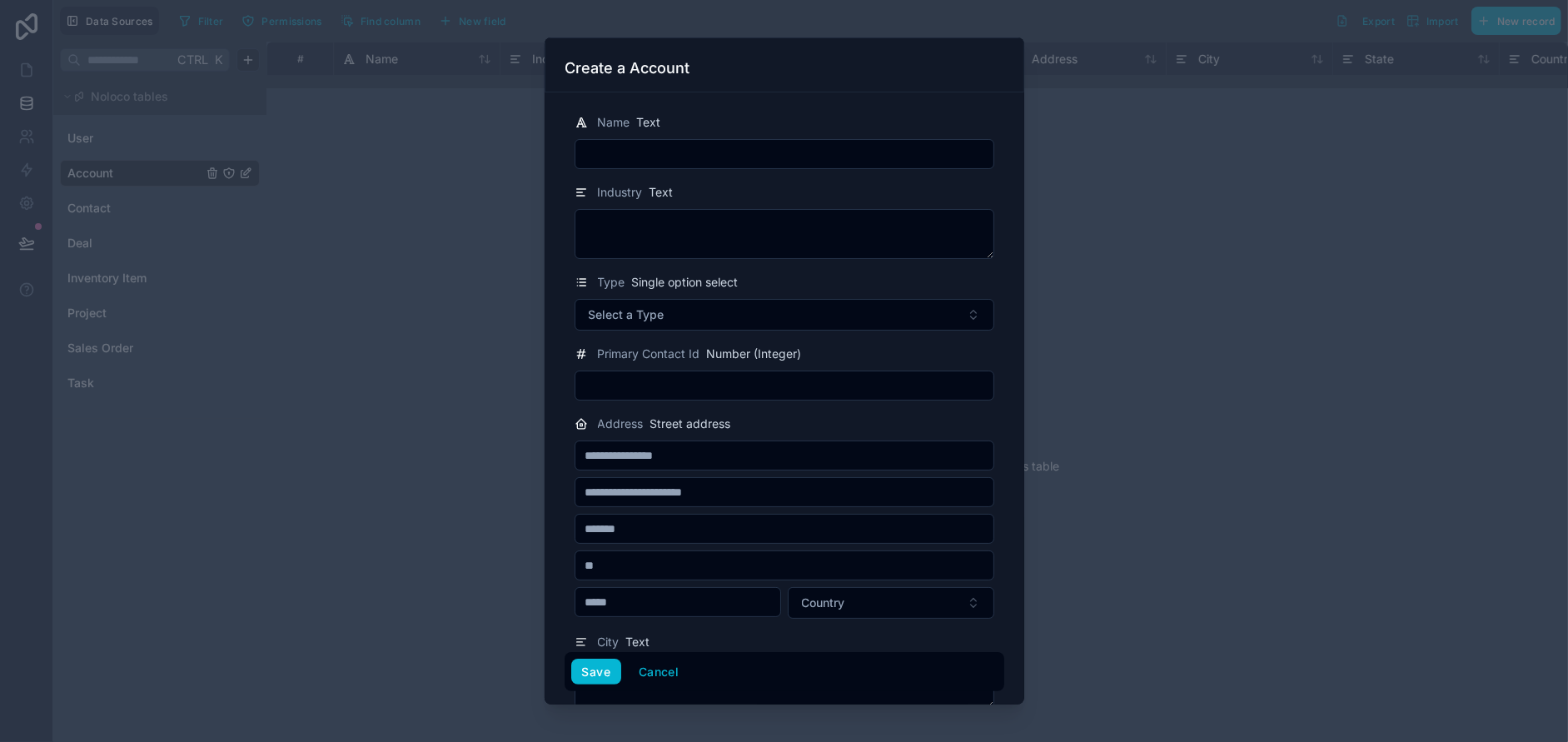
type input "*****"
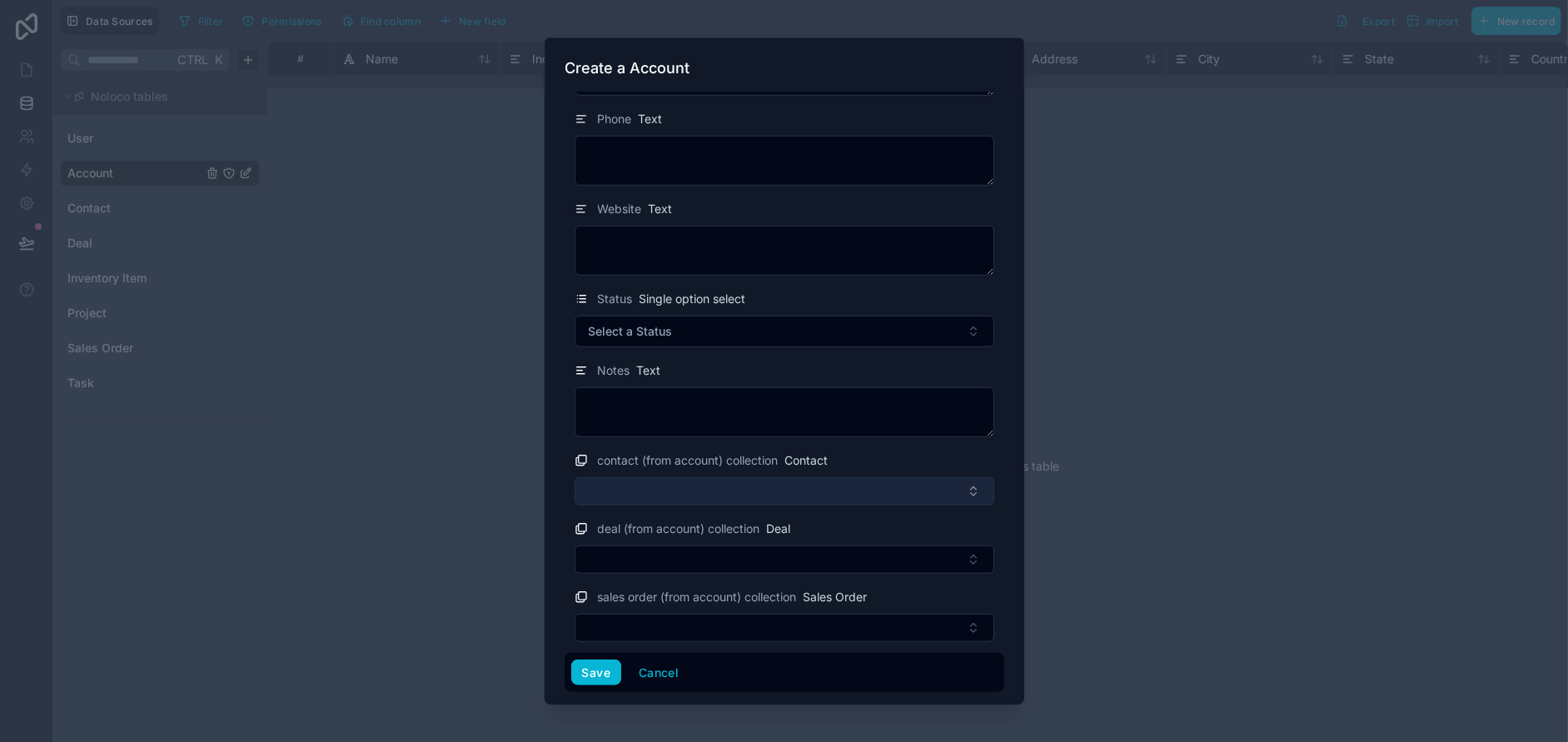
scroll to position [794, 0]
click at [594, 674] on button "Save" at bounding box center [596, 672] width 50 height 27
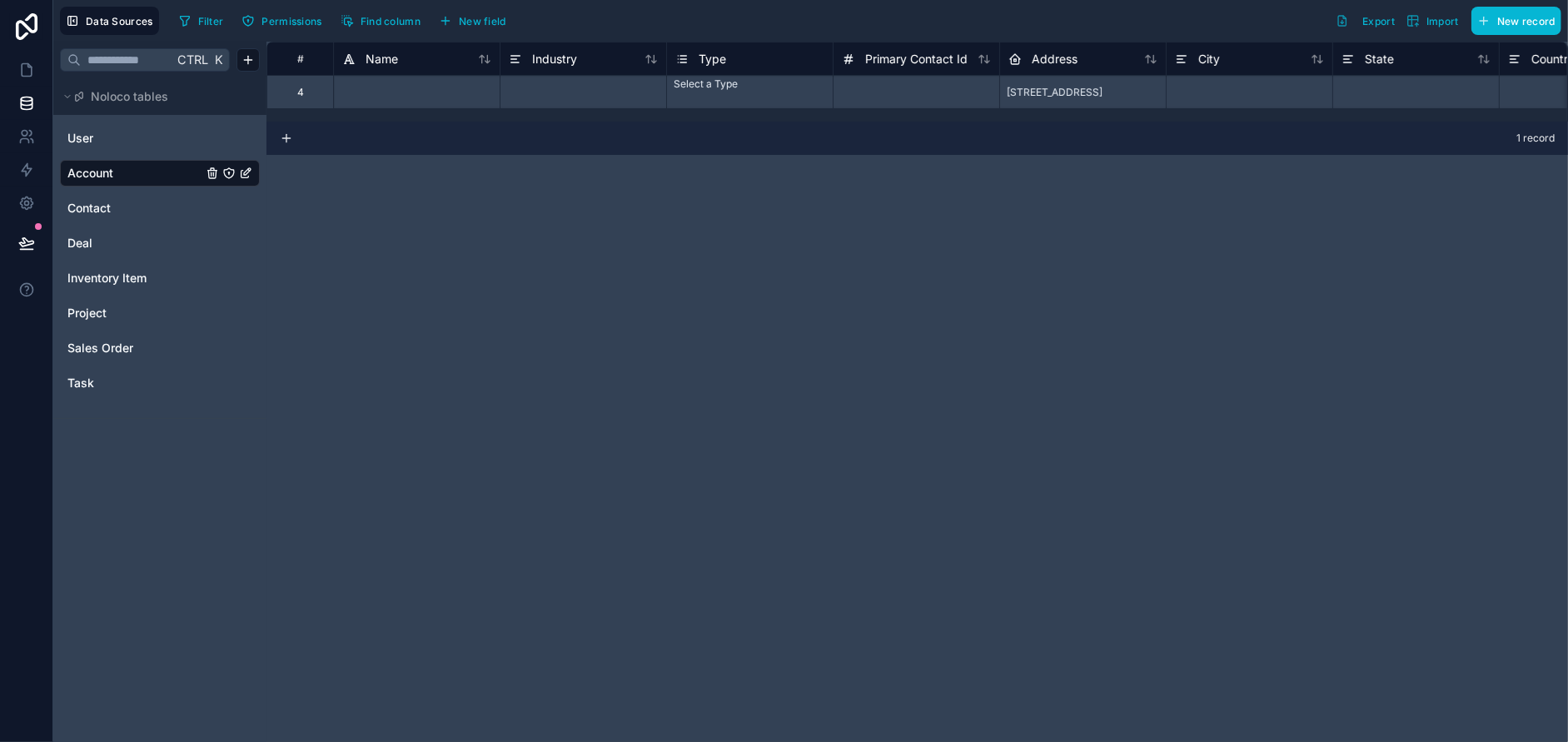
click at [970, 296] on div "# Name Industry Type Primary Contact Id Address City State Country Phone 4 Sele…" at bounding box center [917, 392] width 1301 height 700
click at [709, 89] on div "Select a Type" at bounding box center [749, 83] width 166 height 13
click at [708, 62] on span "Type" at bounding box center [712, 59] width 28 height 17
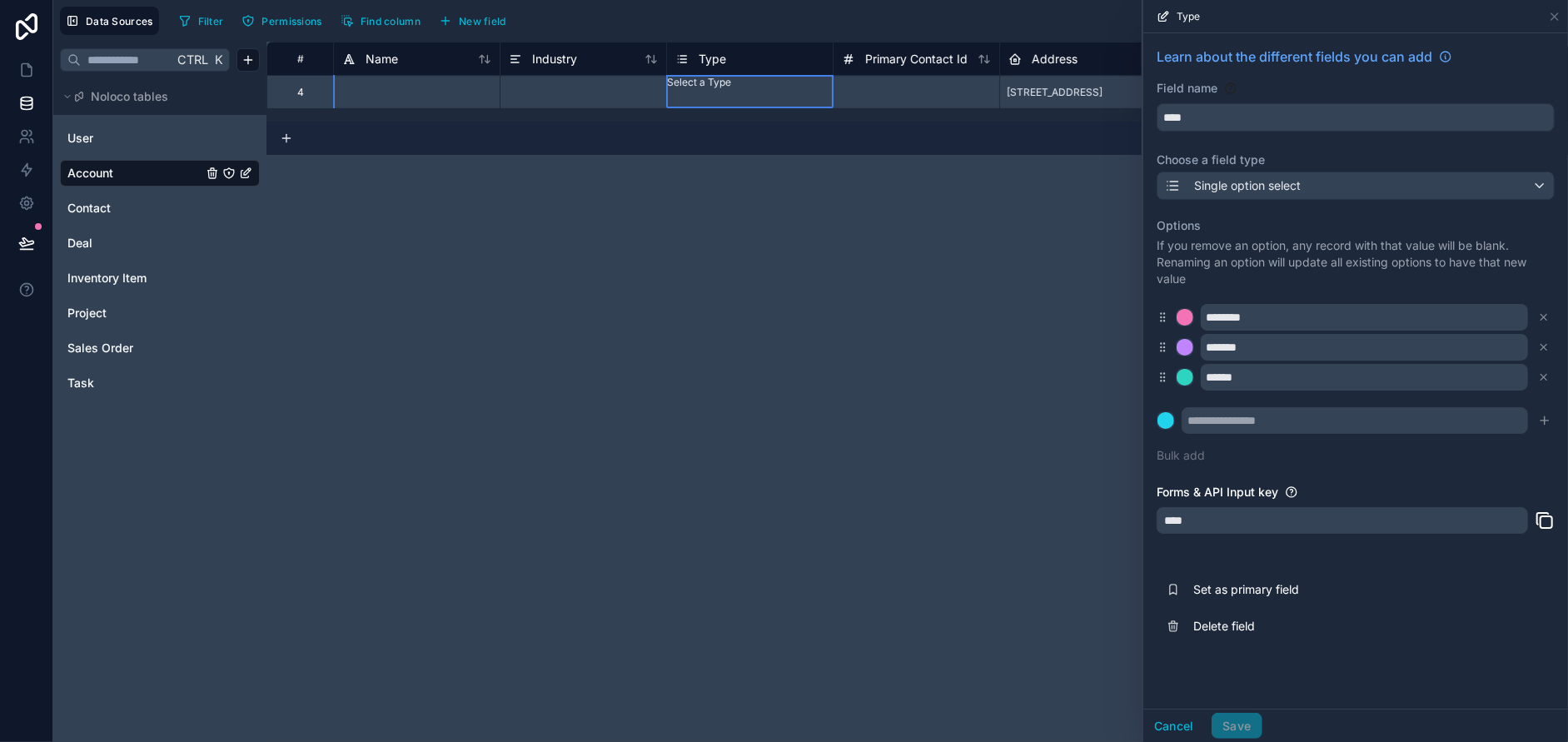
click at [574, 89] on div at bounding box center [583, 92] width 167 height 33
click at [569, 64] on span "Industry" at bounding box center [554, 59] width 45 height 17
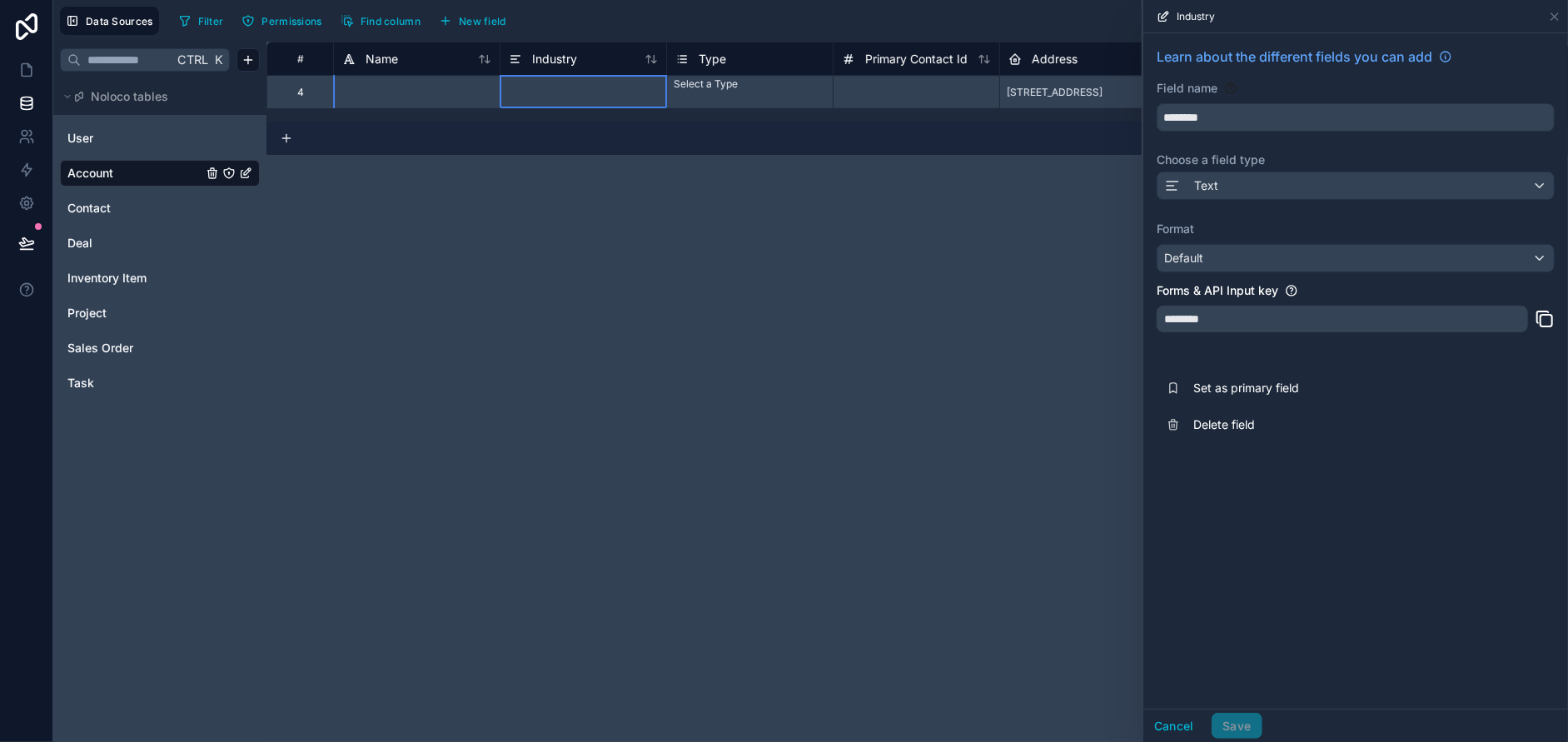
click at [578, 261] on div "# Name Industry Type Primary Contact Id Address City State Country Phone 4 Sele…" at bounding box center [917, 392] width 1301 height 700
click at [892, 58] on span "Primary Contact Id" at bounding box center [914, 59] width 103 height 17
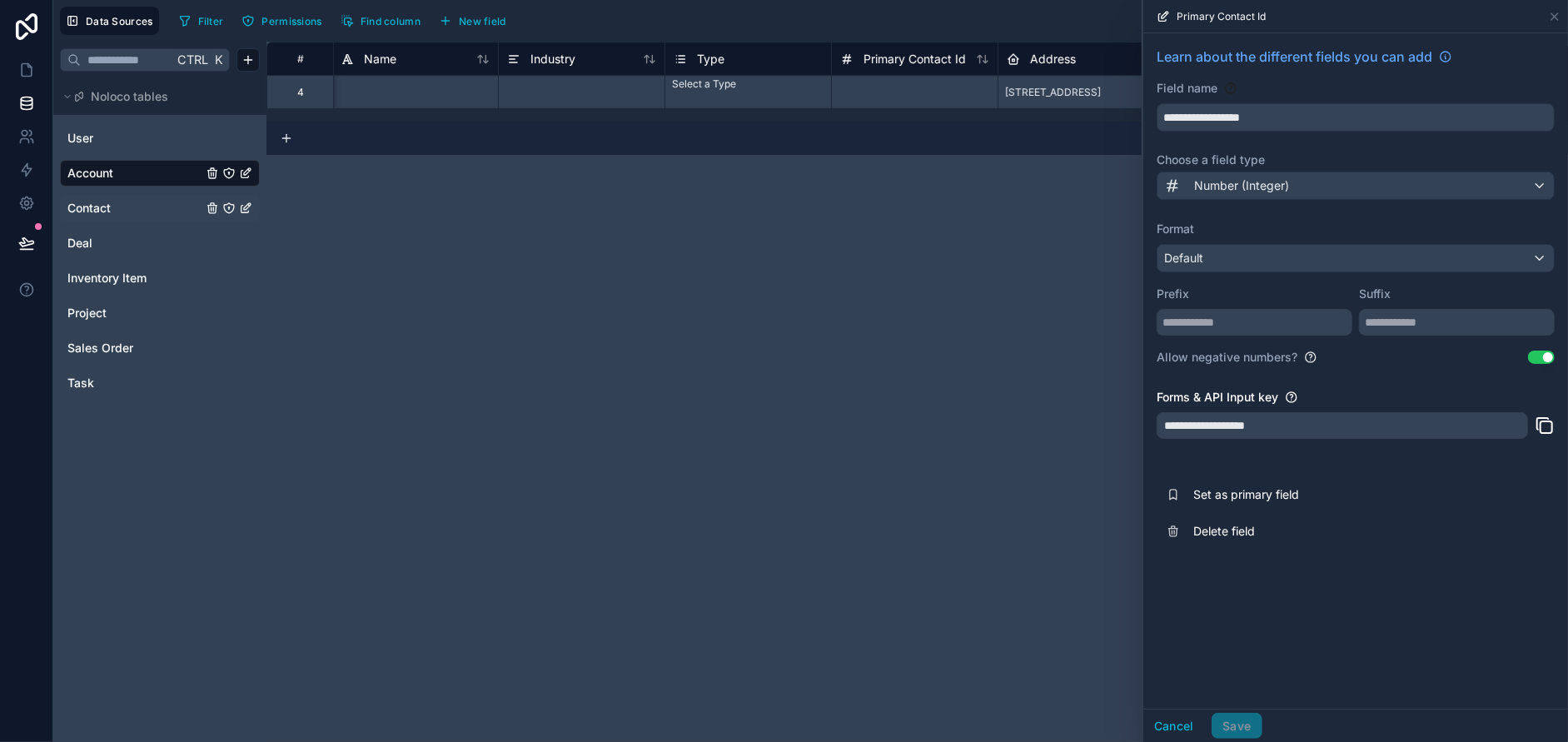
click at [114, 205] on link "Contact" at bounding box center [135, 208] width 135 height 17
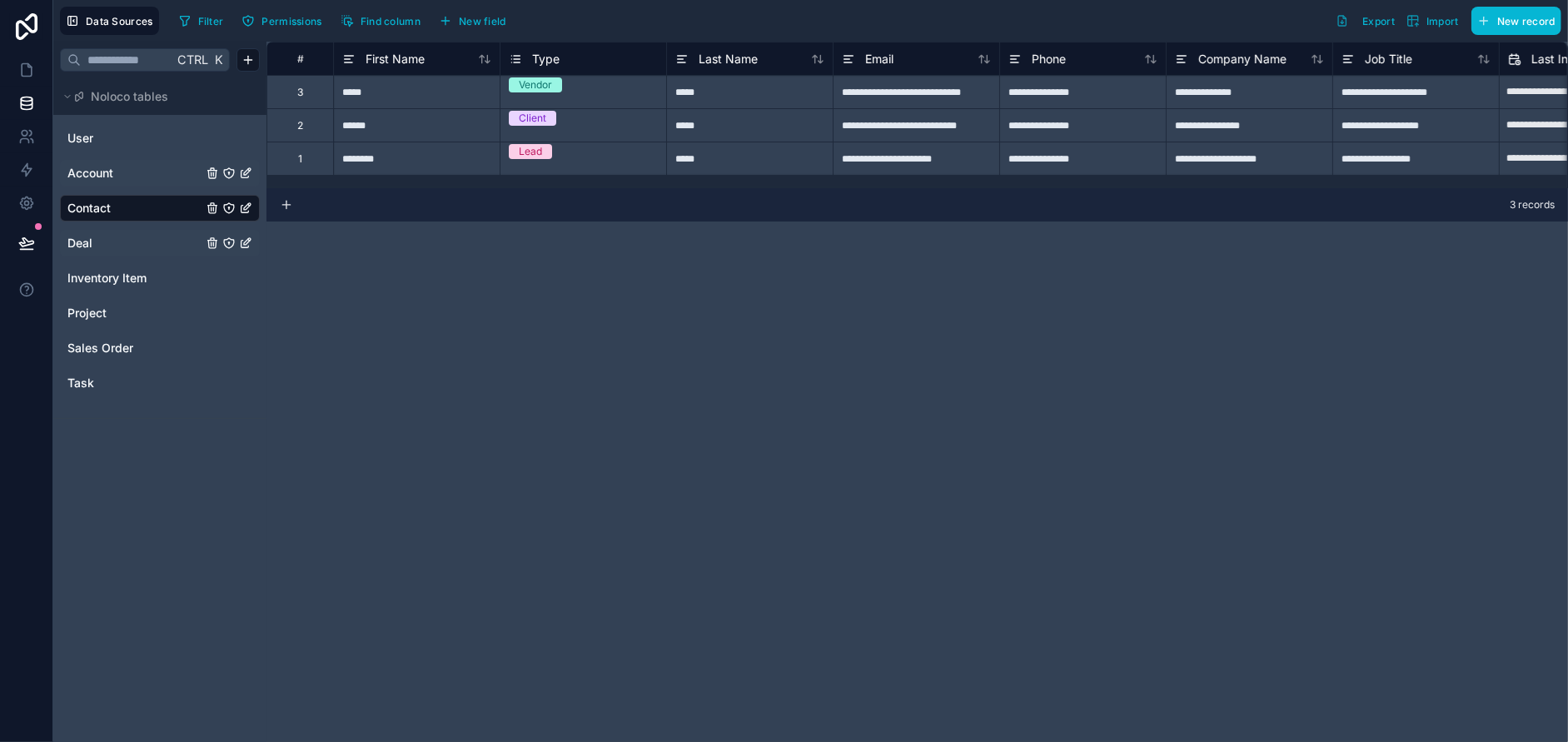
click at [98, 236] on link "Deal" at bounding box center [135, 243] width 135 height 17
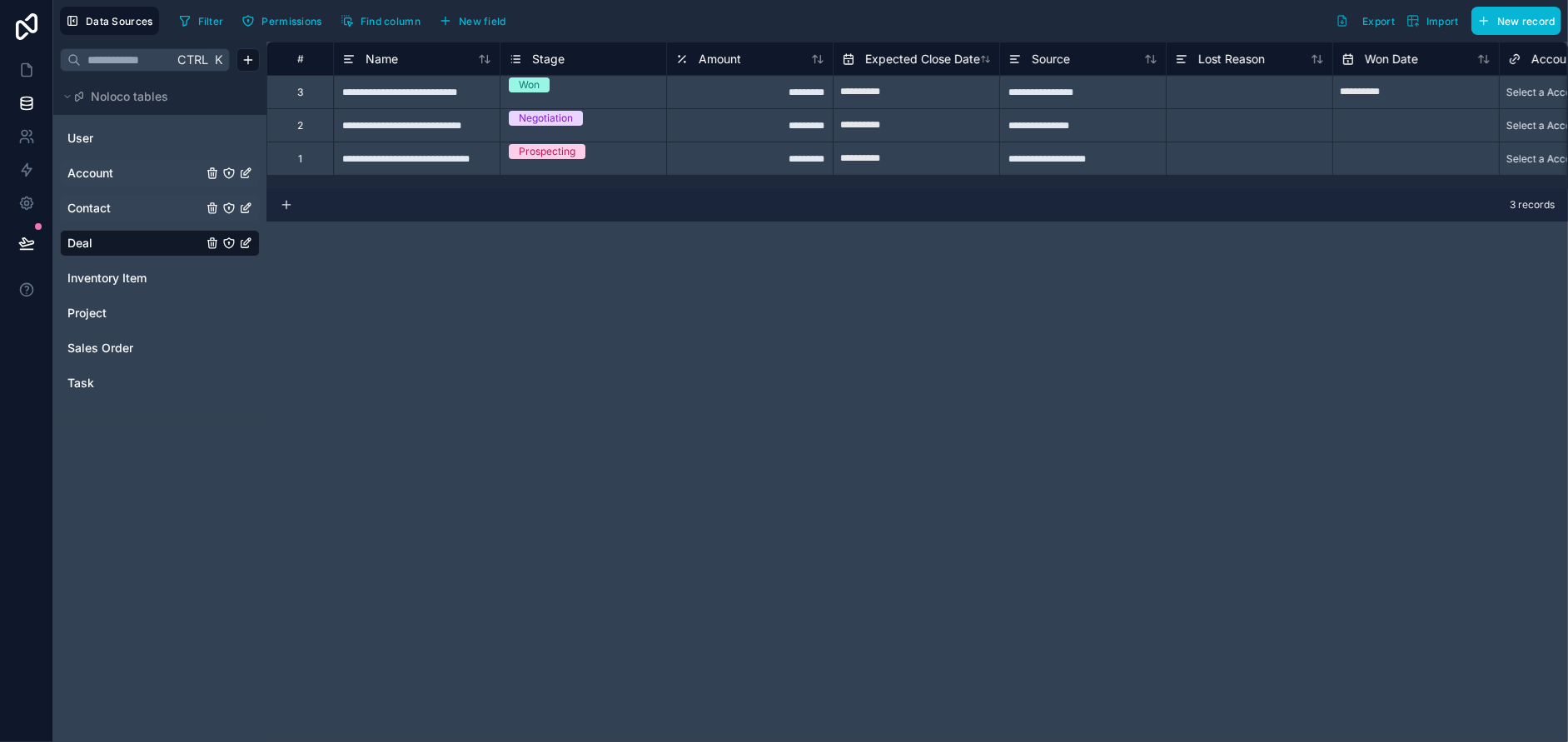
click at [154, 623] on div "Ctrl K Noloco tables User Account Contact Deal Inventory Item Project Sales Ord…" at bounding box center [160, 392] width 213 height 700
click at [95, 388] on link "Task" at bounding box center [135, 384] width 135 height 17
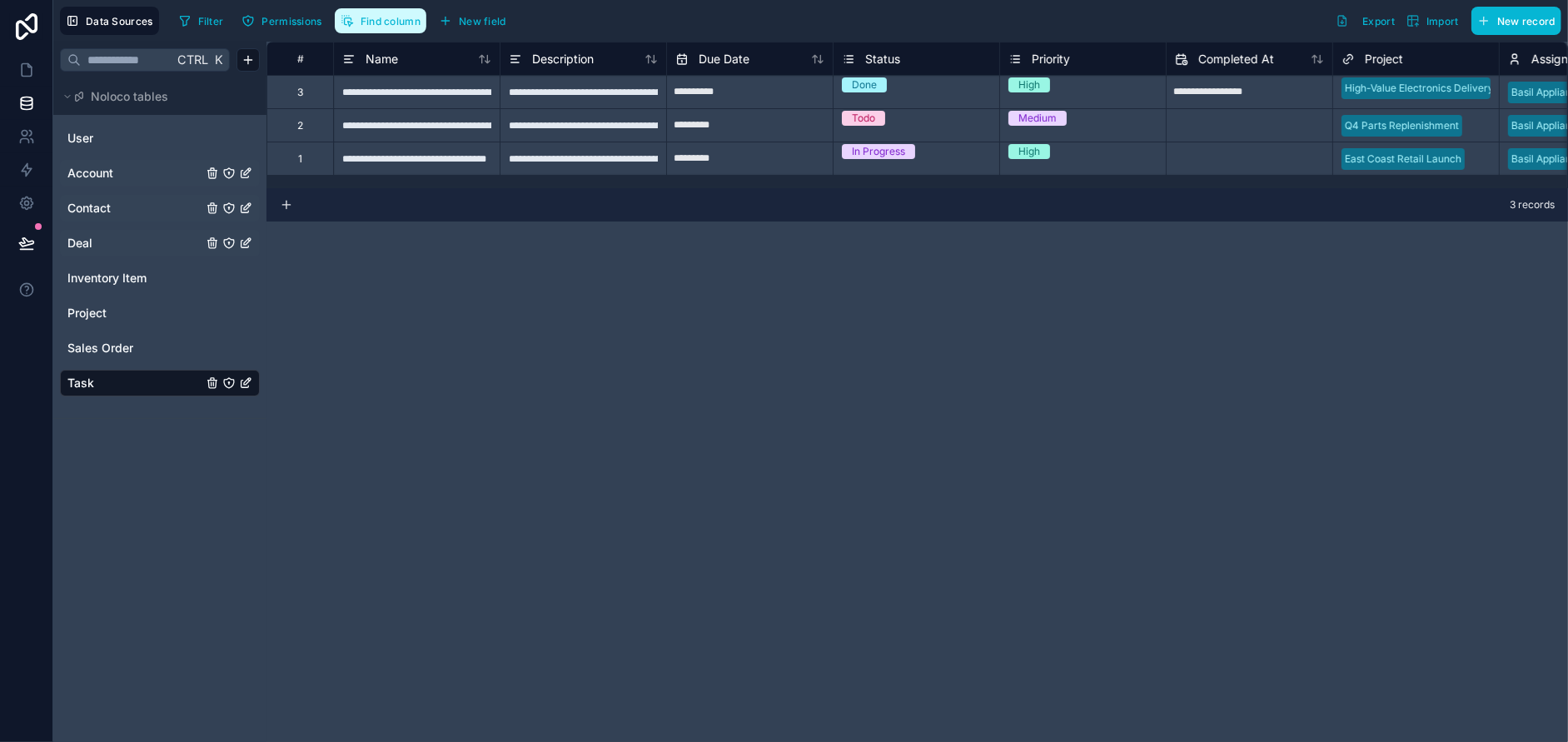
click at [385, 22] on span "Find column" at bounding box center [391, 21] width 60 height 13
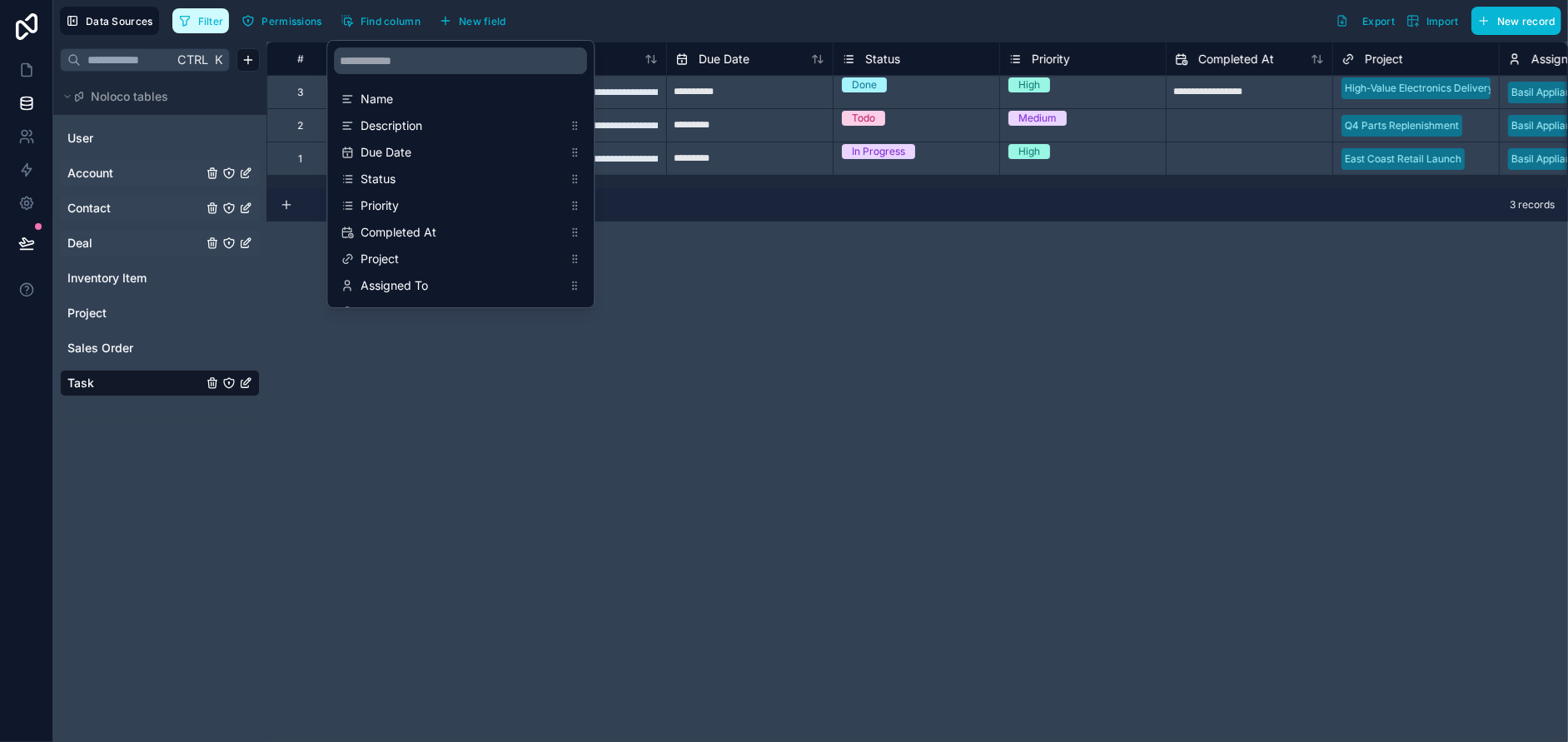
click at [200, 17] on span "Filter" at bounding box center [211, 21] width 26 height 13
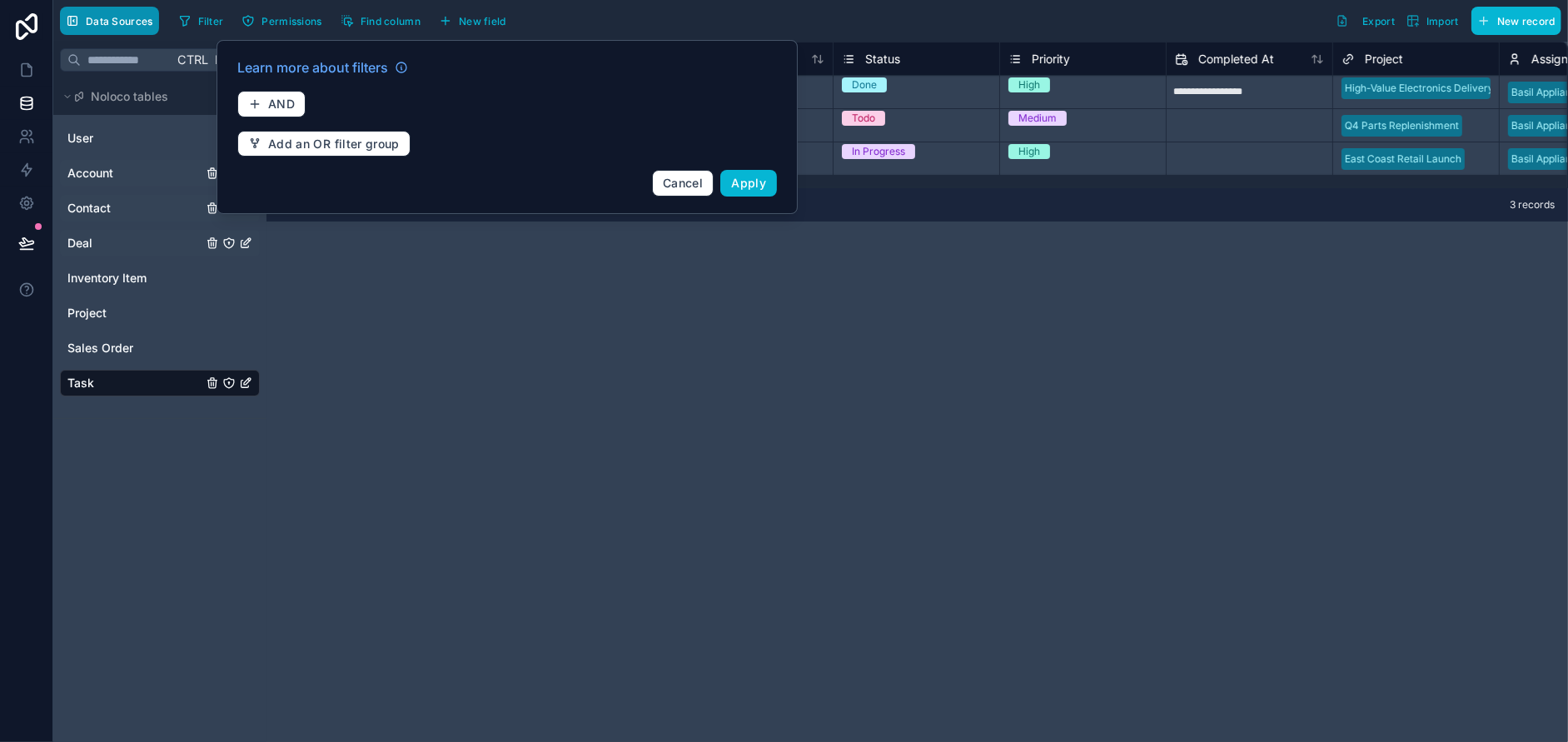
click at [96, 20] on span "Data Sources" at bounding box center [119, 21] width 68 height 13
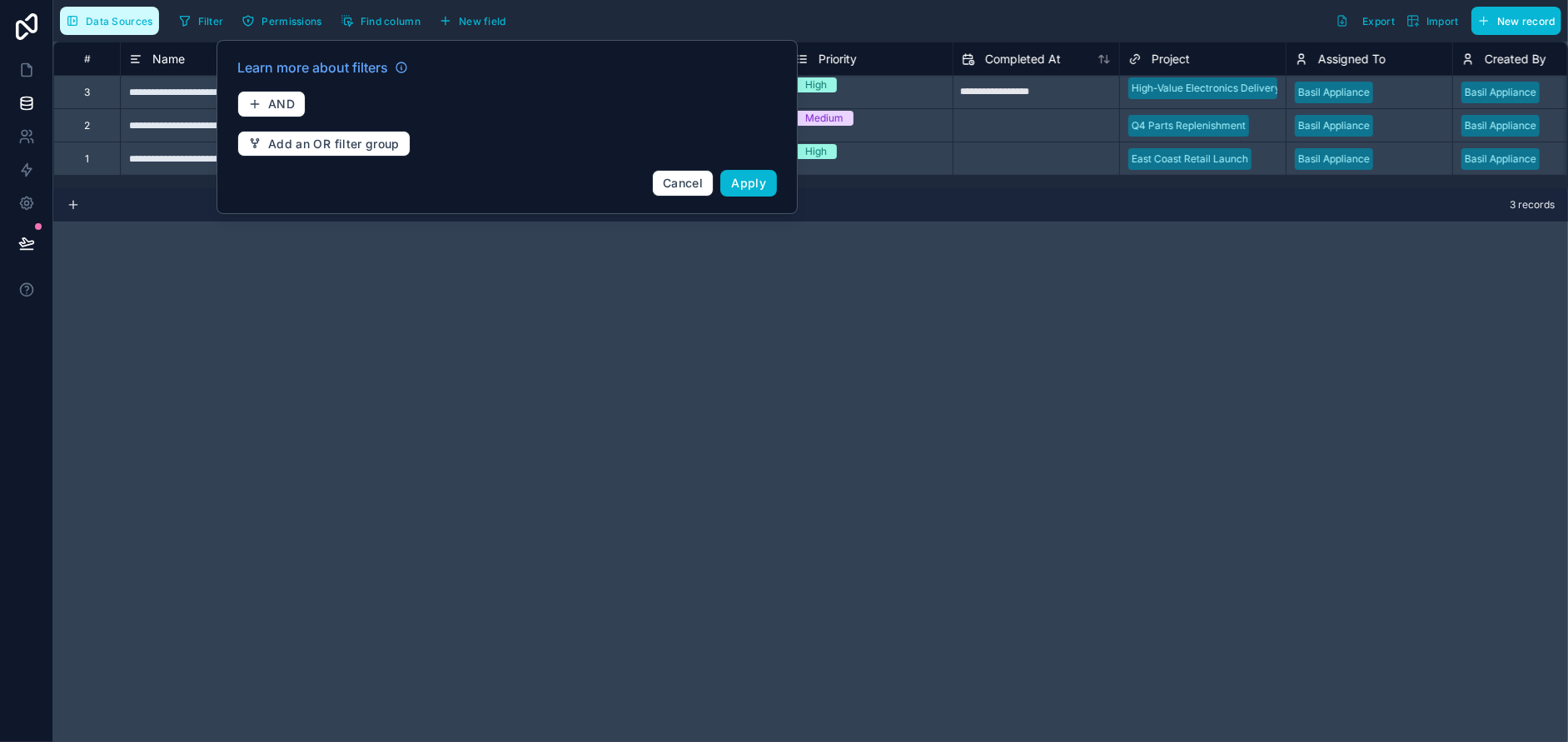
click at [96, 20] on span "Data Sources" at bounding box center [119, 21] width 68 height 13
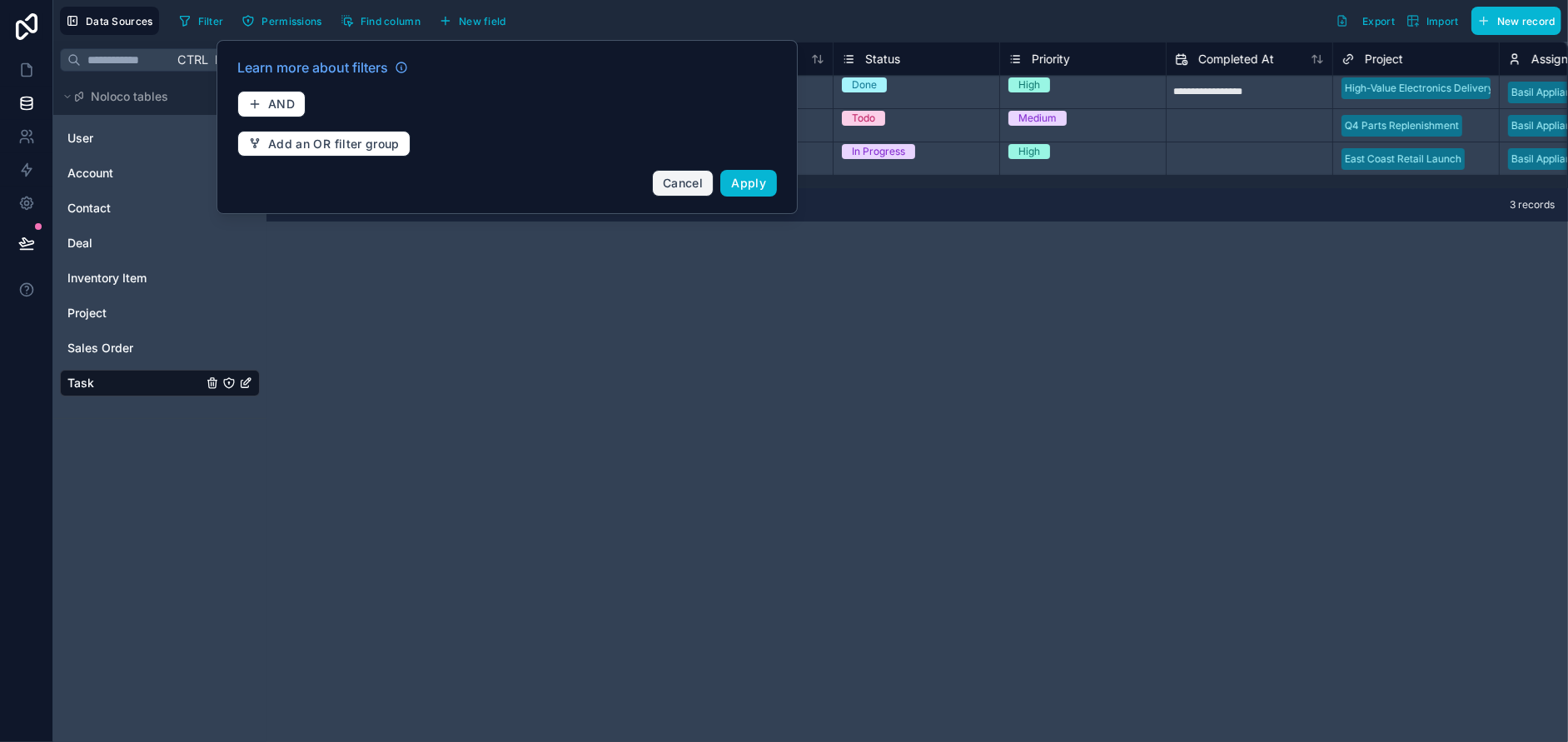
click at [664, 178] on span "Cancel" at bounding box center [683, 183] width 40 height 14
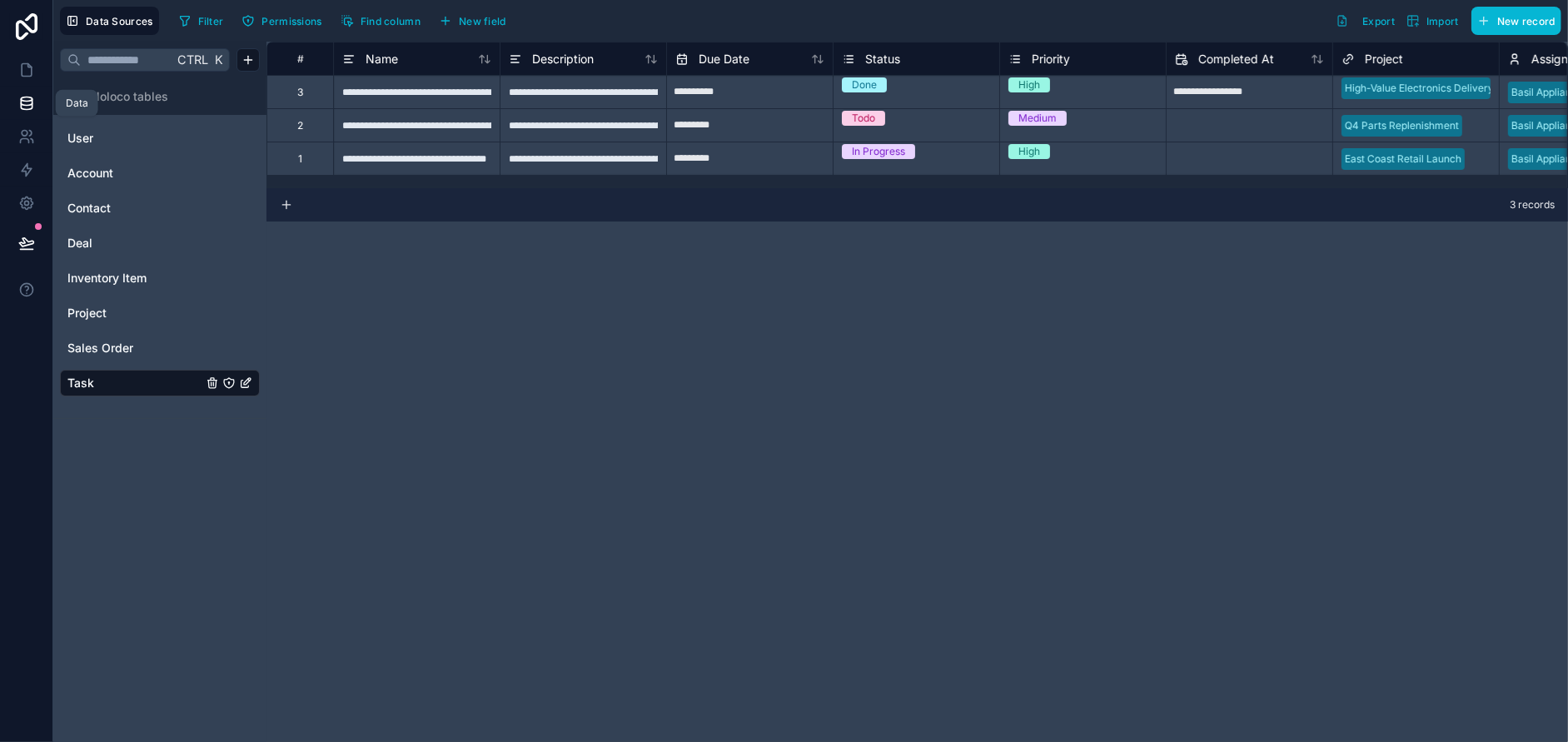
click at [29, 106] on icon at bounding box center [27, 103] width 17 height 17
click at [20, 141] on icon at bounding box center [24, 141] width 8 height 4
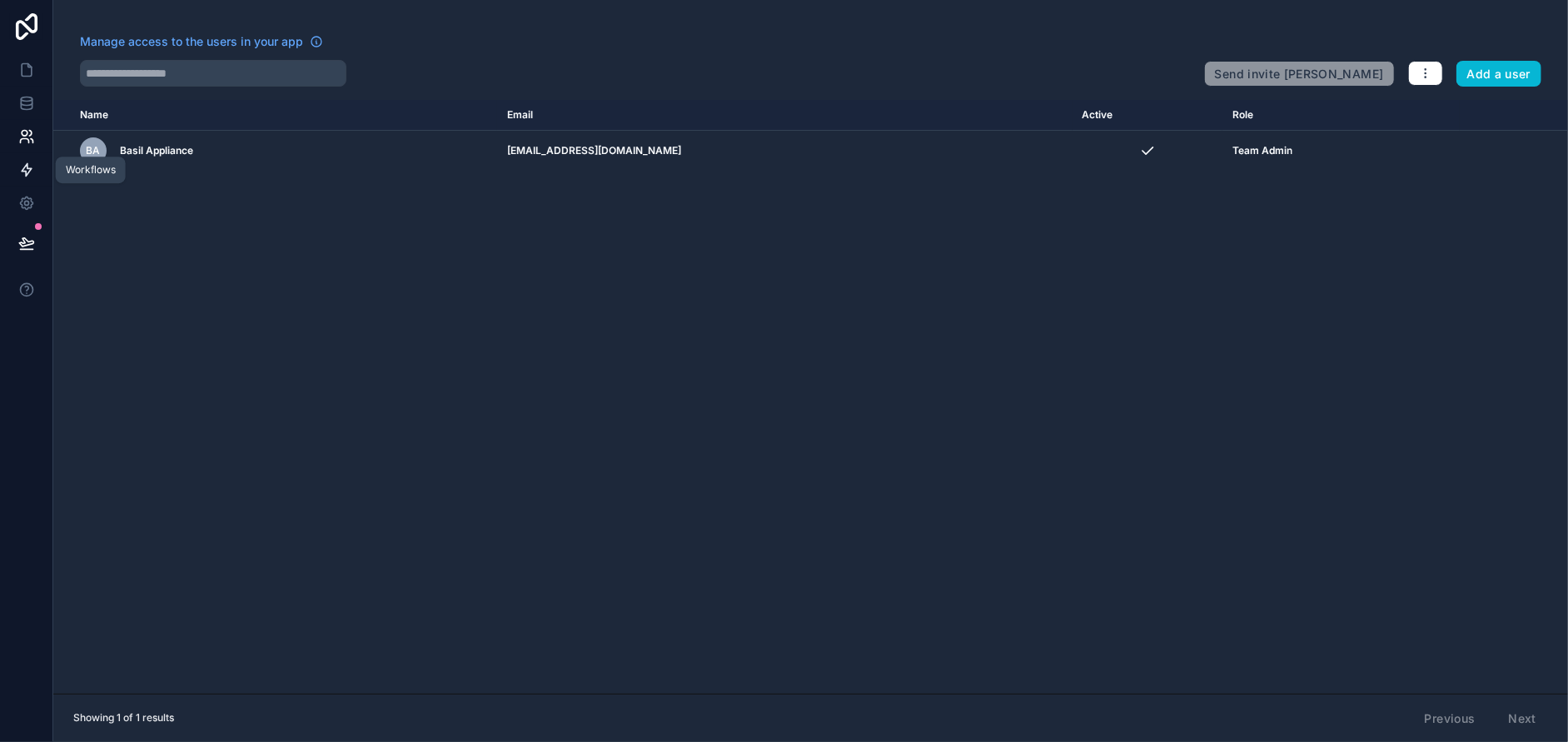
click at [25, 173] on icon at bounding box center [27, 170] width 10 height 13
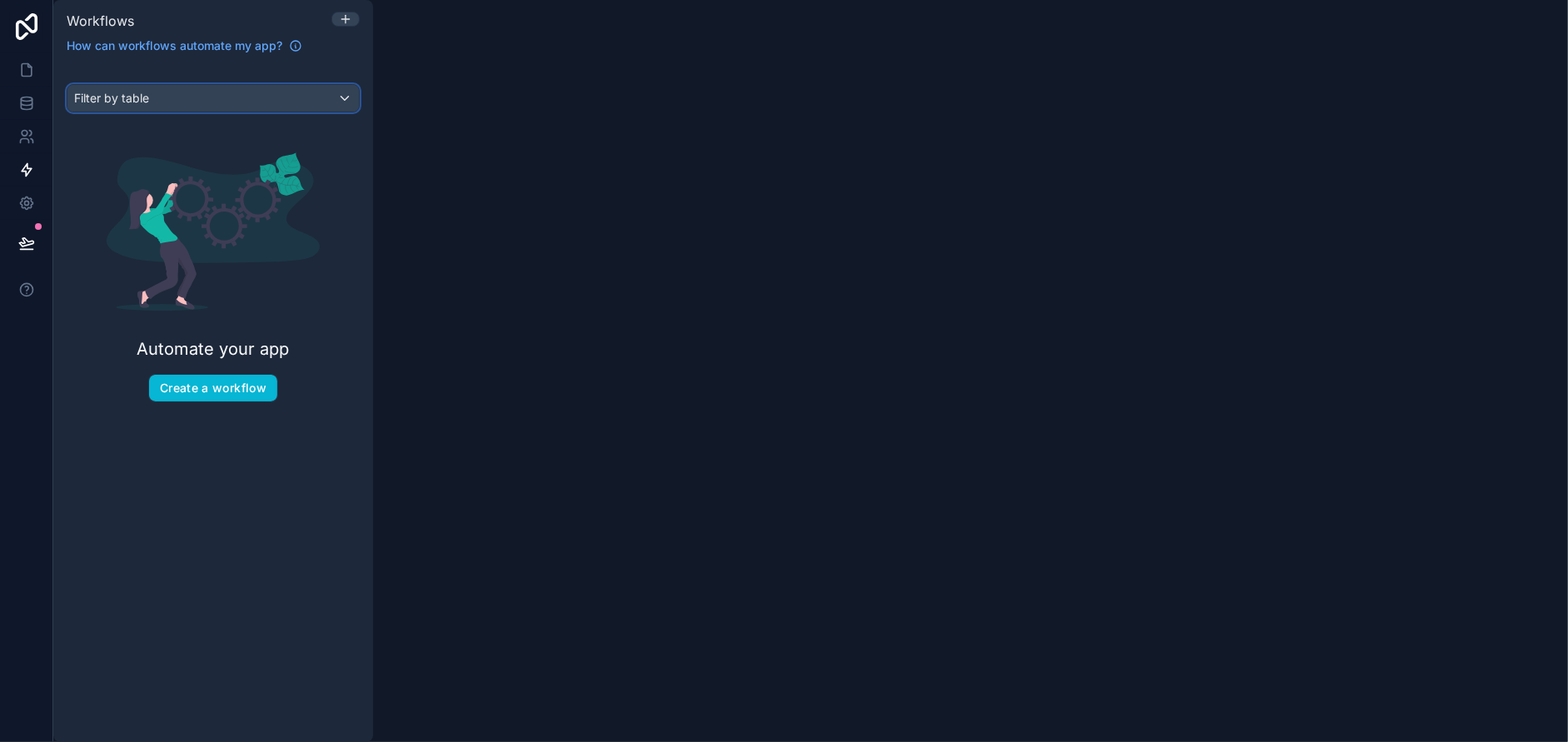
click at [202, 96] on div "Filter by table" at bounding box center [213, 98] width 292 height 27
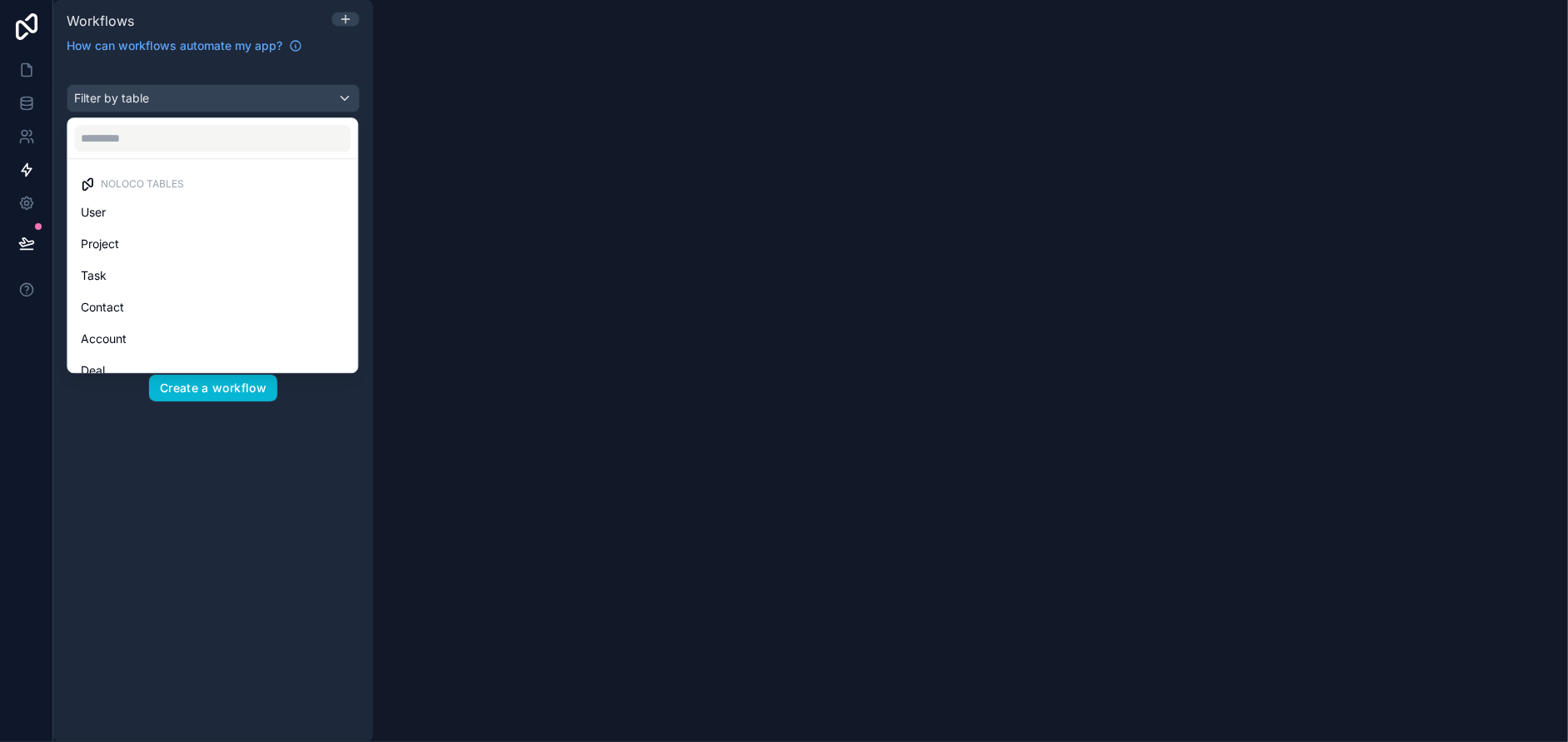
click at [202, 96] on div "scrollable content" at bounding box center [784, 371] width 1568 height 742
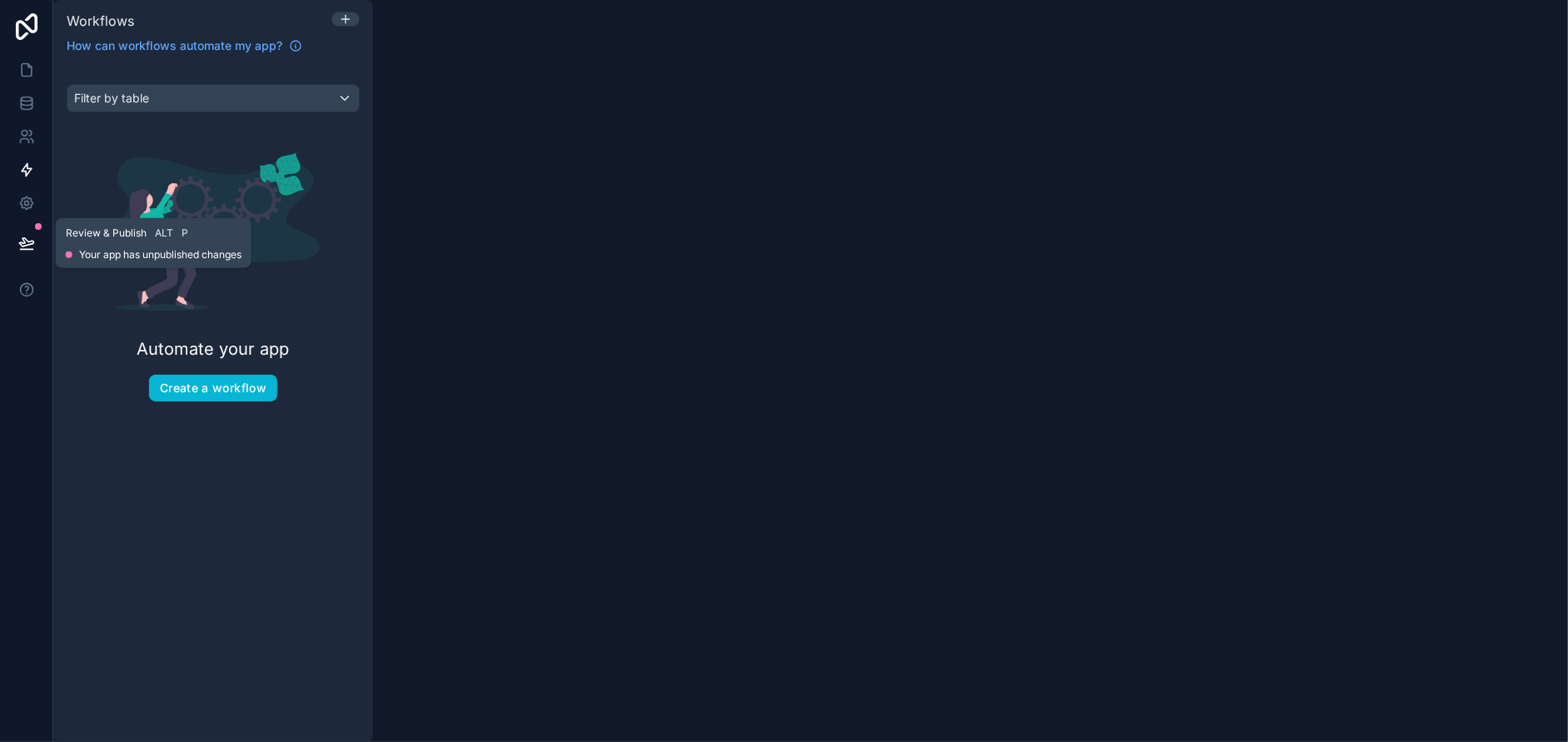
click at [29, 242] on icon at bounding box center [26, 243] width 14 height 8
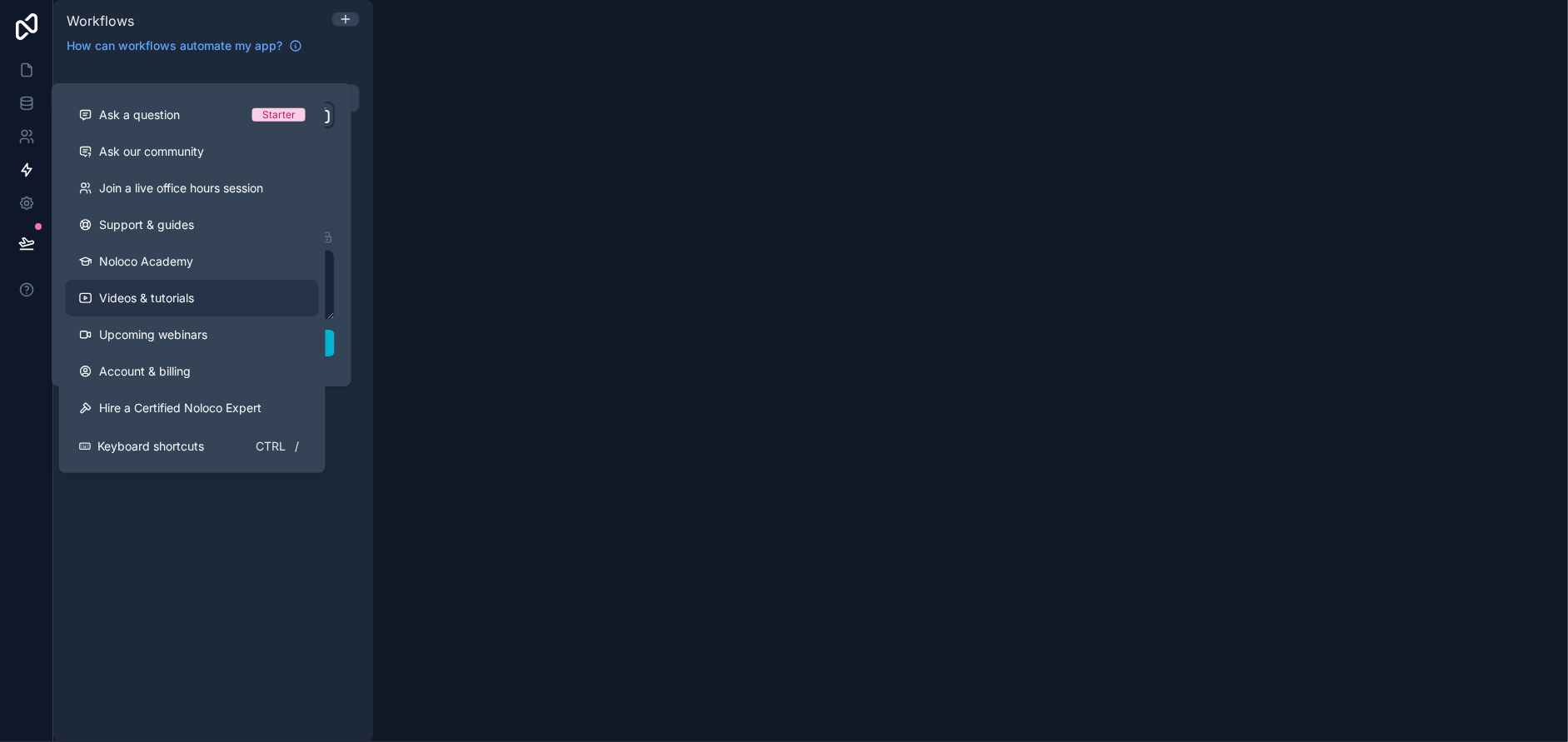
click at [198, 298] on link "Videos & tutorials" at bounding box center [193, 298] width 253 height 37
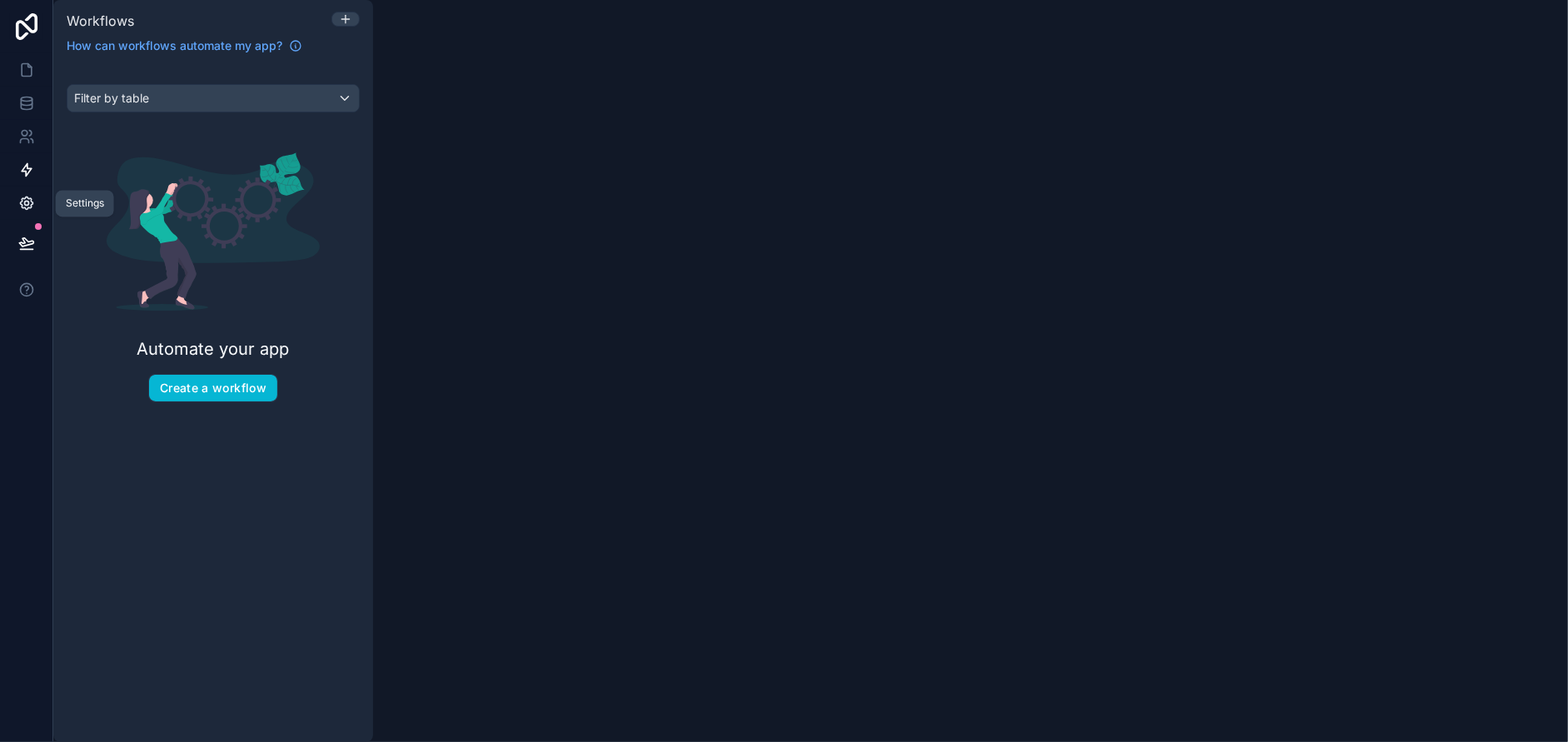
click at [33, 196] on icon at bounding box center [27, 203] width 17 height 17
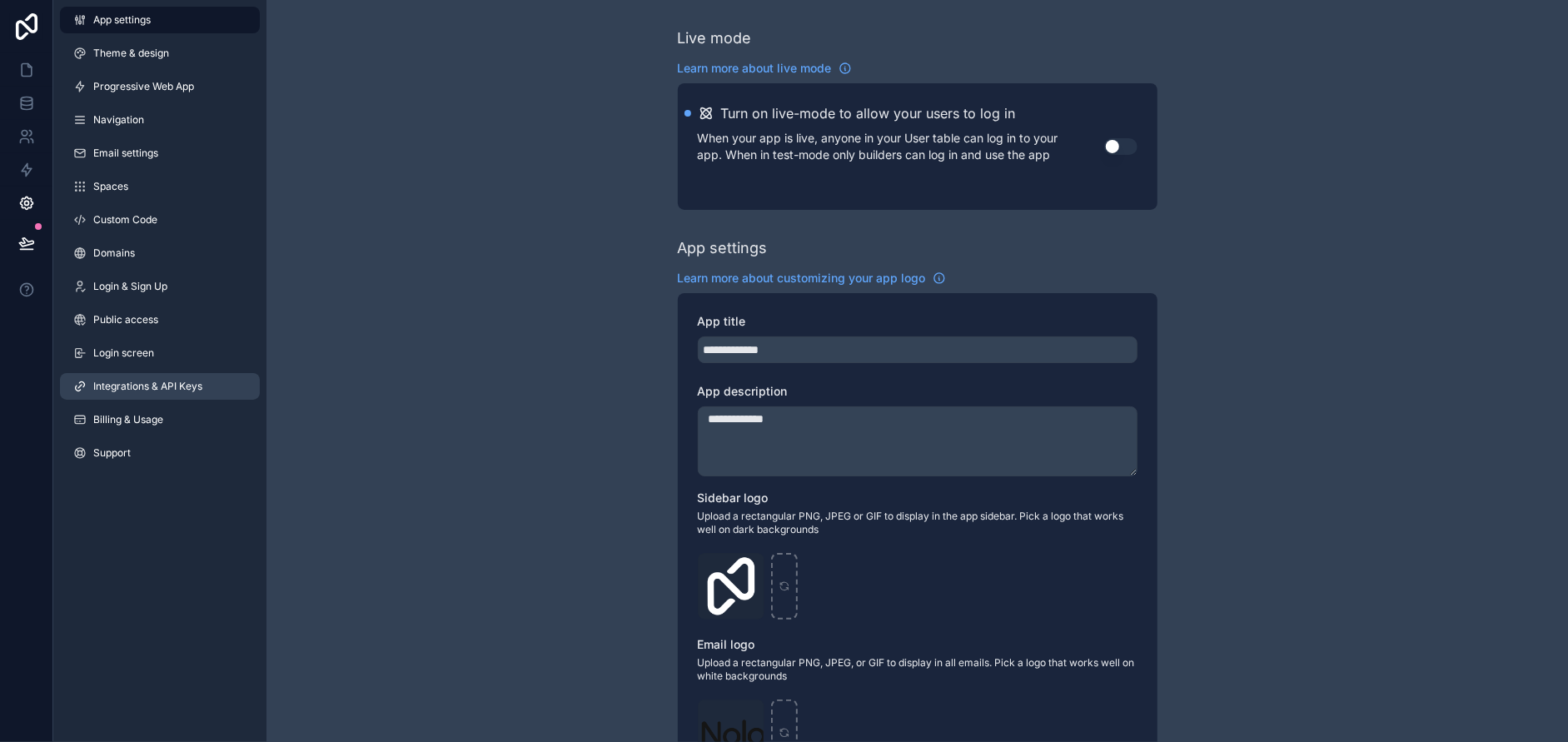
click at [125, 384] on span "Integrations & API Keys" at bounding box center [148, 387] width 109 height 13
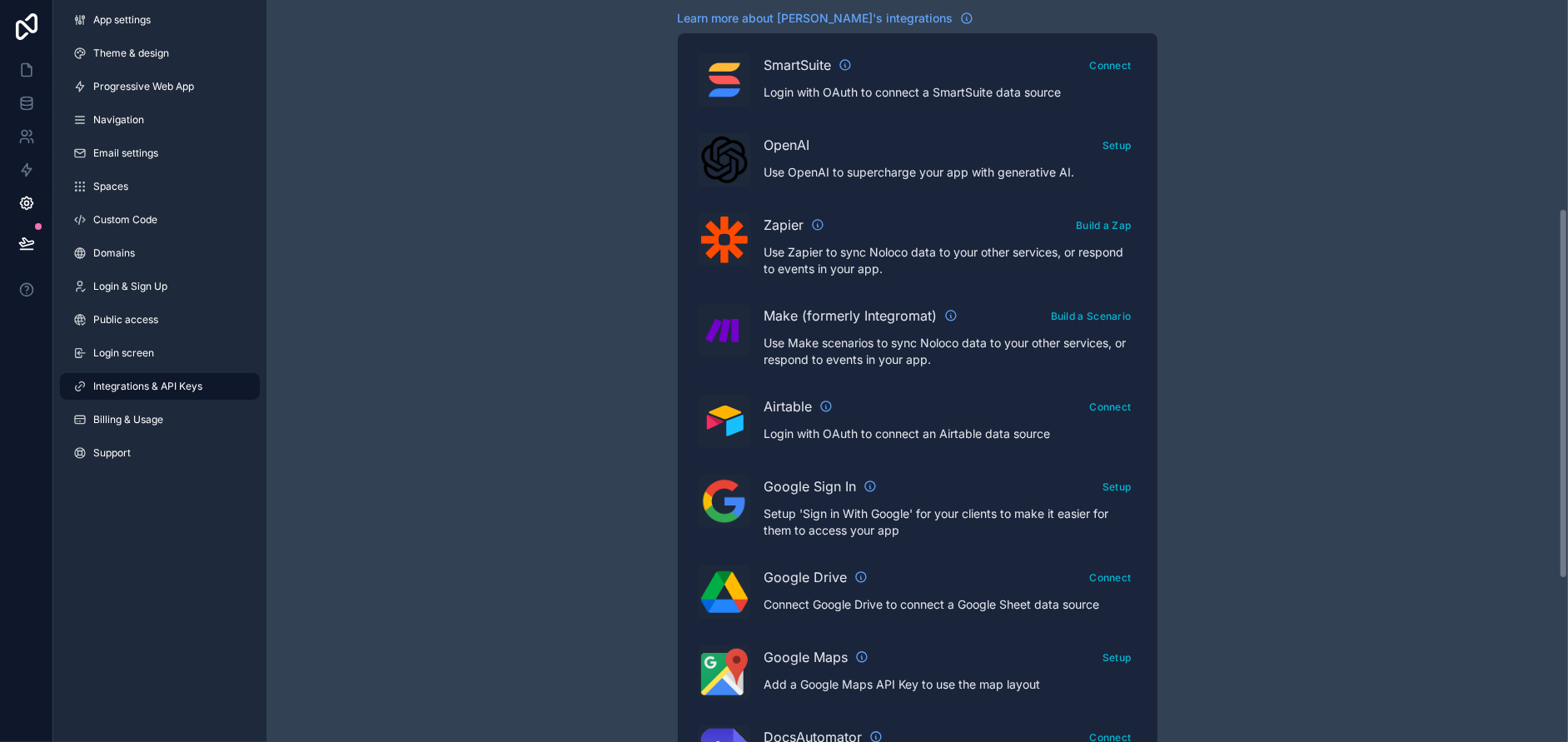
scroll to position [416, 0]
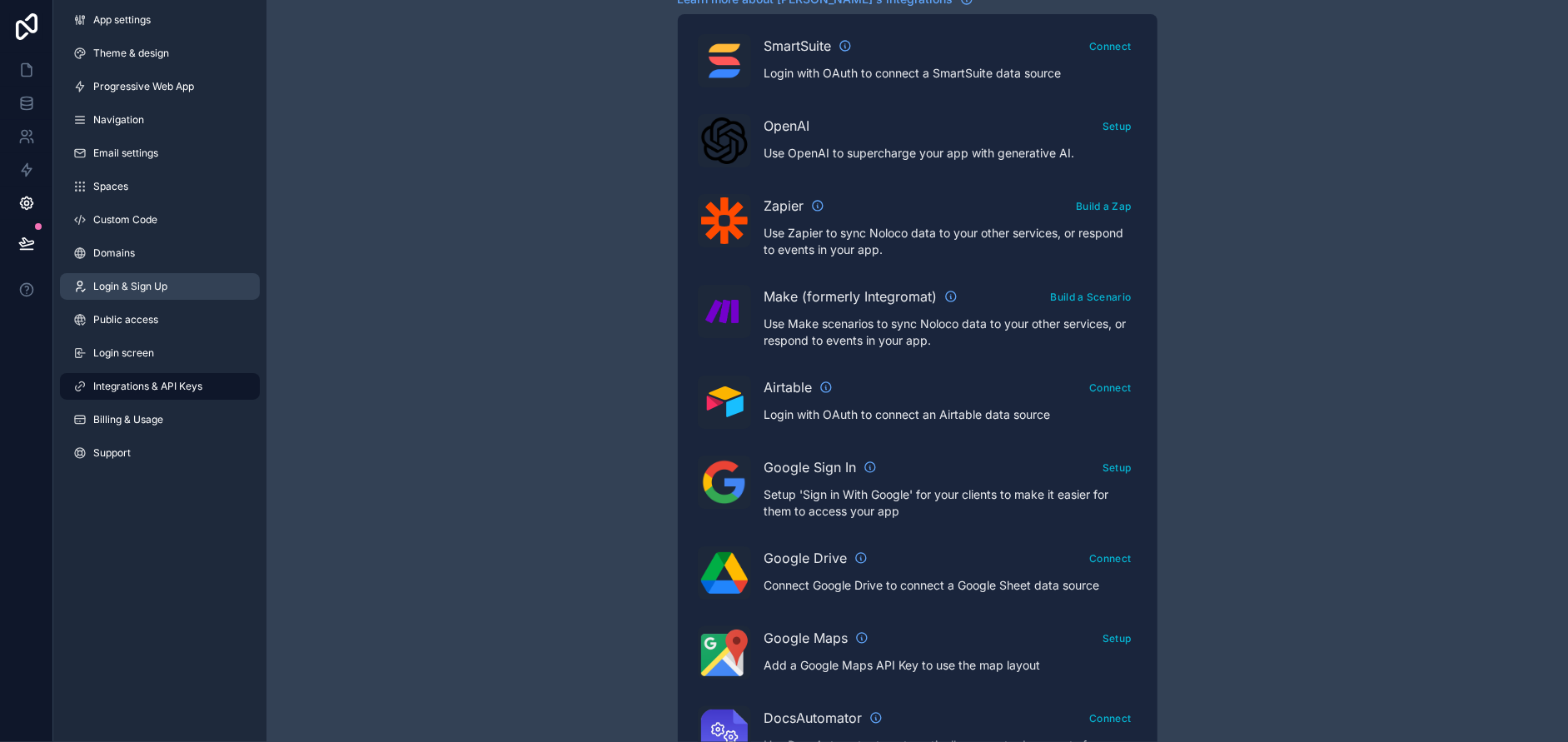
click at [124, 287] on span "Login & Sign Up" at bounding box center [130, 287] width 74 height 13
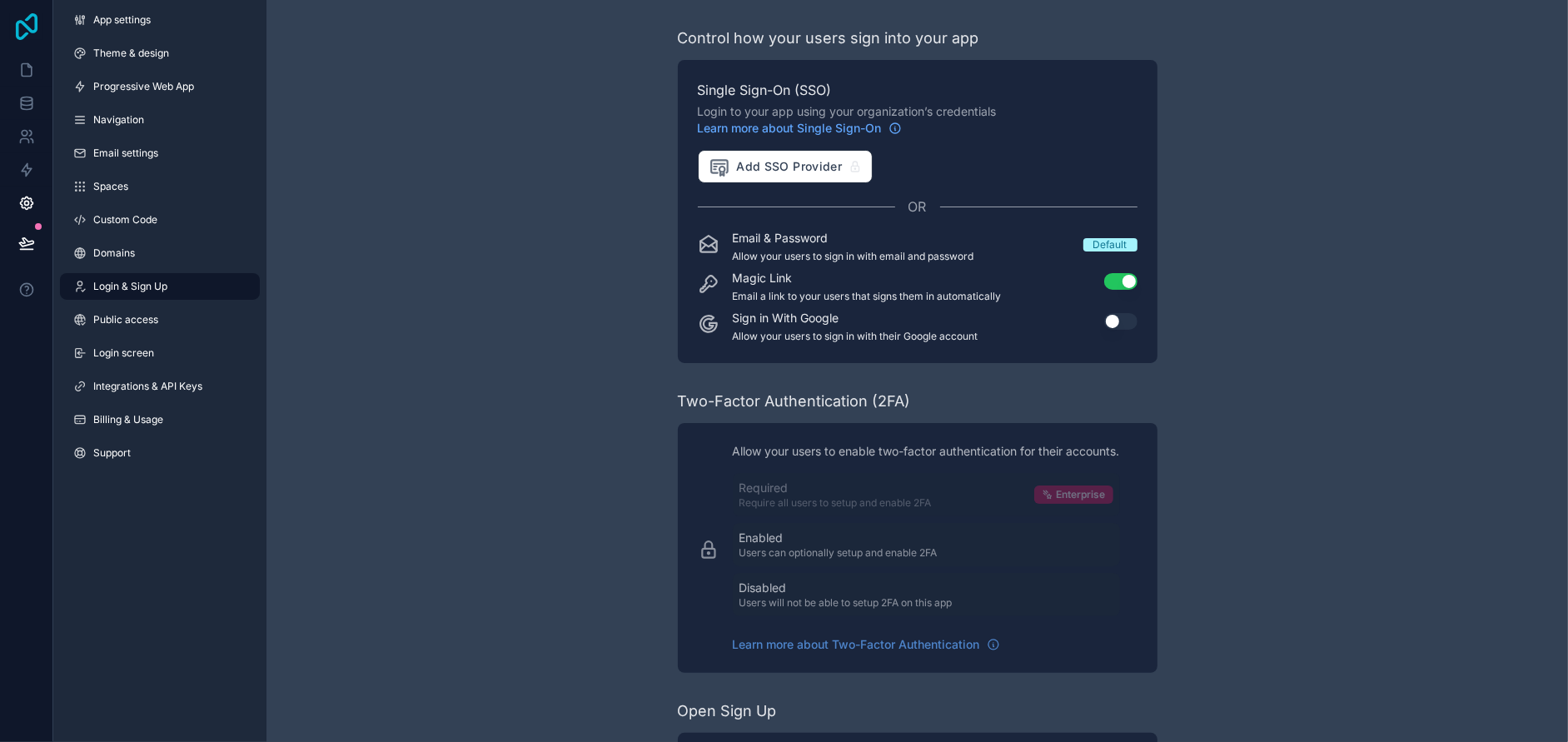
click at [29, 31] on icon at bounding box center [27, 27] width 33 height 27
